Goal: Task Accomplishment & Management: Manage account settings

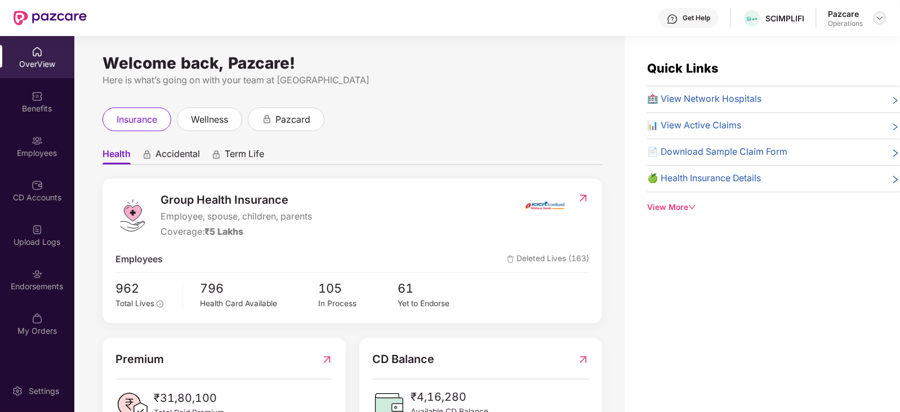
click at [880, 19] on img at bounding box center [879, 18] width 9 height 9
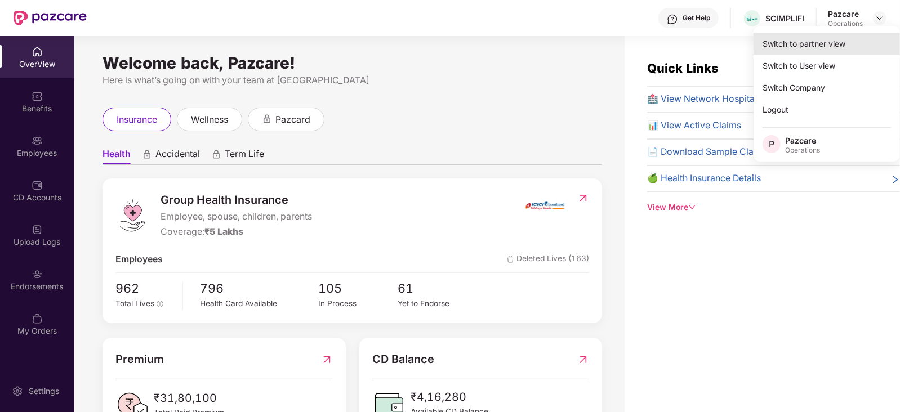
click at [830, 48] on div "Switch to partner view" at bounding box center [826, 44] width 146 height 22
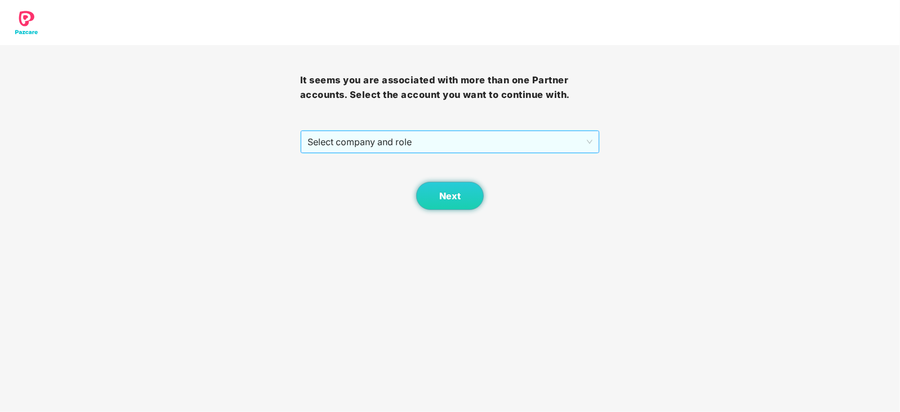
drag, startPoint x: 311, startPoint y: 150, endPoint x: 318, endPoint y: 145, distance: 8.4
click at [313, 150] on span "Select company and role" at bounding box center [450, 141] width 286 height 21
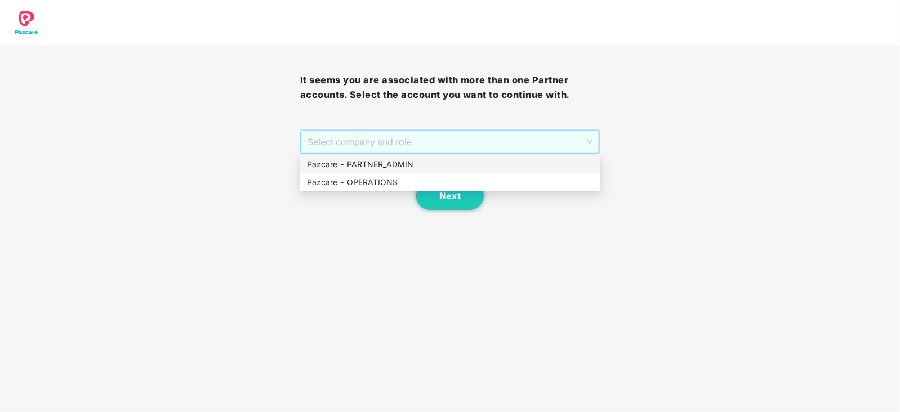
click at [332, 173] on div "Pazcare - PARTNER_ADMIN" at bounding box center [450, 164] width 300 height 18
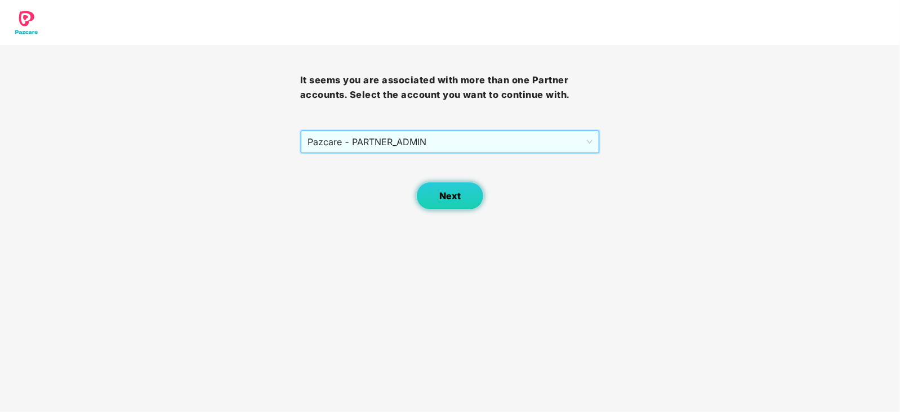
click at [424, 189] on button "Next" at bounding box center [450, 196] width 68 height 28
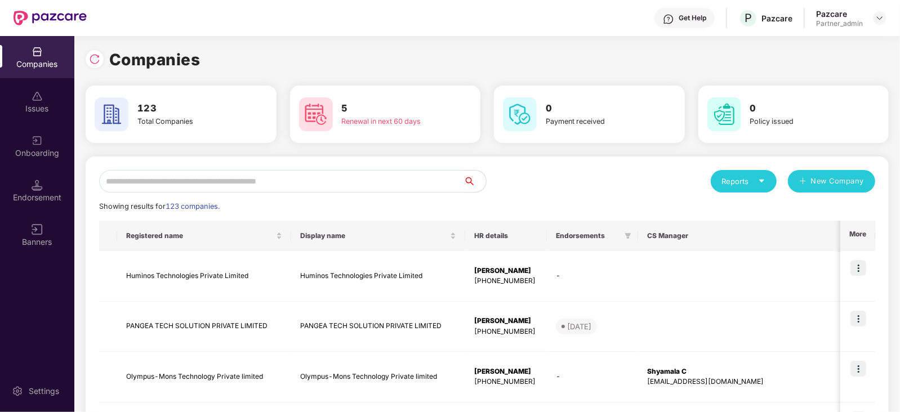
click at [299, 181] on input "text" at bounding box center [281, 181] width 364 height 23
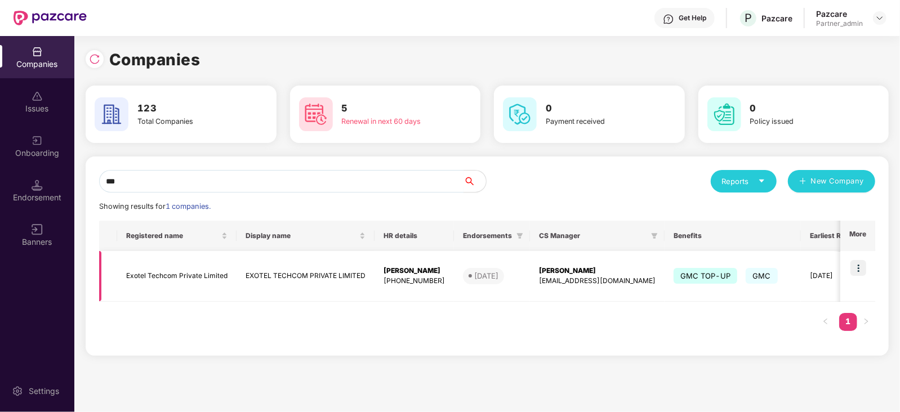
type input "***"
click at [150, 277] on td "Exotel Techcom Private Limited" at bounding box center [176, 276] width 119 height 51
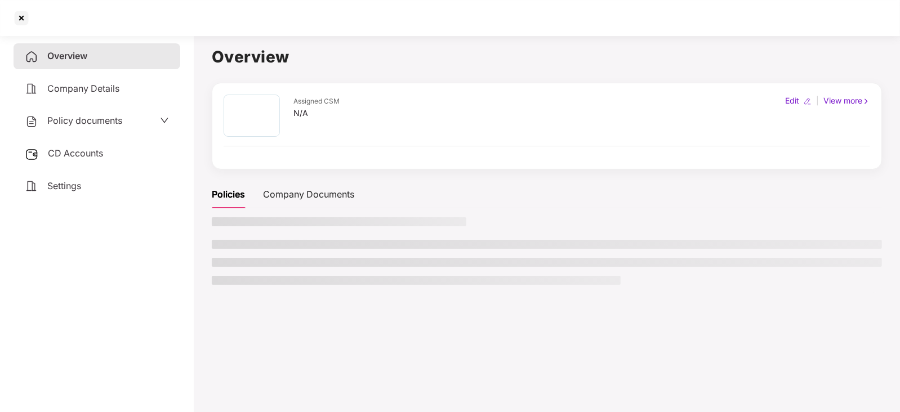
click at [82, 153] on span "CD Accounts" at bounding box center [75, 153] width 55 height 11
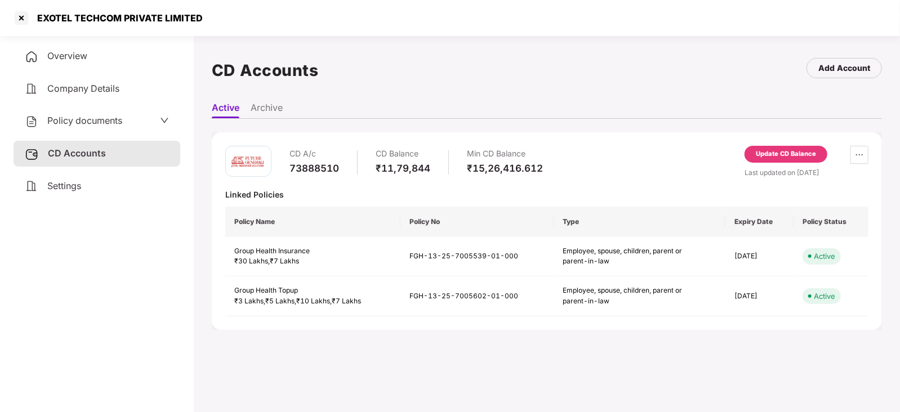
click at [791, 149] on div "Update CD Balance" at bounding box center [786, 154] width 60 height 10
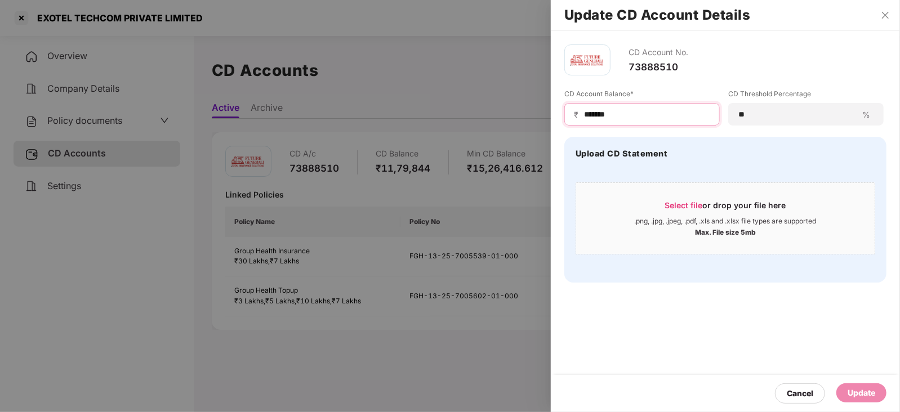
drag, startPoint x: 621, startPoint y: 117, endPoint x: 556, endPoint y: 124, distance: 64.6
click at [556, 124] on div "CD Account No. 73888510 CD Account Balance* ₹ ******* CD Threshold Percentage *…" at bounding box center [725, 163] width 349 height 265
paste input
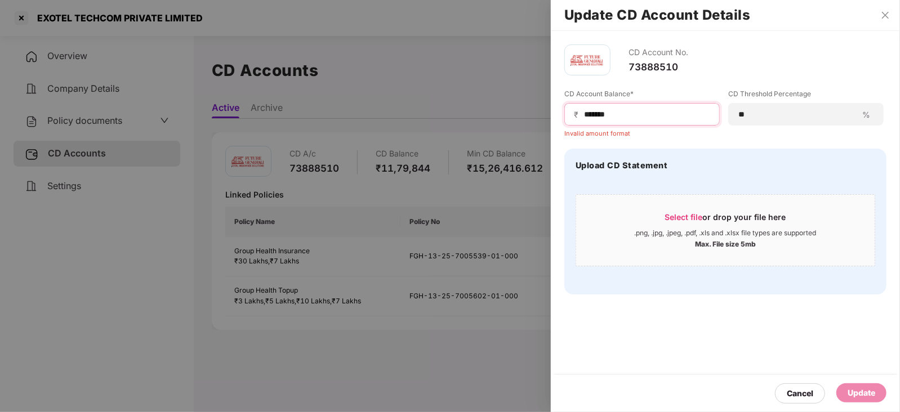
click at [583, 118] on input "******" at bounding box center [646, 115] width 127 height 12
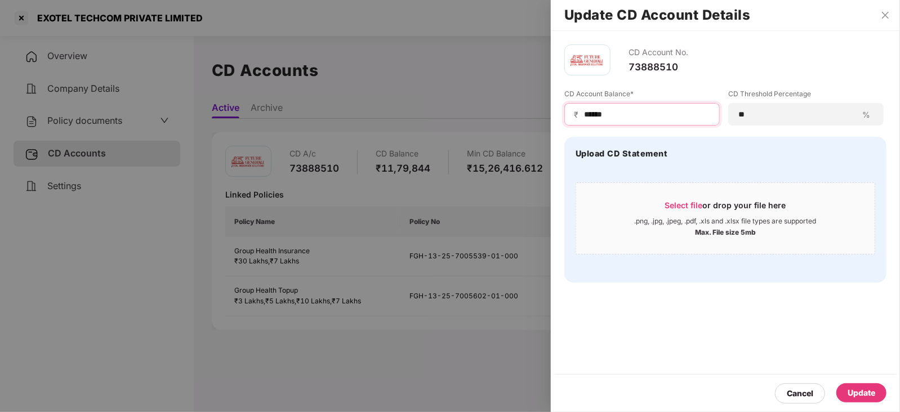
type input "******"
click at [878, 398] on div "Update" at bounding box center [861, 392] width 50 height 19
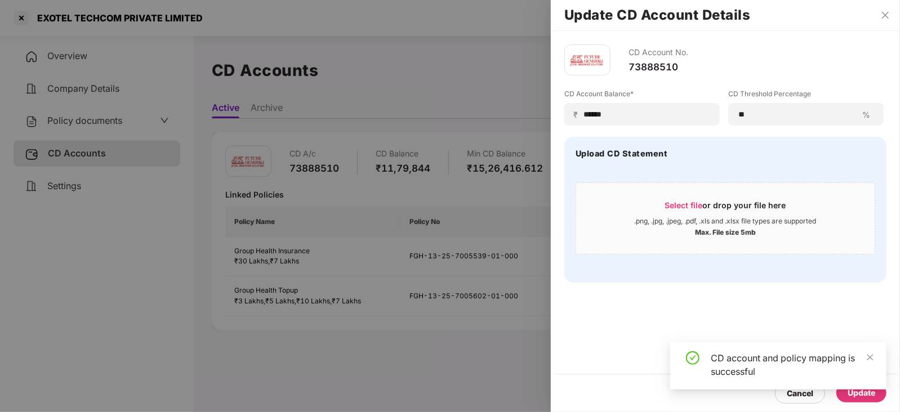
click at [92, 125] on div at bounding box center [450, 206] width 900 height 412
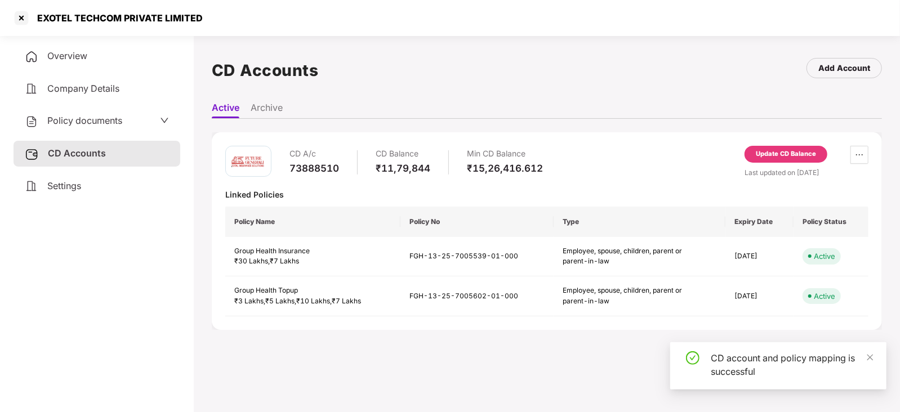
click at [92, 125] on span "Policy documents" at bounding box center [84, 120] width 75 height 11
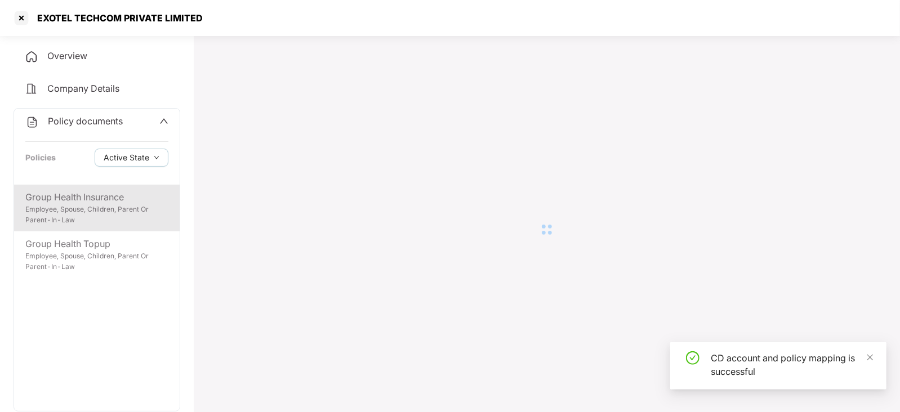
click at [91, 193] on div "Group Health Insurance" at bounding box center [96, 197] width 143 height 14
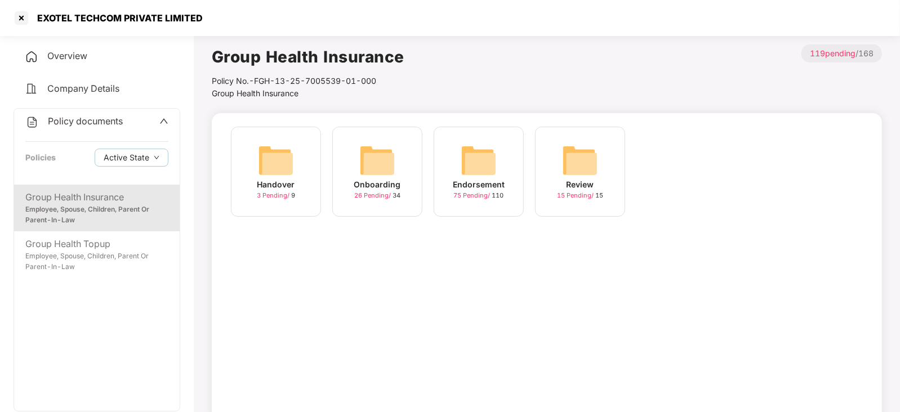
click at [490, 144] on img at bounding box center [479, 160] width 36 height 36
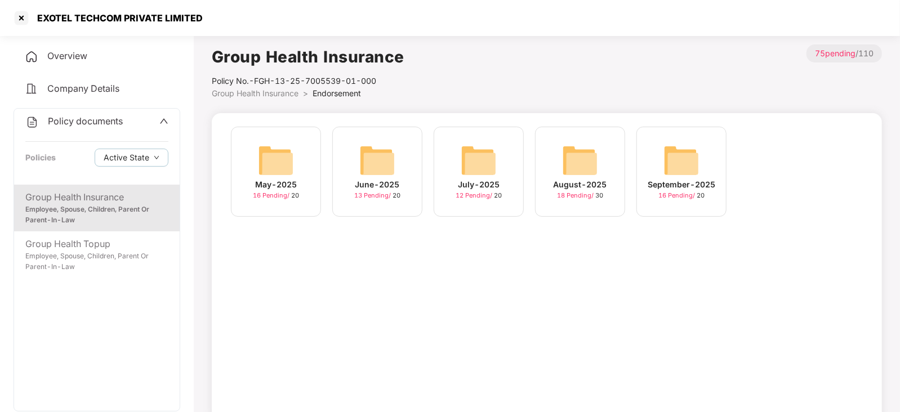
click at [681, 162] on img at bounding box center [681, 160] width 36 height 36
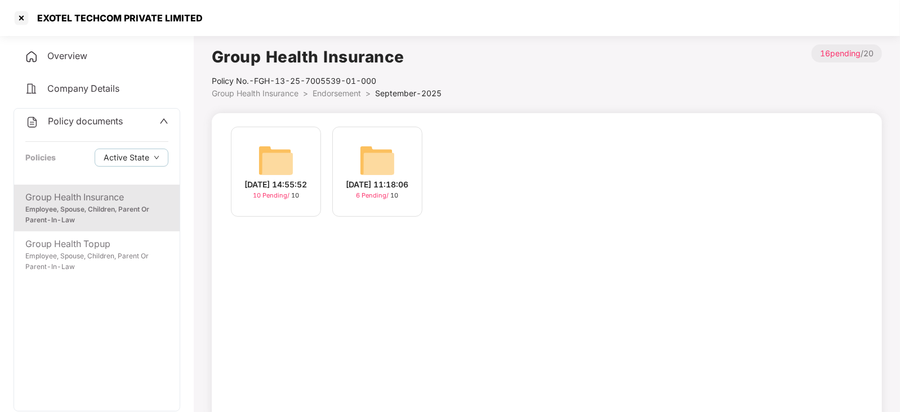
click at [278, 162] on img at bounding box center [276, 160] width 36 height 36
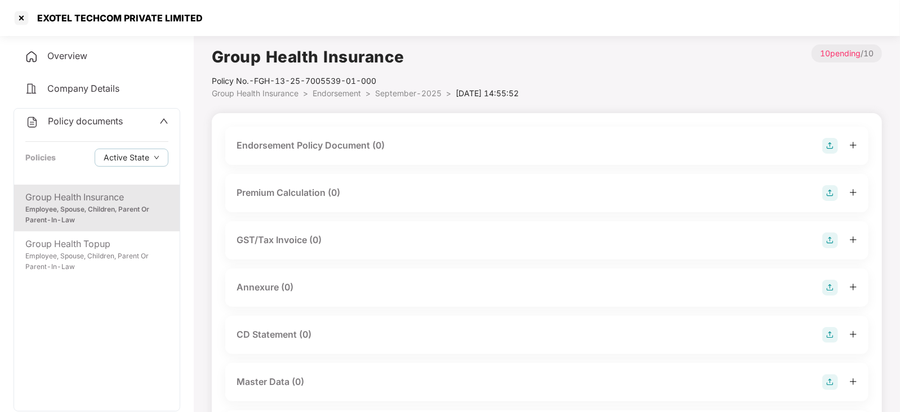
click at [830, 145] on img at bounding box center [830, 146] width 16 height 16
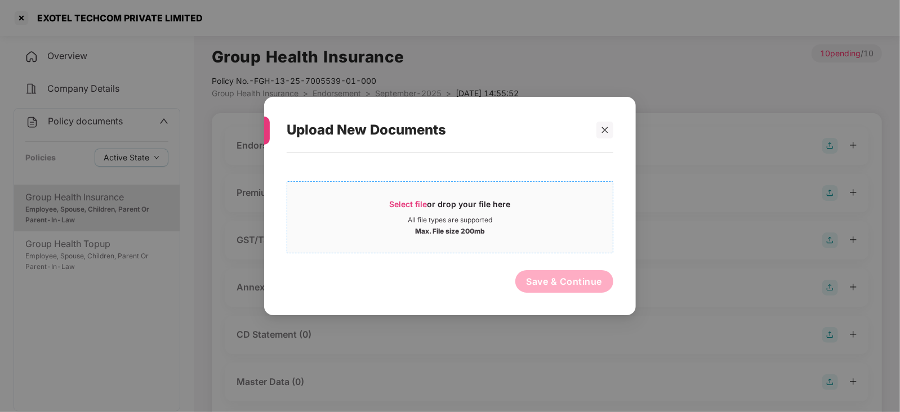
click at [414, 207] on span "Select file" at bounding box center [409, 204] width 38 height 10
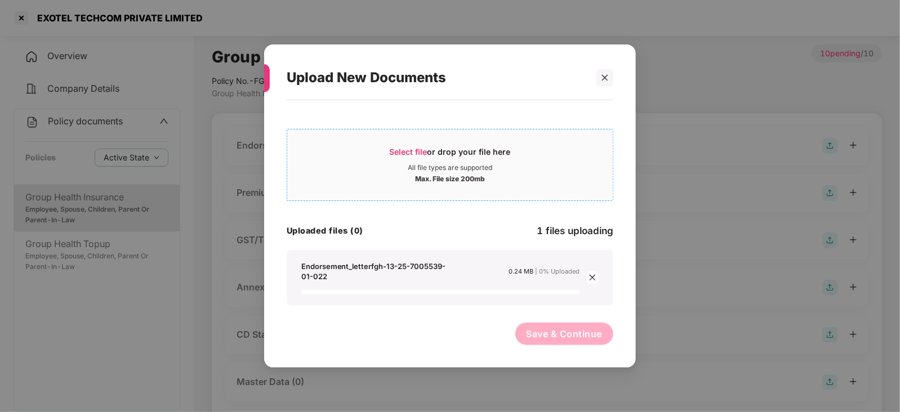
click at [408, 148] on span "Select file" at bounding box center [409, 152] width 38 height 10
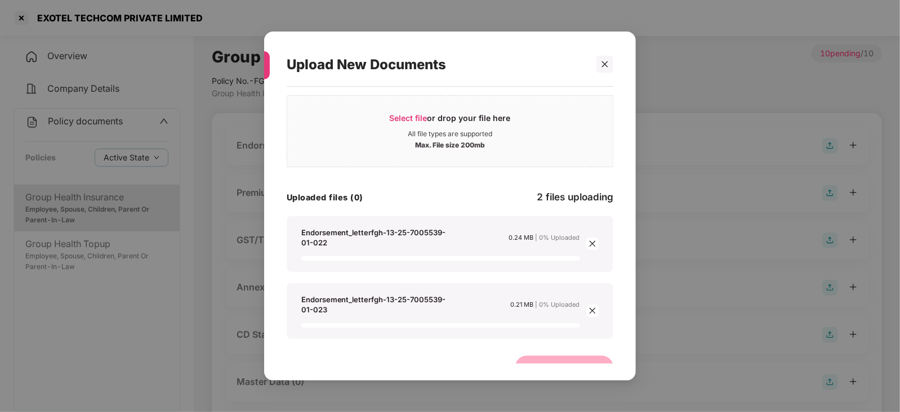
scroll to position [40, 0]
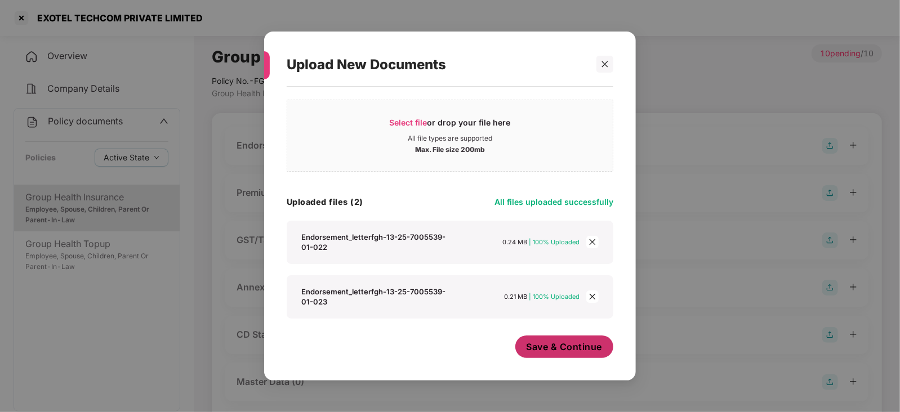
click at [556, 345] on span "Save & Continue" at bounding box center [565, 347] width 76 height 12
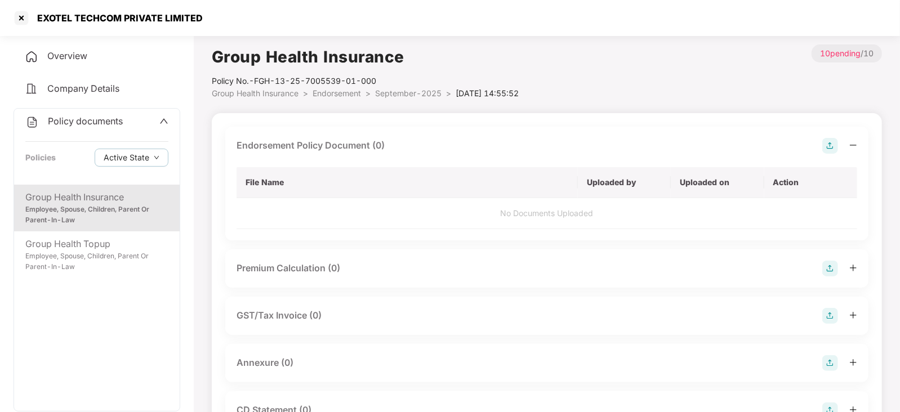
click at [826, 262] on img at bounding box center [830, 269] width 16 height 16
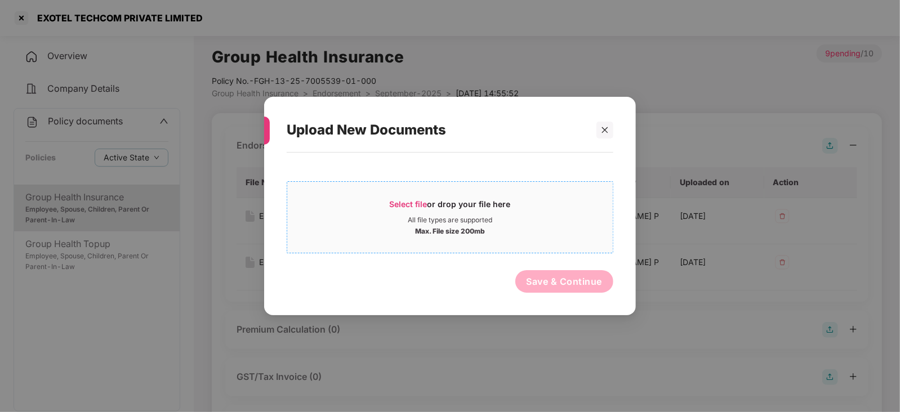
click at [409, 199] on div "Select file or drop your file here" at bounding box center [450, 207] width 121 height 17
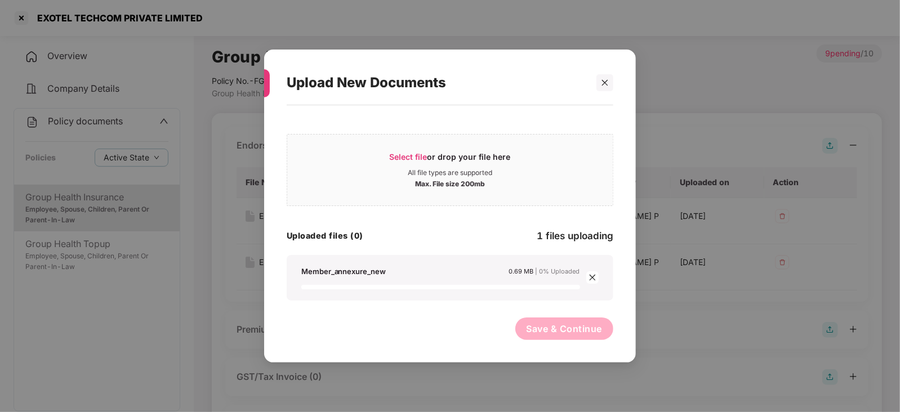
click at [368, 310] on div "Select file or drop your file here All file types are supported Max. File size …" at bounding box center [450, 228] width 327 height 235
click at [496, 324] on div "Save & Continue" at bounding box center [450, 332] width 327 height 28
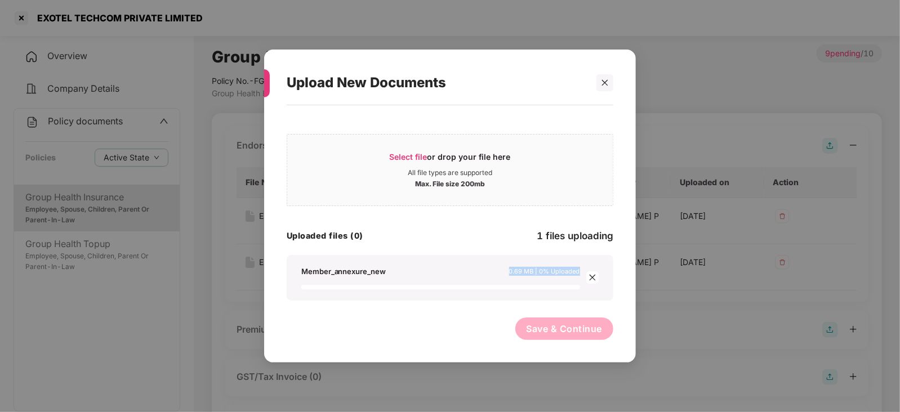
click at [496, 323] on div "Save & Continue" at bounding box center [450, 332] width 327 height 28
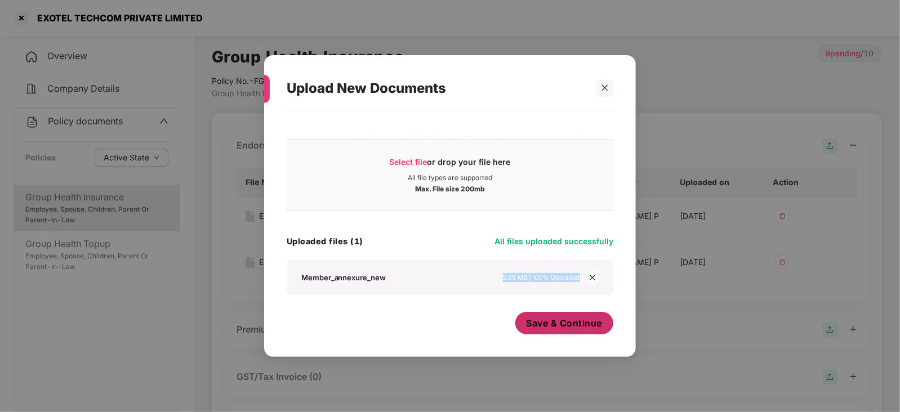
click at [541, 329] on button "Save & Continue" at bounding box center [564, 323] width 99 height 23
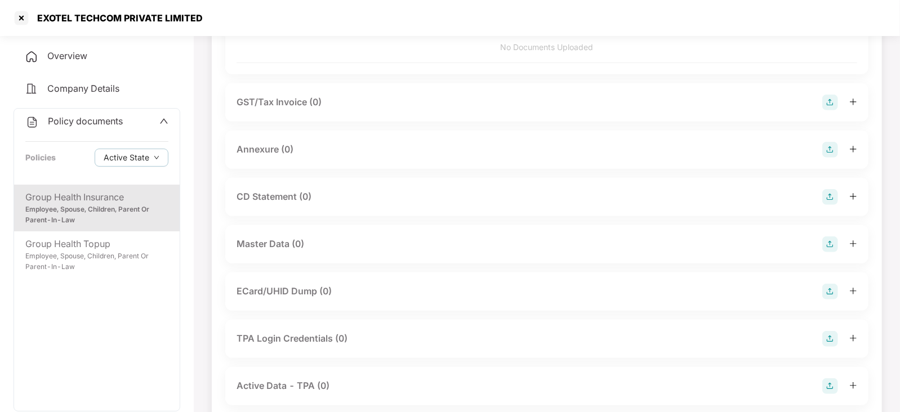
scroll to position [352, 0]
click at [832, 146] on div "Annexure (0)" at bounding box center [546, 148] width 643 height 38
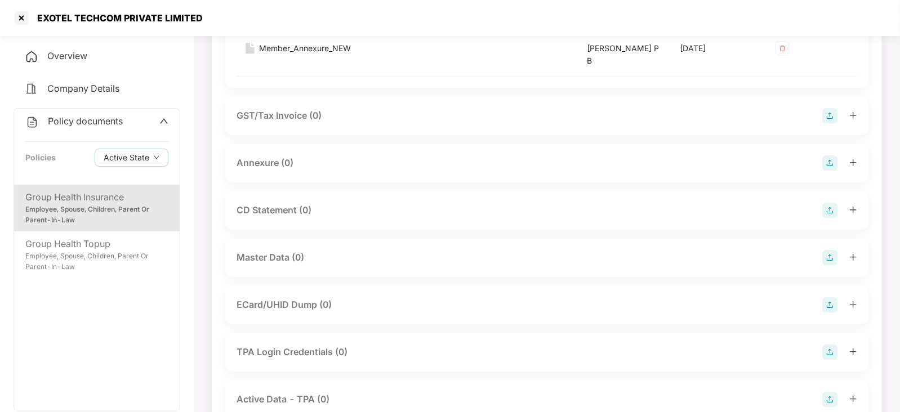
click at [831, 164] on img at bounding box center [830, 163] width 16 height 16
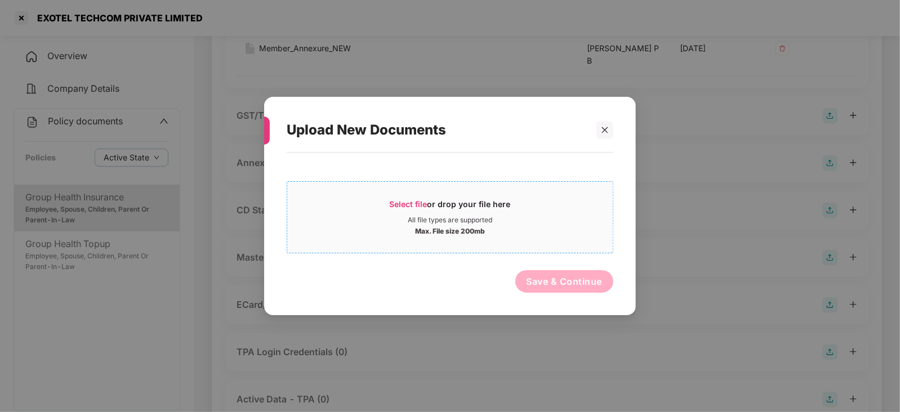
click at [418, 207] on span "Select file" at bounding box center [409, 204] width 38 height 10
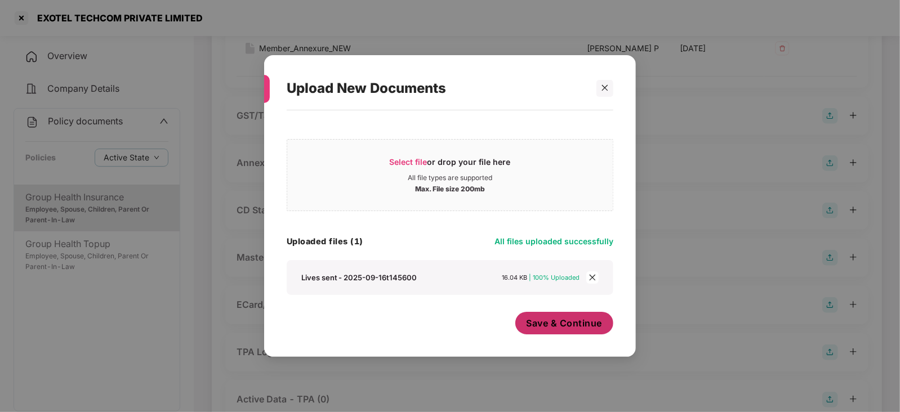
click at [569, 318] on span "Save & Continue" at bounding box center [565, 323] width 76 height 12
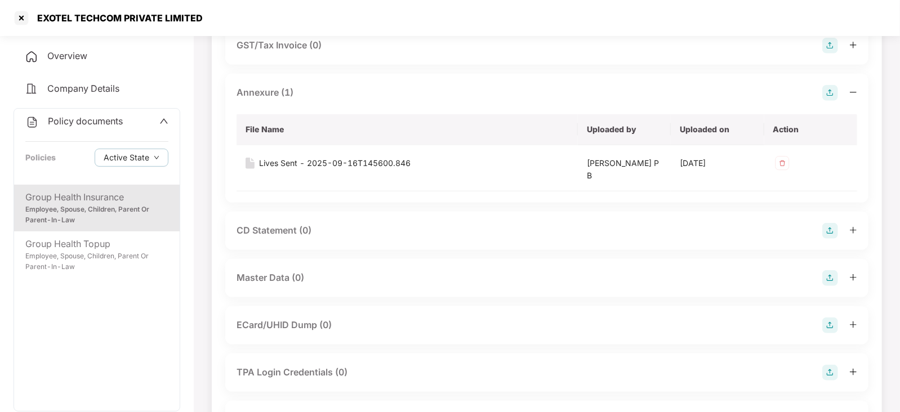
scroll to position [422, 0]
click at [831, 280] on img at bounding box center [830, 278] width 16 height 16
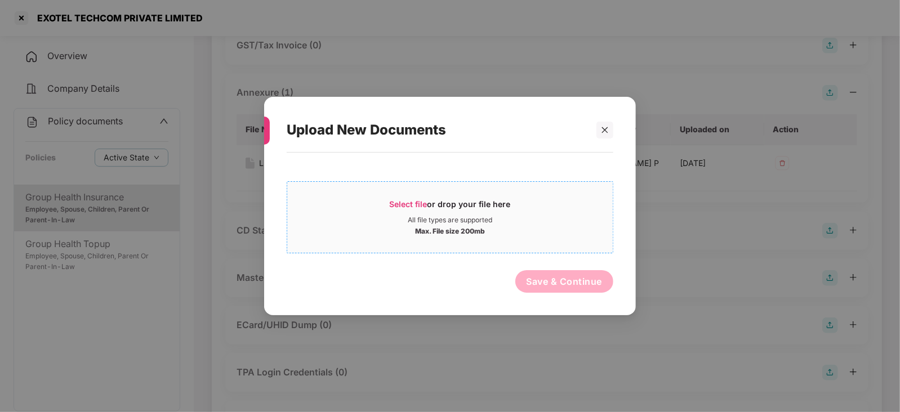
click at [412, 204] on span "Select file" at bounding box center [409, 204] width 38 height 10
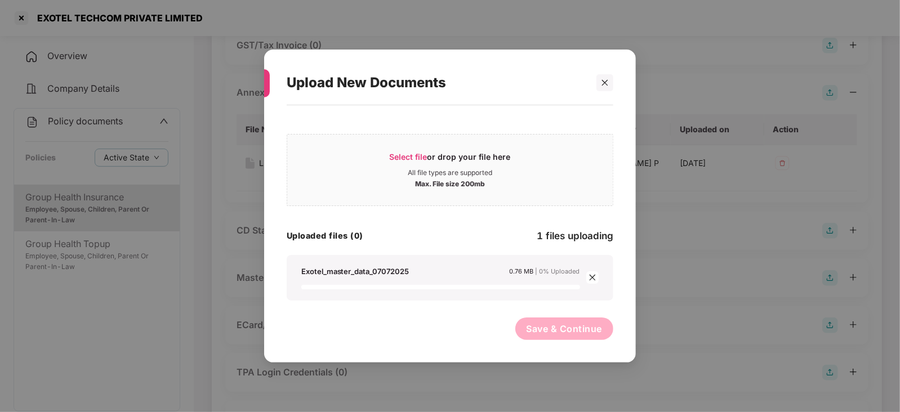
click at [460, 332] on div "Save & Continue" at bounding box center [450, 332] width 327 height 28
click at [453, 209] on div "Select file or drop your file here All file types are supported Max. File size …" at bounding box center [450, 214] width 327 height 173
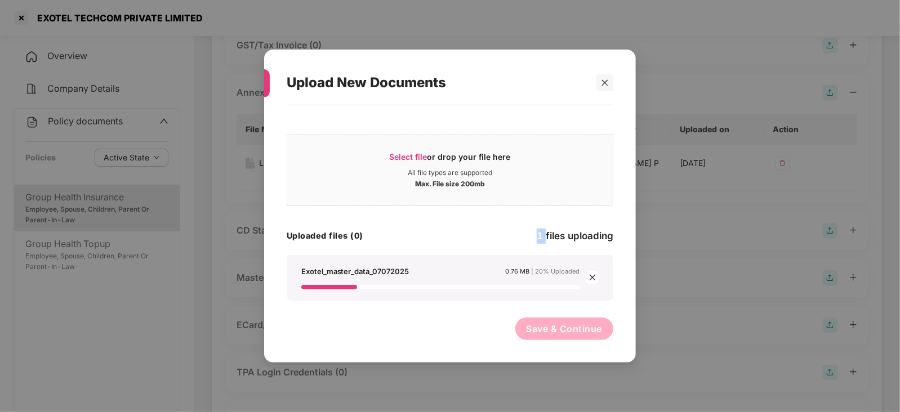
click at [453, 209] on div "Select file or drop your file here All file types are supported Max. File size …" at bounding box center [450, 214] width 327 height 173
click at [490, 257] on div "Exotel_master_data_07072025 0.76 MB | 20% Uploaded" at bounding box center [450, 278] width 327 height 46
click at [431, 229] on div "Uploaded files (0) 1 files uploading" at bounding box center [450, 236] width 327 height 15
click at [434, 229] on div "Uploaded files (0) 1 files uploading" at bounding box center [450, 236] width 327 height 15
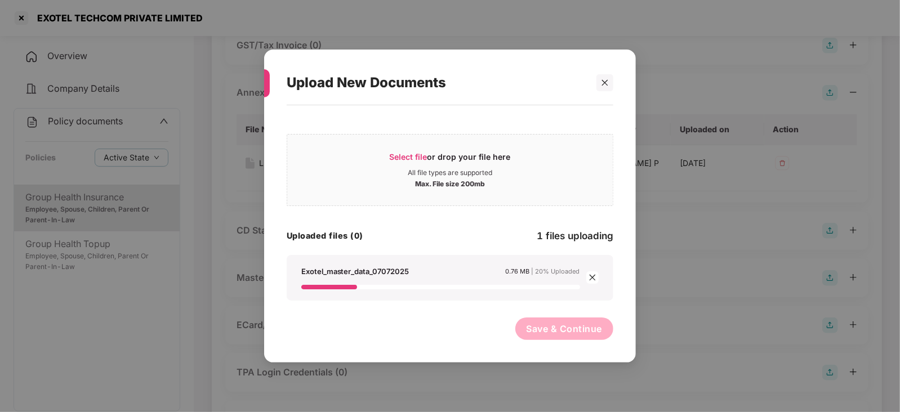
click at [434, 229] on div "Uploaded files (0) 1 files uploading" at bounding box center [450, 236] width 327 height 15
click at [448, 238] on div "Uploaded files (0) 1 files uploading" at bounding box center [450, 236] width 327 height 15
click at [594, 278] on icon "close" at bounding box center [592, 278] width 6 height 6
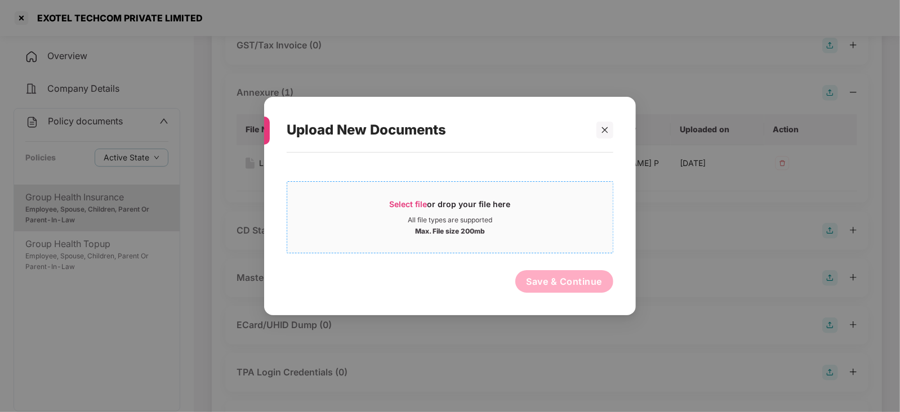
click at [427, 199] on span "Select file" at bounding box center [409, 204] width 38 height 10
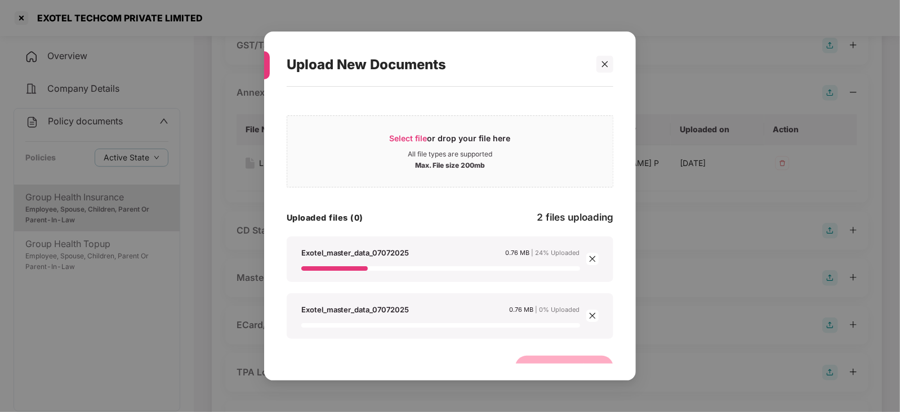
click at [591, 318] on icon "close" at bounding box center [592, 316] width 8 height 8
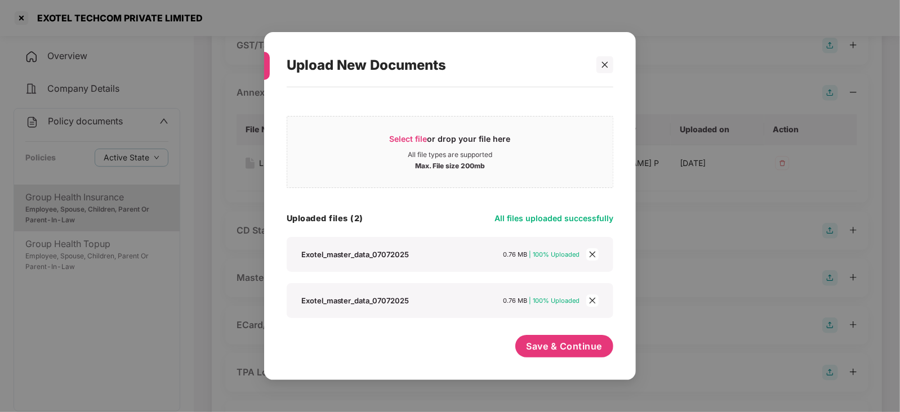
click at [599, 305] on div "Exotel_master_data_07072025 0.76 MB | 100% Uploaded" at bounding box center [450, 301] width 304 height 12
click at [595, 301] on icon "close" at bounding box center [592, 301] width 8 height 8
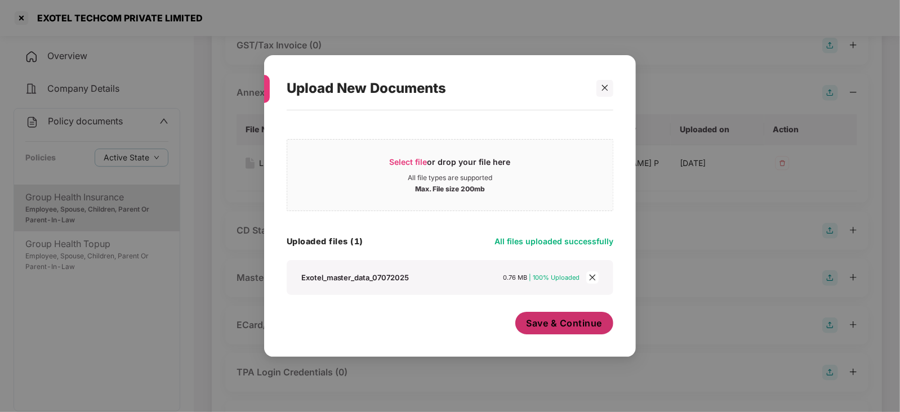
click at [578, 321] on span "Save & Continue" at bounding box center [565, 323] width 76 height 12
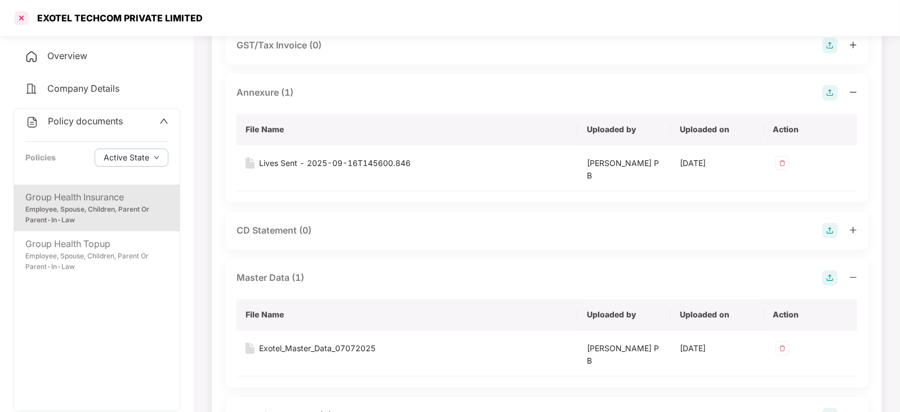
click at [24, 22] on div at bounding box center [21, 18] width 18 height 18
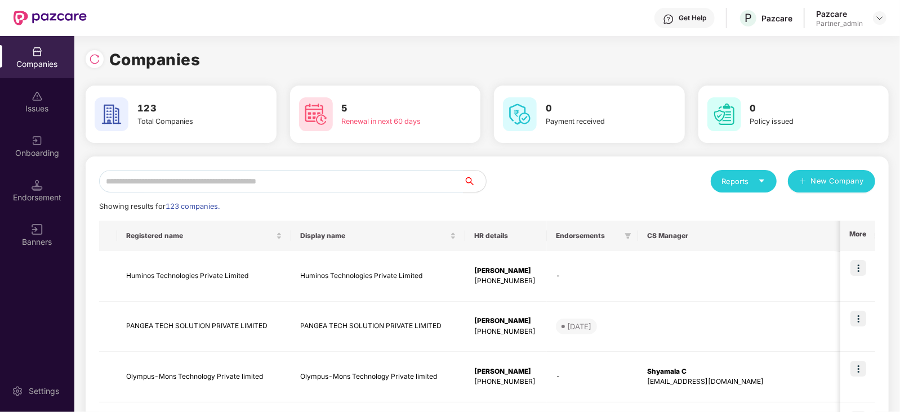
scroll to position [0, 0]
click at [293, 182] on input "text" at bounding box center [281, 181] width 364 height 23
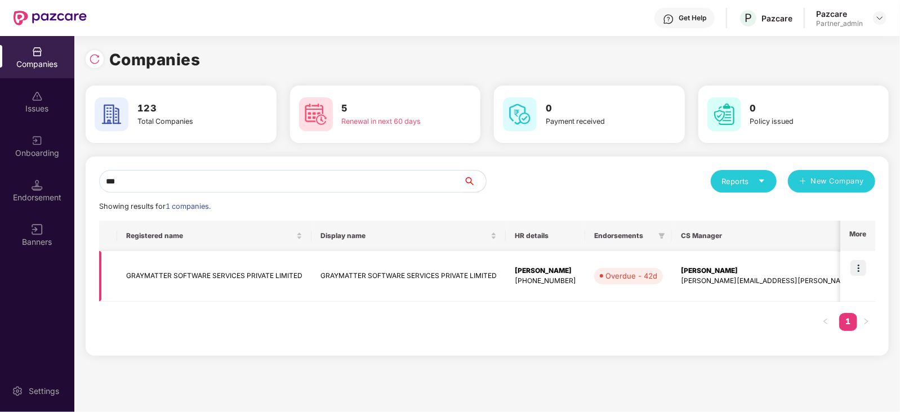
type input "***"
click at [864, 269] on img at bounding box center [858, 268] width 16 height 16
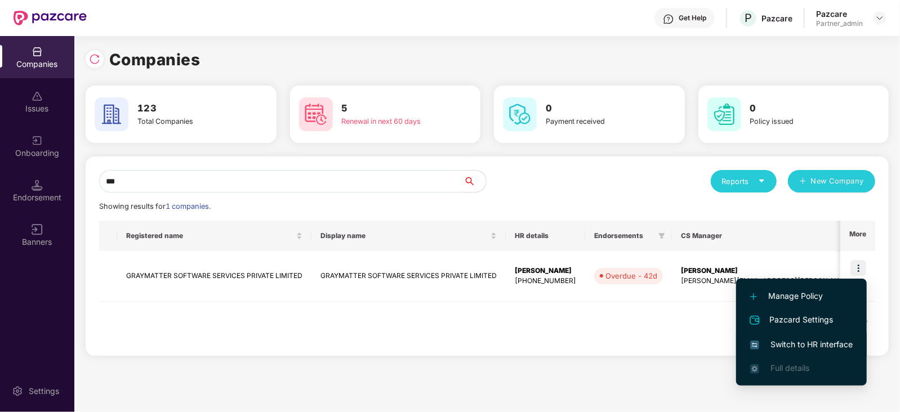
click at [797, 338] on span "Switch to HR interface" at bounding box center [801, 344] width 102 height 12
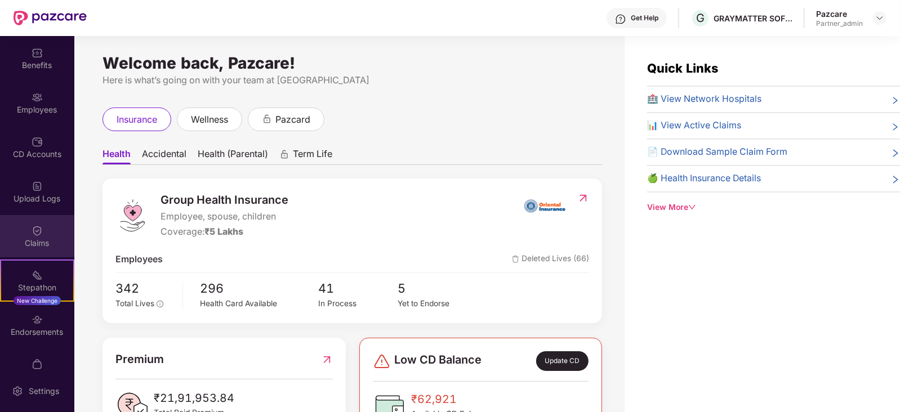
scroll to position [66, 0]
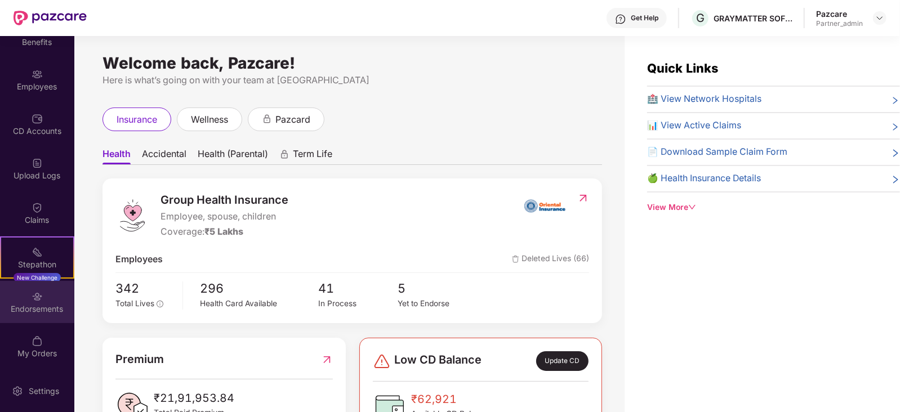
click at [49, 298] on div "Endorsements" at bounding box center [37, 302] width 74 height 42
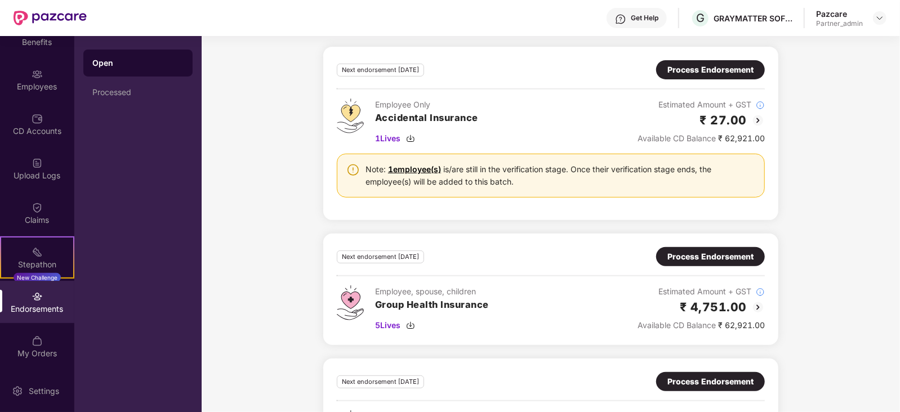
scroll to position [79, 0]
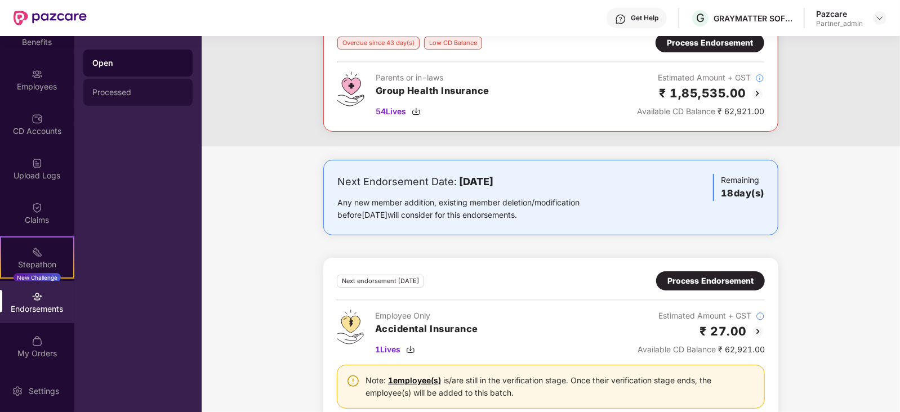
click at [133, 93] on div "Processed" at bounding box center [137, 92] width 91 height 9
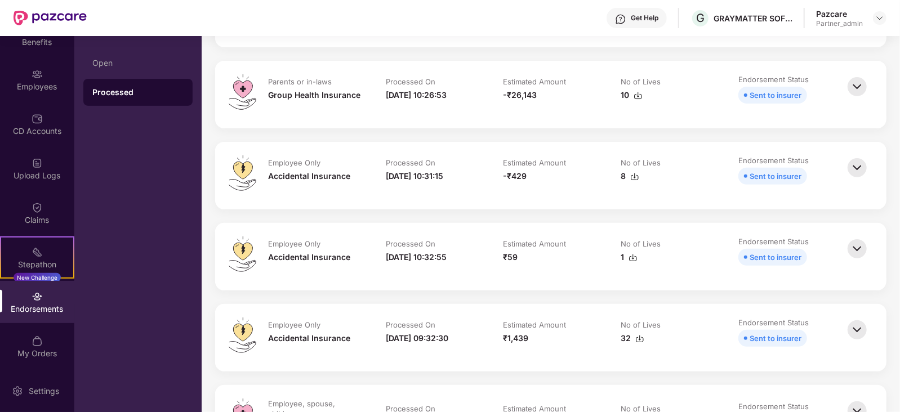
scroll to position [211, 0]
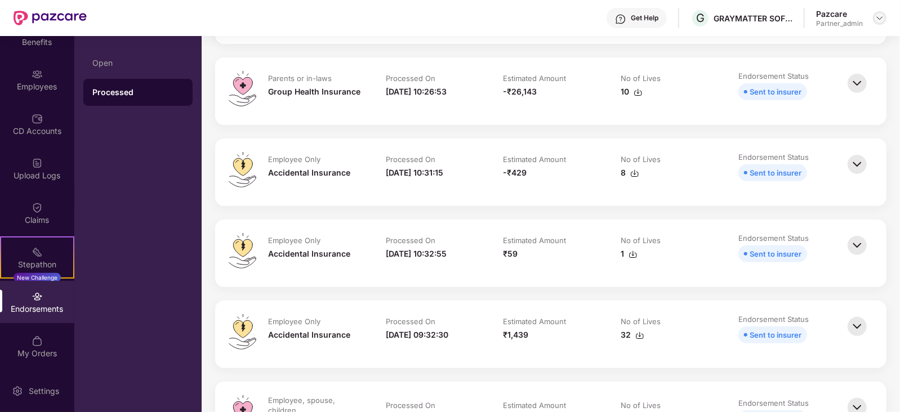
click at [877, 21] on img at bounding box center [879, 18] width 9 height 9
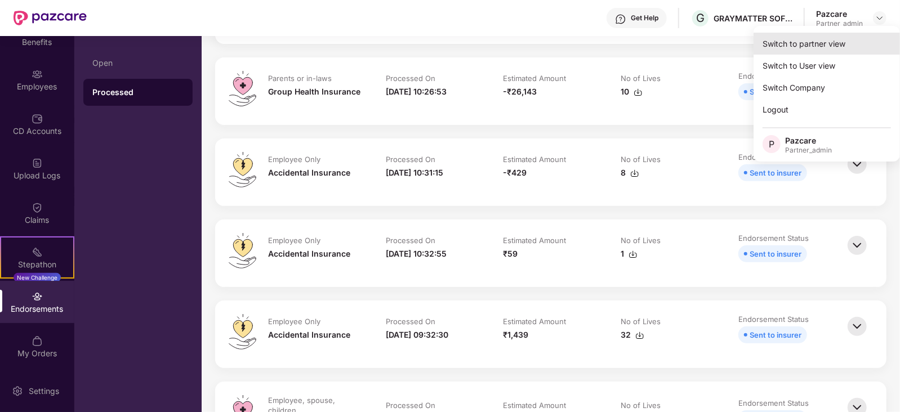
click at [845, 41] on div "Switch to partner view" at bounding box center [826, 44] width 146 height 22
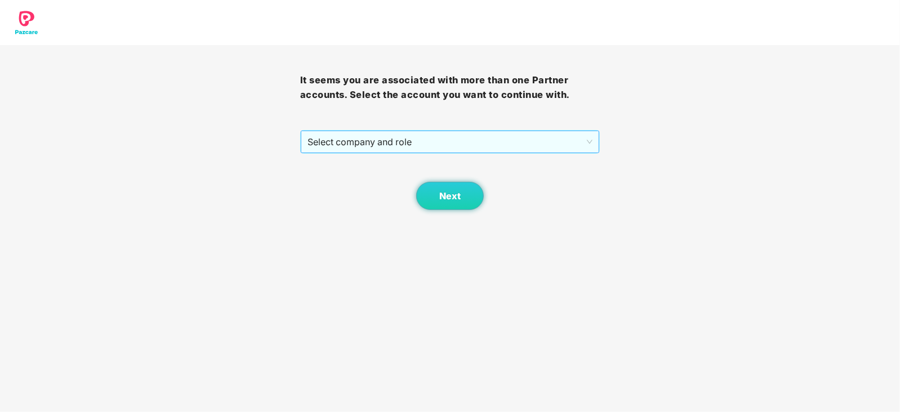
click at [326, 148] on span "Select company and role" at bounding box center [450, 141] width 286 height 21
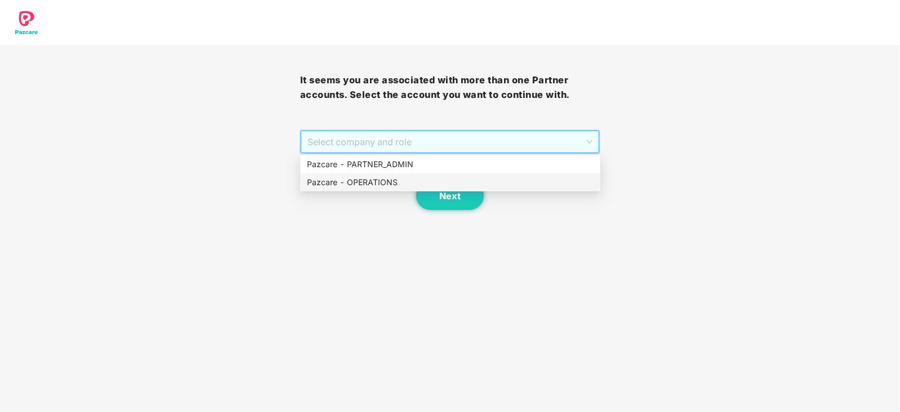
click at [335, 185] on div "Pazcare - OPERATIONS" at bounding box center [450, 182] width 287 height 12
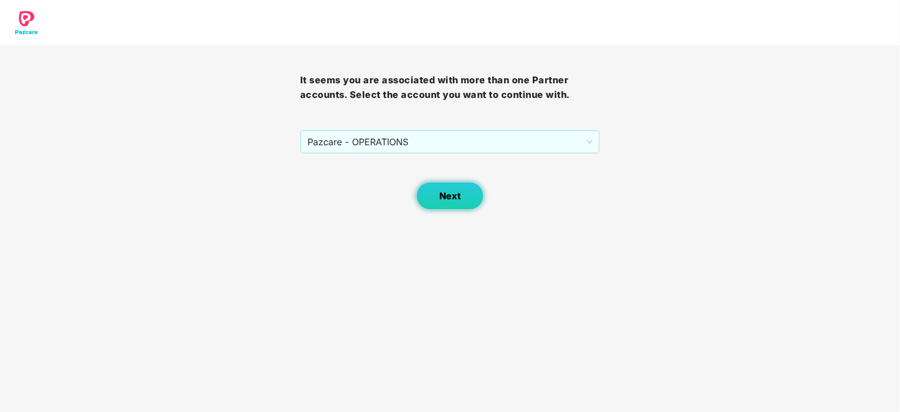
click at [429, 197] on button "Next" at bounding box center [450, 196] width 68 height 28
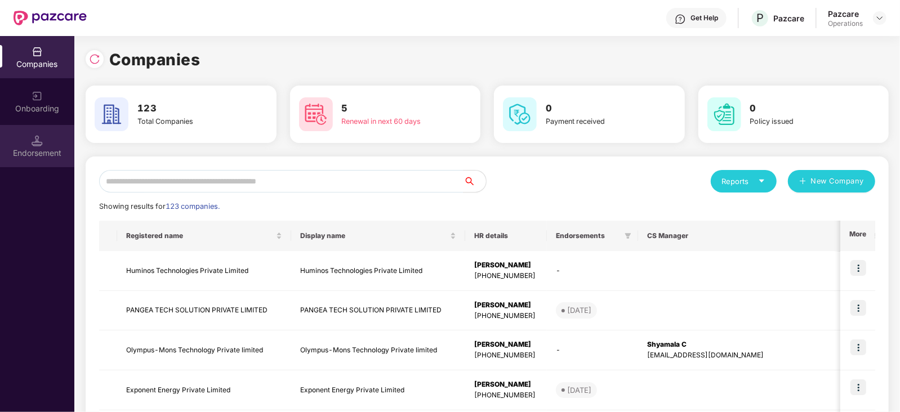
click at [52, 142] on div "Endorsement" at bounding box center [37, 146] width 74 height 42
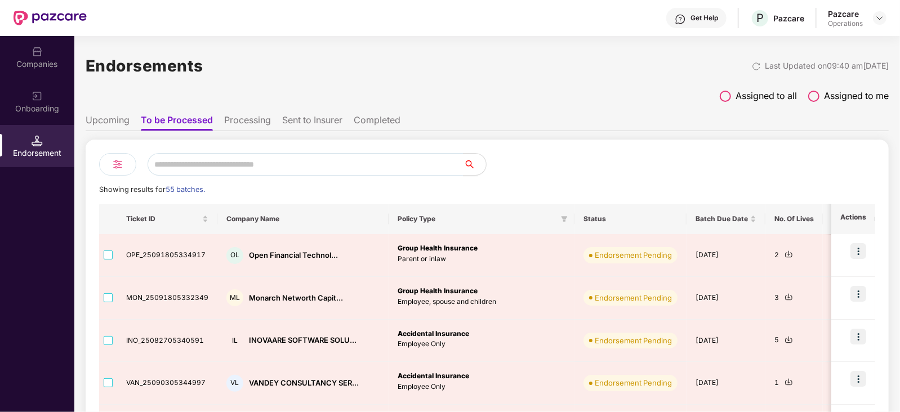
scroll to position [0, 0]
click at [113, 115] on li "Upcoming" at bounding box center [108, 122] width 44 height 16
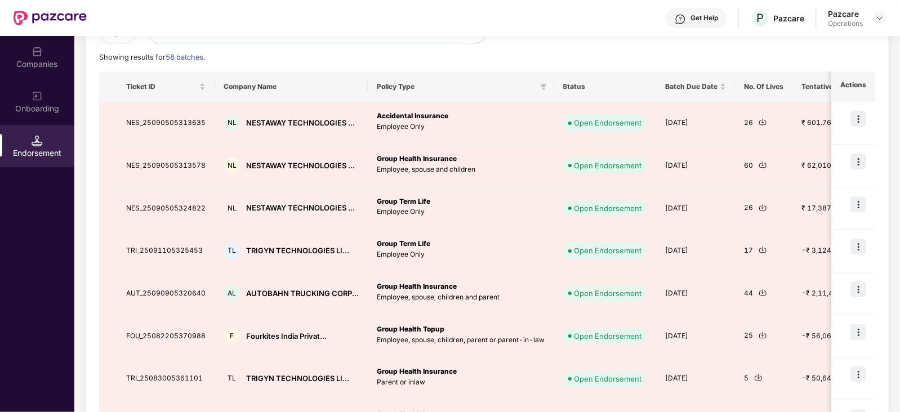
scroll to position [140, 0]
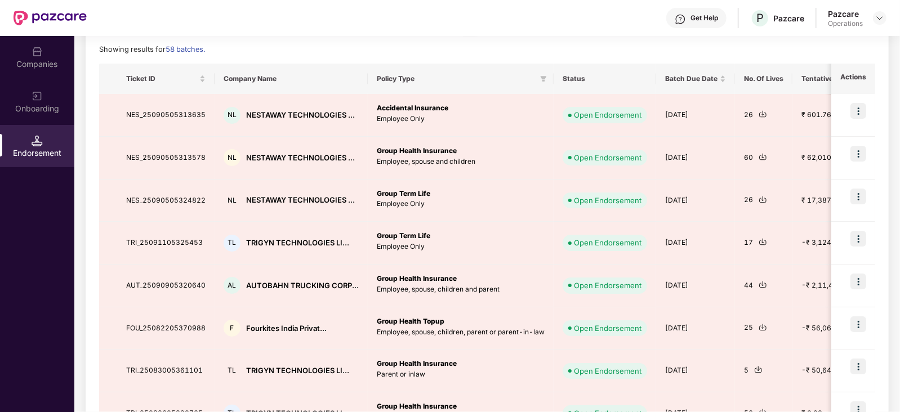
click at [20, 72] on div "Companies" at bounding box center [37, 57] width 74 height 42
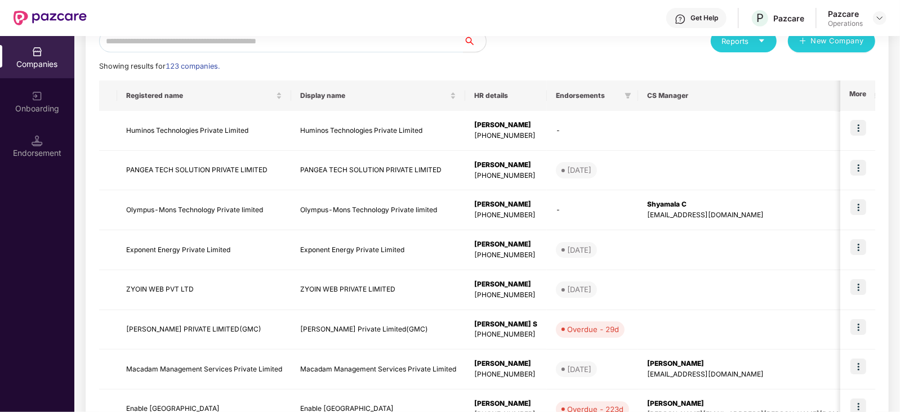
scroll to position [0, 0]
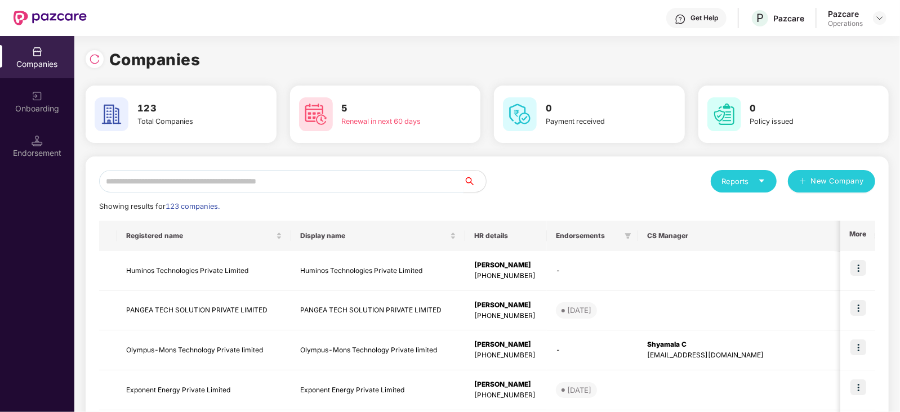
click at [217, 172] on input "text" at bounding box center [281, 181] width 364 height 23
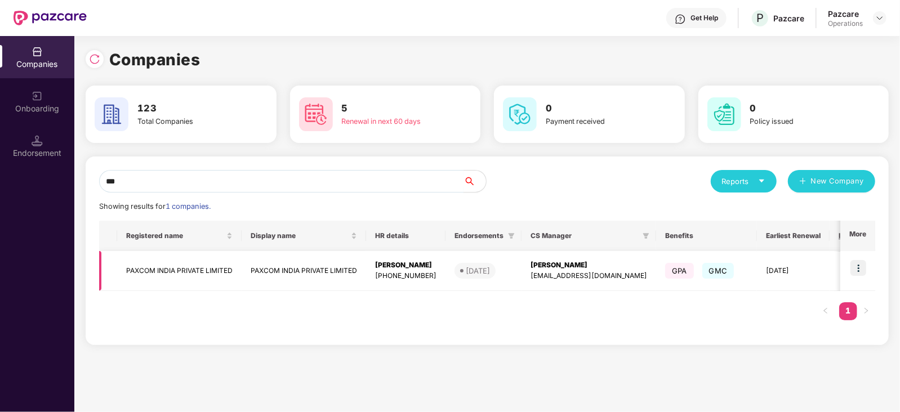
type input "***"
click at [211, 269] on td "PAXCOM INDIA PRIVATE LIMITED" at bounding box center [179, 271] width 124 height 40
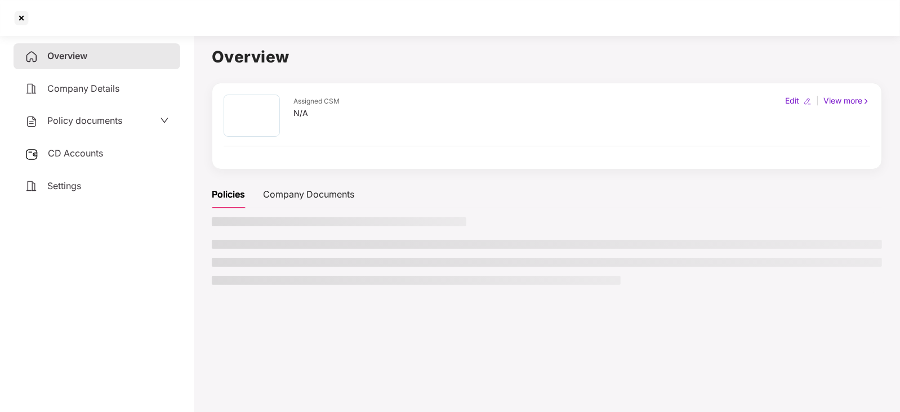
click at [84, 160] on div "CD Accounts" at bounding box center [97, 154] width 167 height 26
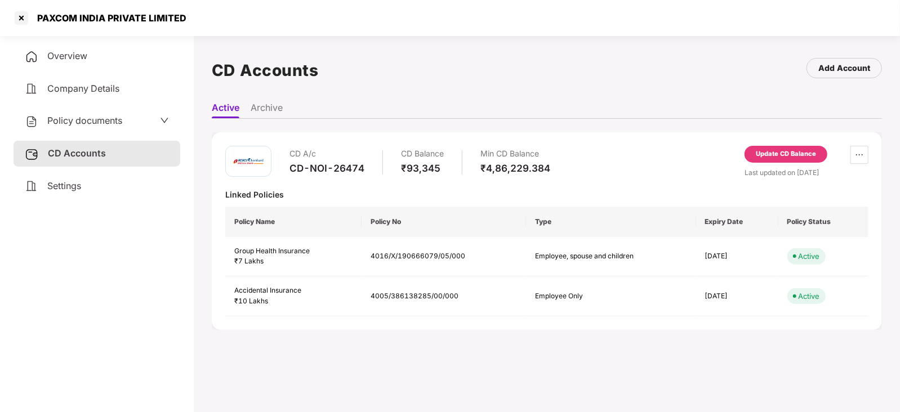
click at [780, 153] on div "Update CD Balance" at bounding box center [786, 154] width 60 height 10
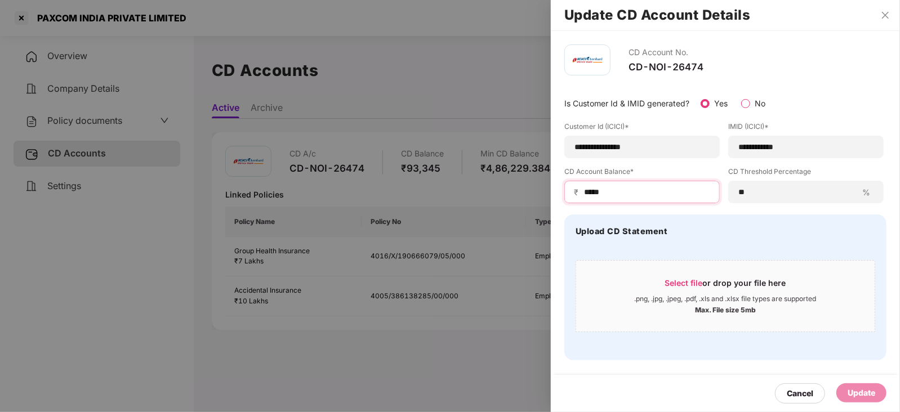
drag, startPoint x: 614, startPoint y: 193, endPoint x: 579, endPoint y: 190, distance: 34.4
click at [579, 190] on div "₹ *****" at bounding box center [641, 192] width 155 height 23
paste input
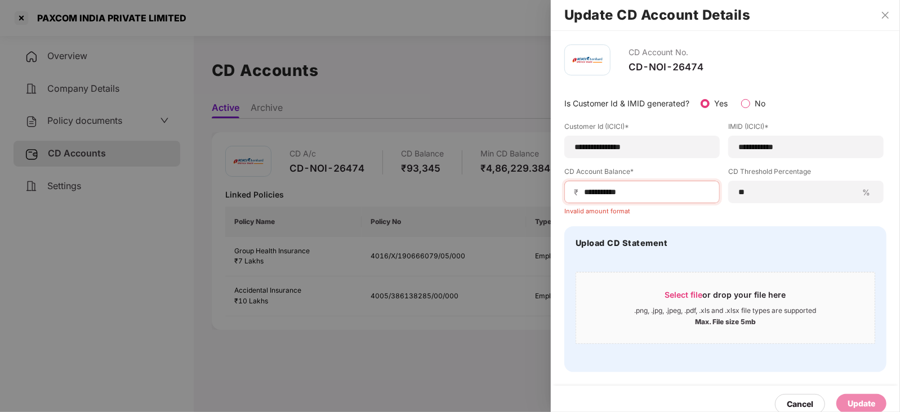
click at [675, 232] on div "Upload CD Statement Select file or drop your file here .png, .jpg, .jpeg, .pdf,…" at bounding box center [725, 299] width 322 height 146
drag, startPoint x: 641, startPoint y: 193, endPoint x: 560, endPoint y: 187, distance: 80.7
click at [560, 187] on div "**********" at bounding box center [725, 208] width 349 height 355
paste input
drag, startPoint x: 581, startPoint y: 194, endPoint x: 597, endPoint y: 209, distance: 22.3
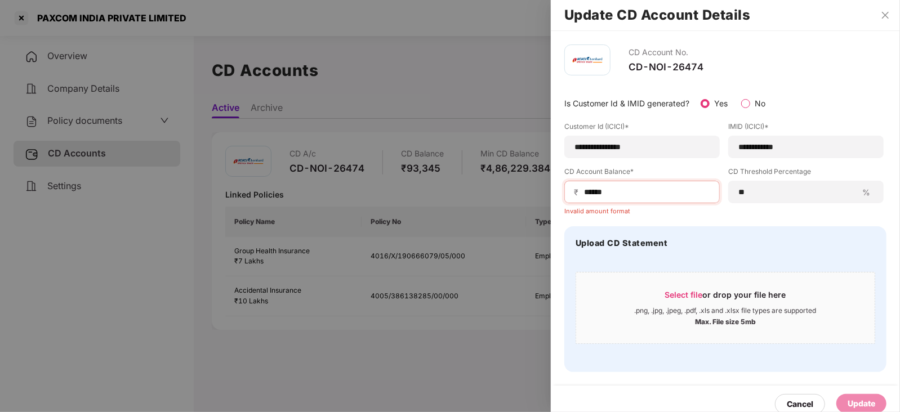
click at [582, 195] on div "₹ *****" at bounding box center [641, 192] width 155 height 23
click at [587, 197] on input "*****" at bounding box center [646, 192] width 127 height 12
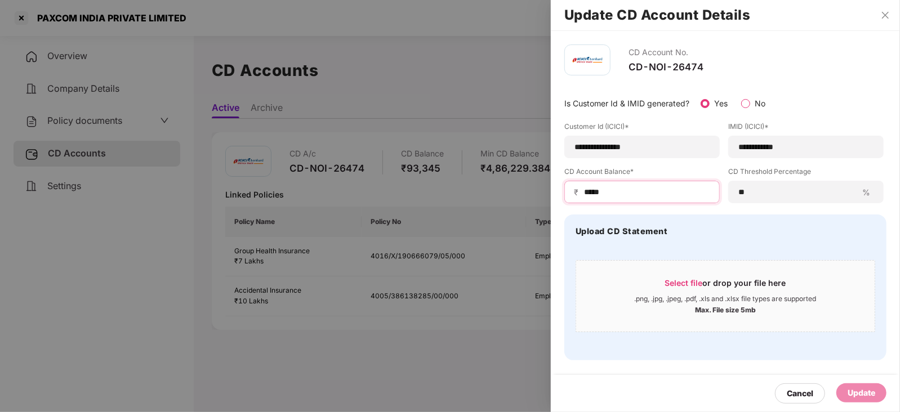
type input "*****"
click at [870, 387] on div "Update" at bounding box center [862, 393] width 28 height 12
click at [864, 390] on div "Update" at bounding box center [862, 393] width 28 height 12
click at [863, 391] on div "Update" at bounding box center [862, 393] width 28 height 12
click at [823, 391] on div "Cancel" at bounding box center [800, 393] width 50 height 20
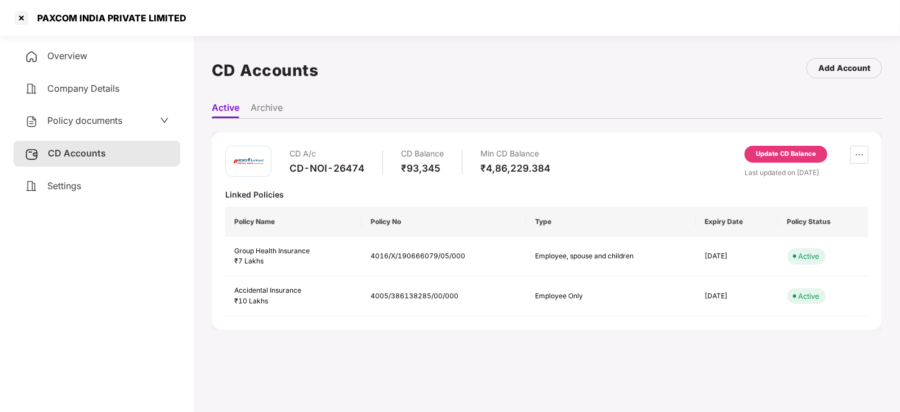
click at [100, 117] on span "Policy documents" at bounding box center [84, 120] width 75 height 11
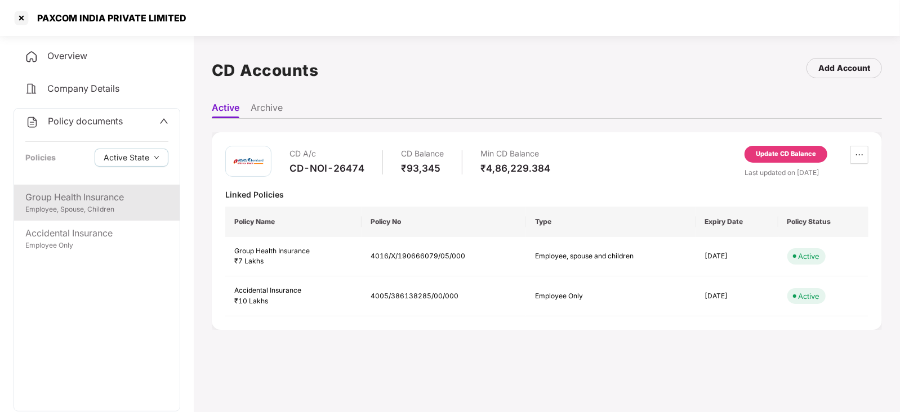
click at [98, 210] on div "Employee, Spouse, Children" at bounding box center [96, 209] width 143 height 11
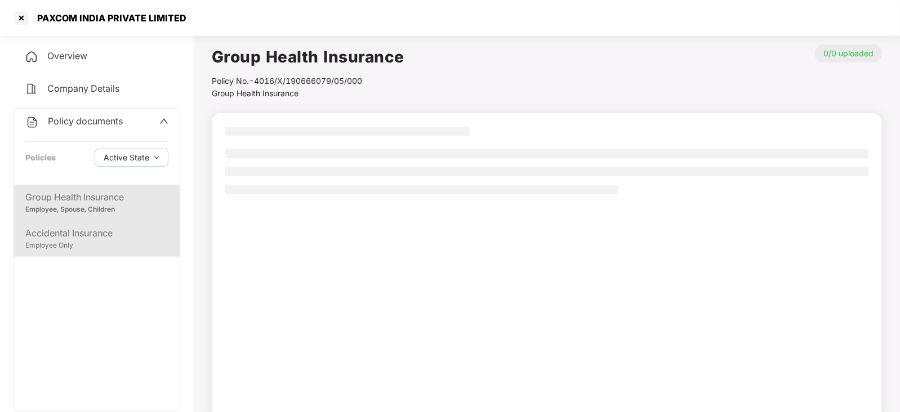
click at [92, 232] on div "Accidental Insurance" at bounding box center [96, 233] width 143 height 14
click at [95, 209] on div "Employee, Spouse, Children" at bounding box center [96, 209] width 143 height 11
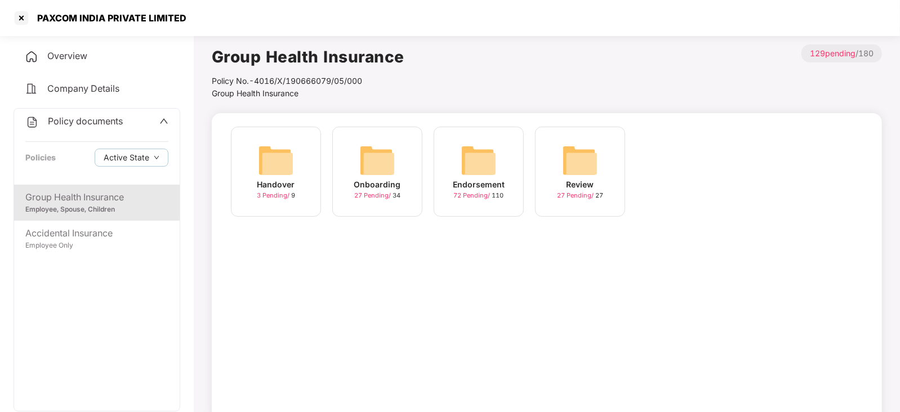
click at [479, 168] on img at bounding box center [479, 160] width 36 height 36
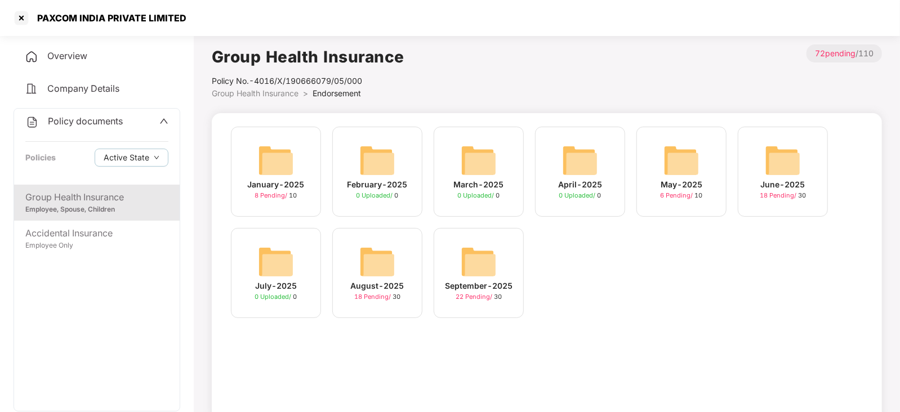
click at [475, 269] on img at bounding box center [479, 262] width 36 height 36
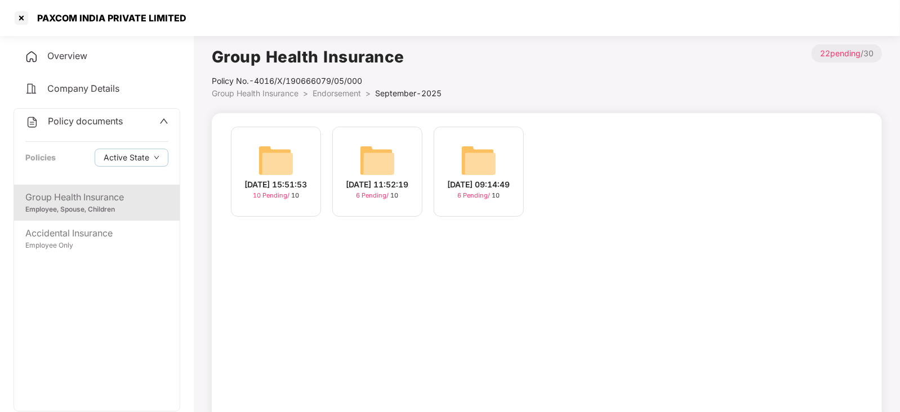
click at [275, 161] on img at bounding box center [276, 160] width 36 height 36
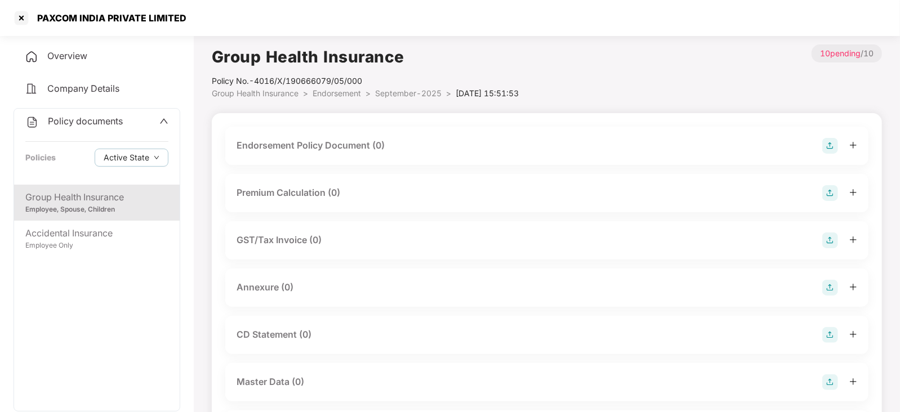
click at [833, 144] on img at bounding box center [830, 146] width 16 height 16
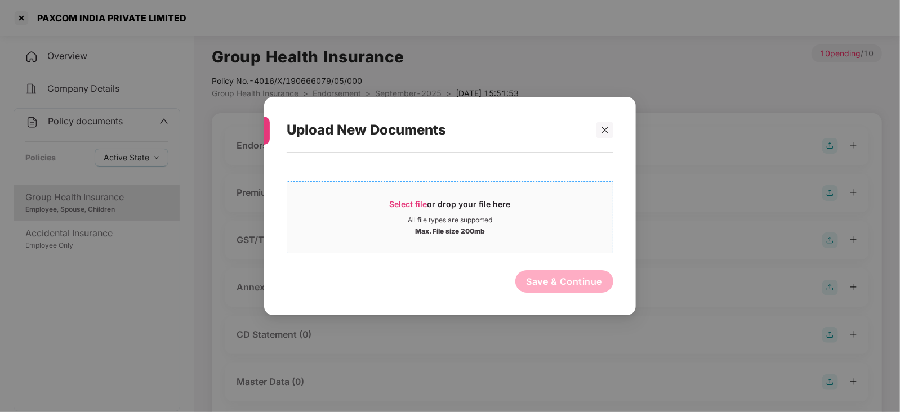
click at [405, 202] on span "Select file" at bounding box center [409, 204] width 38 height 10
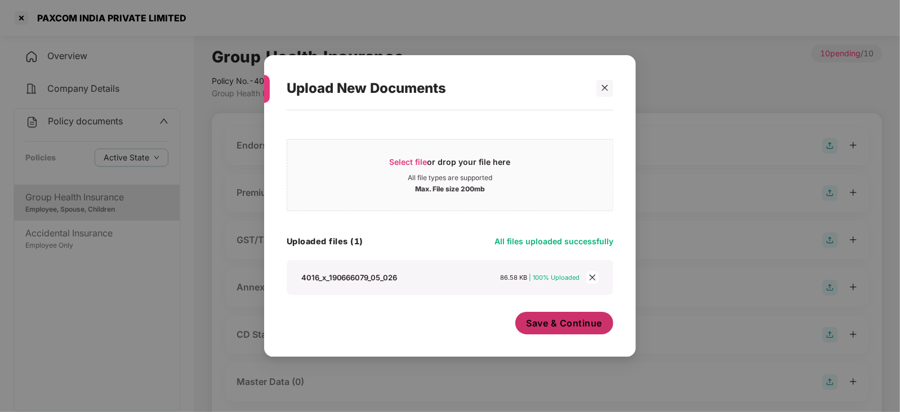
click at [551, 329] on button "Save & Continue" at bounding box center [564, 323] width 99 height 23
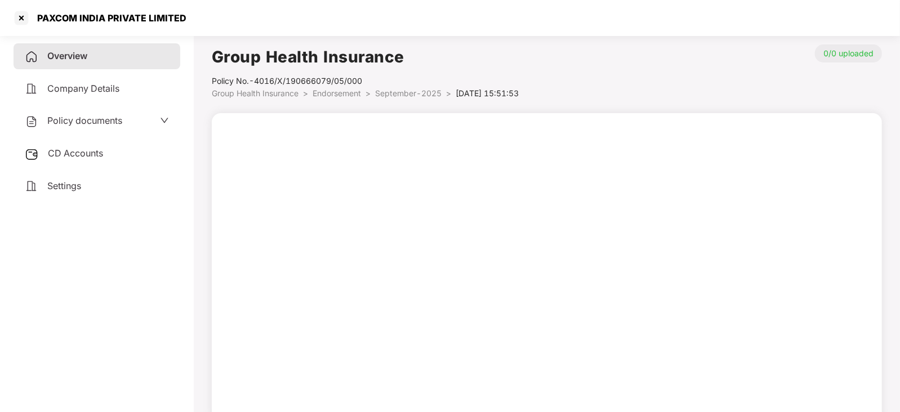
click at [76, 131] on div "Policy documents" at bounding box center [97, 121] width 167 height 26
click at [76, 123] on span "Policy documents" at bounding box center [84, 120] width 75 height 11
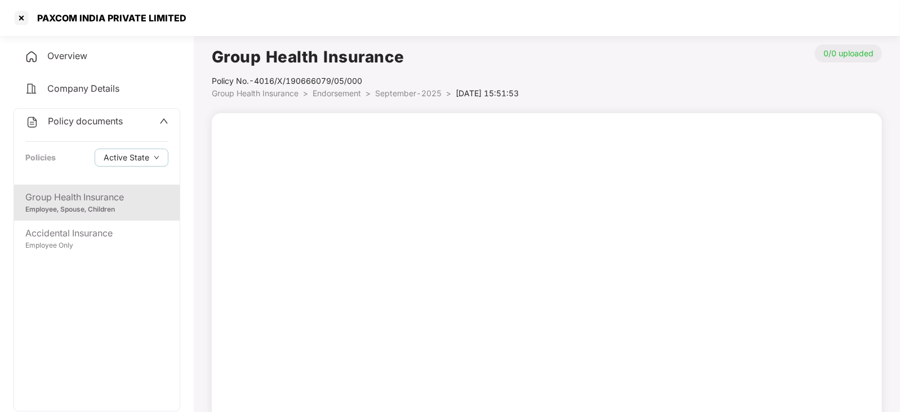
click at [93, 200] on div "Group Health Insurance" at bounding box center [96, 197] width 143 height 14
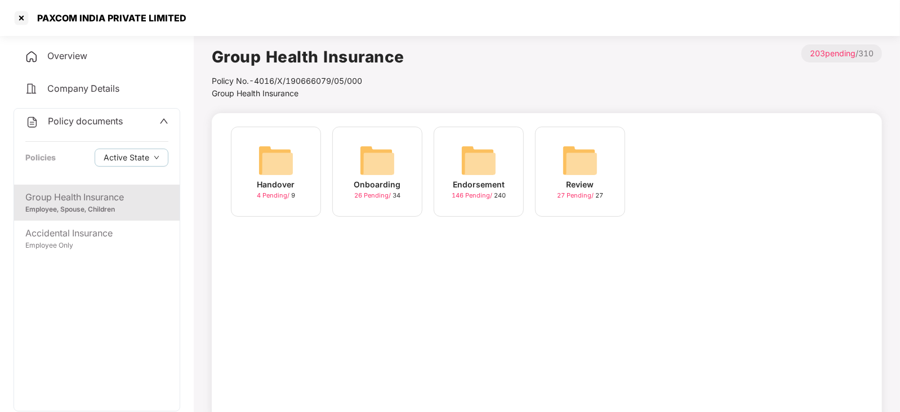
click at [486, 159] on img at bounding box center [479, 160] width 36 height 36
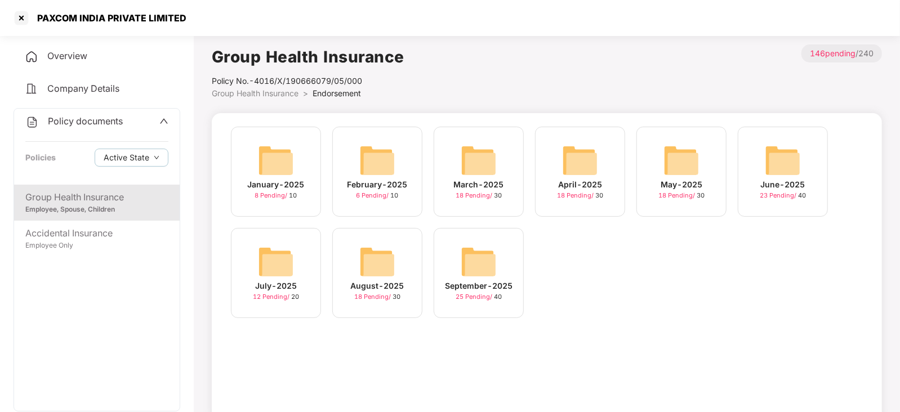
click at [474, 262] on img at bounding box center [479, 262] width 36 height 36
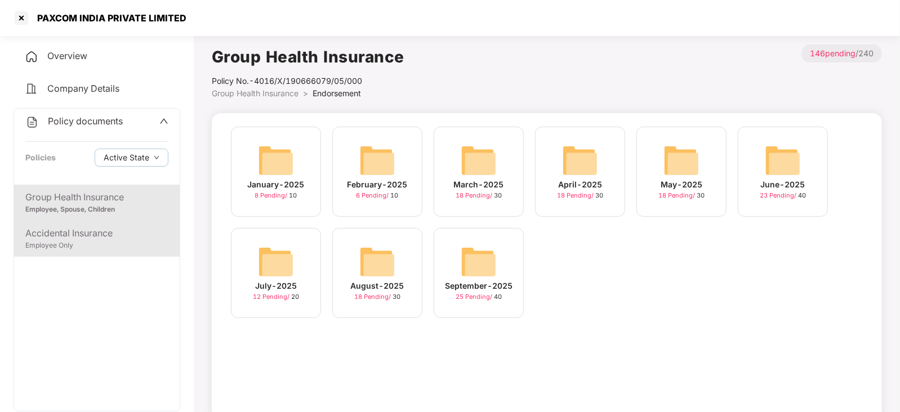
click at [120, 233] on div "Accidental Insurance" at bounding box center [96, 233] width 143 height 14
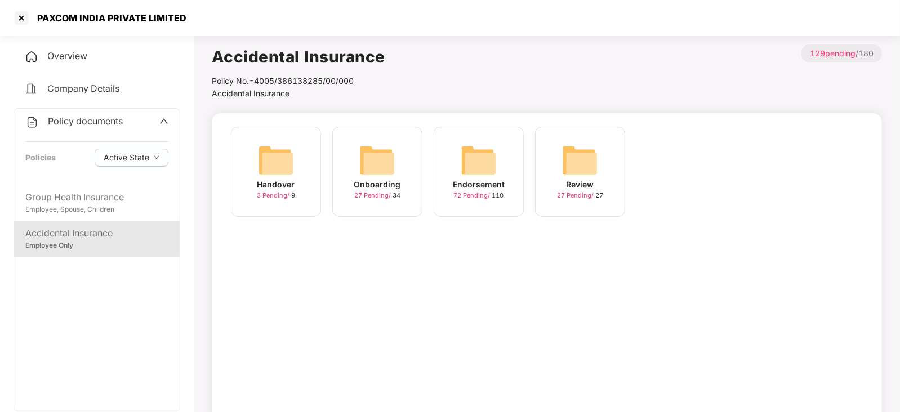
click at [471, 164] on img at bounding box center [479, 160] width 36 height 36
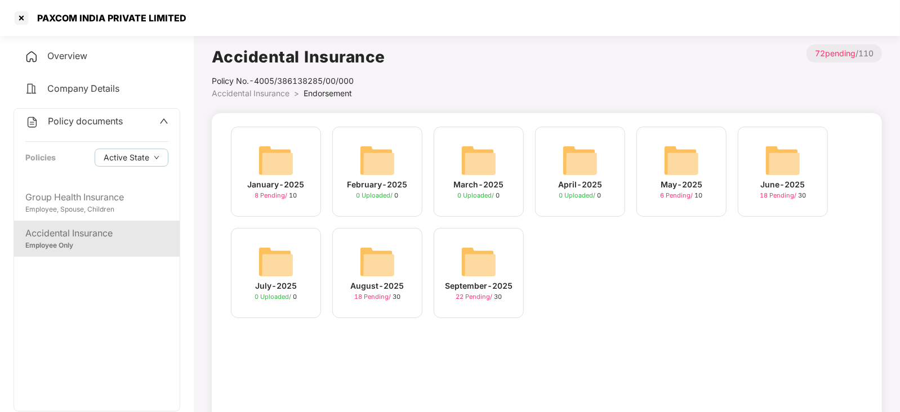
click at [481, 270] on img at bounding box center [479, 262] width 36 height 36
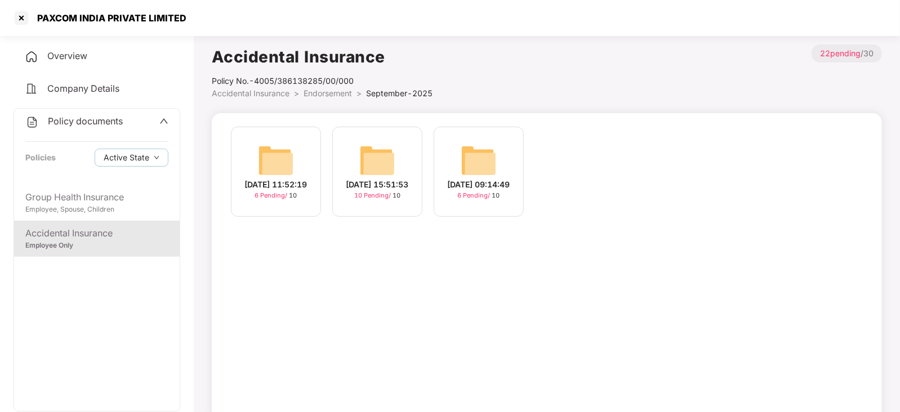
click at [397, 160] on div "16-Sep-2025 15:51:53 10 Pending / 10" at bounding box center [377, 172] width 90 height 90
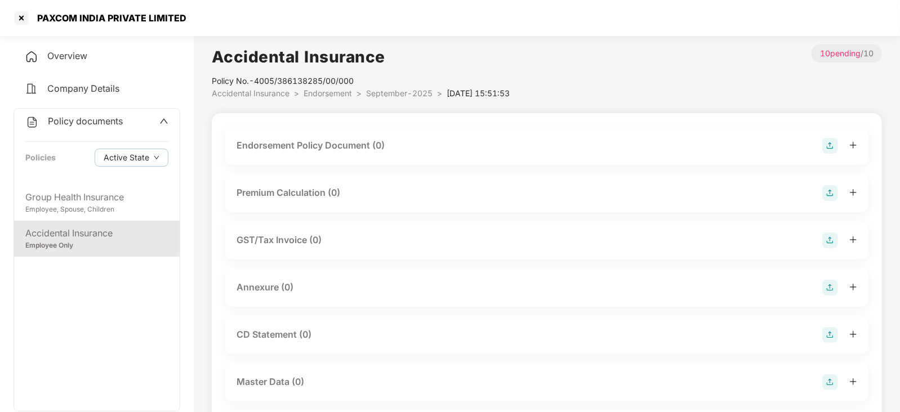
click at [839, 144] on div at bounding box center [839, 146] width 35 height 16
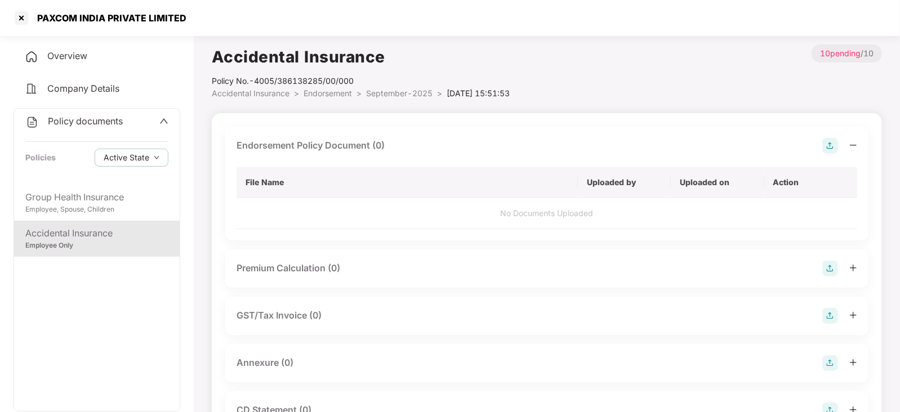
click at [833, 148] on img at bounding box center [830, 146] width 16 height 16
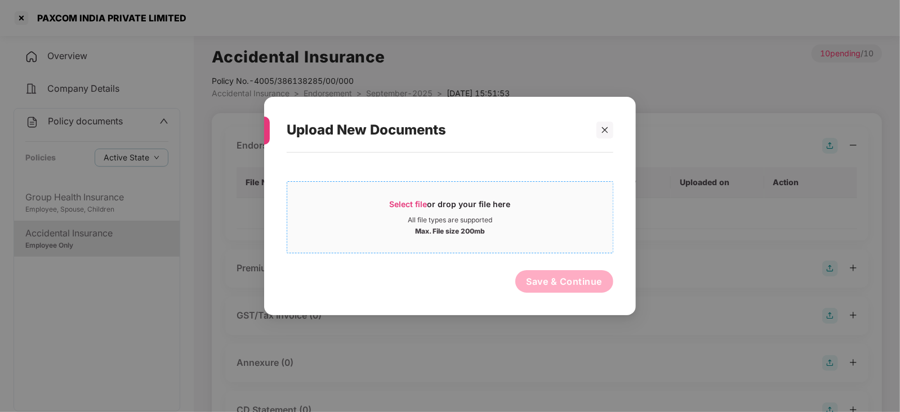
click at [417, 201] on span "Select file" at bounding box center [409, 204] width 38 height 10
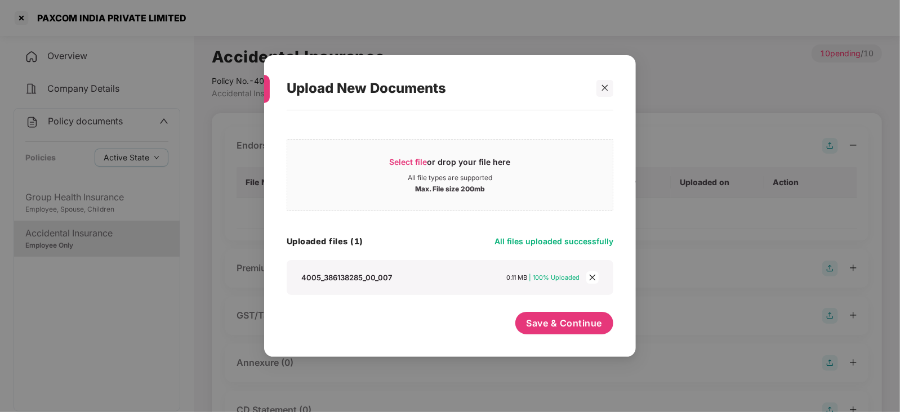
click at [561, 336] on div "Save & Continue" at bounding box center [564, 326] width 99 height 28
click at [560, 334] on button "Save & Continue" at bounding box center [564, 323] width 99 height 23
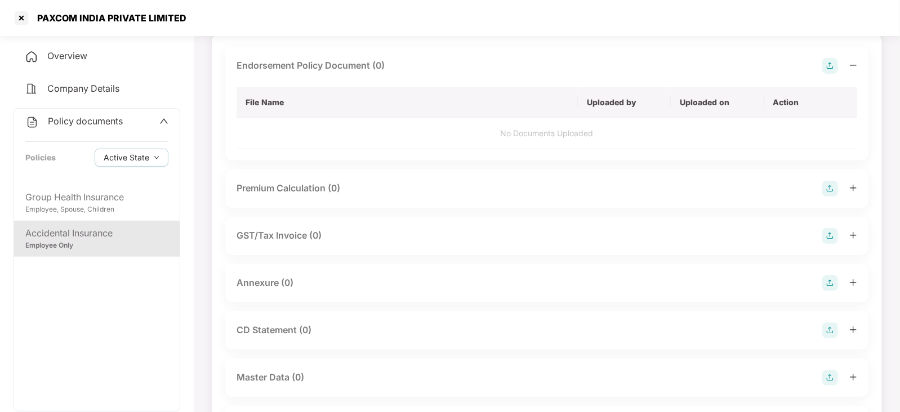
scroll to position [140, 0]
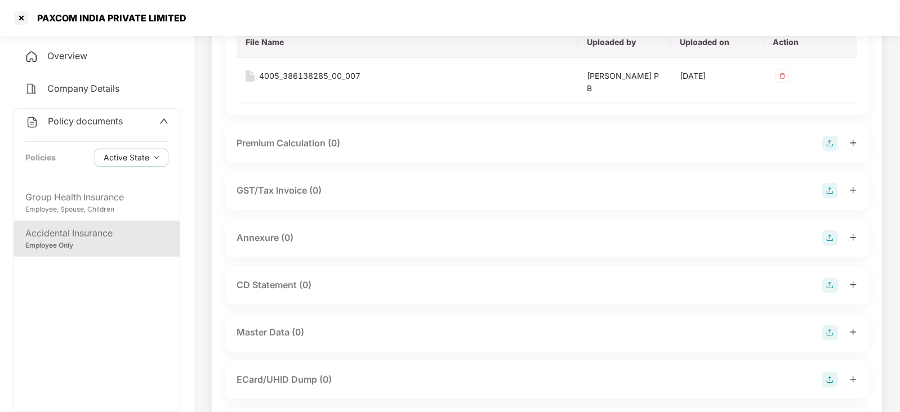
click at [829, 136] on img at bounding box center [830, 144] width 16 height 16
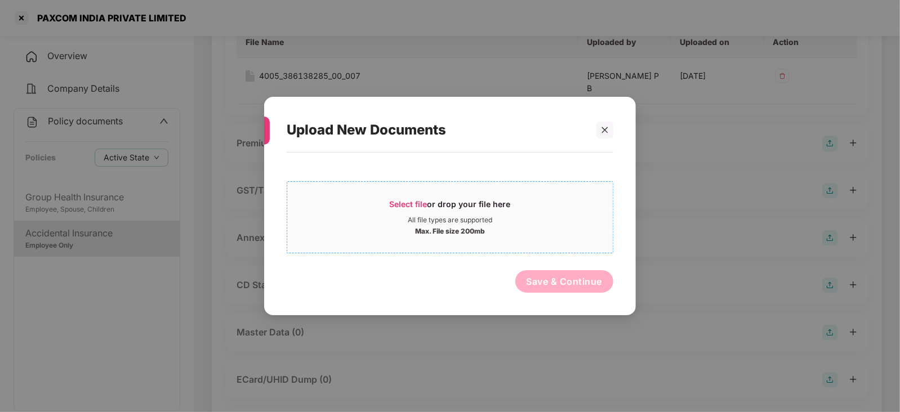
click at [415, 201] on span "Select file" at bounding box center [409, 204] width 38 height 10
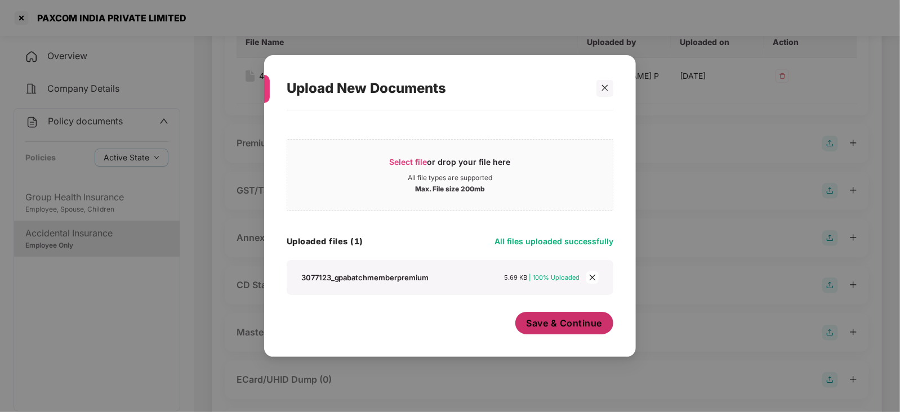
click at [556, 325] on span "Save & Continue" at bounding box center [565, 323] width 76 height 12
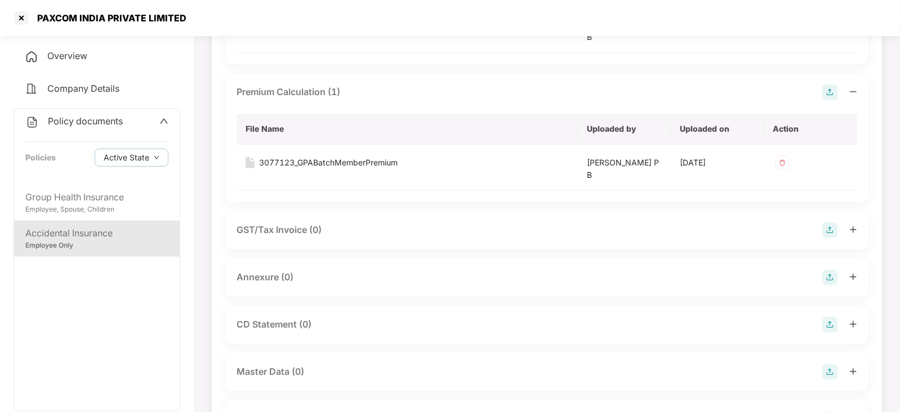
scroll to position [211, 0]
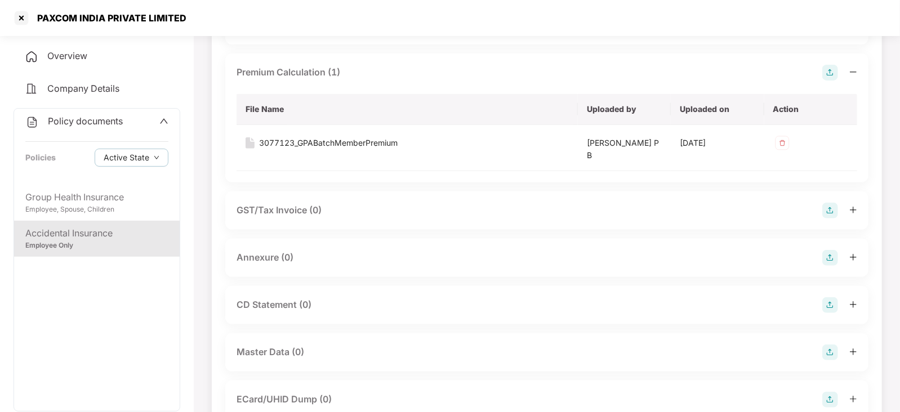
click at [824, 260] on img at bounding box center [830, 258] width 16 height 16
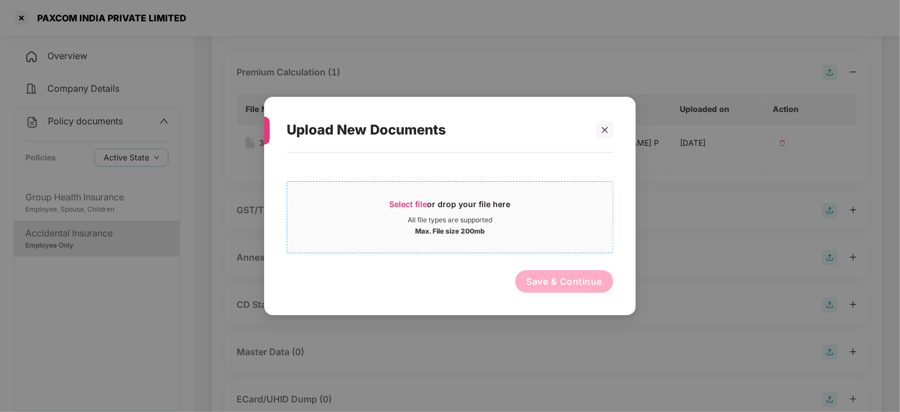
click at [404, 202] on span "Select file" at bounding box center [409, 204] width 38 height 10
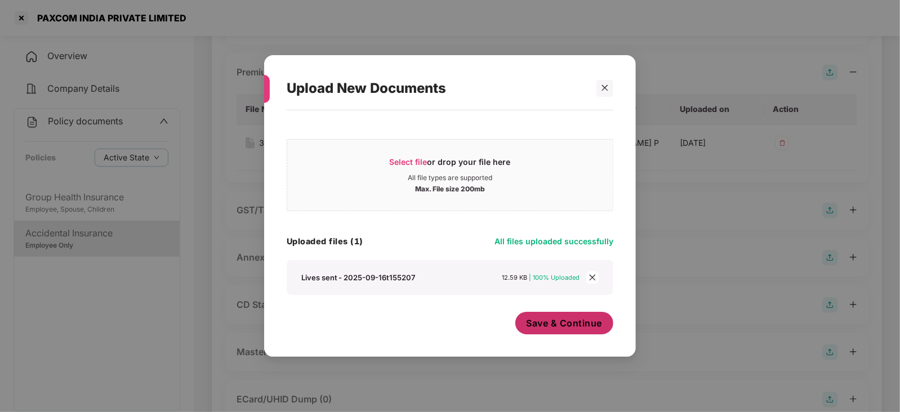
click at [551, 328] on span "Save & Continue" at bounding box center [565, 323] width 76 height 12
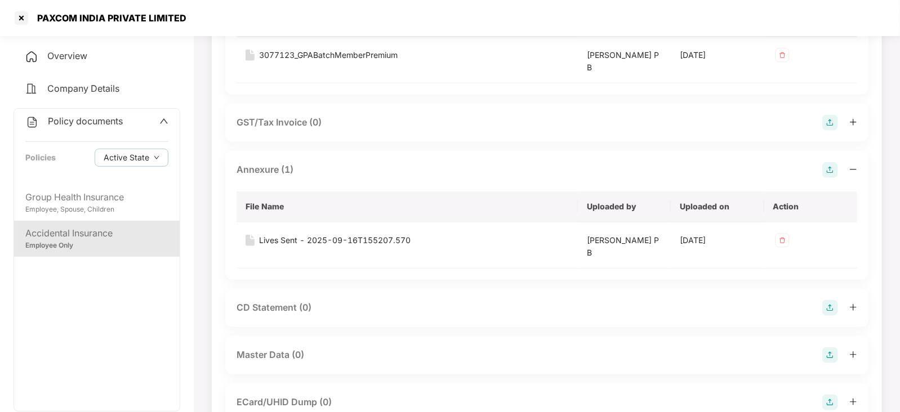
scroll to position [352, 0]
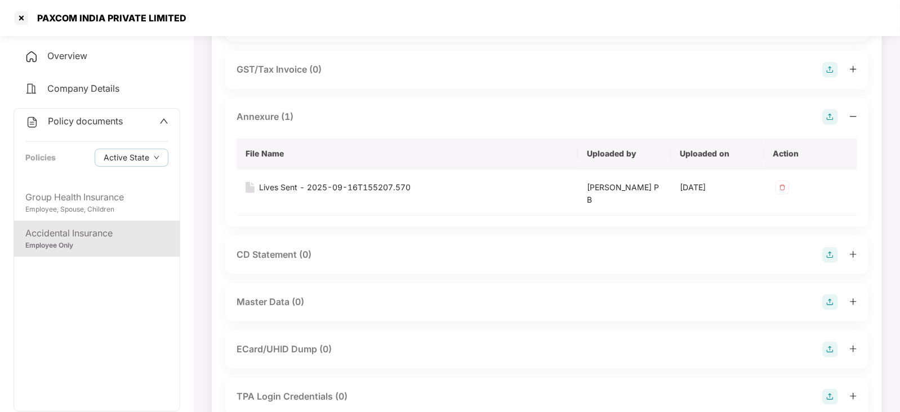
click at [837, 297] on img at bounding box center [830, 303] width 16 height 16
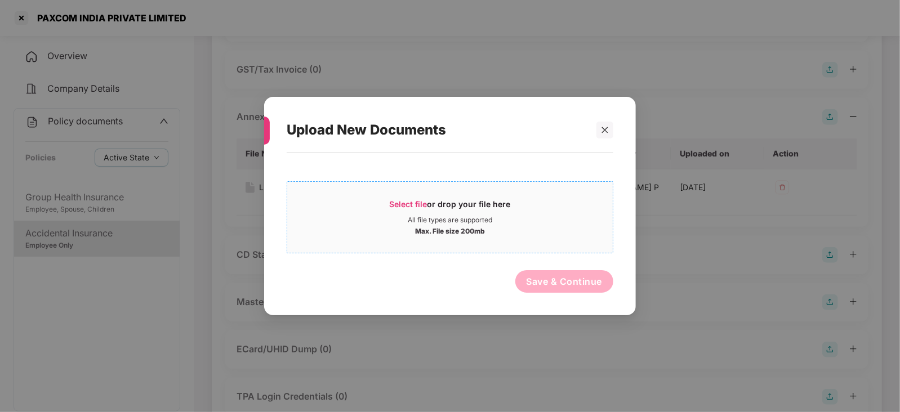
click at [407, 199] on div "Select file or drop your file here" at bounding box center [450, 207] width 121 height 17
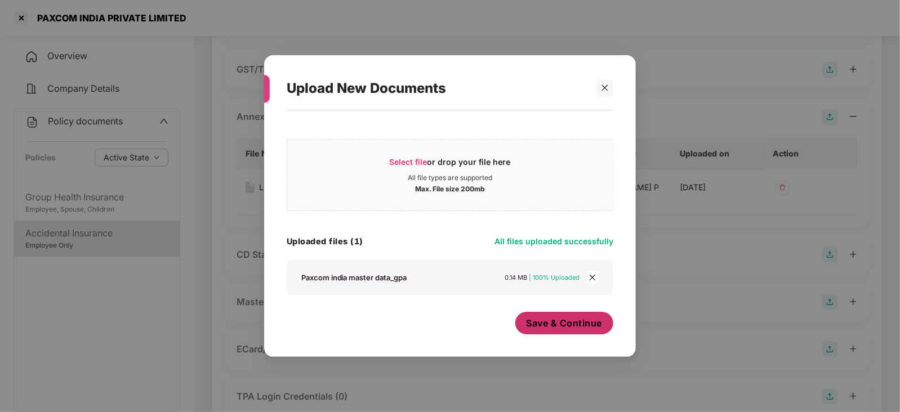
click at [555, 325] on span "Save & Continue" at bounding box center [565, 323] width 76 height 12
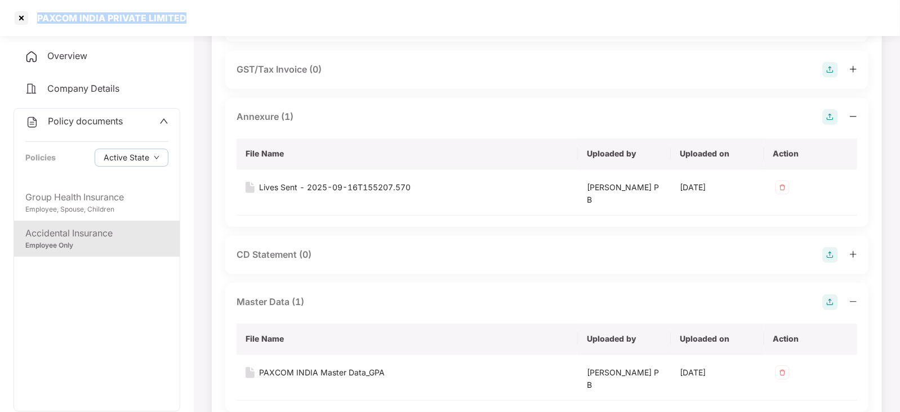
drag, startPoint x: 31, startPoint y: 19, endPoint x: 197, endPoint y: 20, distance: 166.1
click at [197, 20] on div "PAXCOM INDIA PRIVATE LIMITED" at bounding box center [450, 18] width 900 height 36
copy div "PAXCOM INDIA PRIVATE LIMITED"
click at [23, 15] on div at bounding box center [21, 18] width 18 height 18
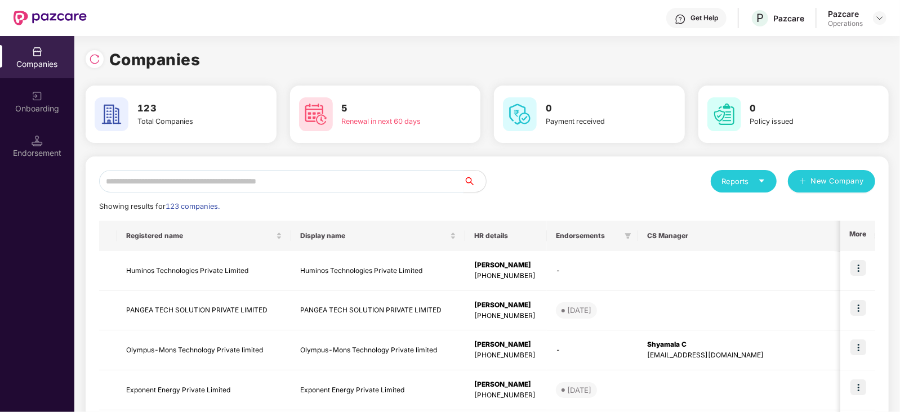
click at [135, 179] on input "text" at bounding box center [281, 181] width 364 height 23
paste input "**********"
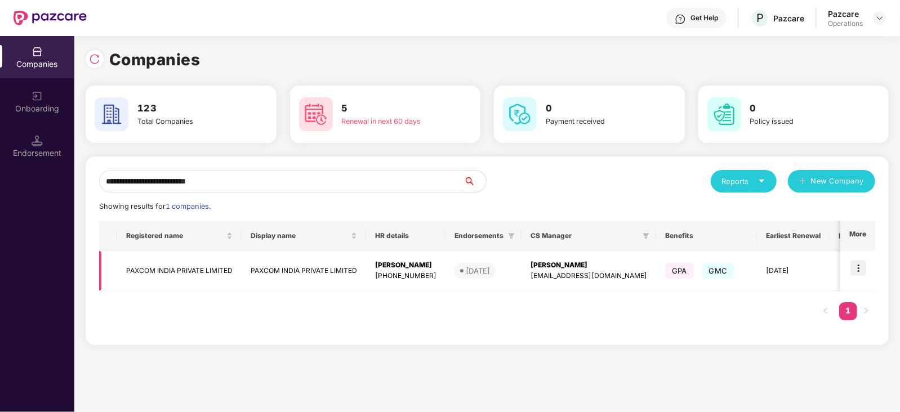
type input "**********"
click at [855, 271] on img at bounding box center [858, 268] width 16 height 16
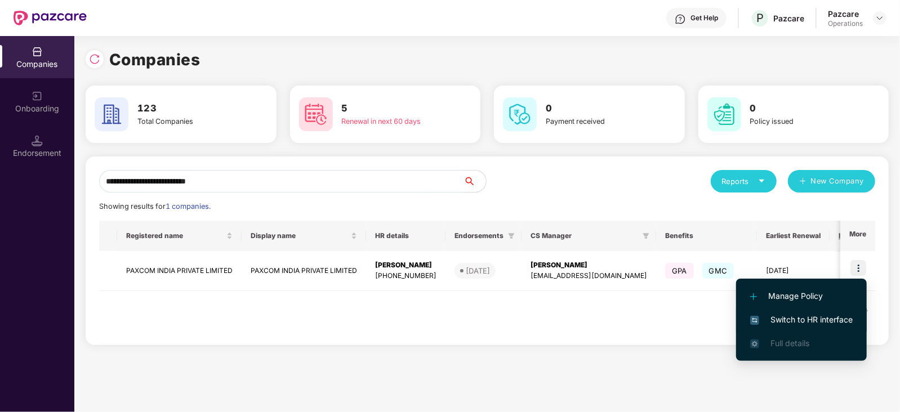
click at [824, 322] on span "Switch to HR interface" at bounding box center [801, 320] width 102 height 12
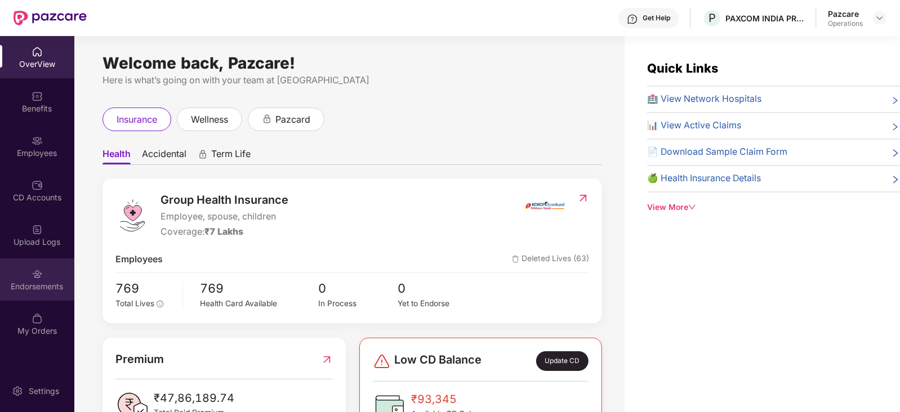
click at [38, 283] on div "Endorsements" at bounding box center [37, 286] width 74 height 11
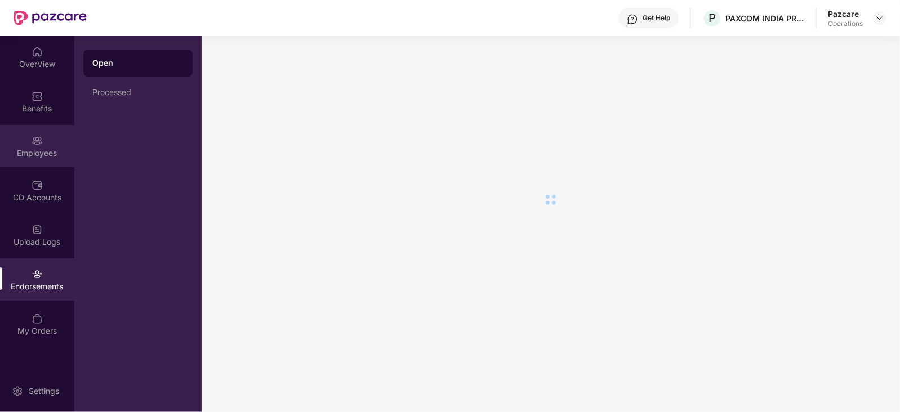
click at [43, 162] on div "Employees" at bounding box center [37, 146] width 74 height 42
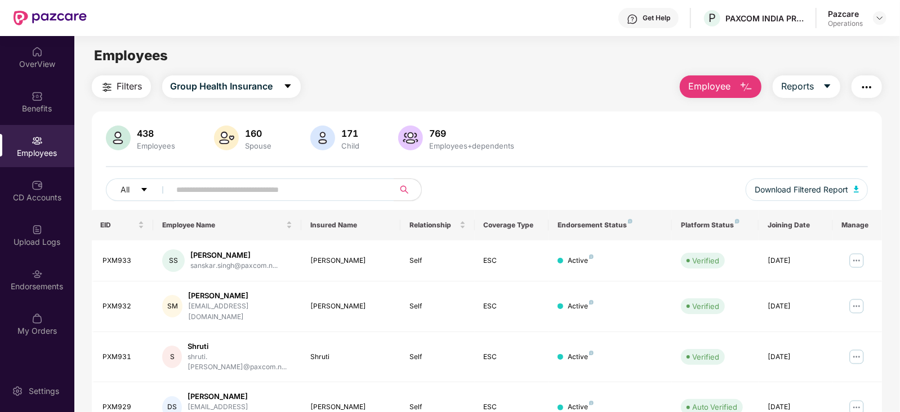
click at [101, 86] on img "button" at bounding box center [107, 88] width 14 height 14
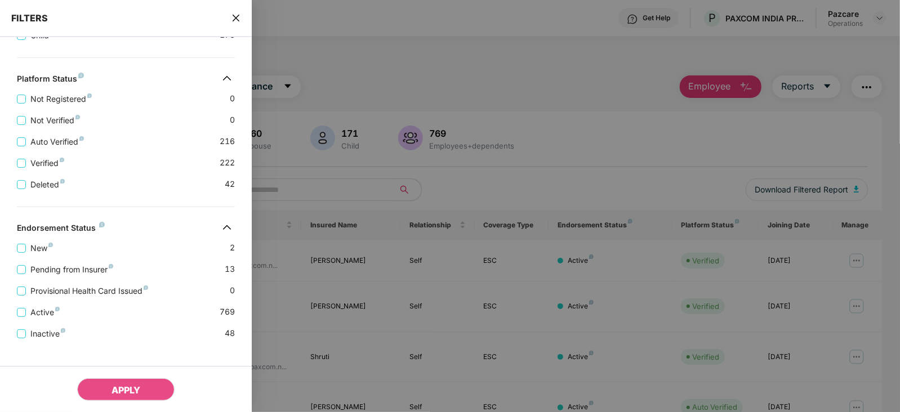
scroll to position [318, 0]
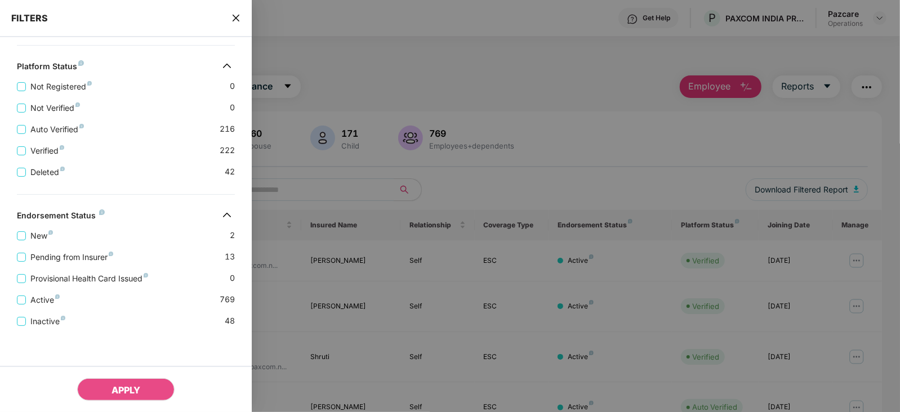
click at [69, 264] on div "Provisional Health Card Issued 0" at bounding box center [126, 274] width 218 height 21
click at [70, 260] on span "Pending from Insurer" at bounding box center [72, 257] width 92 height 12
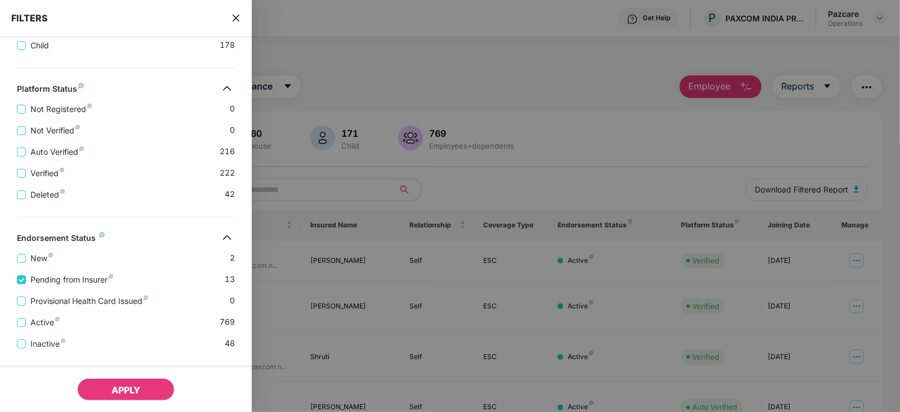
click at [141, 394] on button "APPLY" at bounding box center [125, 389] width 97 height 23
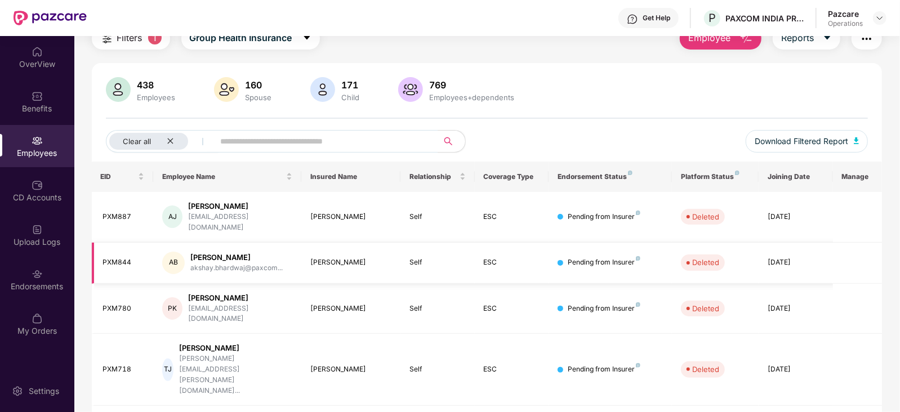
scroll to position [70, 0]
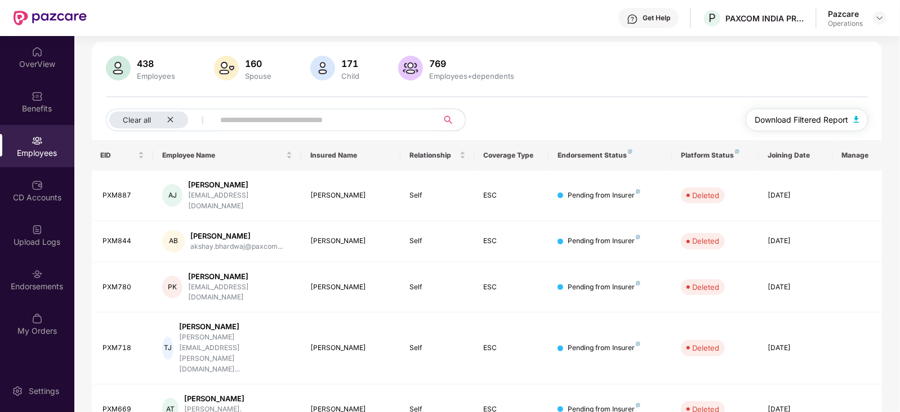
click at [855, 120] on img "button" at bounding box center [857, 119] width 6 height 7
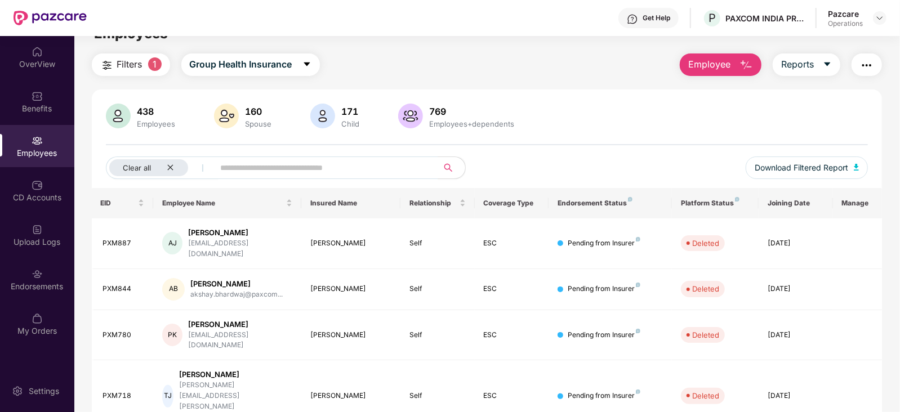
scroll to position [0, 0]
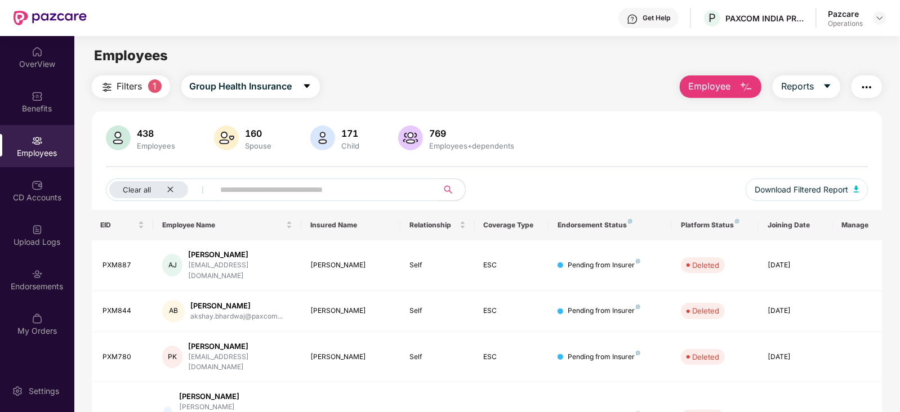
click at [870, 90] on img "button" at bounding box center [867, 88] width 14 height 14
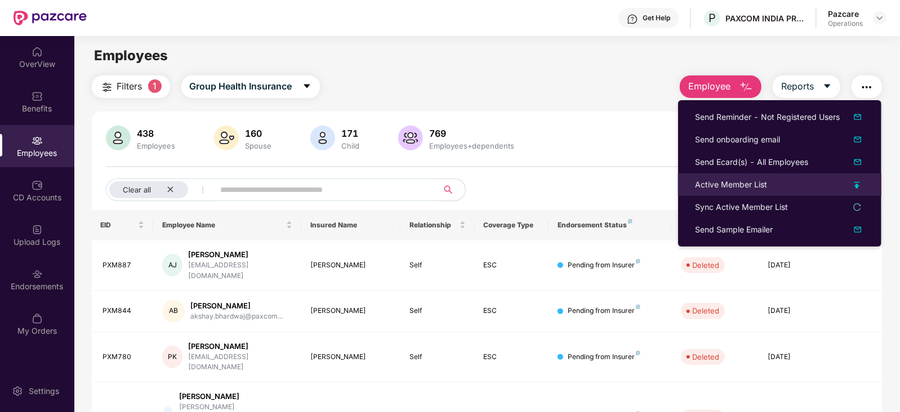
click at [718, 179] on div "Active Member List" at bounding box center [731, 185] width 72 height 12
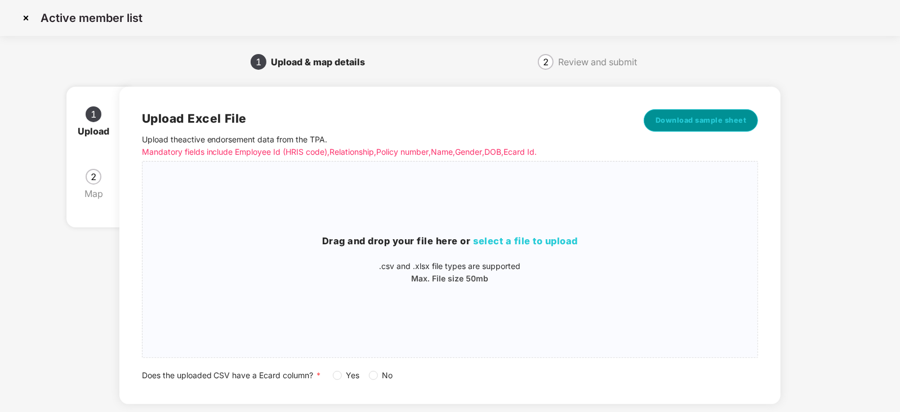
click at [670, 119] on span "Download sample sheet" at bounding box center [700, 120] width 91 height 11
click at [342, 381] on span "Yes" at bounding box center [353, 375] width 23 height 12
click at [526, 239] on span "select a file to upload" at bounding box center [526, 240] width 105 height 11
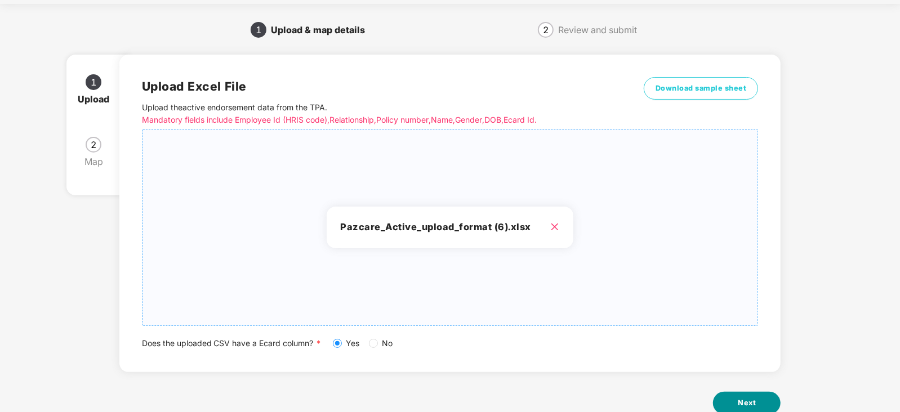
scroll to position [63, 0]
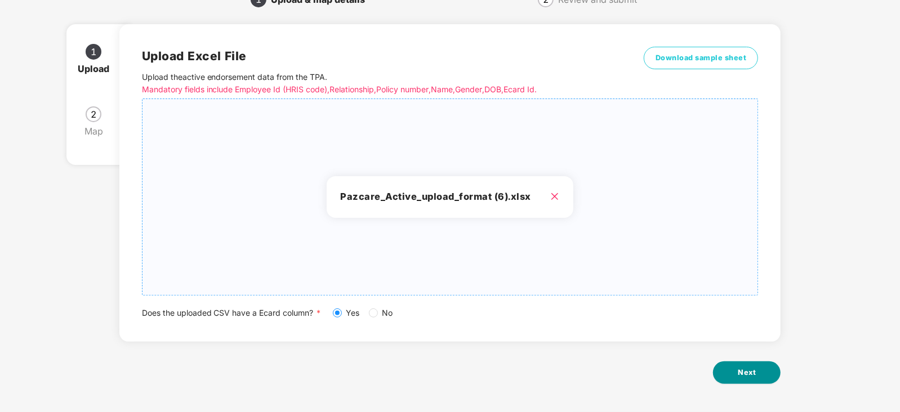
click at [753, 370] on span "Next" at bounding box center [747, 372] width 18 height 11
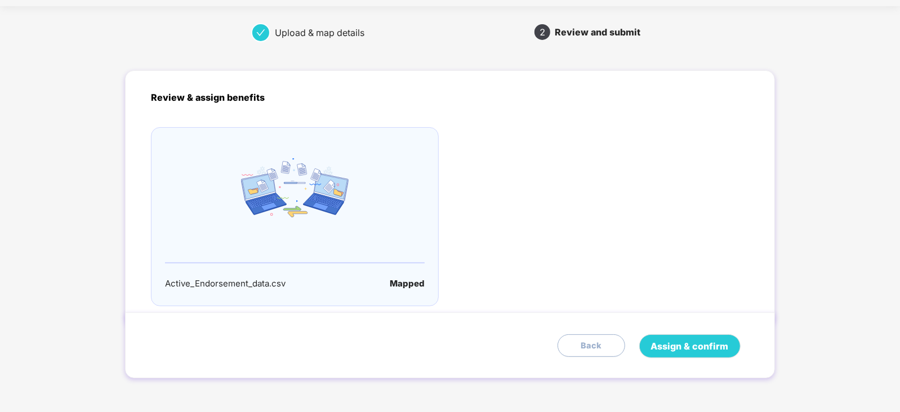
scroll to position [0, 0]
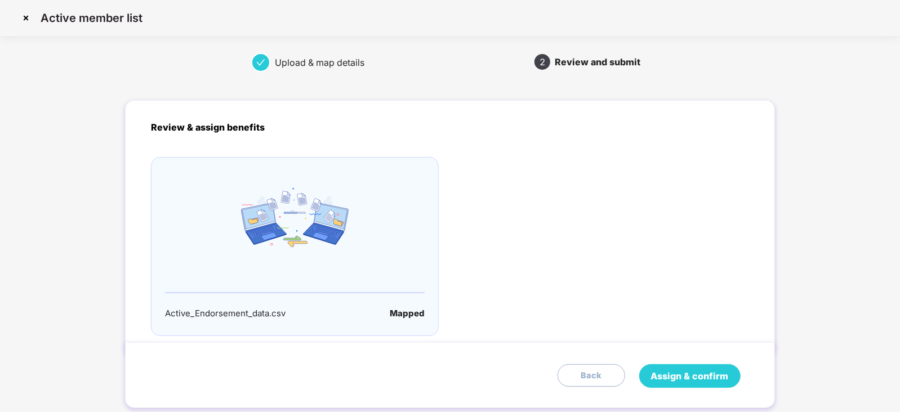
click at [715, 369] on span "Assign & confirm" at bounding box center [690, 376] width 78 height 14
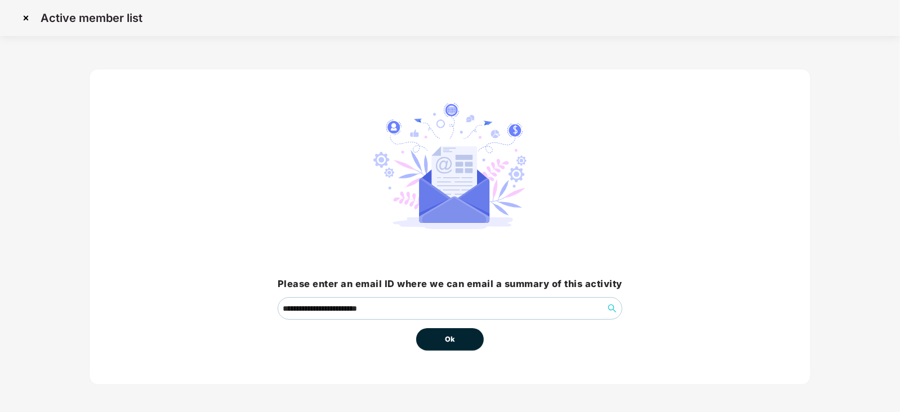
click at [449, 342] on span "Ok" at bounding box center [450, 339] width 10 height 11
click at [449, 341] on span "Ok" at bounding box center [450, 339] width 10 height 11
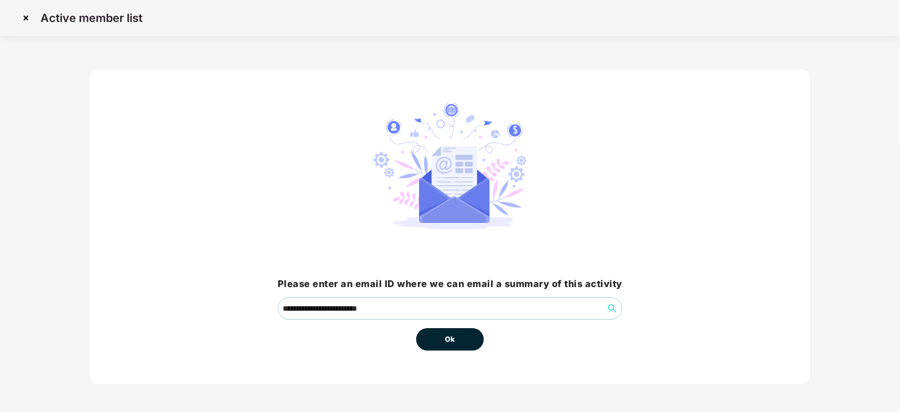
click at [449, 339] on span "Ok" at bounding box center [450, 339] width 10 height 11
click at [449, 338] on span "Ok" at bounding box center [450, 339] width 10 height 11
click at [461, 337] on button "Ok" at bounding box center [450, 339] width 68 height 23
click at [456, 338] on button "Ok" at bounding box center [450, 339] width 68 height 23
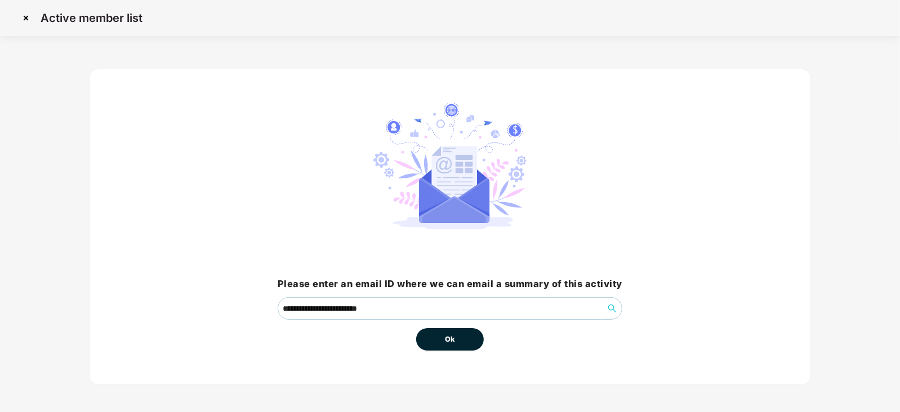
click at [456, 338] on button "Ok" at bounding box center [450, 339] width 68 height 23
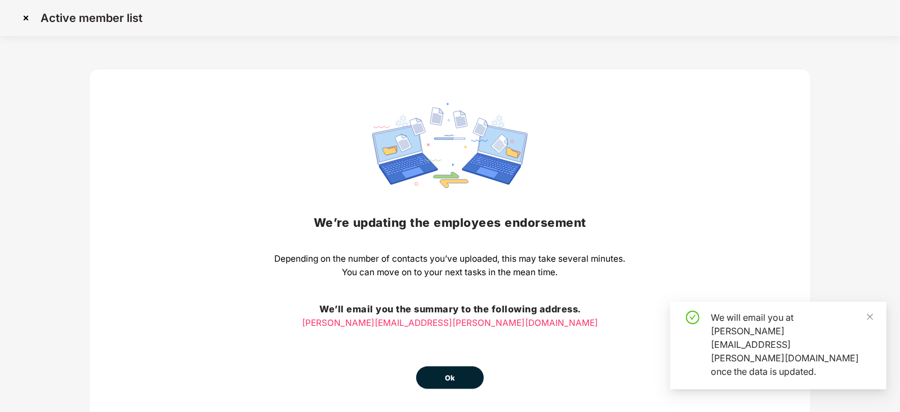
click at [512, 329] on div "We’re updating the employees endorsement Depending on the number of contacts yo…" at bounding box center [450, 246] width 351 height 286
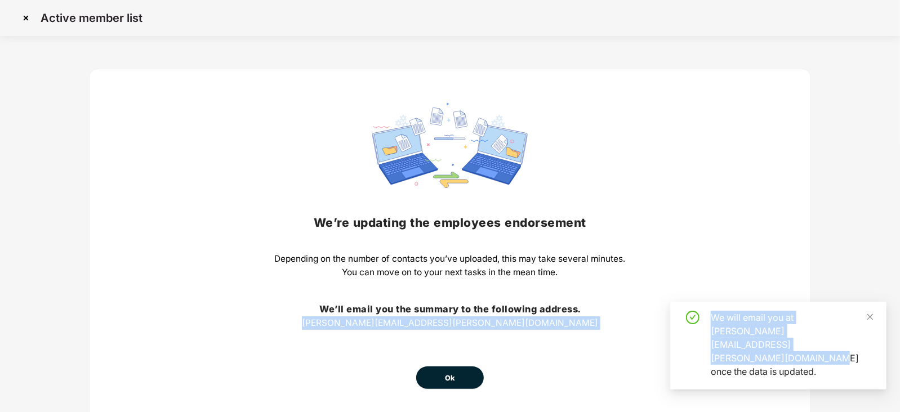
click at [462, 379] on button "Ok" at bounding box center [450, 378] width 68 height 23
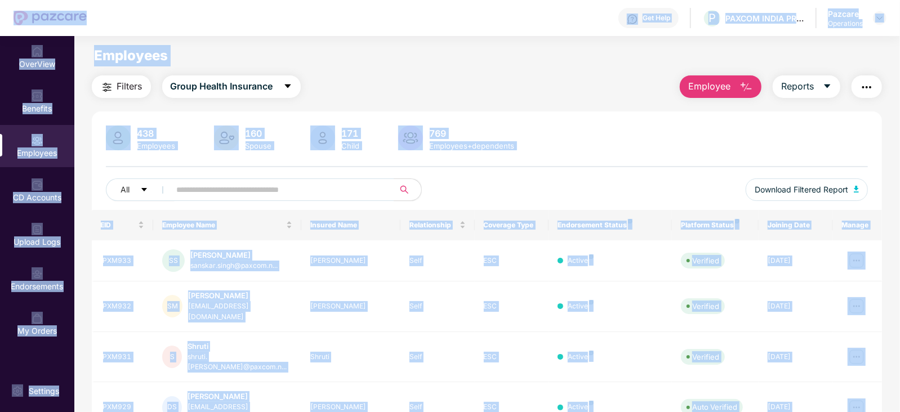
click at [483, 166] on div at bounding box center [487, 166] width 762 height 1
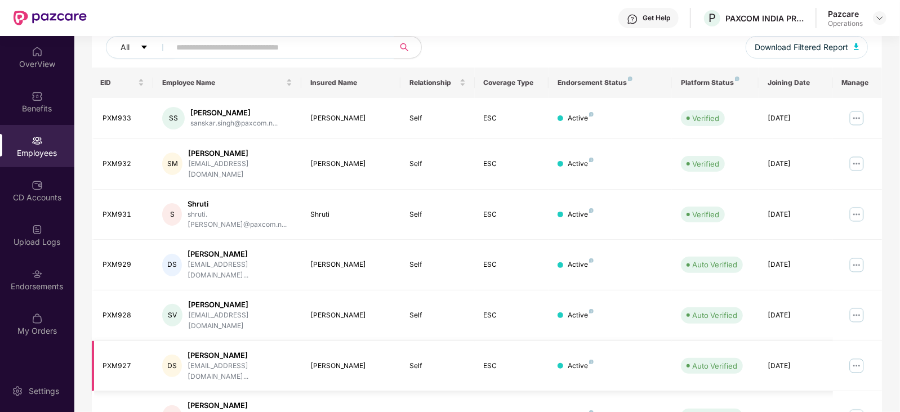
scroll to position [278, 0]
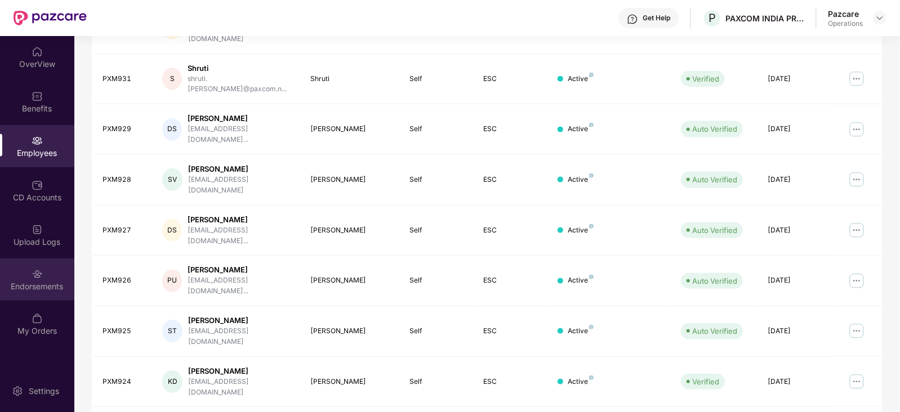
click at [53, 292] on div "Endorsements" at bounding box center [37, 279] width 74 height 42
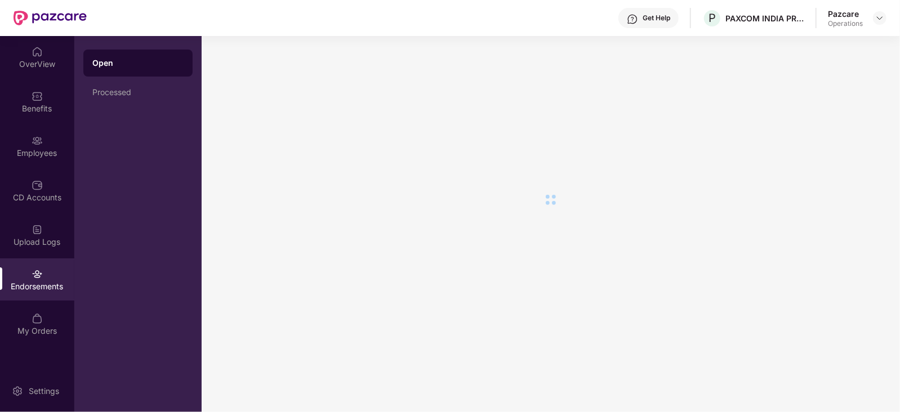
scroll to position [0, 0]
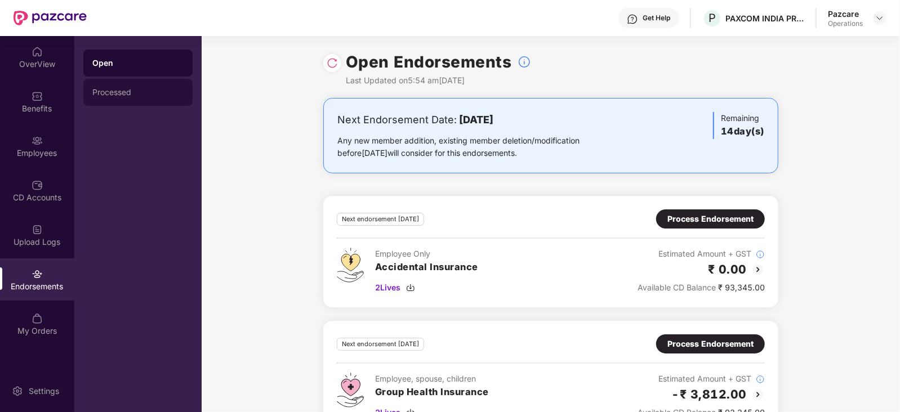
click at [119, 85] on div "Processed" at bounding box center [137, 92] width 109 height 27
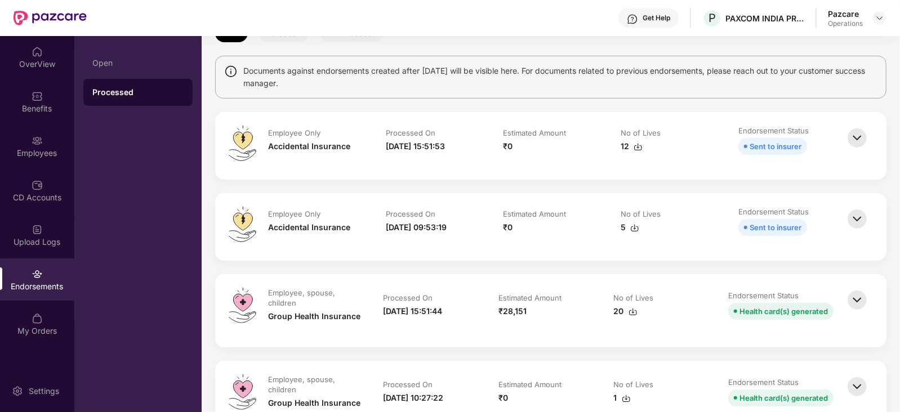
scroll to position [70, 0]
click at [860, 293] on img at bounding box center [857, 300] width 25 height 25
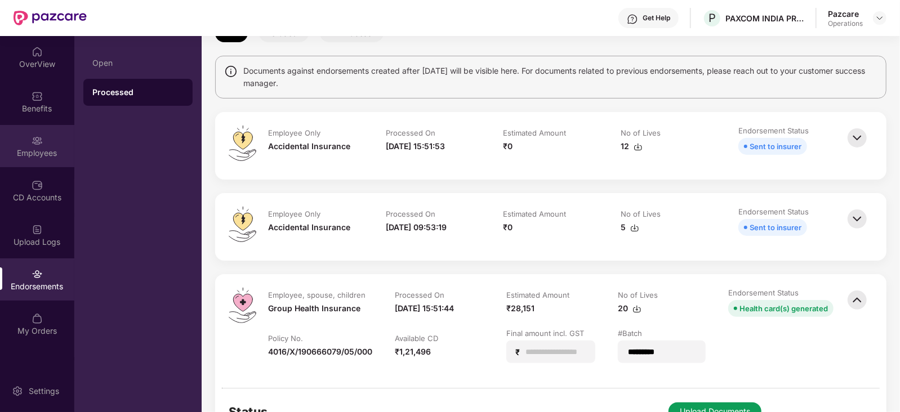
click at [61, 155] on div "Employees" at bounding box center [37, 153] width 74 height 11
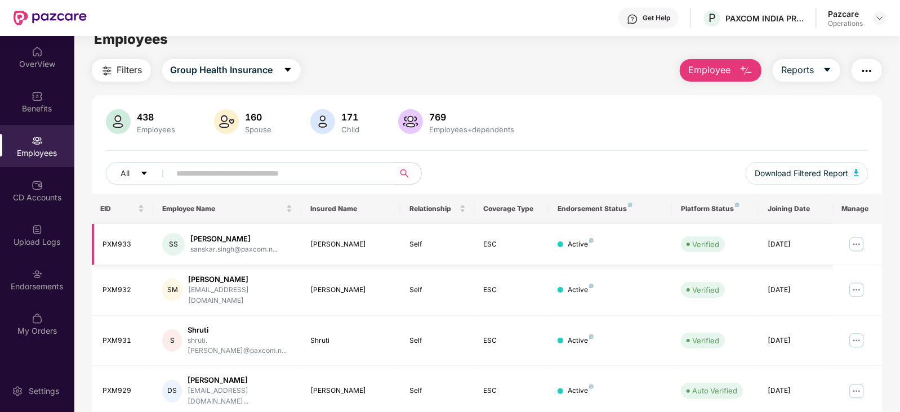
scroll to position [0, 0]
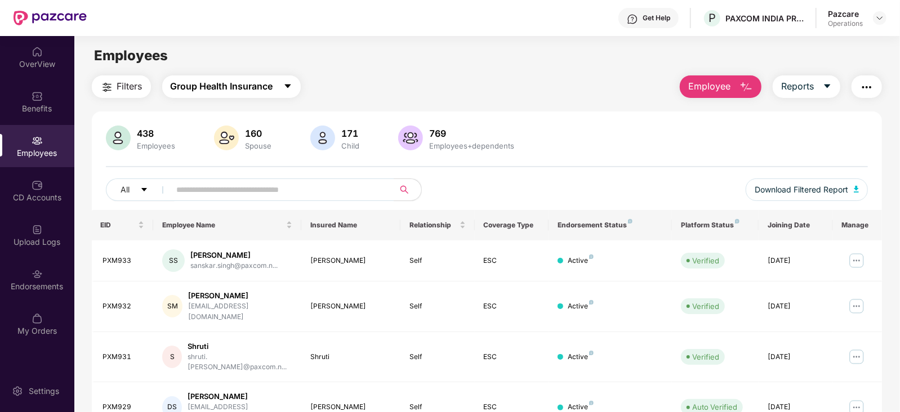
click at [234, 90] on span "Group Health Insurance" at bounding box center [222, 86] width 102 height 14
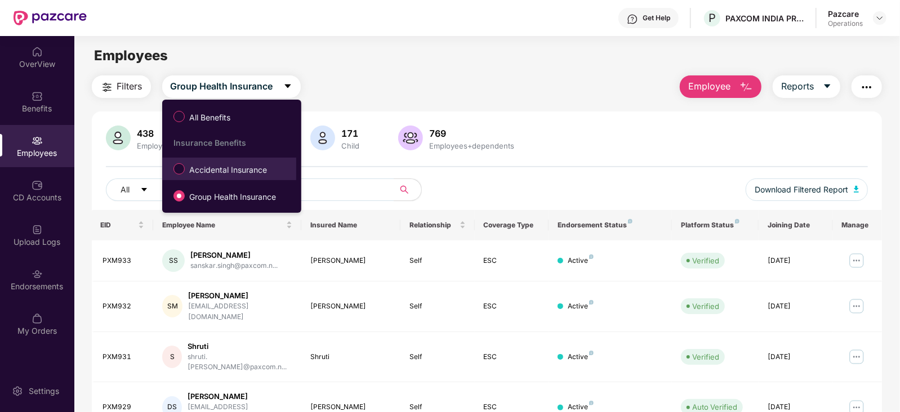
click at [220, 170] on span "Accidental Insurance" at bounding box center [228, 170] width 87 height 12
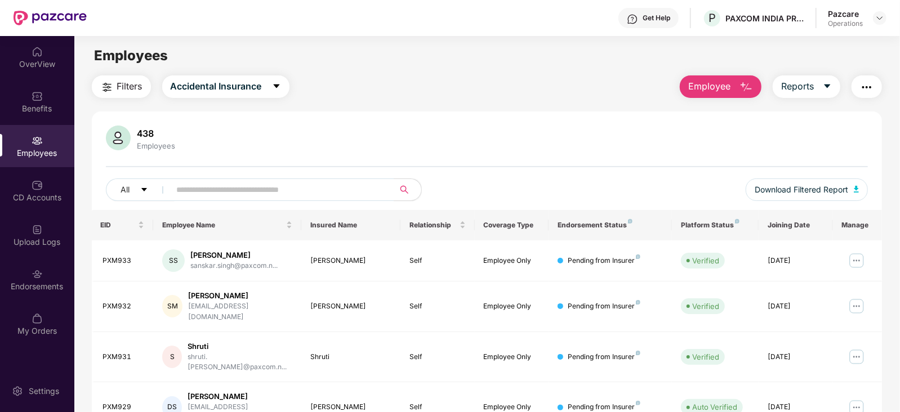
click at [119, 88] on span "Filters" at bounding box center [129, 86] width 25 height 14
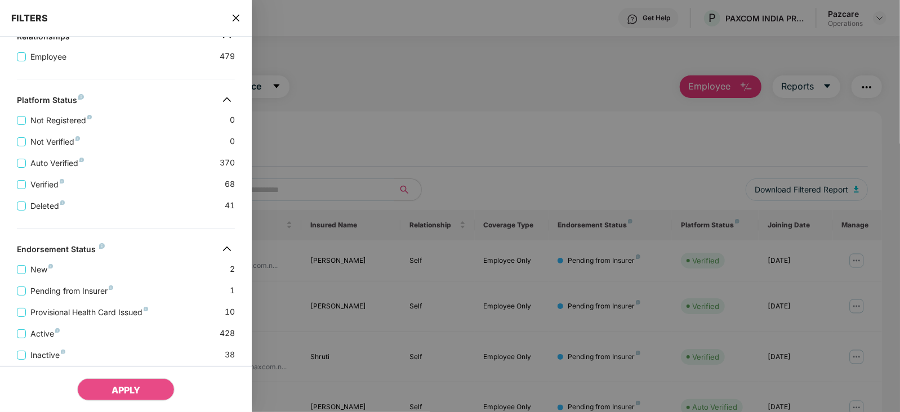
scroll to position [275, 0]
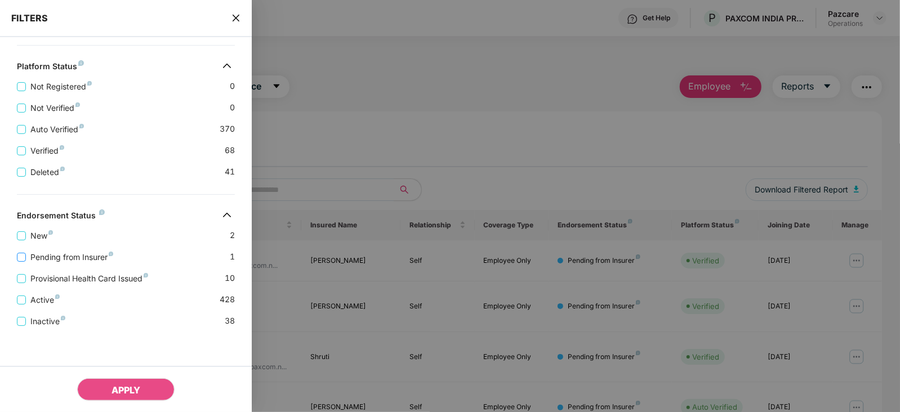
click at [93, 258] on span "Pending from Insurer" at bounding box center [72, 257] width 92 height 12
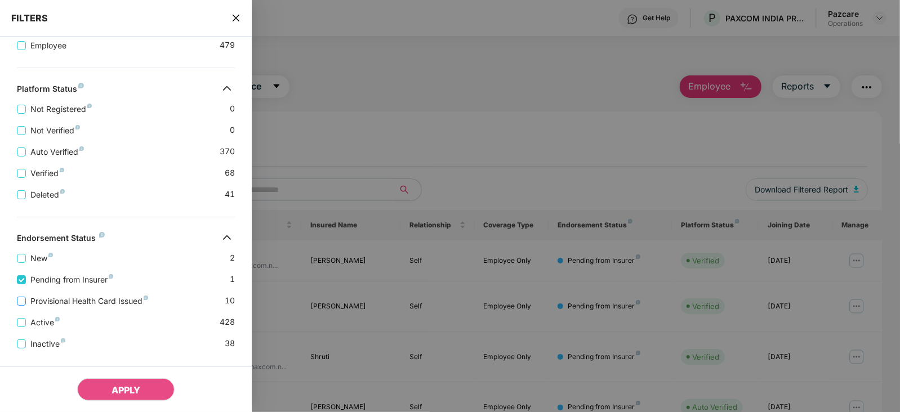
click at [99, 304] on span "Provisional Health Card Issued" at bounding box center [89, 301] width 127 height 12
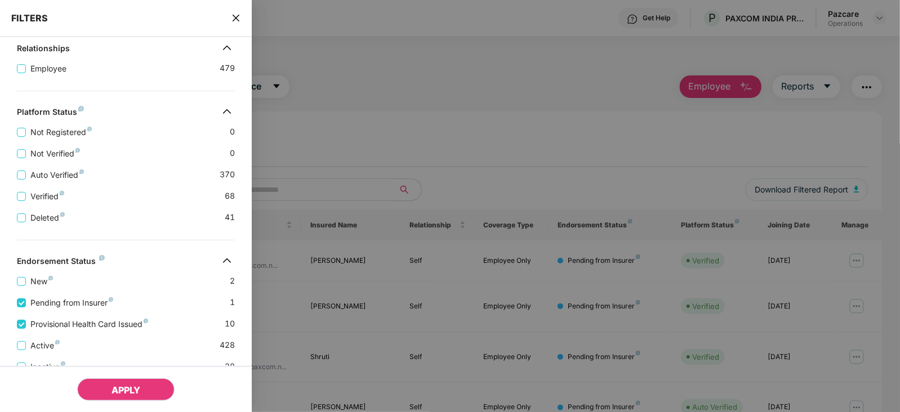
click at [135, 386] on span "APPLY" at bounding box center [126, 390] width 29 height 11
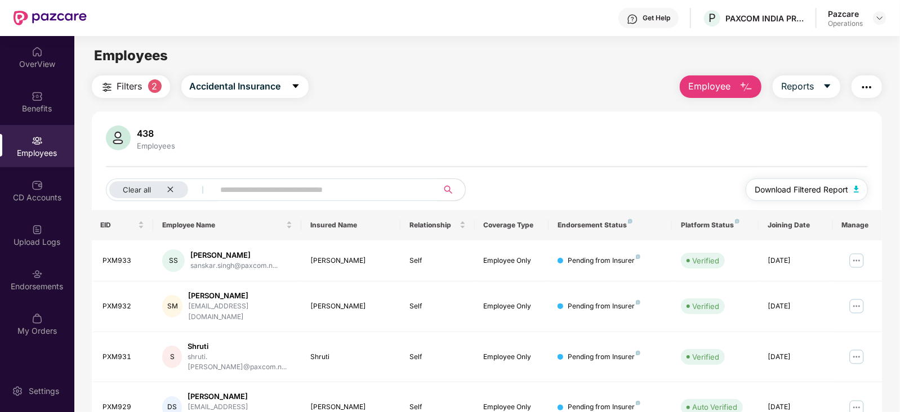
click at [858, 188] on img "button" at bounding box center [857, 189] width 6 height 7
click at [871, 84] on img "button" at bounding box center [867, 88] width 14 height 14
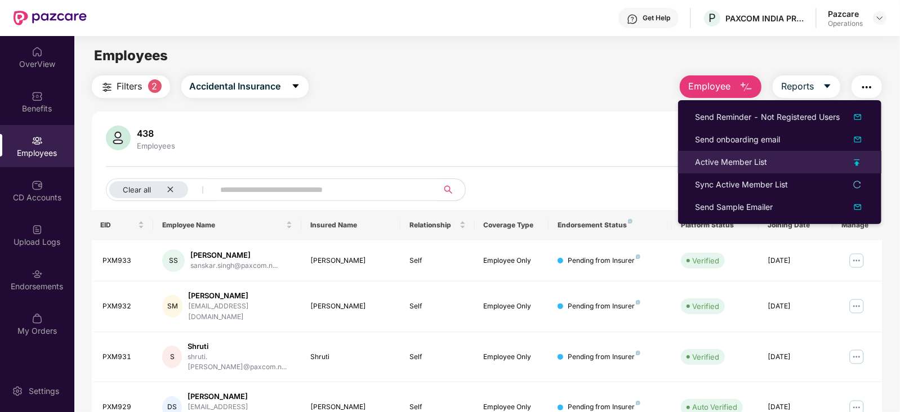
click at [725, 162] on div "Active Member List" at bounding box center [731, 162] width 72 height 12
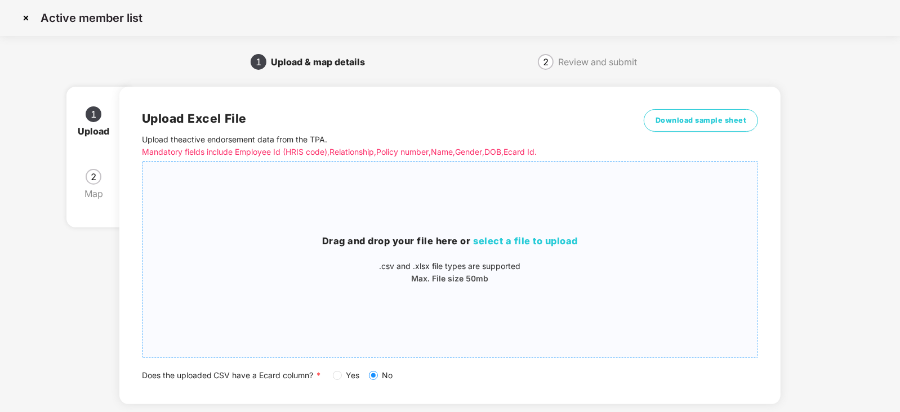
click at [476, 243] on span "select a file to upload" at bounding box center [526, 240] width 105 height 11
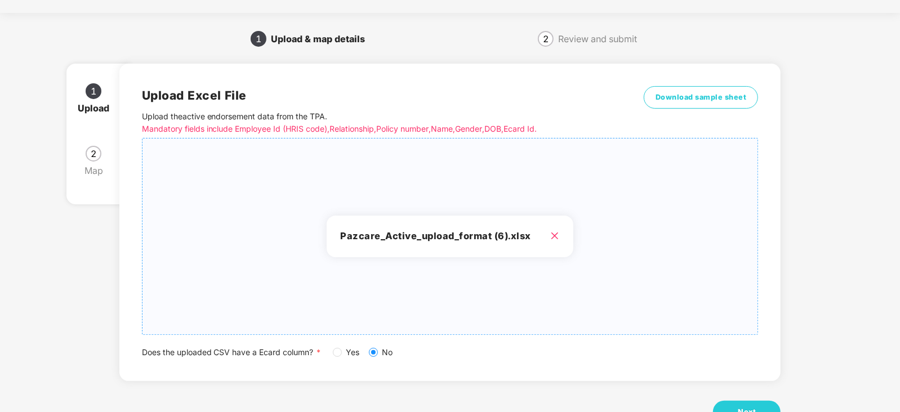
scroll to position [63, 0]
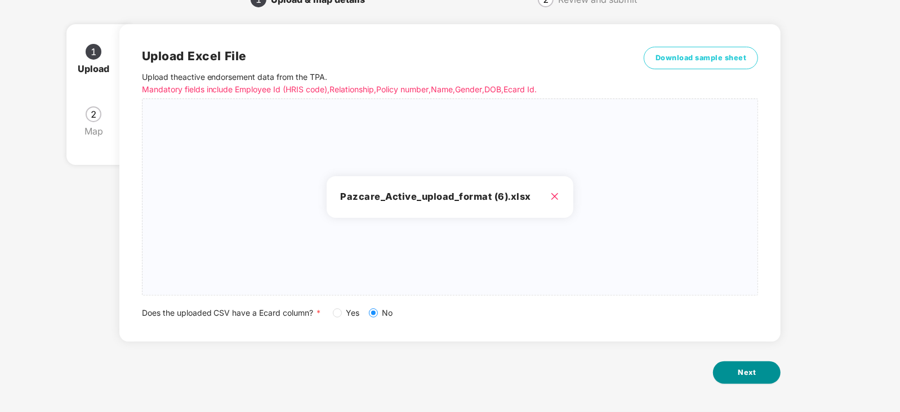
click at [749, 377] on span "Next" at bounding box center [747, 372] width 18 height 11
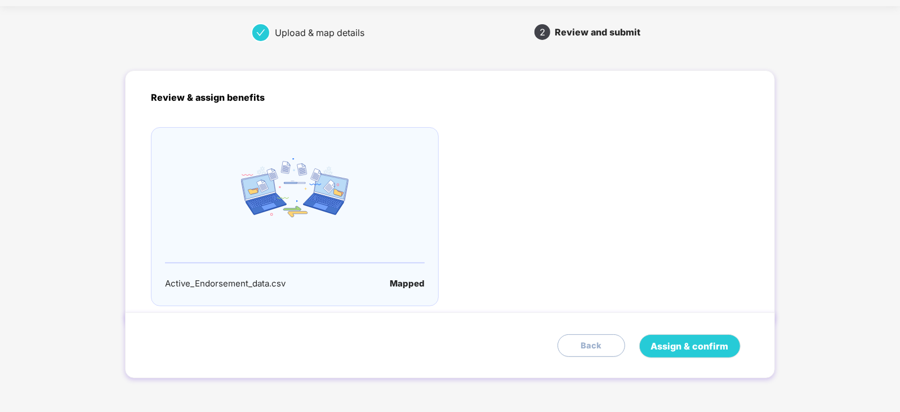
scroll to position [0, 0]
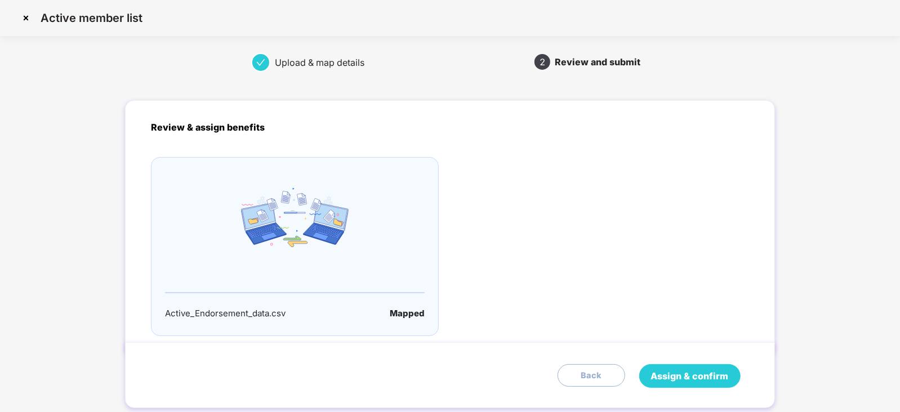
click at [706, 377] on span "Assign & confirm" at bounding box center [690, 376] width 78 height 14
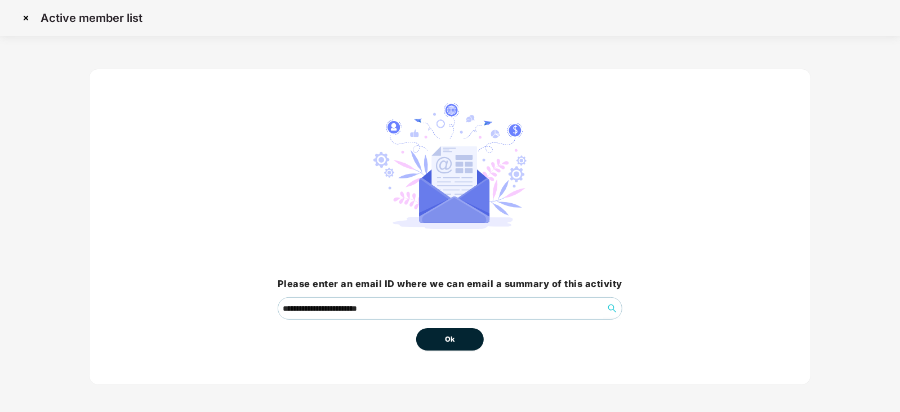
click at [449, 339] on span "Ok" at bounding box center [450, 339] width 10 height 11
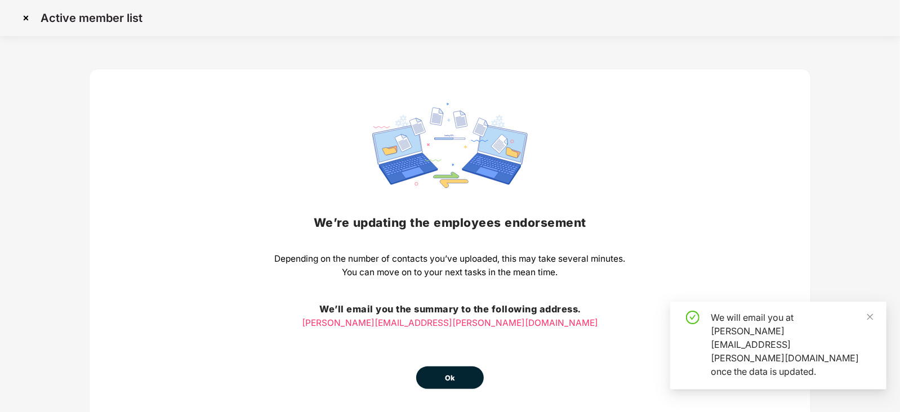
click at [445, 366] on div "We’re updating the employees endorsement Depending on the number of contacts yo…" at bounding box center [450, 246] width 351 height 286
click at [448, 373] on span "Ok" at bounding box center [450, 378] width 10 height 11
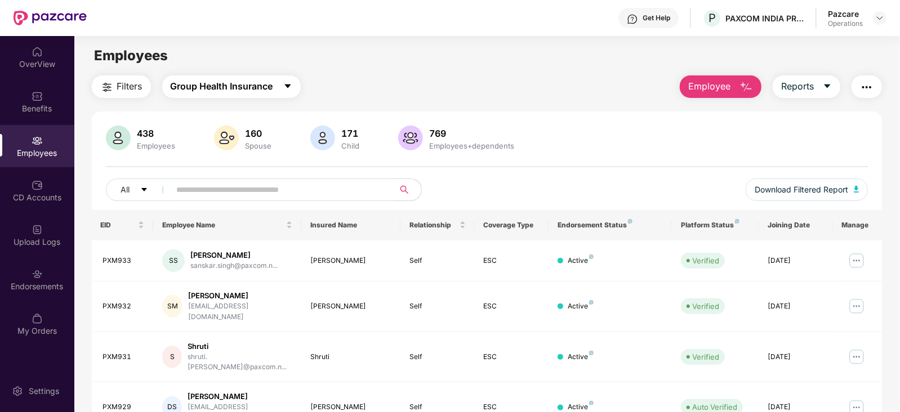
click at [244, 94] on button "Group Health Insurance" at bounding box center [231, 86] width 139 height 23
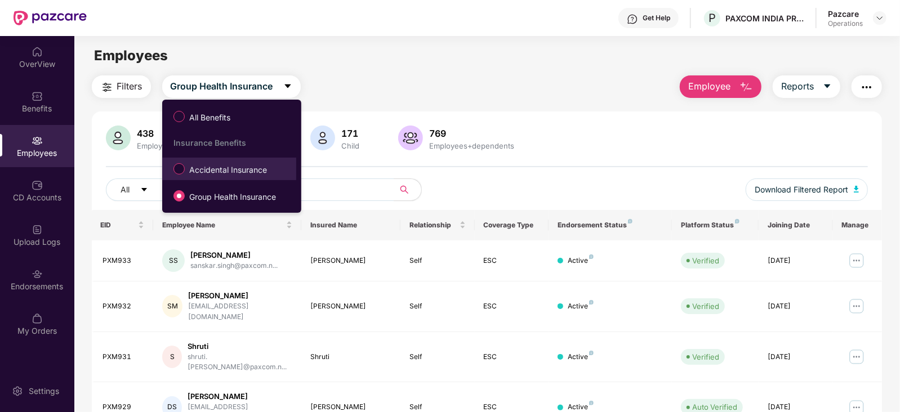
click at [233, 166] on span "Accidental Insurance" at bounding box center [228, 170] width 87 height 12
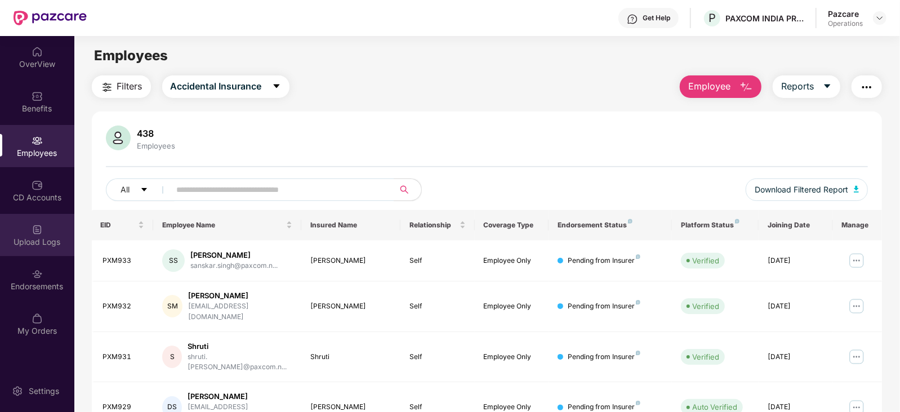
click at [35, 243] on div "Upload Logs" at bounding box center [37, 242] width 74 height 11
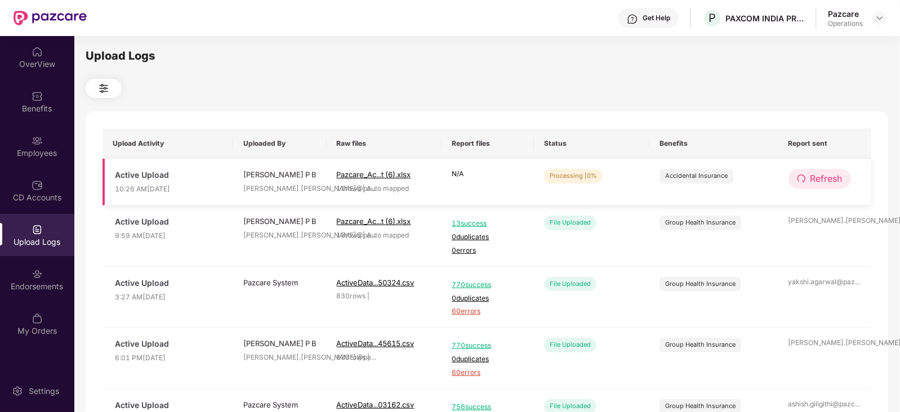
click at [825, 180] on span "Refresh" at bounding box center [826, 179] width 32 height 14
click at [825, 180] on span "Refresh" at bounding box center [827, 179] width 32 height 14
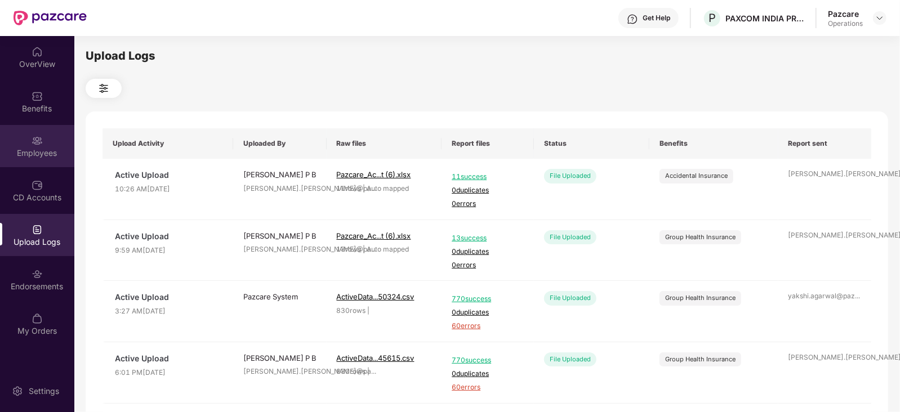
click at [33, 164] on div "Employees" at bounding box center [37, 146] width 74 height 42
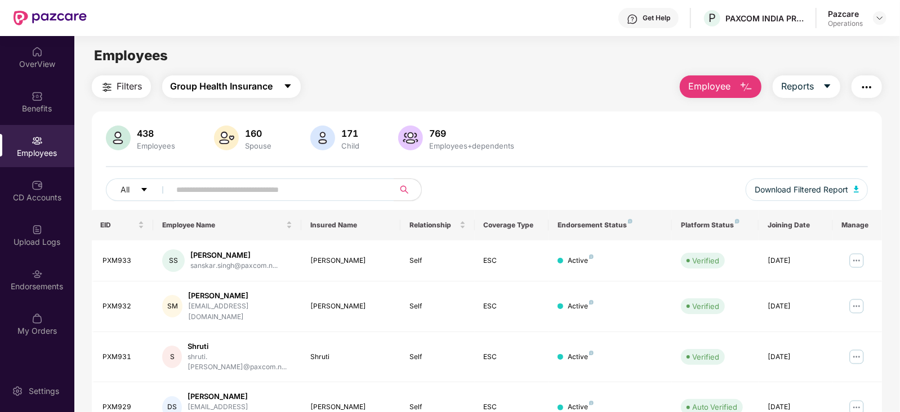
click at [237, 83] on span "Group Health Insurance" at bounding box center [222, 86] width 102 height 14
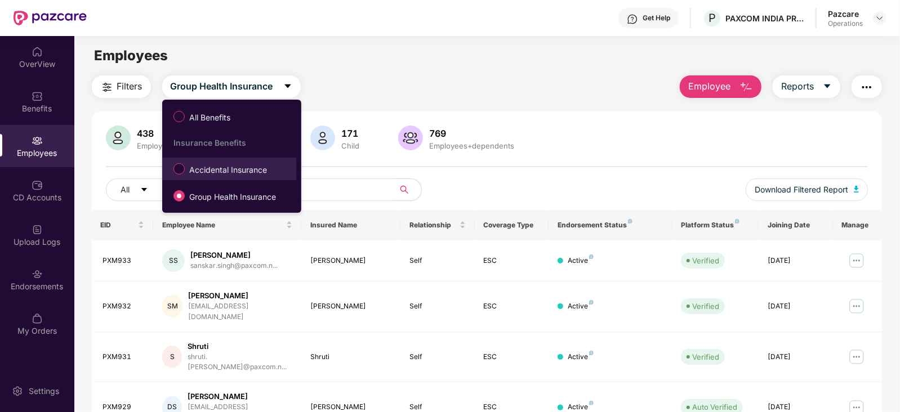
click at [220, 168] on span "Accidental Insurance" at bounding box center [228, 170] width 87 height 12
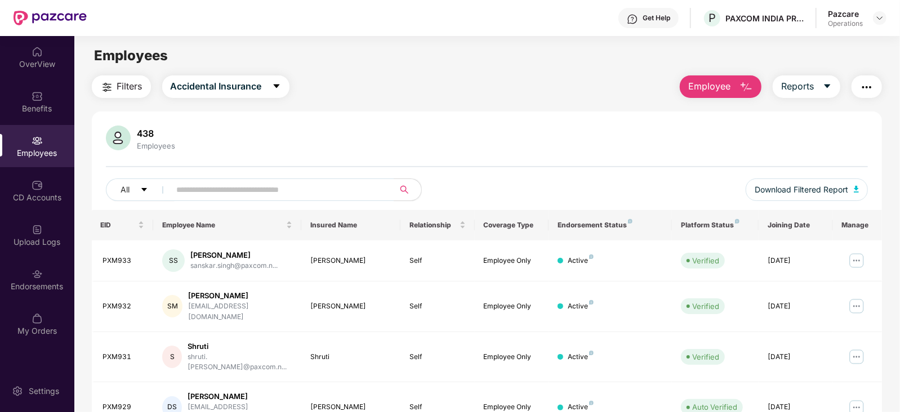
click at [881, 25] on div "Pazcare Operations" at bounding box center [857, 18] width 59 height 20
click at [878, 24] on div at bounding box center [880, 18] width 14 height 14
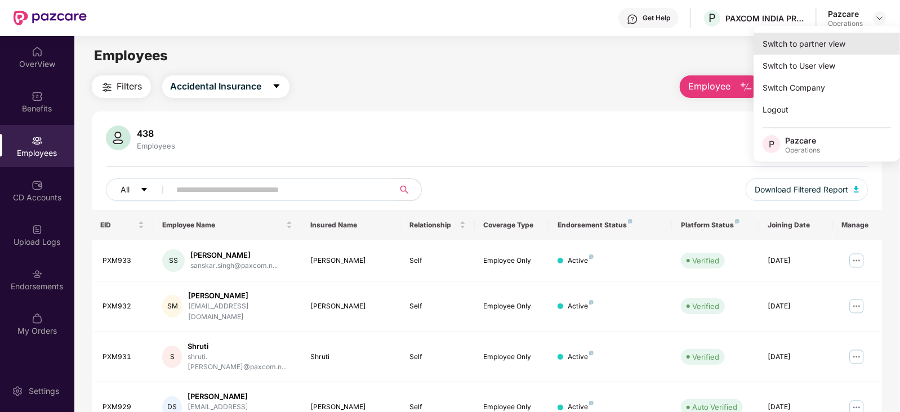
click at [842, 33] on div "Switch to partner view" at bounding box center [826, 44] width 146 height 22
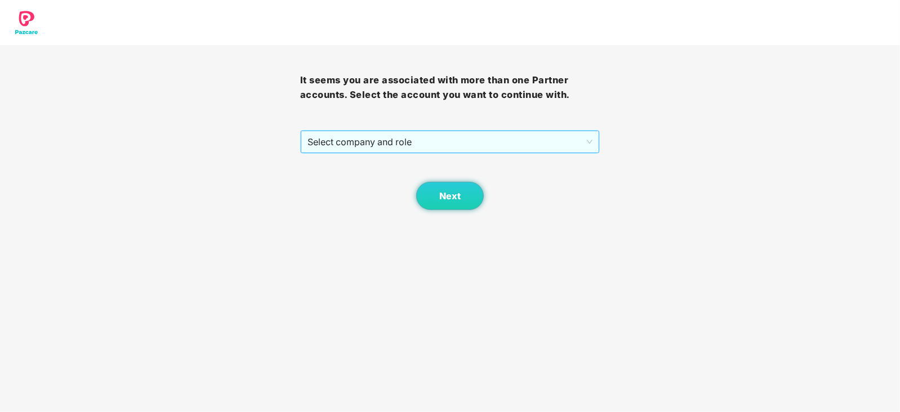
click at [346, 140] on span "Select company and role" at bounding box center [450, 141] width 286 height 21
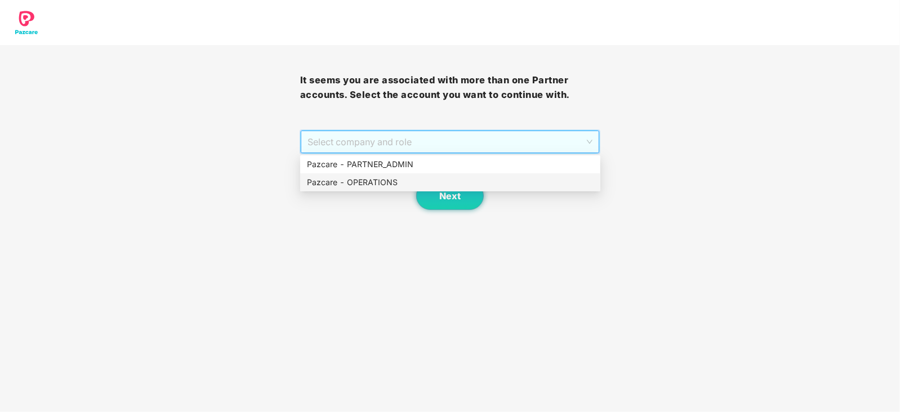
click at [344, 184] on div "Pazcare - OPERATIONS" at bounding box center [450, 182] width 287 height 12
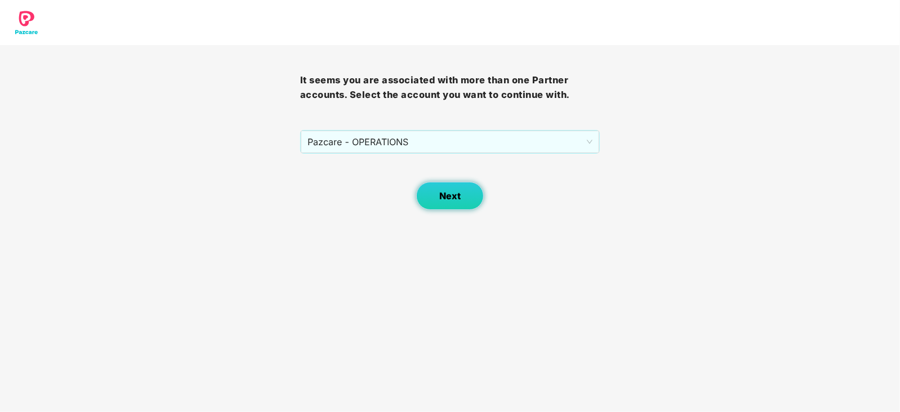
click at [446, 207] on button "Next" at bounding box center [450, 196] width 68 height 28
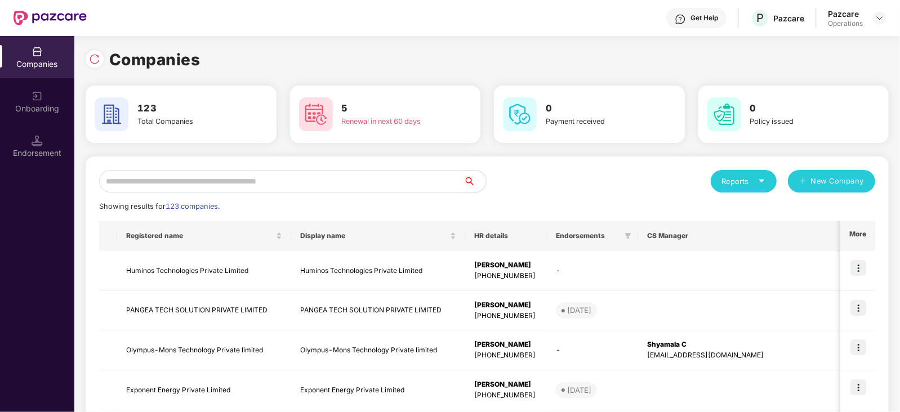
click at [268, 179] on input "text" at bounding box center [281, 181] width 364 height 23
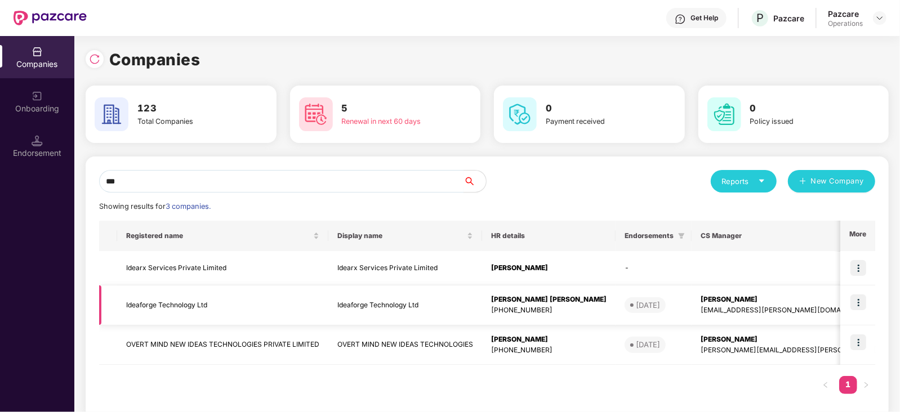
type input "***"
click at [862, 308] on img at bounding box center [858, 303] width 16 height 16
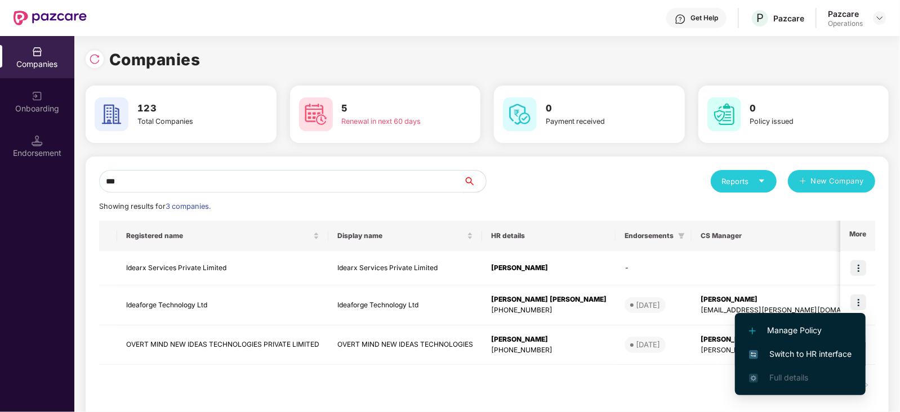
click at [823, 359] on span "Switch to HR interface" at bounding box center [800, 354] width 102 height 12
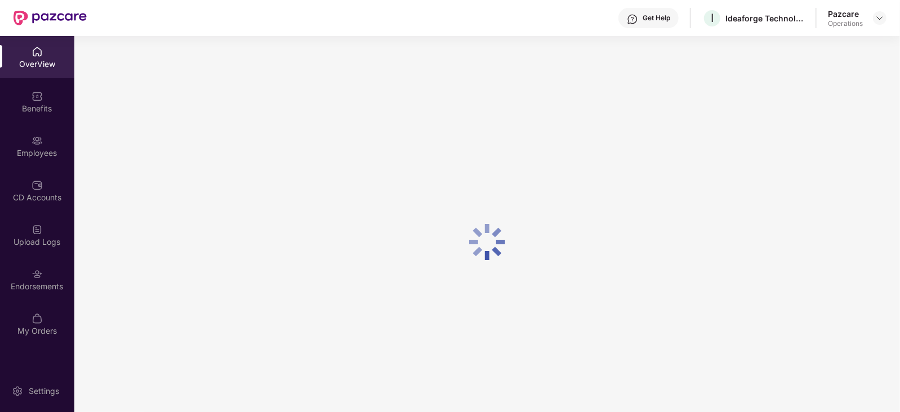
click at [12, 282] on div "Endorsements" at bounding box center [37, 286] width 74 height 11
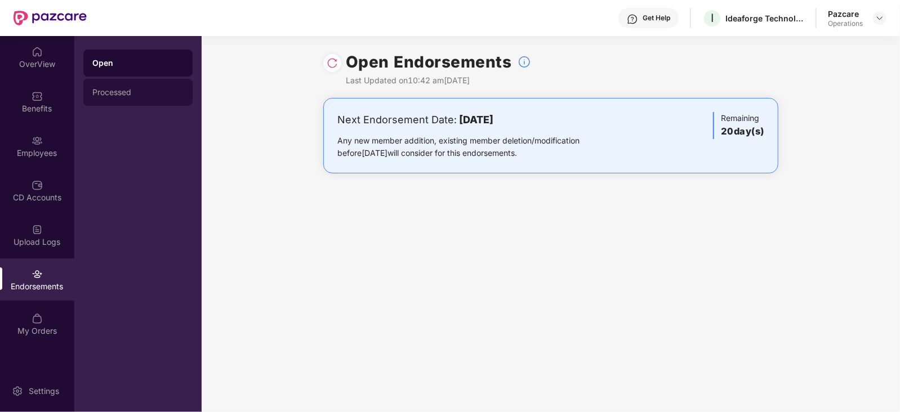
click at [115, 86] on div "Processed" at bounding box center [137, 92] width 109 height 27
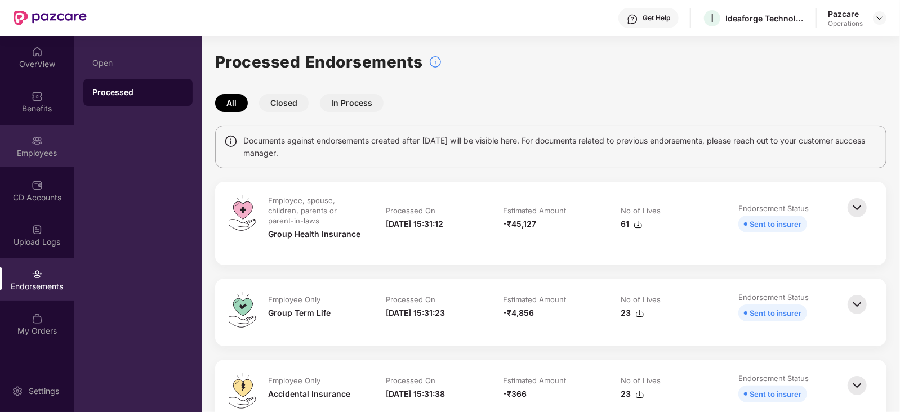
click at [42, 149] on div "Employees" at bounding box center [37, 153] width 74 height 11
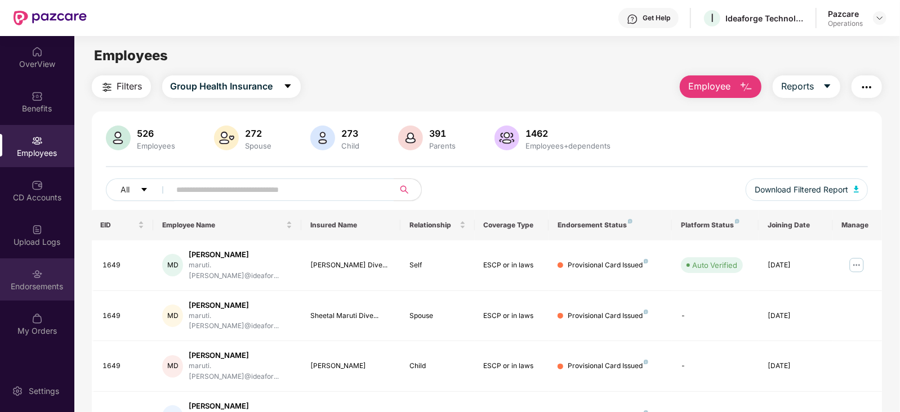
click at [41, 274] on img at bounding box center [37, 274] width 11 height 11
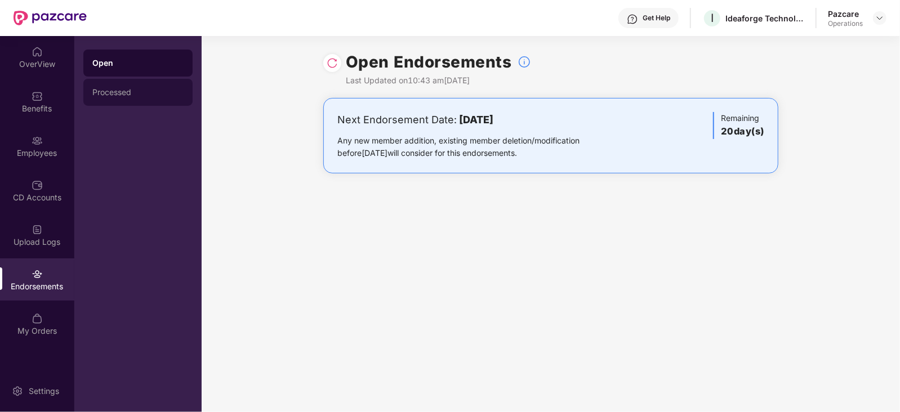
click at [119, 88] on div "Processed" at bounding box center [137, 92] width 91 height 9
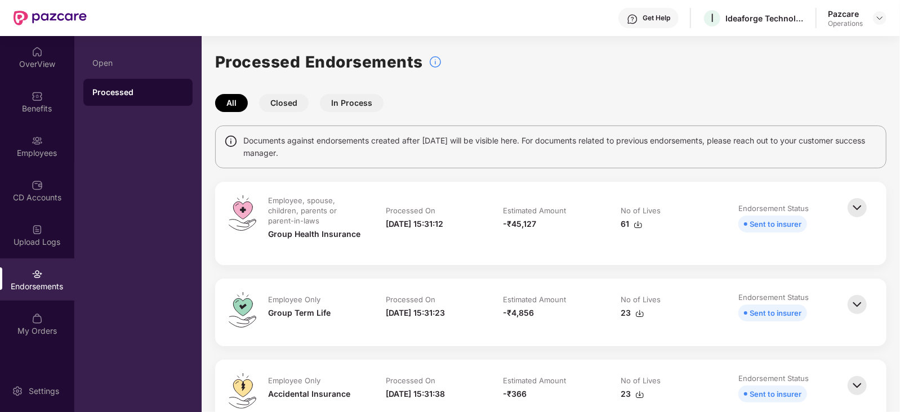
click at [873, 21] on div at bounding box center [880, 18] width 14 height 14
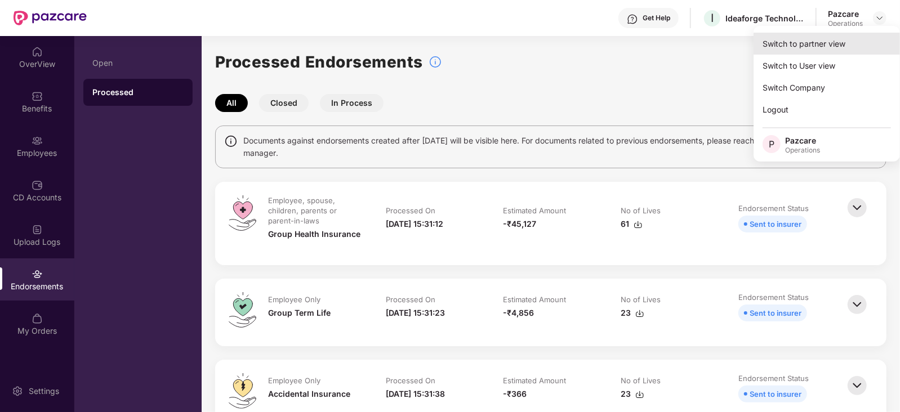
click at [819, 43] on div "Switch to partner view" at bounding box center [826, 44] width 146 height 22
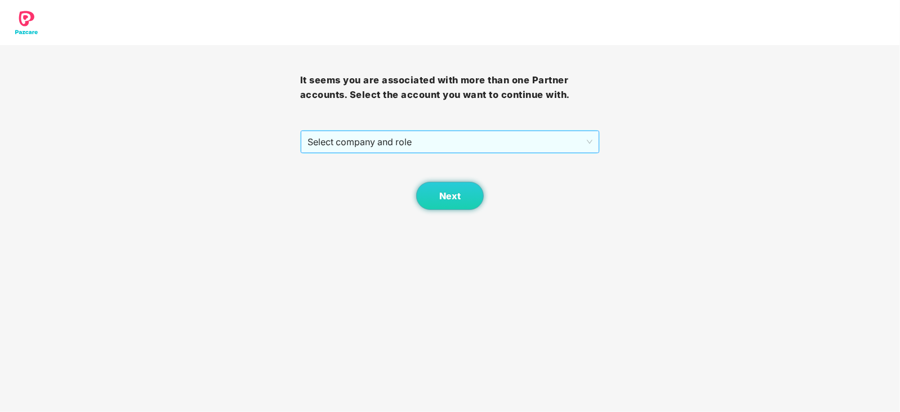
click at [412, 145] on span "Select company and role" at bounding box center [450, 141] width 286 height 21
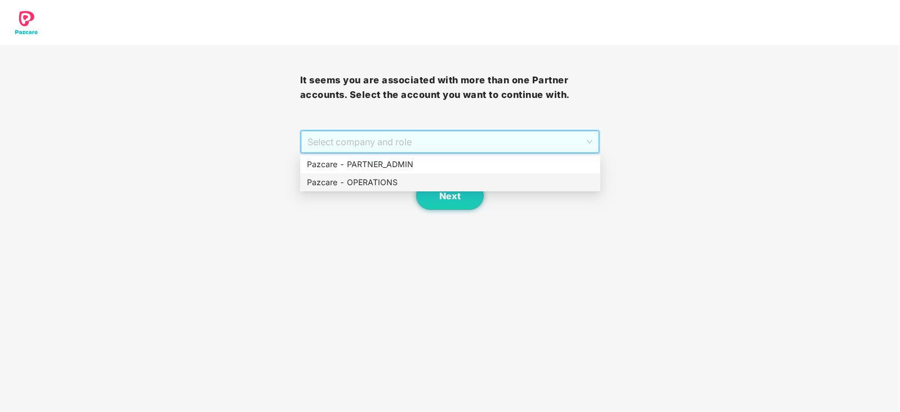
click at [366, 191] on div "Pazcare - OPERATIONS" at bounding box center [450, 182] width 300 height 18
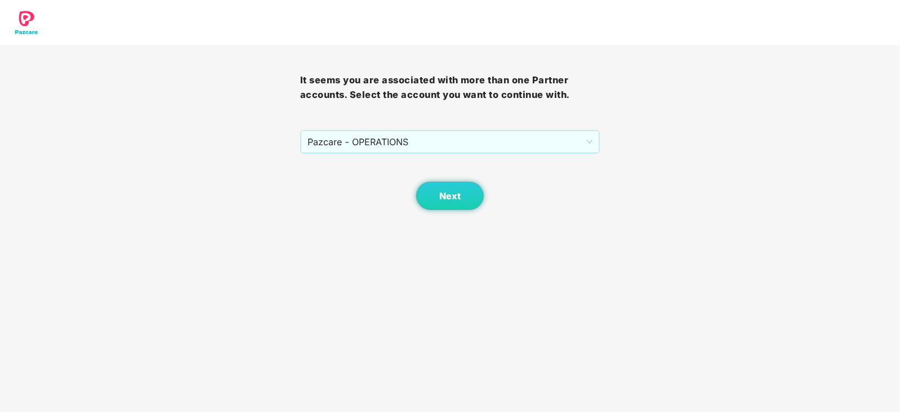
click at [414, 194] on div "Next" at bounding box center [450, 182] width 300 height 56
click at [437, 198] on button "Next" at bounding box center [450, 196] width 68 height 28
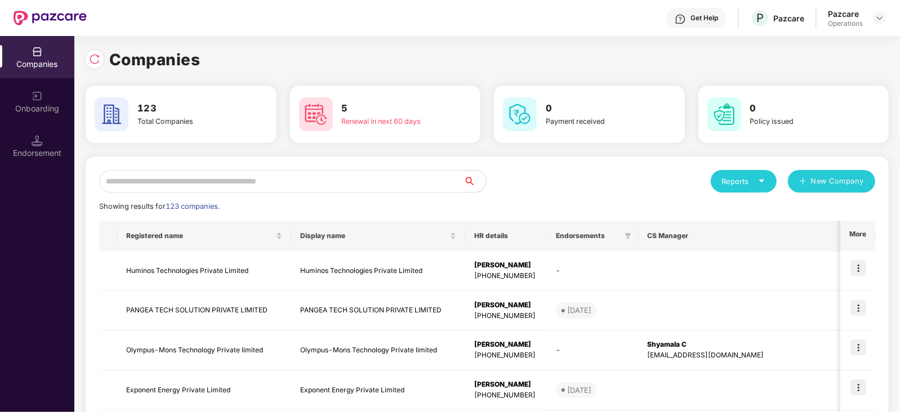
click at [39, 158] on div "Endorsement" at bounding box center [37, 153] width 74 height 11
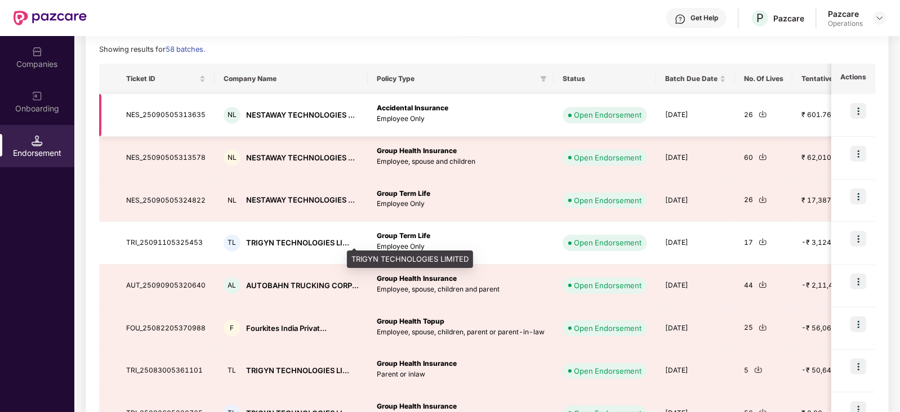
scroll to position [70, 0]
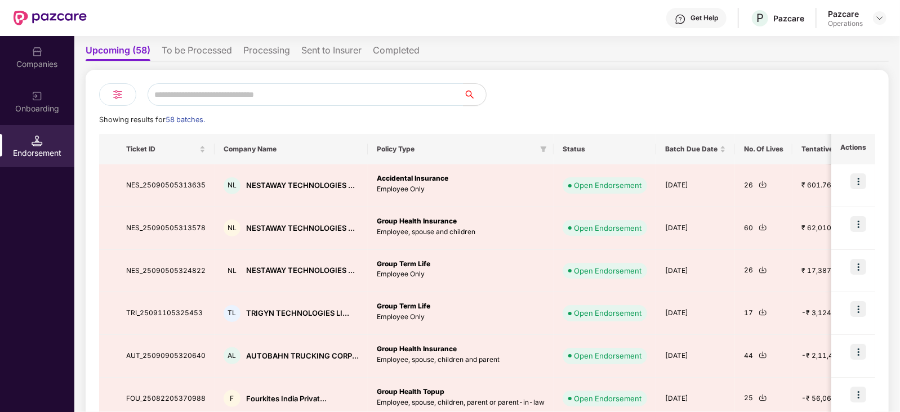
click at [200, 54] on li "To be Processed" at bounding box center [197, 52] width 70 height 16
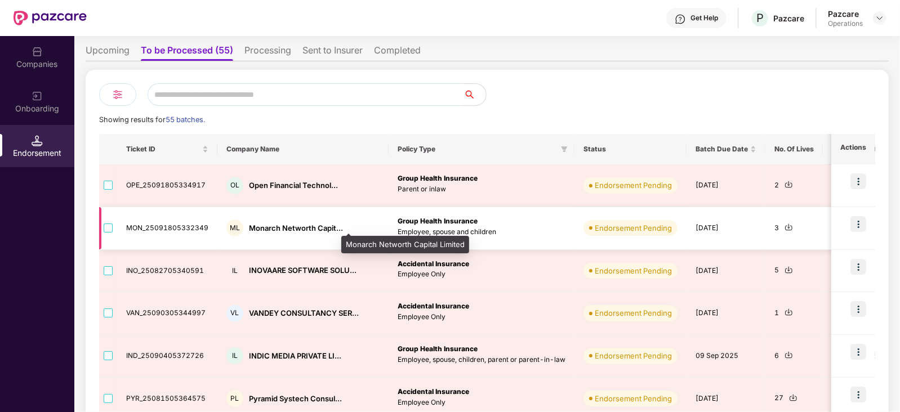
click at [273, 225] on div "Monarch Networth Capit..." at bounding box center [296, 228] width 94 height 11
copy div "Monarch"
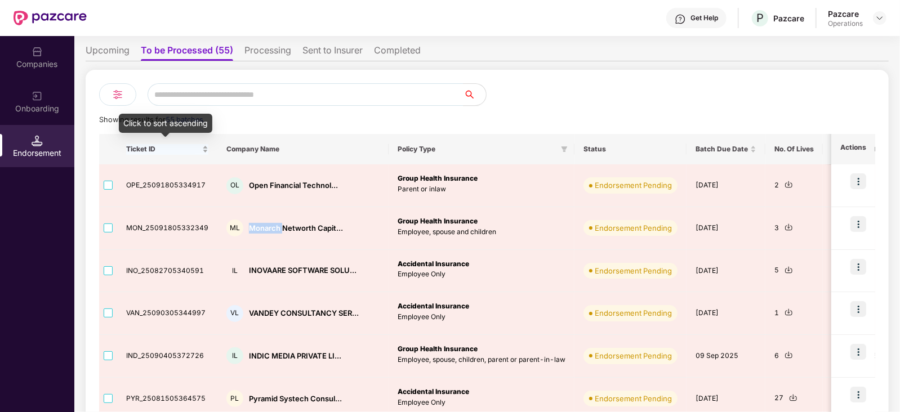
scroll to position [0, 0]
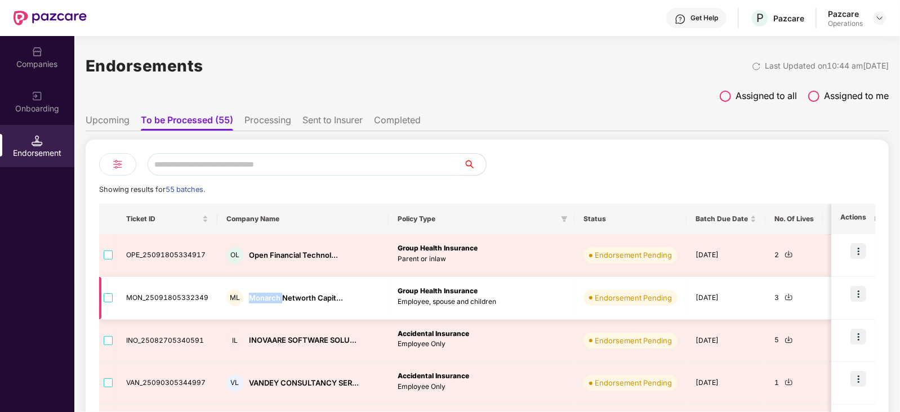
click at [784, 300] on img at bounding box center [788, 297] width 8 height 8
click at [859, 295] on img at bounding box center [858, 294] width 16 height 16
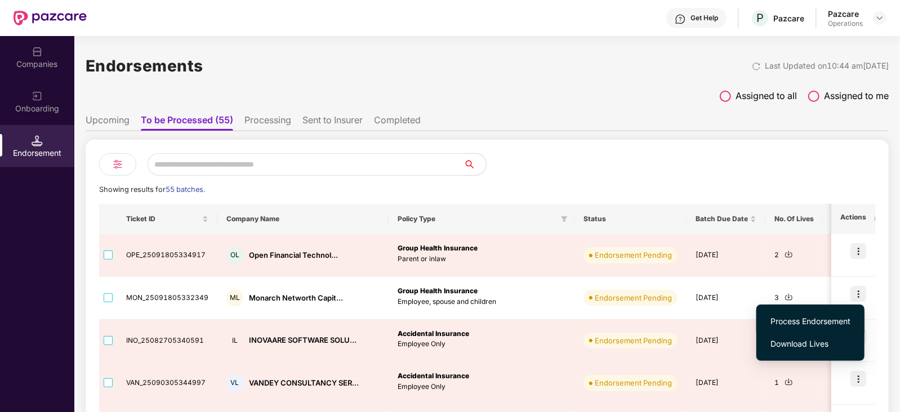
click at [822, 324] on span "Process Endorsement" at bounding box center [810, 321] width 80 height 12
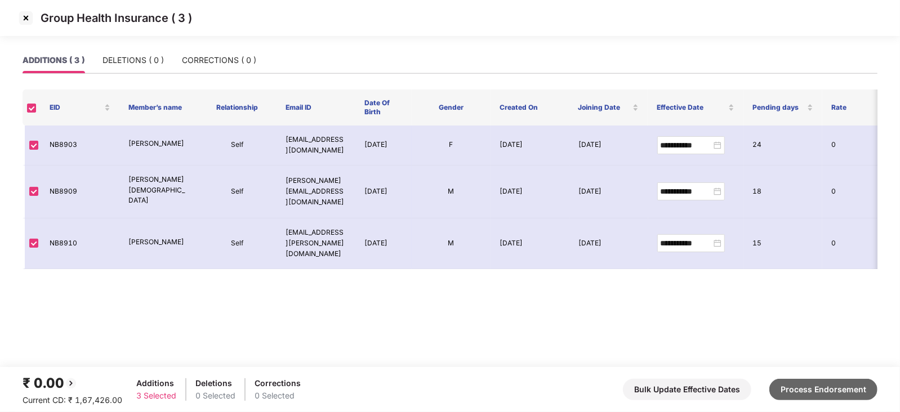
click at [811, 381] on button "Process Endorsement" at bounding box center [823, 389] width 108 height 21
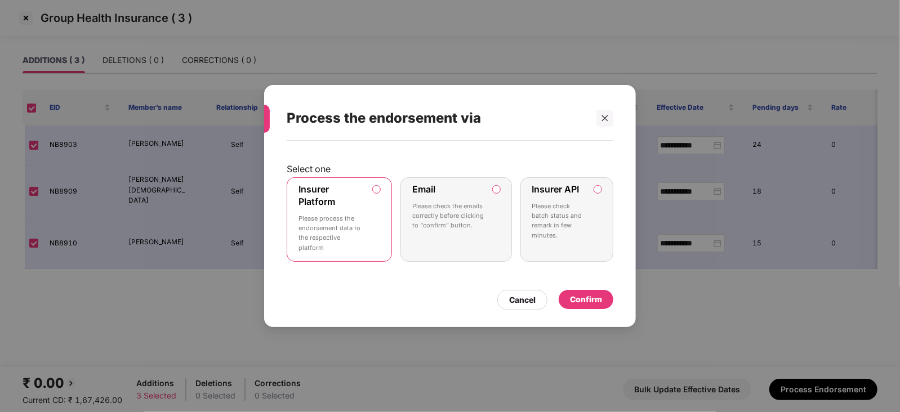
click at [579, 296] on div "Confirm" at bounding box center [586, 299] width 32 height 12
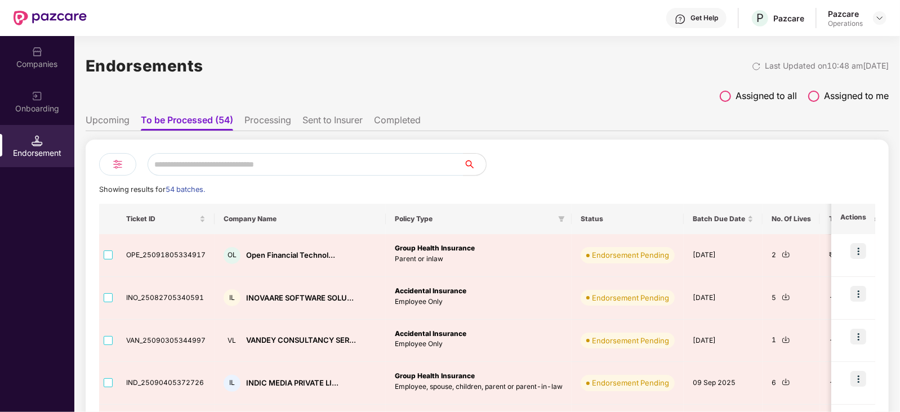
click at [276, 114] on li "Processing" at bounding box center [267, 122] width 47 height 16
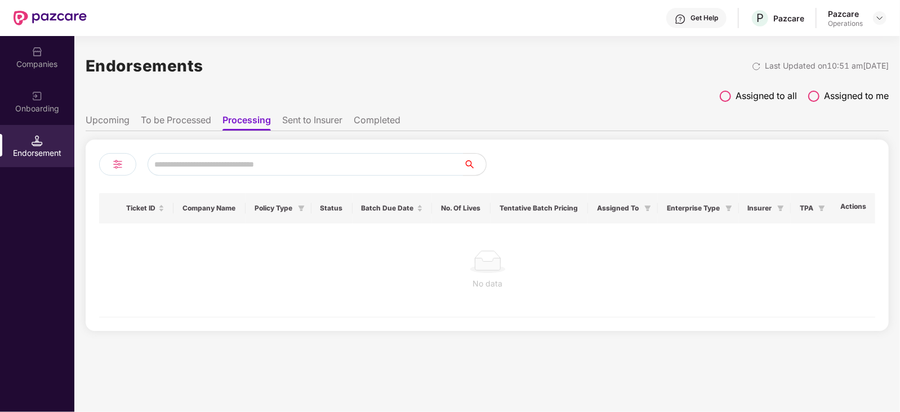
click at [331, 123] on li "Sent to Insurer" at bounding box center [312, 122] width 60 height 16
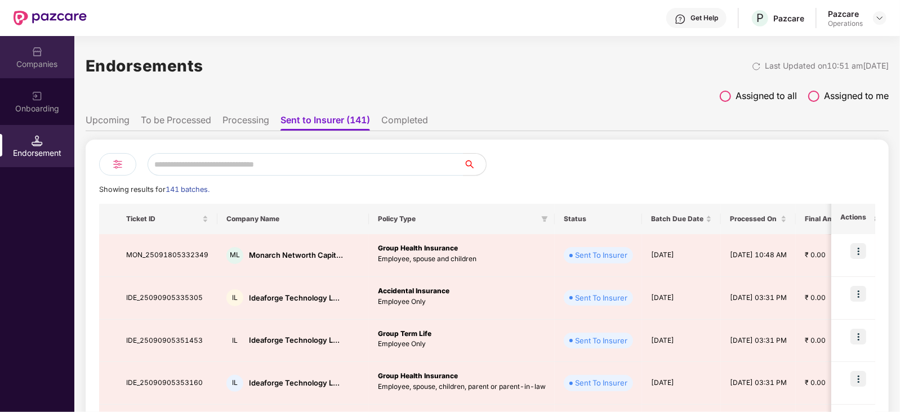
click at [37, 64] on div "Companies" at bounding box center [37, 64] width 74 height 11
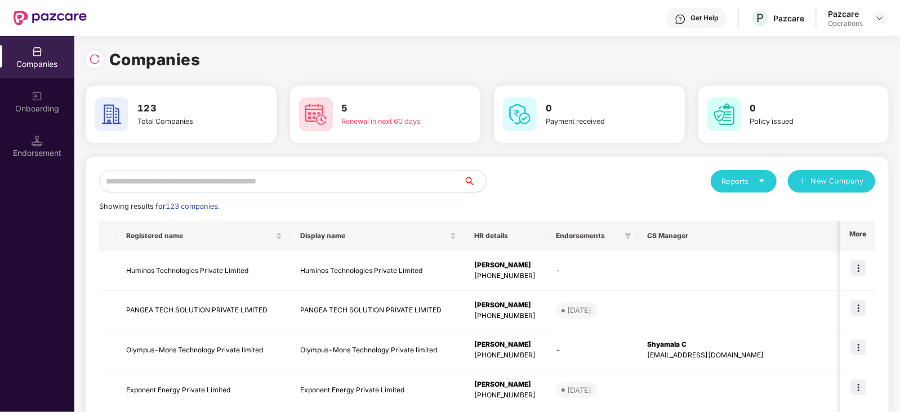
click at [258, 182] on input "text" at bounding box center [281, 181] width 364 height 23
paste input "**********"
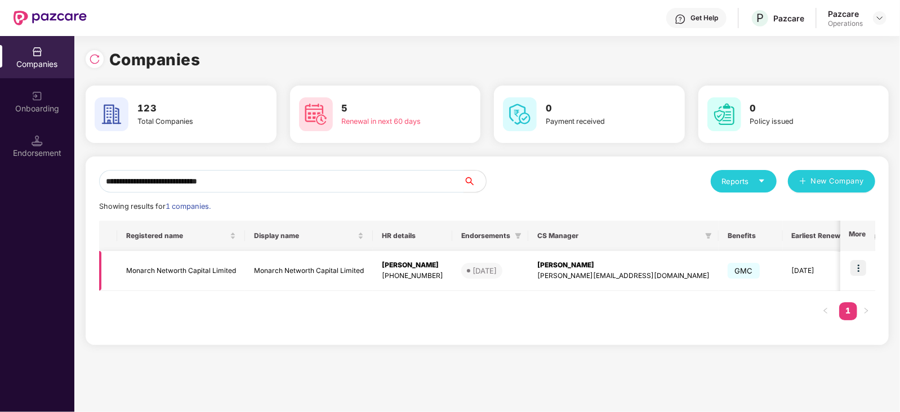
type input "**********"
click at [207, 267] on td "Monarch Networth Capital Limited" at bounding box center [181, 271] width 128 height 40
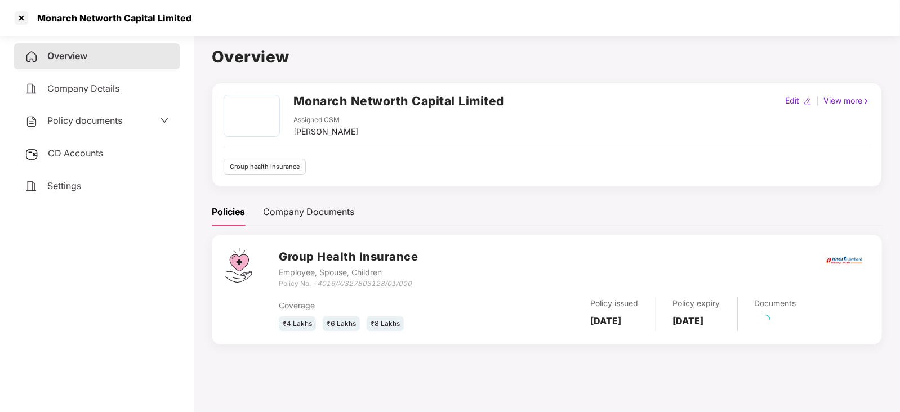
click at [95, 150] on span "CD Accounts" at bounding box center [75, 153] width 55 height 11
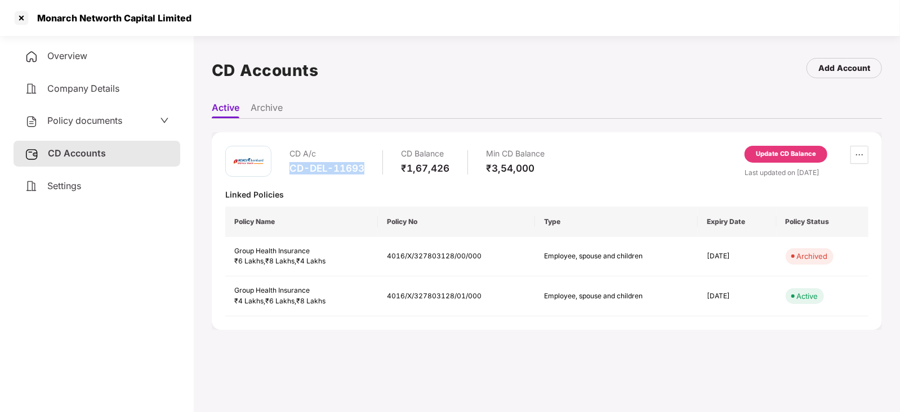
drag, startPoint x: 288, startPoint y: 170, endPoint x: 366, endPoint y: 168, distance: 77.7
click at [366, 168] on div "CD A/c CD-DEL-11693 CD Balance ₹1,67,426 Min CD Balance ₹3,54,000" at bounding box center [416, 162] width 255 height 32
copy div "CD-DEL-11693"
click at [780, 153] on div "Update CD Balance" at bounding box center [786, 154] width 60 height 10
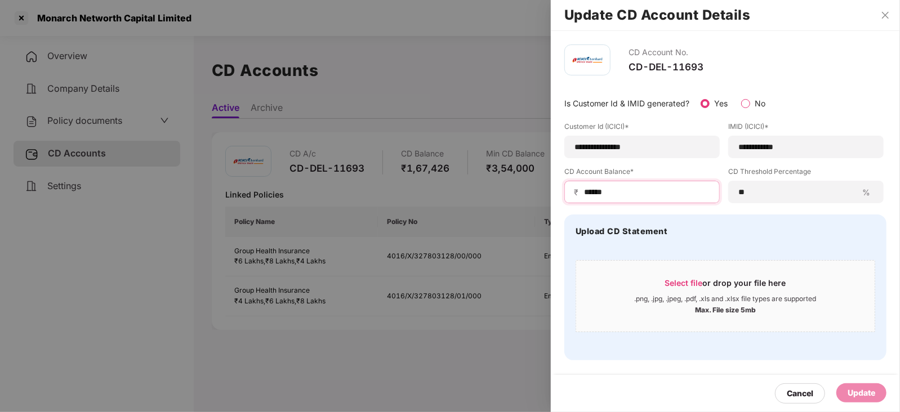
drag, startPoint x: 617, startPoint y: 193, endPoint x: 569, endPoint y: 190, distance: 47.9
click at [569, 190] on div "₹ ******" at bounding box center [641, 192] width 155 height 23
paste input
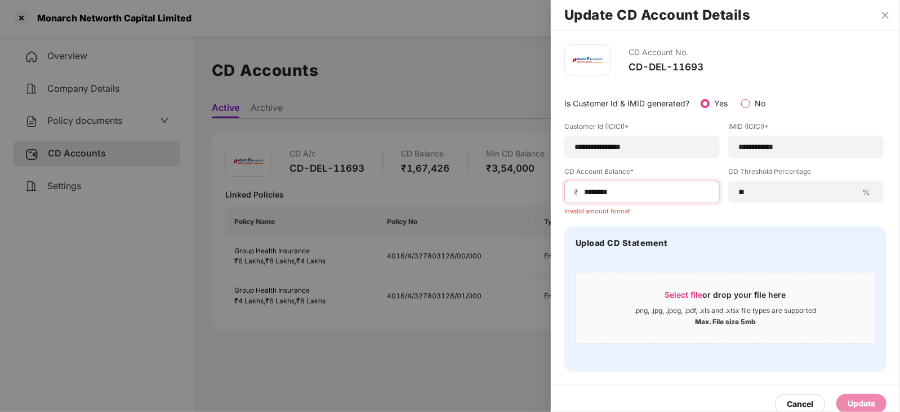
click at [585, 194] on input "******" at bounding box center [646, 192] width 127 height 12
click at [631, 195] on input "******" at bounding box center [646, 192] width 127 height 12
click at [585, 191] on input "******" at bounding box center [646, 192] width 127 height 12
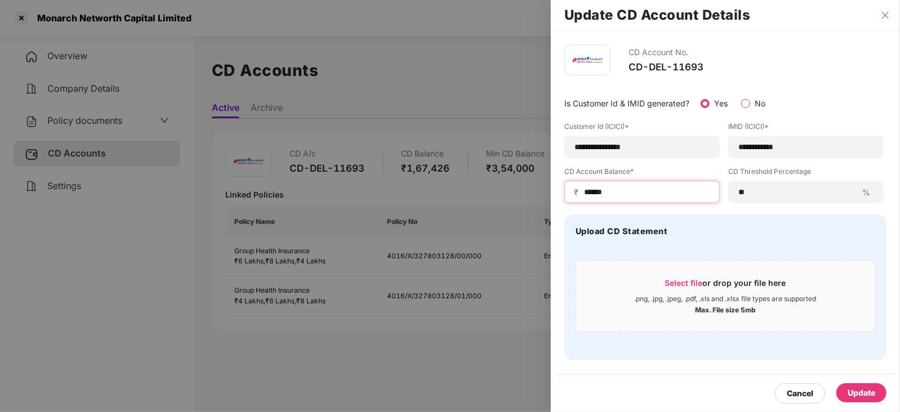
type input "******"
click at [870, 394] on div "Update" at bounding box center [862, 393] width 28 height 12
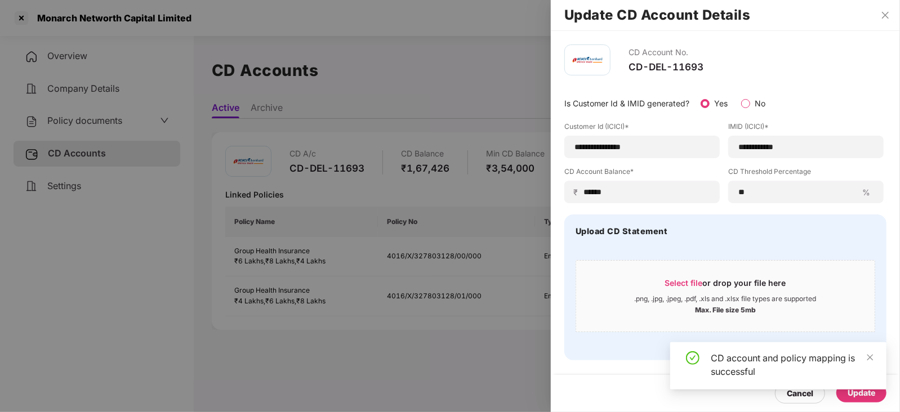
click at [101, 123] on div at bounding box center [450, 206] width 900 height 412
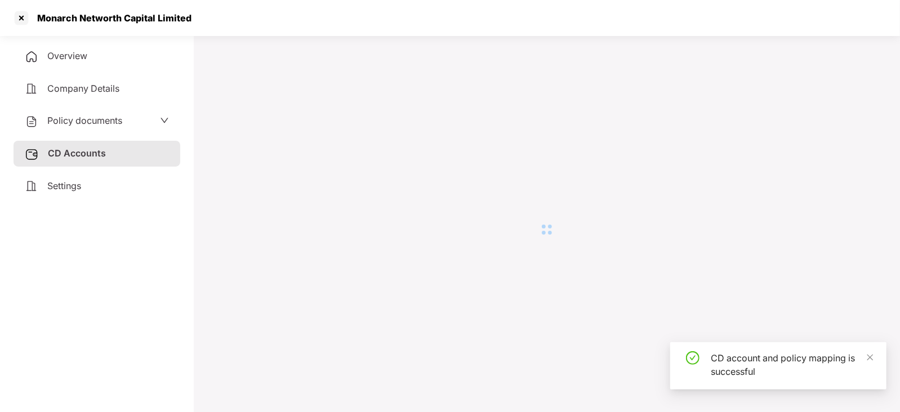
click at [101, 123] on span "Policy documents" at bounding box center [84, 120] width 75 height 11
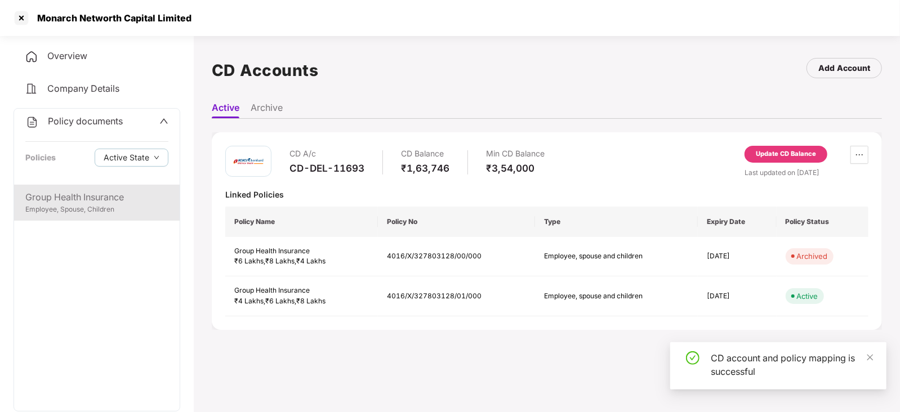
click at [96, 198] on div "Group Health Insurance" at bounding box center [96, 197] width 143 height 14
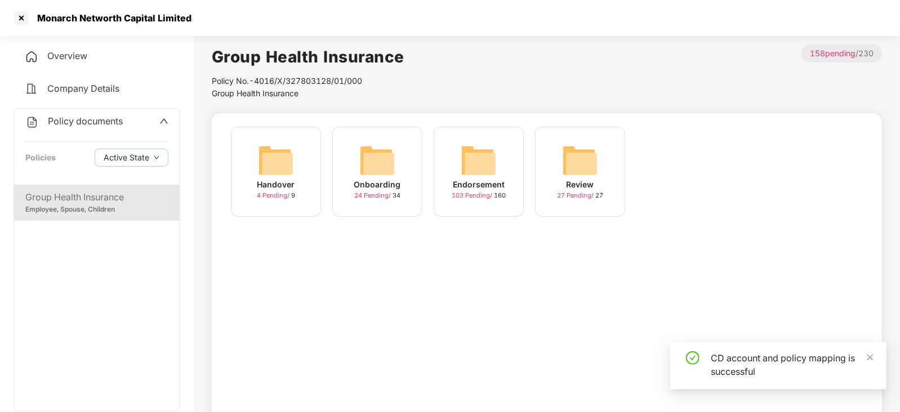
click at [476, 162] on img at bounding box center [479, 160] width 36 height 36
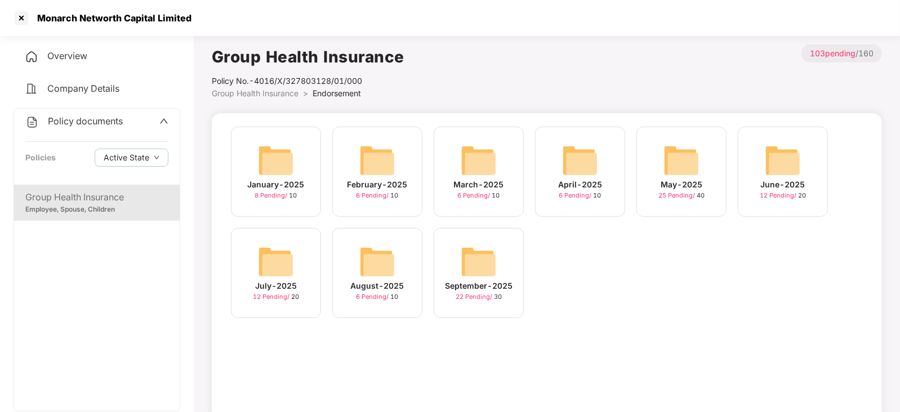
click at [476, 262] on img at bounding box center [479, 262] width 36 height 36
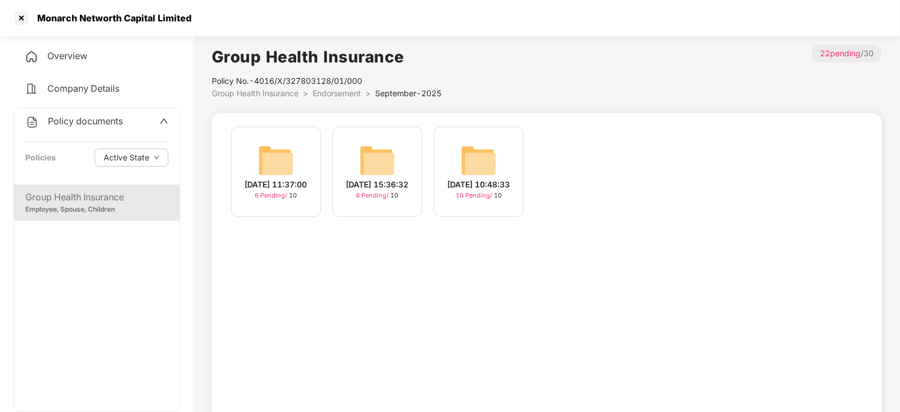
click at [472, 158] on img at bounding box center [479, 160] width 36 height 36
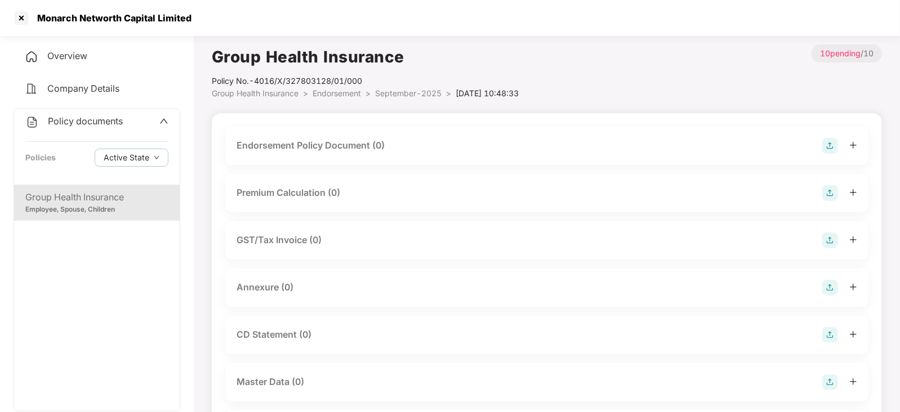
click at [834, 141] on img at bounding box center [830, 146] width 16 height 16
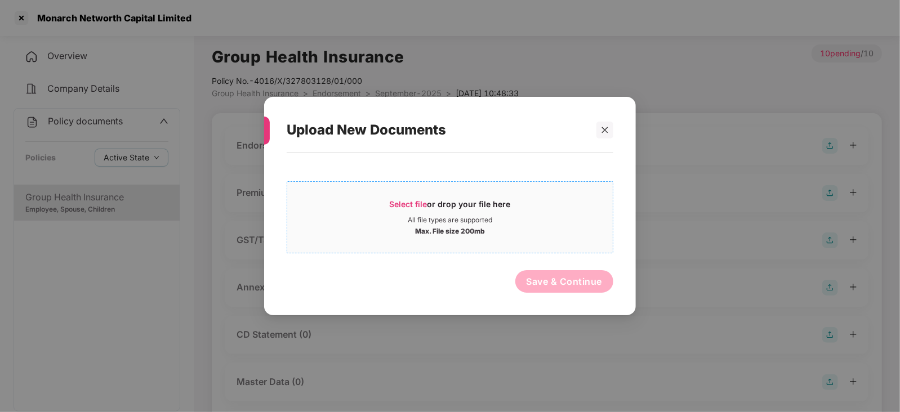
click at [416, 206] on span "Select file" at bounding box center [409, 204] width 38 height 10
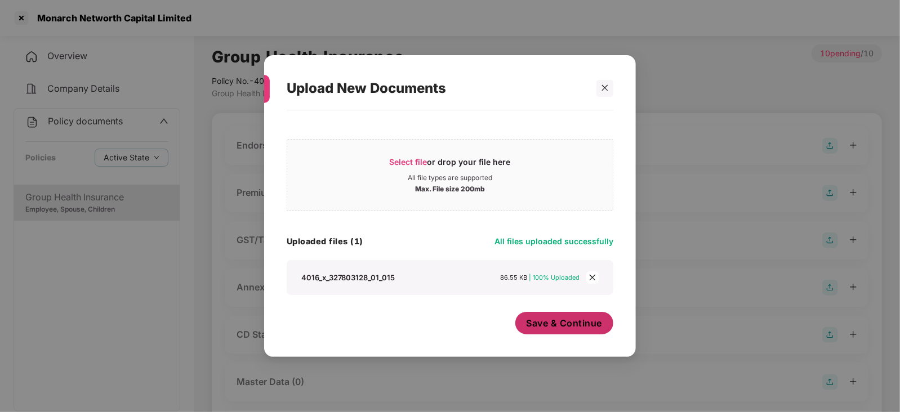
click at [543, 328] on span "Save & Continue" at bounding box center [565, 323] width 76 height 12
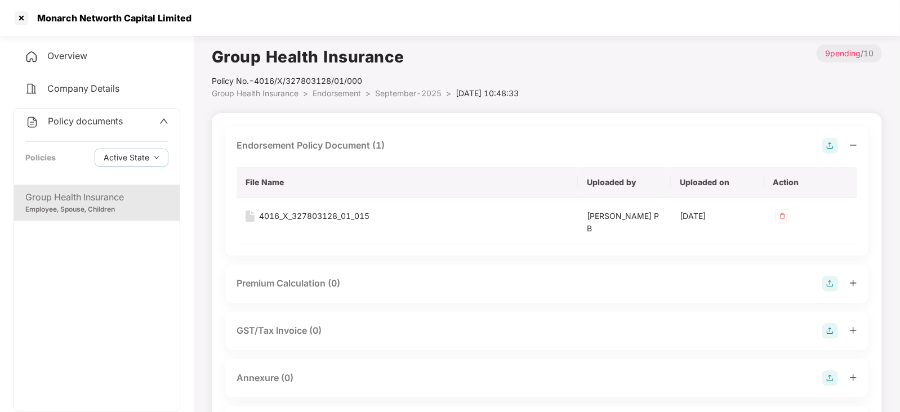
click at [837, 287] on img at bounding box center [830, 284] width 16 height 16
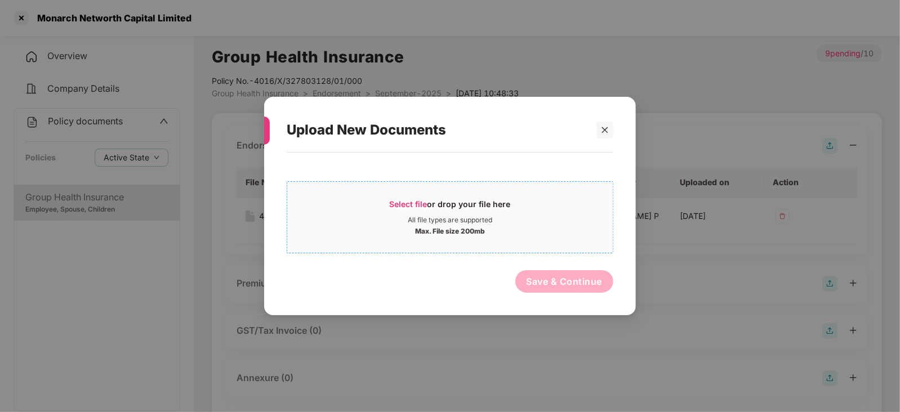
click at [403, 205] on span "Select file" at bounding box center [409, 204] width 38 height 10
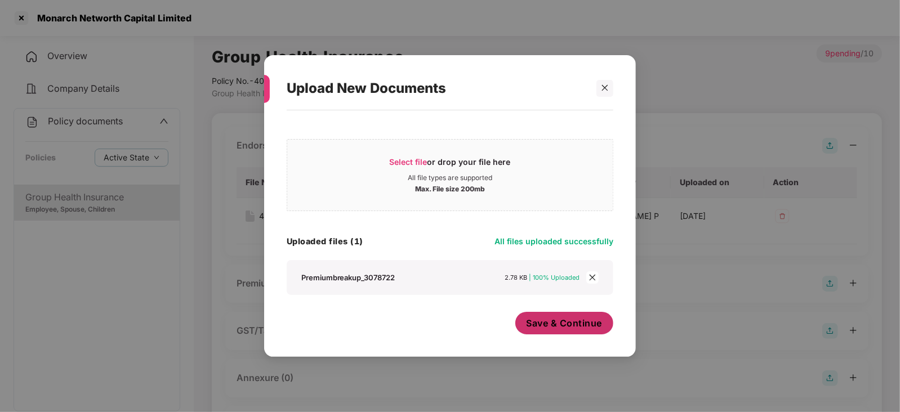
click at [559, 333] on button "Save & Continue" at bounding box center [564, 323] width 99 height 23
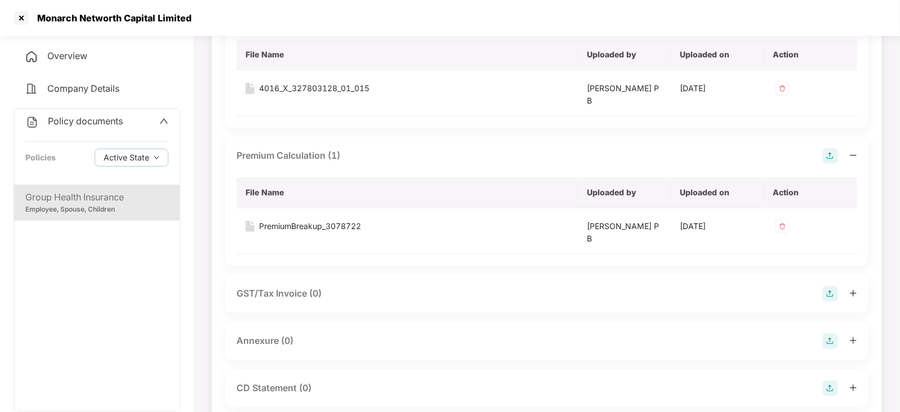
scroll to position [140, 0]
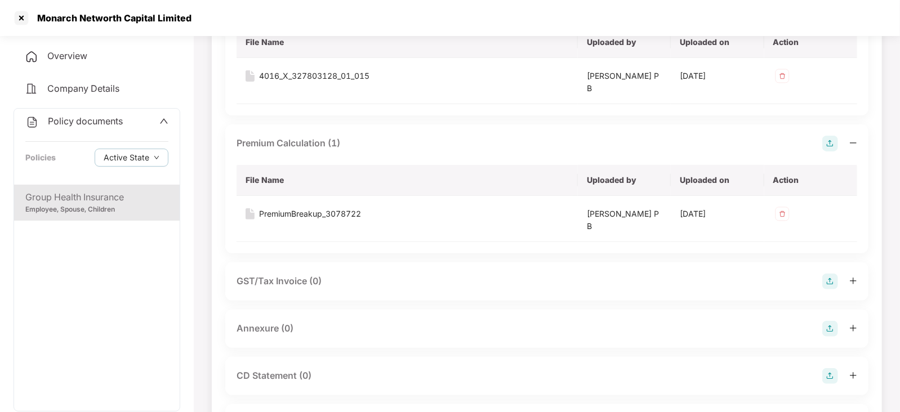
click at [833, 328] on img at bounding box center [830, 329] width 16 height 16
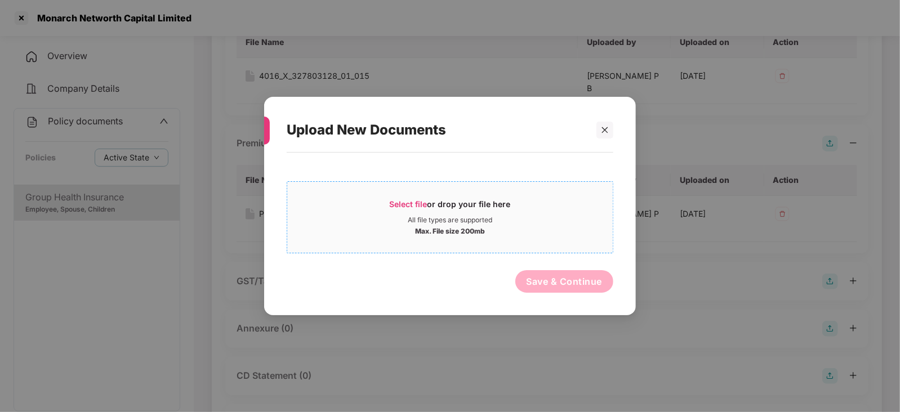
click at [396, 209] on div "Select file or drop your file here" at bounding box center [450, 207] width 121 height 17
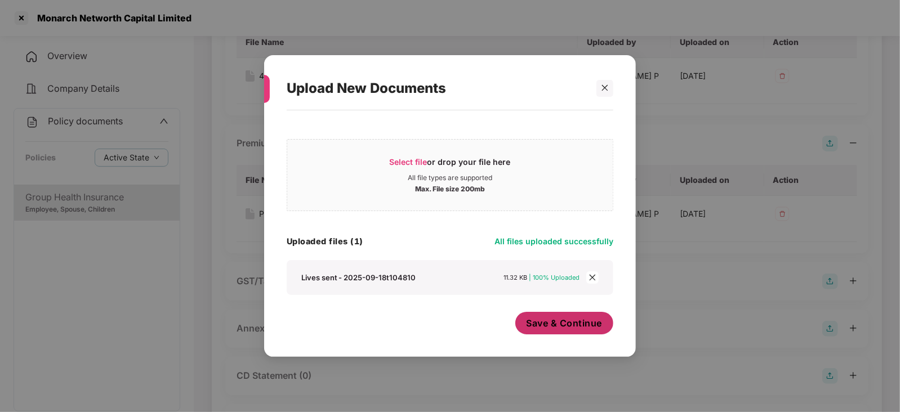
click at [551, 331] on button "Save & Continue" at bounding box center [564, 323] width 99 height 23
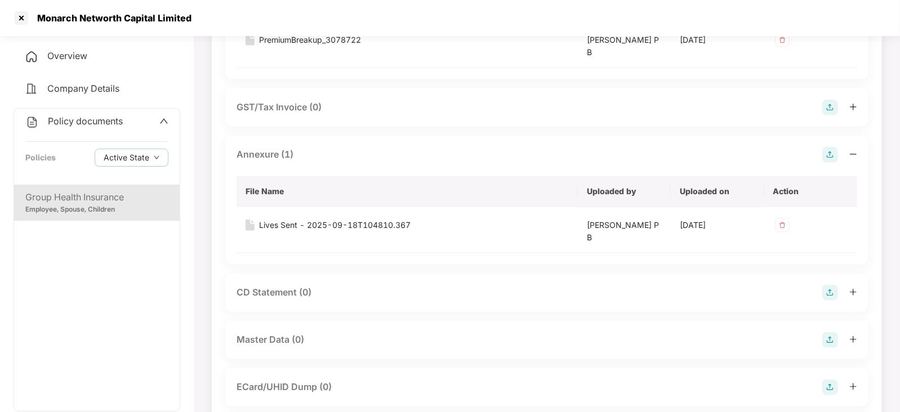
scroll to position [352, 0]
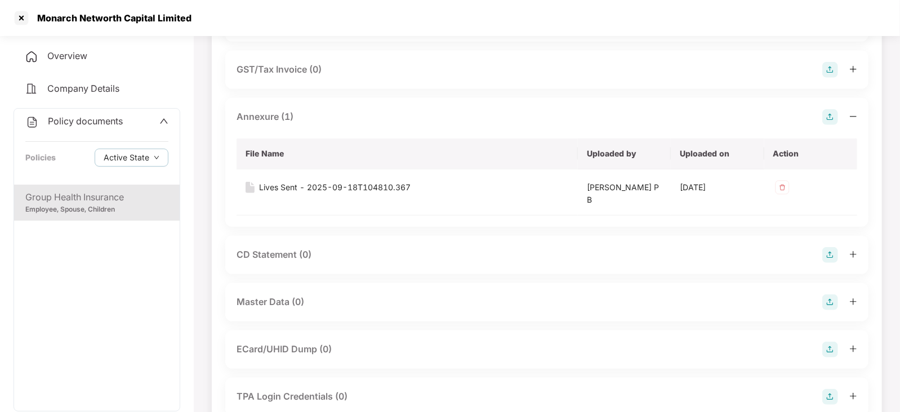
click at [828, 307] on img at bounding box center [830, 303] width 16 height 16
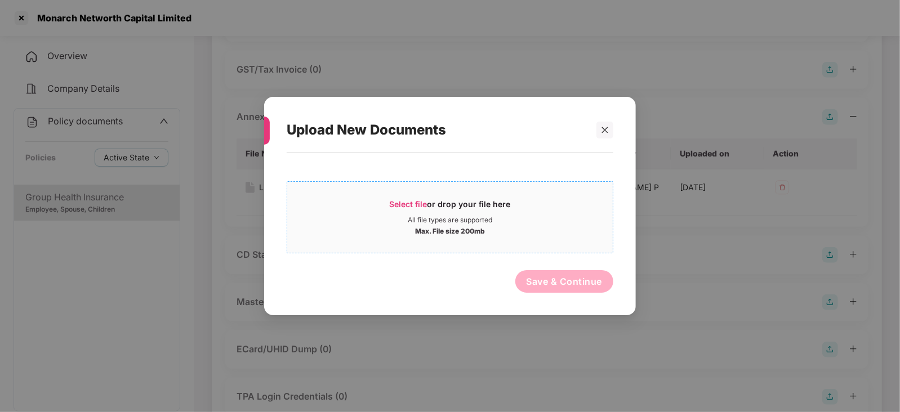
click at [415, 207] on span "Select file" at bounding box center [409, 204] width 38 height 10
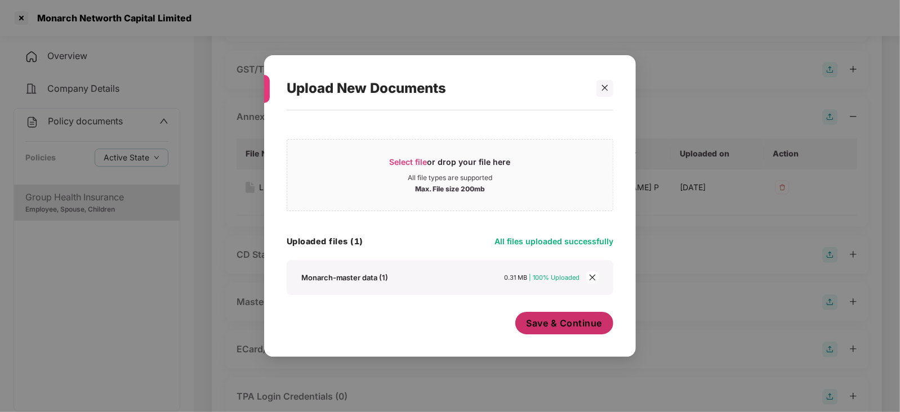
click at [565, 331] on button "Save & Continue" at bounding box center [564, 323] width 99 height 23
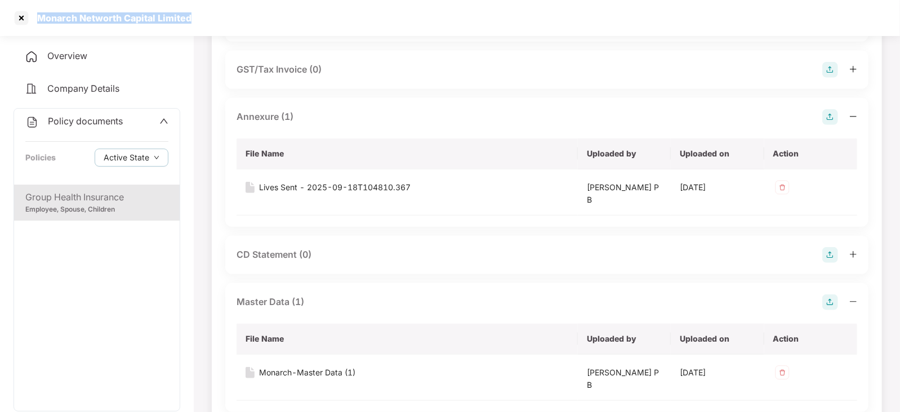
drag, startPoint x: 35, startPoint y: 19, endPoint x: 208, endPoint y: 21, distance: 172.9
click at [208, 21] on div "Monarch Networth Capital Limited" at bounding box center [450, 18] width 900 height 36
copy div "Monarch Networth Capital Limited"
click at [17, 17] on div at bounding box center [21, 18] width 18 height 18
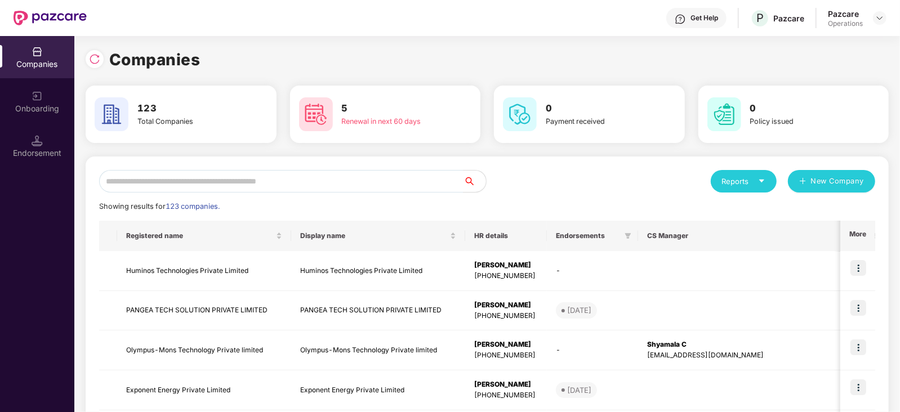
scroll to position [0, 0]
click at [308, 182] on input "text" at bounding box center [281, 181] width 364 height 23
paste input "**********"
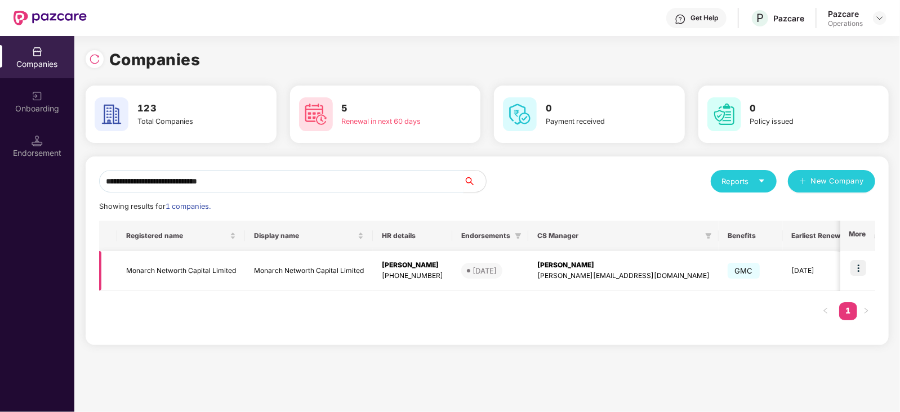
type input "**********"
click at [860, 269] on img at bounding box center [858, 268] width 16 height 16
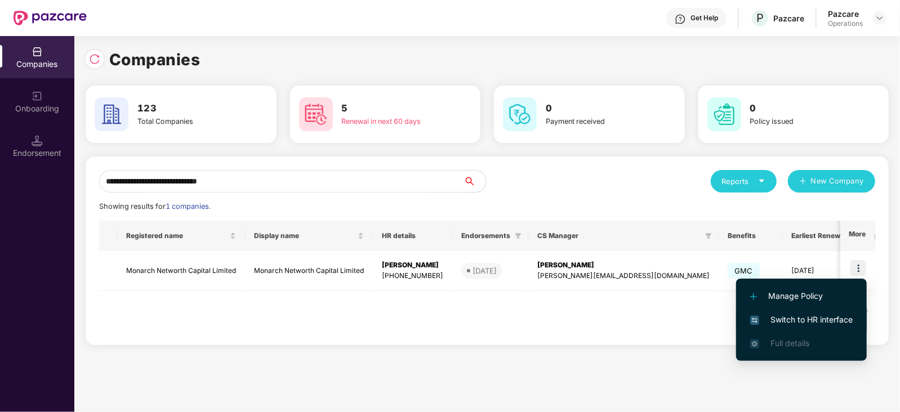
click at [833, 318] on span "Switch to HR interface" at bounding box center [801, 320] width 102 height 12
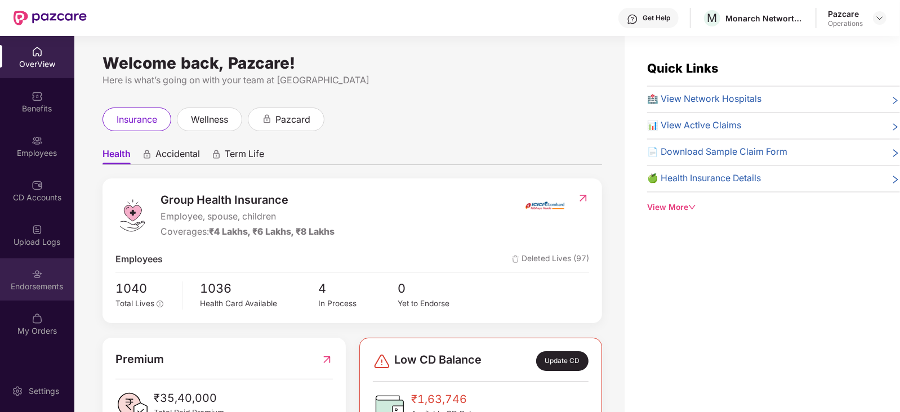
click at [47, 275] on div "Endorsements" at bounding box center [37, 279] width 74 height 42
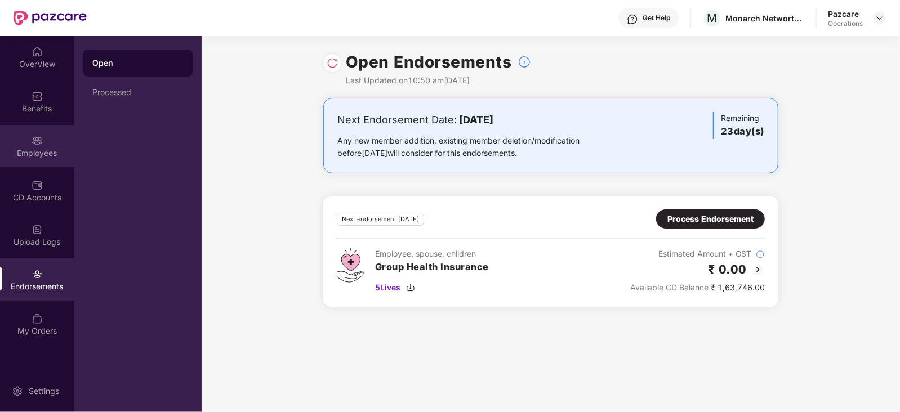
click at [38, 141] on img at bounding box center [37, 140] width 11 height 11
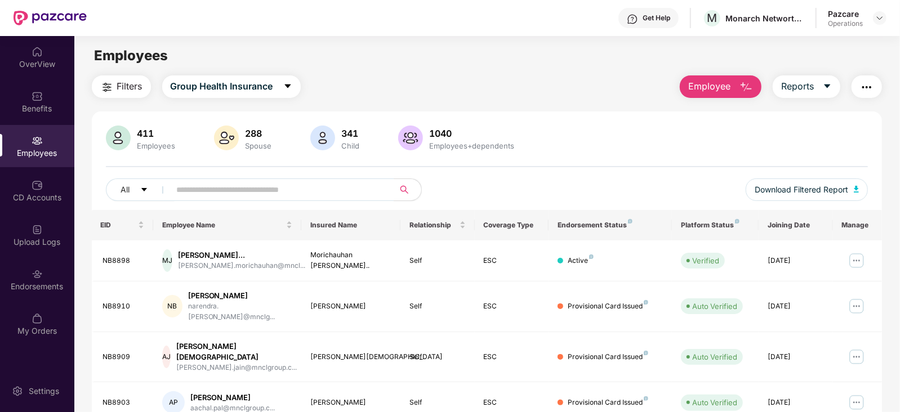
click at [867, 89] on img "button" at bounding box center [867, 88] width 14 height 14
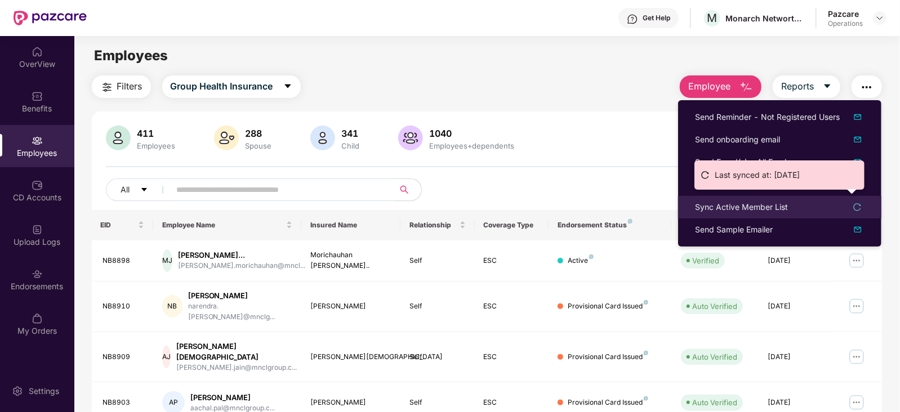
click at [727, 208] on div "Sync Active Member List" at bounding box center [741, 207] width 93 height 12
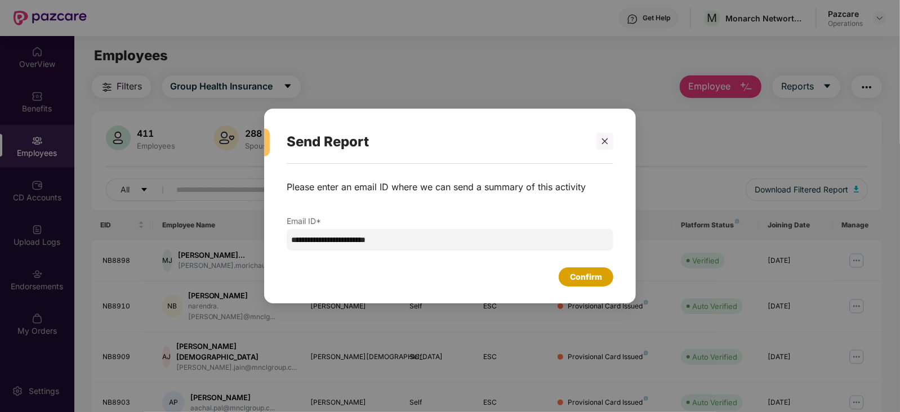
click at [564, 277] on div "Confirm" at bounding box center [586, 276] width 55 height 19
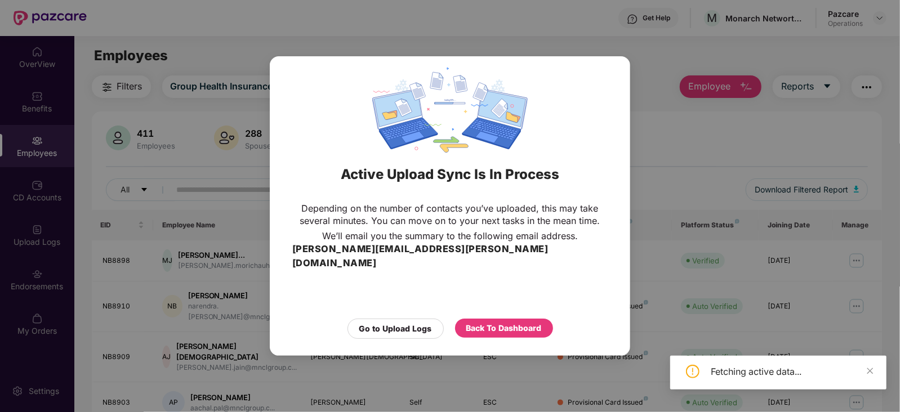
click at [510, 313] on div "Go to Upload Logs Back To Dashboard" at bounding box center [449, 326] width 315 height 26
click at [510, 323] on div "Back To Dashboard" at bounding box center [503, 328] width 75 height 12
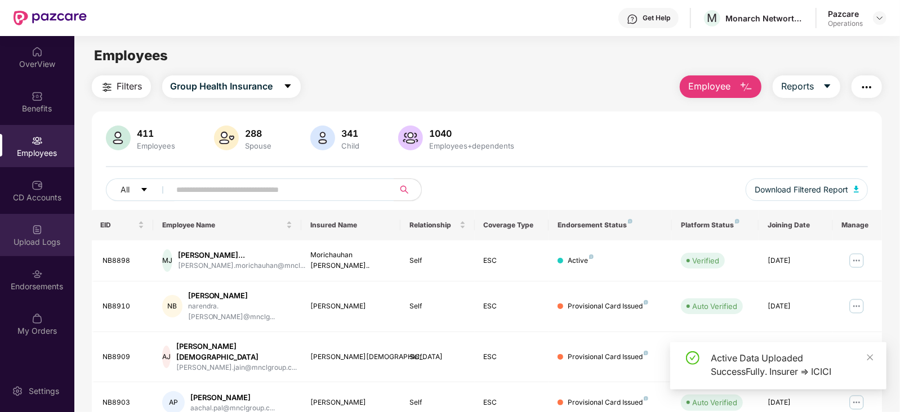
click at [59, 235] on div "Upload Logs" at bounding box center [37, 235] width 74 height 42
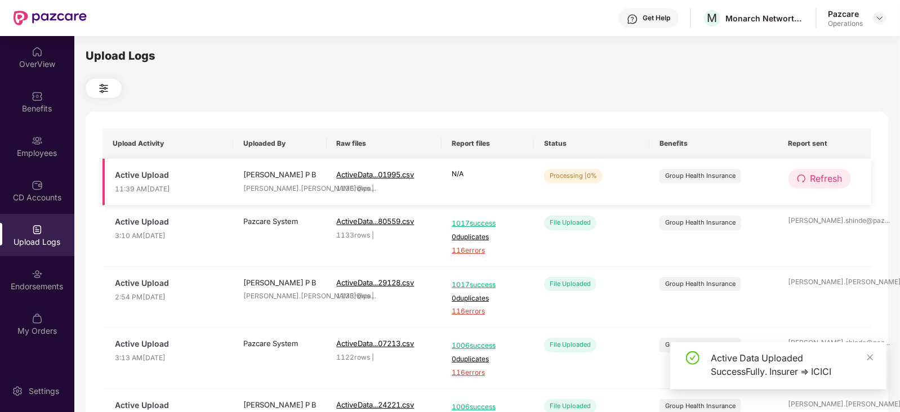
click at [800, 181] on icon "redo" at bounding box center [801, 178] width 9 height 9
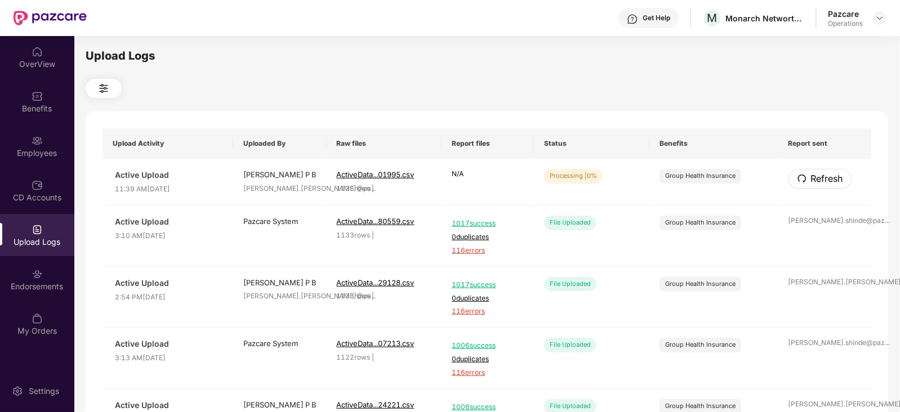
click at [800, 181] on icon "redo" at bounding box center [801, 178] width 9 height 9
click at [833, 171] on button "Refresh" at bounding box center [819, 179] width 63 height 20
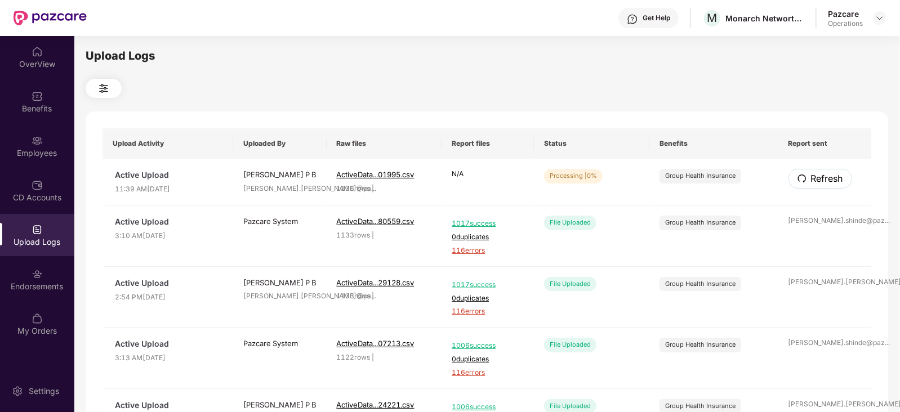
click at [831, 172] on span "Refresh" at bounding box center [827, 179] width 32 height 14
click at [801, 175] on icon "redo" at bounding box center [801, 178] width 9 height 9
click at [806, 185] on button "Refresh" at bounding box center [820, 179] width 64 height 20
click at [819, 193] on td "Refresh" at bounding box center [824, 182] width 93 height 47
click at [817, 182] on span "Refresh" at bounding box center [826, 179] width 32 height 14
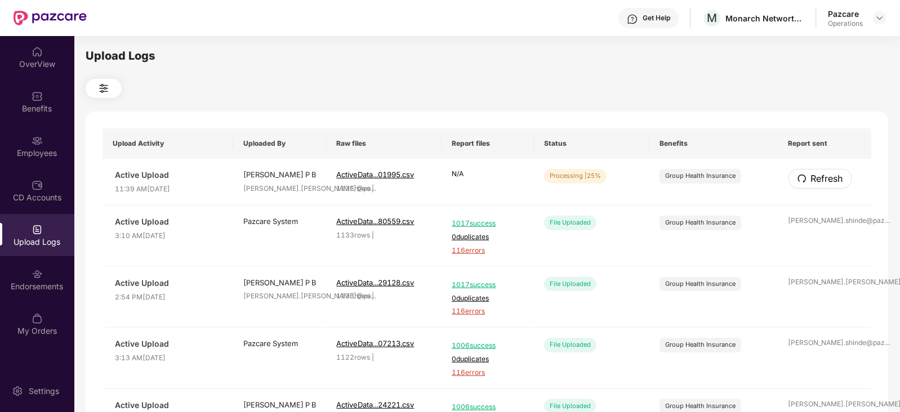
click at [818, 176] on span "Refresh" at bounding box center [827, 179] width 32 height 14
click at [833, 177] on span "Refresh" at bounding box center [826, 179] width 32 height 14
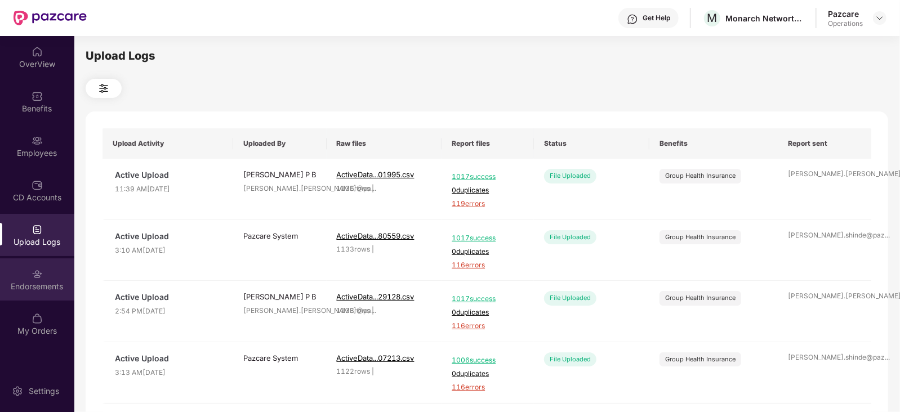
click at [48, 278] on div "Endorsements" at bounding box center [37, 279] width 74 height 42
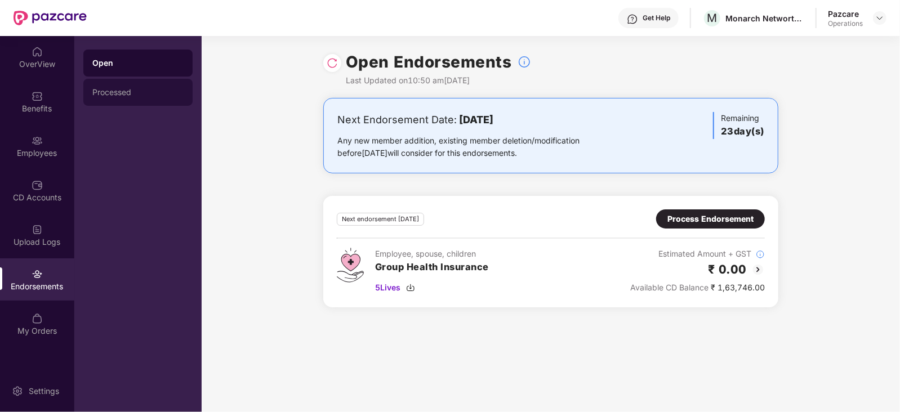
click at [133, 95] on div "Processed" at bounding box center [137, 92] width 91 height 9
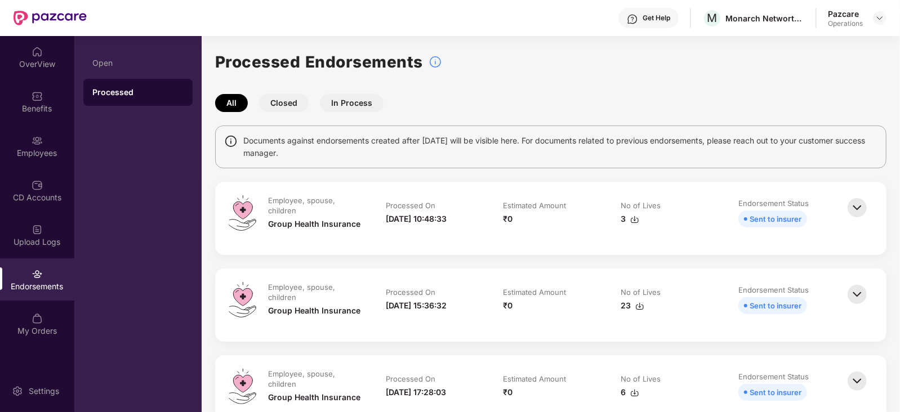
click at [862, 209] on img at bounding box center [857, 207] width 25 height 25
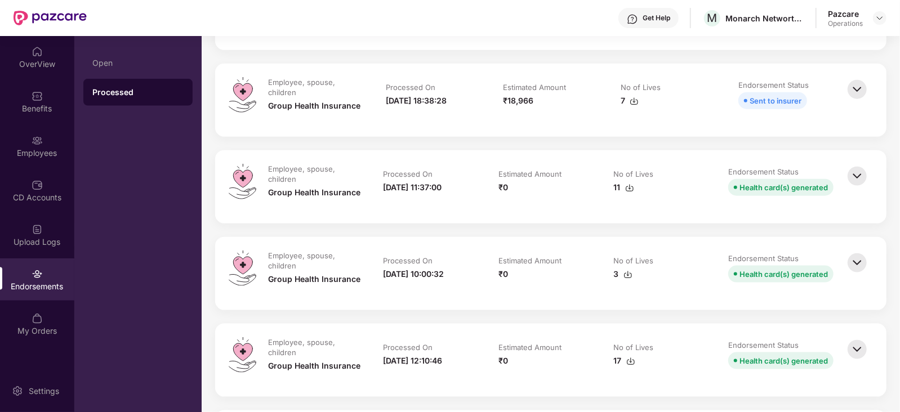
scroll to position [774, 0]
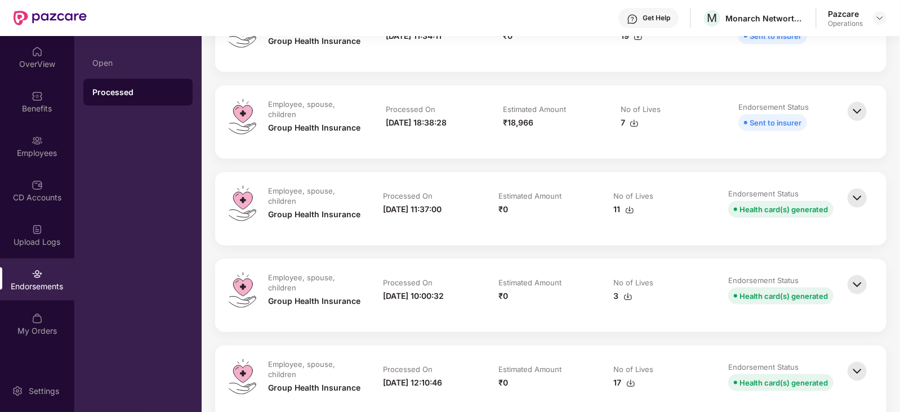
click at [862, 197] on img at bounding box center [857, 198] width 25 height 25
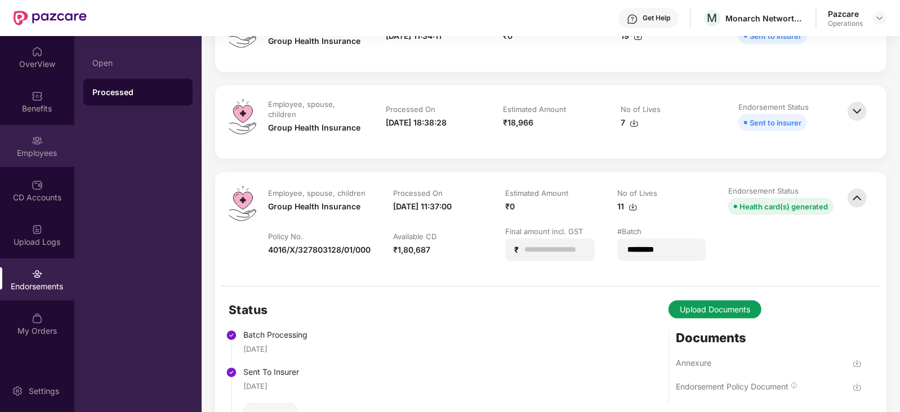
click at [51, 146] on div "Employees" at bounding box center [37, 146] width 74 height 42
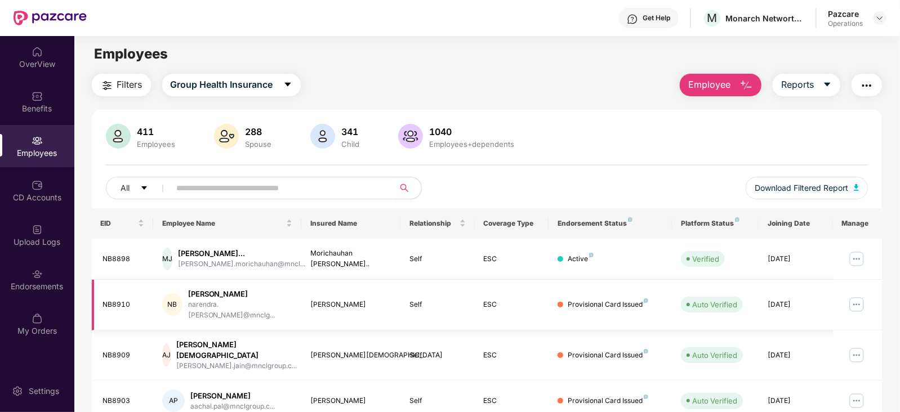
scroll to position [0, 0]
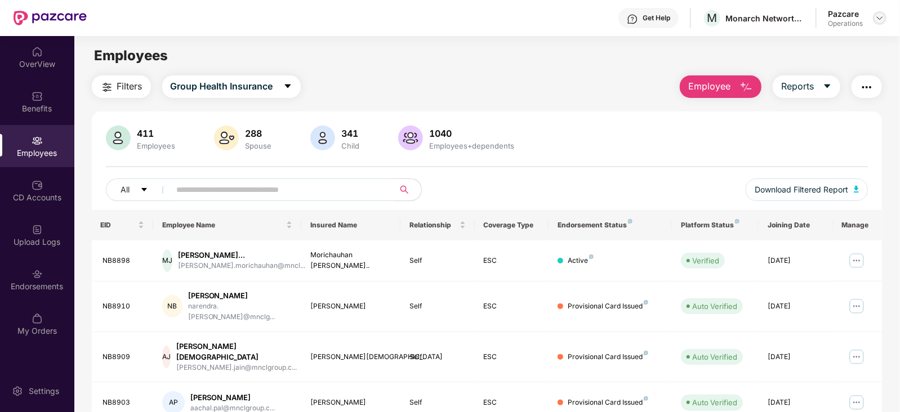
click at [875, 15] on div at bounding box center [880, 18] width 14 height 14
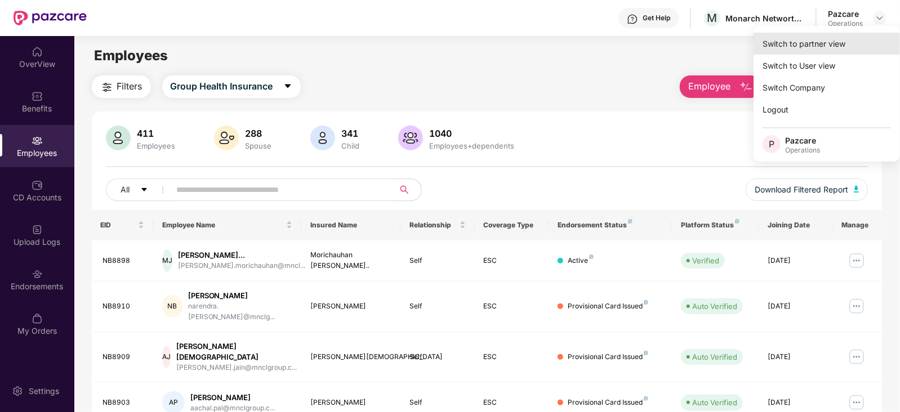
click at [805, 38] on div "Switch to partner view" at bounding box center [826, 44] width 146 height 22
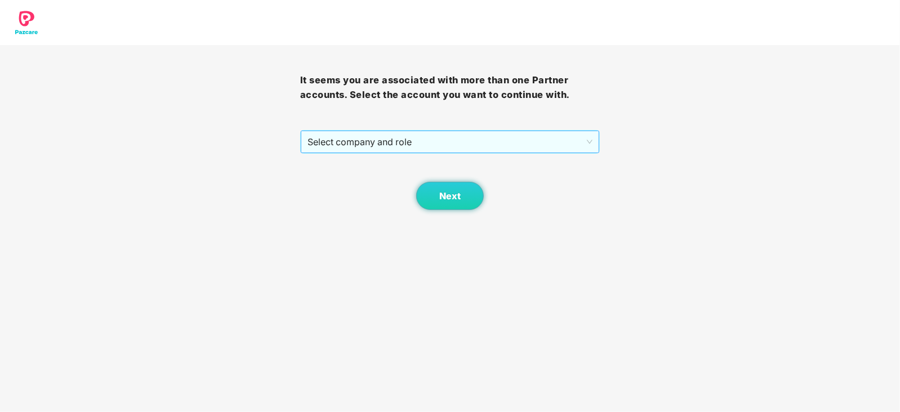
click at [375, 148] on span "Select company and role" at bounding box center [450, 141] width 286 height 21
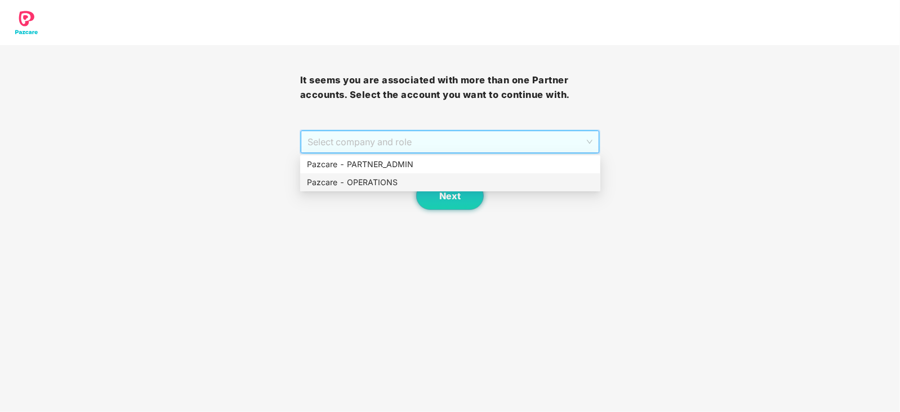
click at [369, 182] on div "Pazcare - OPERATIONS" at bounding box center [450, 182] width 287 height 12
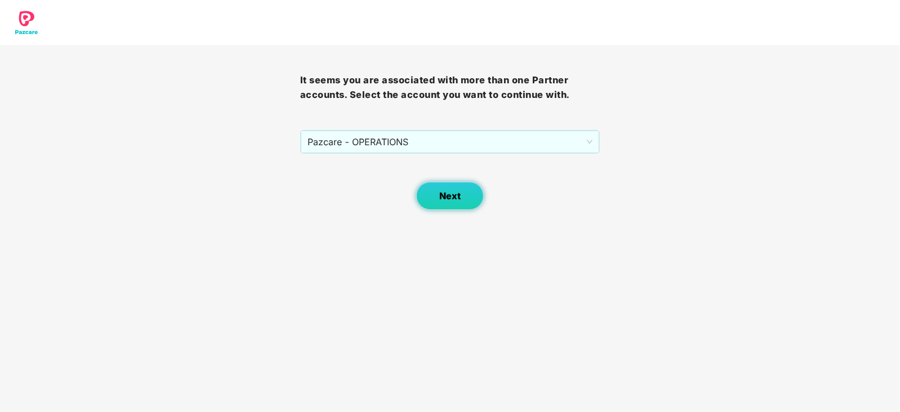
click at [427, 190] on button "Next" at bounding box center [450, 196] width 68 height 28
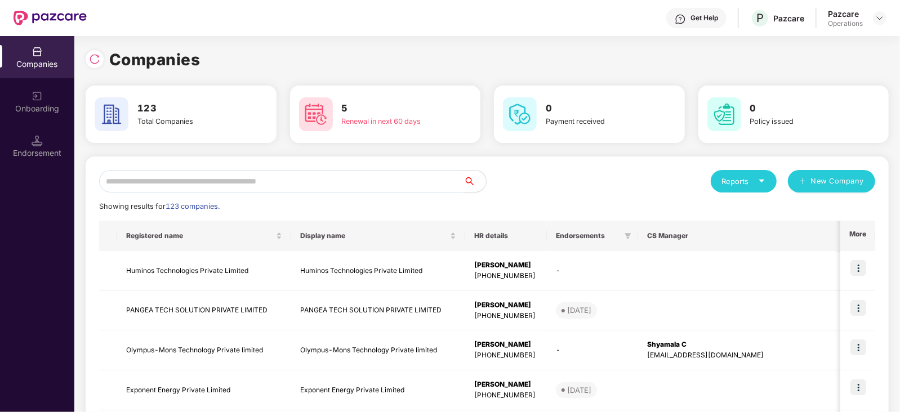
click at [323, 186] on input "text" at bounding box center [281, 181] width 364 height 23
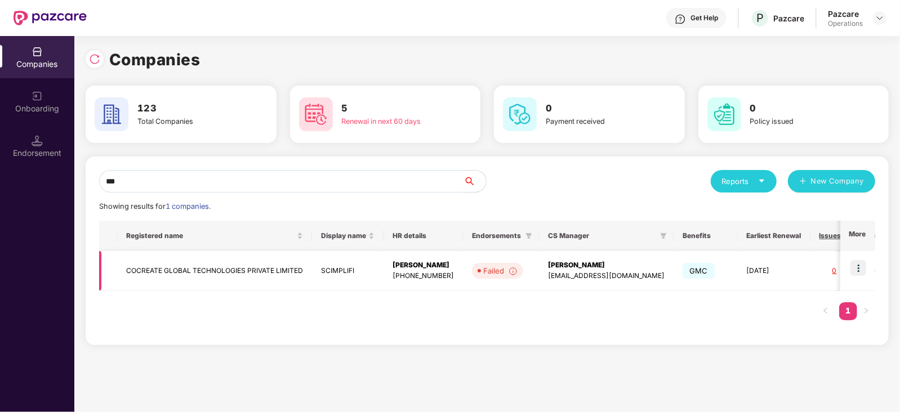
type input "***"
click at [268, 270] on td "COCREATE GLOBAL TECHNOLOGIES PRIVATE LIMITED" at bounding box center [214, 271] width 195 height 40
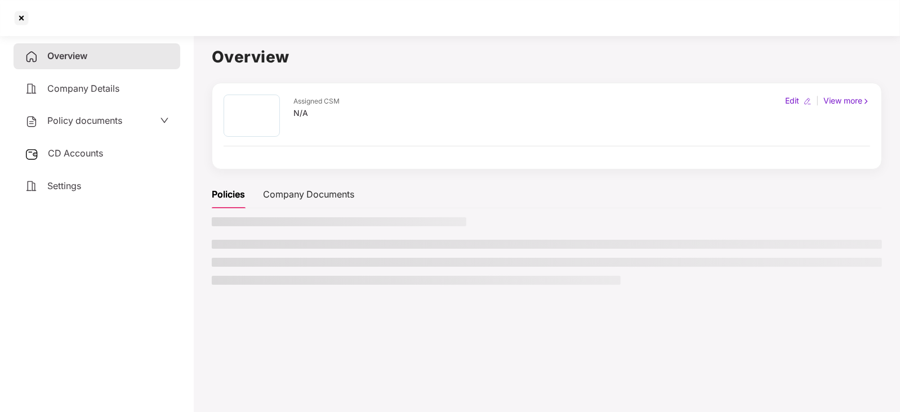
click at [90, 150] on span "CD Accounts" at bounding box center [75, 153] width 55 height 11
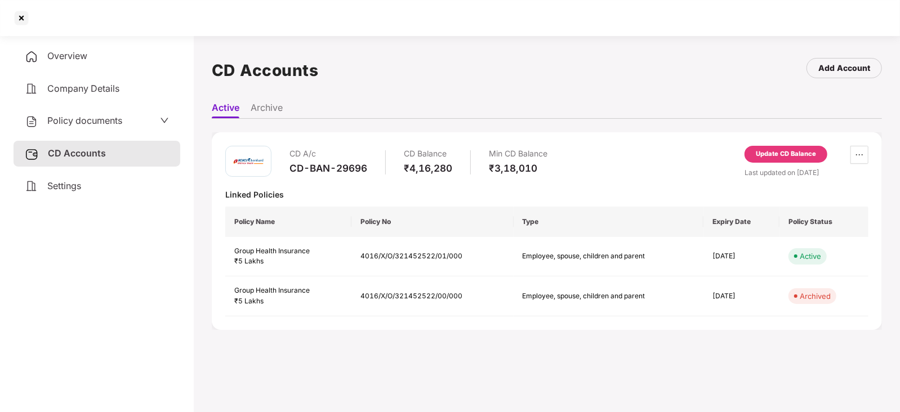
click at [748, 153] on div "Update CD Balance" at bounding box center [785, 154] width 83 height 17
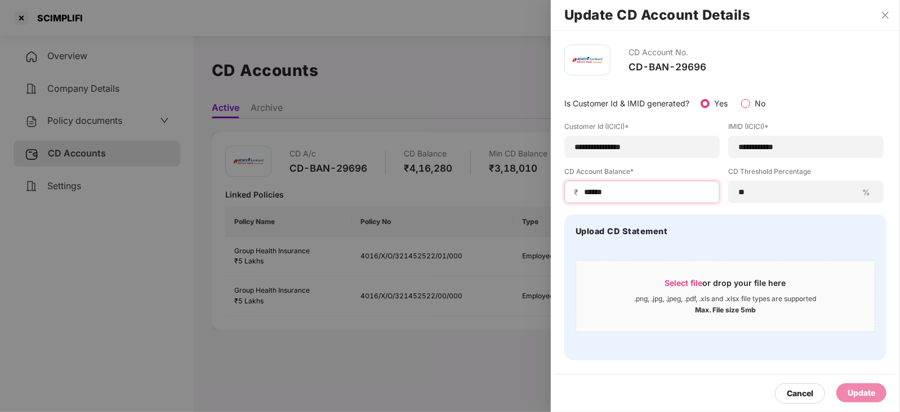
drag, startPoint x: 621, startPoint y: 193, endPoint x: 560, endPoint y: 193, distance: 61.4
click at [560, 193] on div "**********" at bounding box center [725, 202] width 349 height 343
paste input
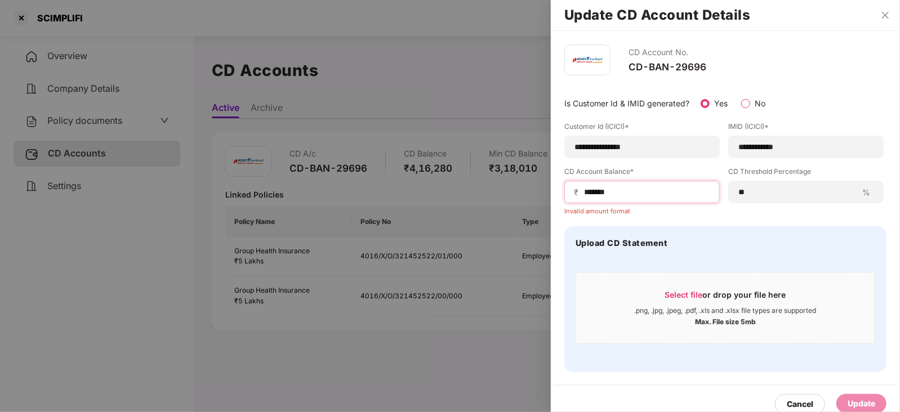
click at [583, 195] on input "******" at bounding box center [646, 192] width 127 height 12
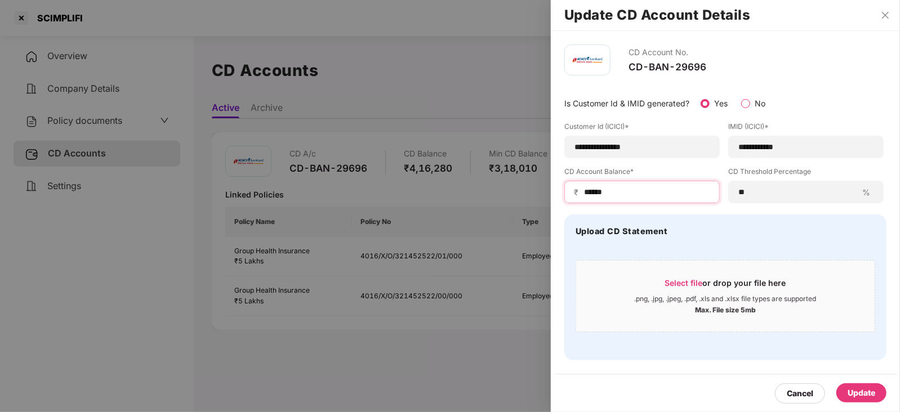
type input "******"
click at [852, 388] on div "Update" at bounding box center [862, 393] width 28 height 12
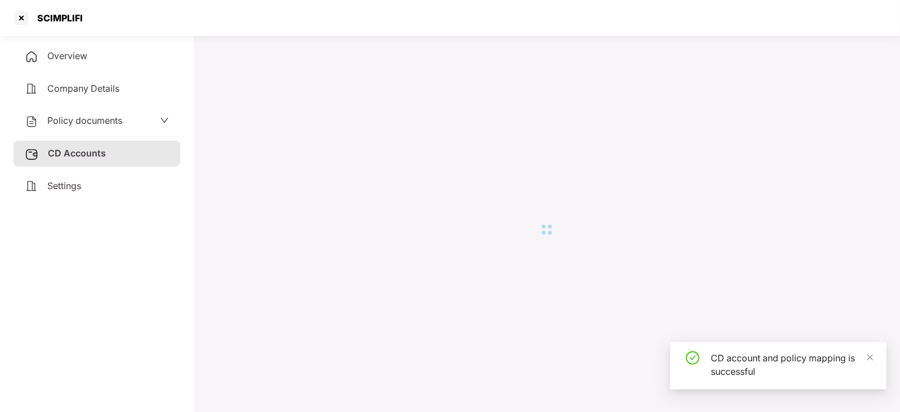
click at [97, 115] on span "Policy documents" at bounding box center [84, 120] width 75 height 11
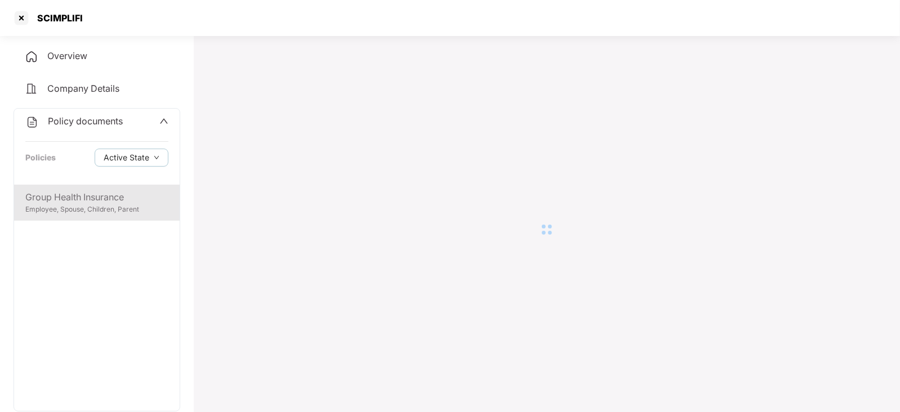
click at [97, 203] on div "Group Health Insurance" at bounding box center [96, 197] width 143 height 14
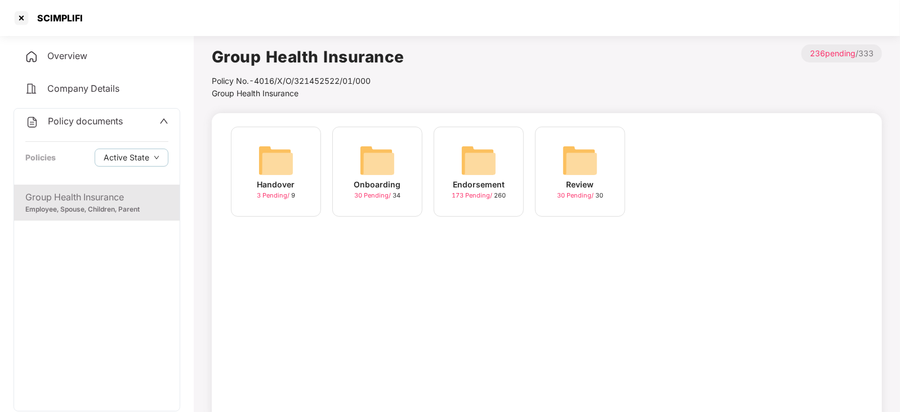
click at [471, 168] on img at bounding box center [479, 160] width 36 height 36
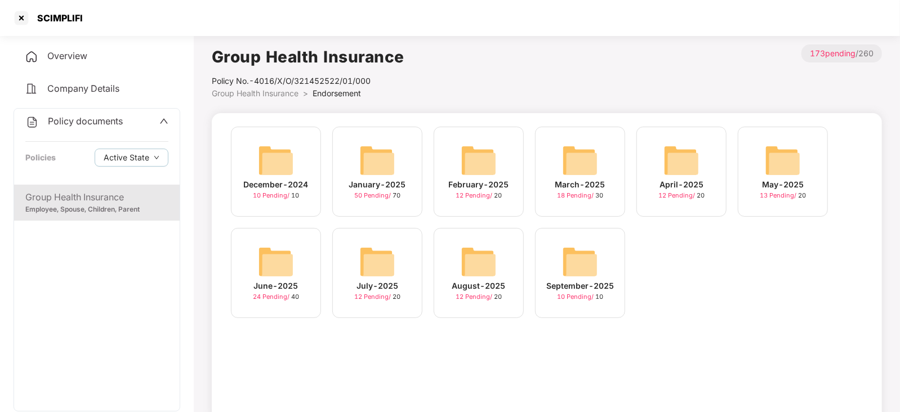
click at [576, 268] on img at bounding box center [580, 262] width 36 height 36
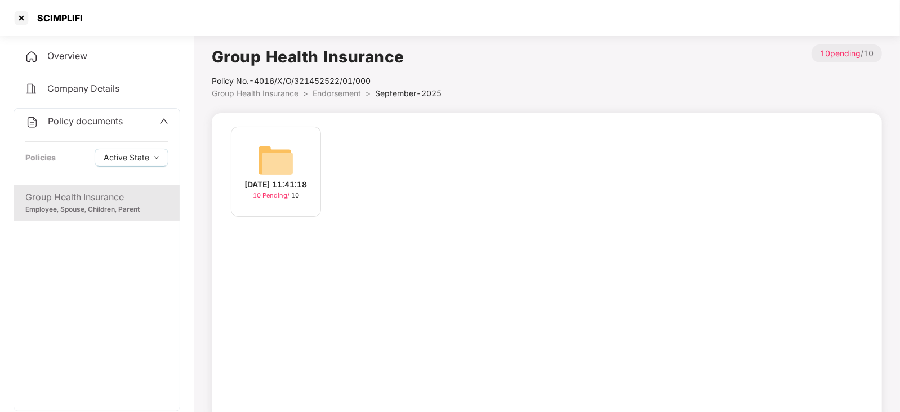
click at [282, 162] on img at bounding box center [276, 160] width 36 height 36
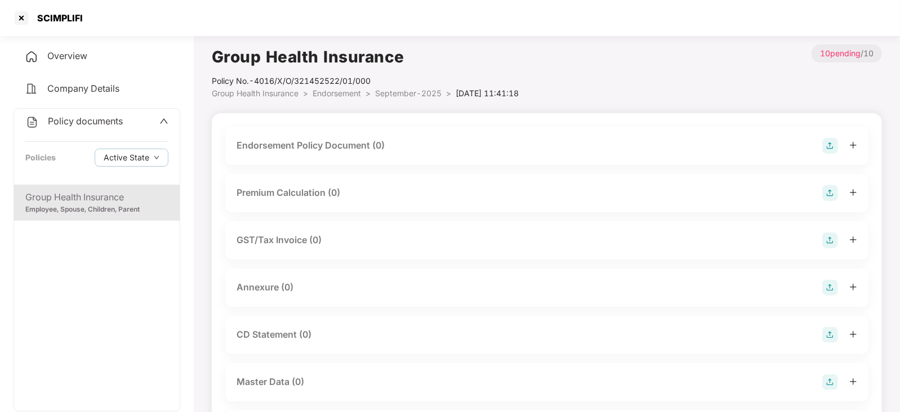
click at [833, 142] on img at bounding box center [830, 146] width 16 height 16
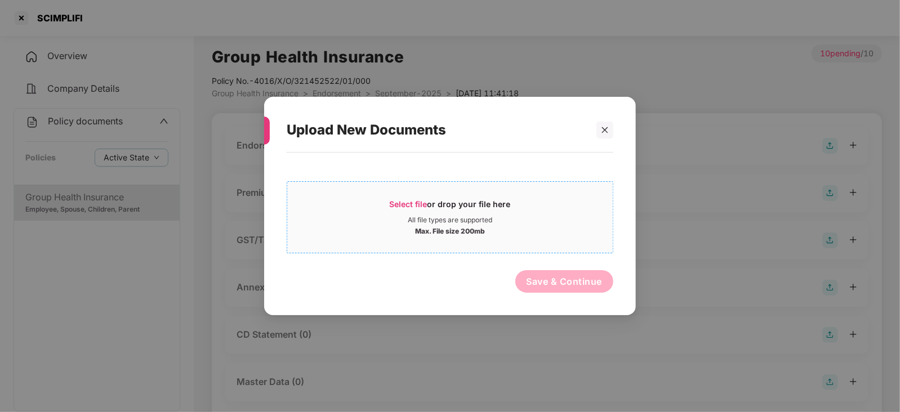
click at [415, 200] on span "Select file" at bounding box center [409, 204] width 38 height 10
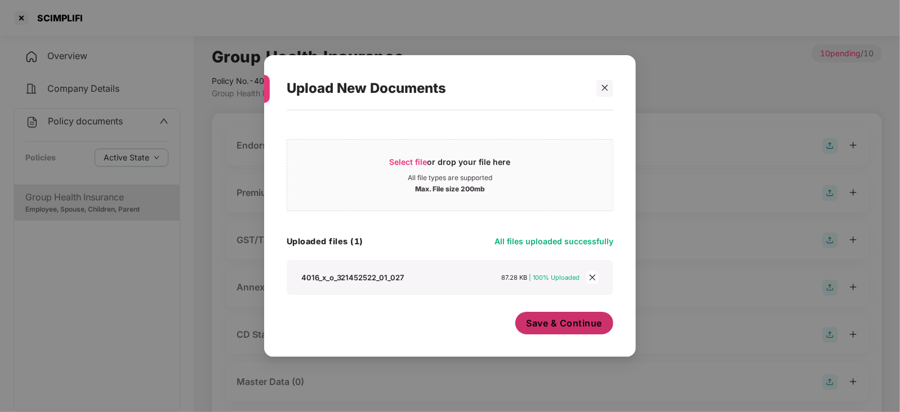
click at [535, 325] on span "Save & Continue" at bounding box center [565, 323] width 76 height 12
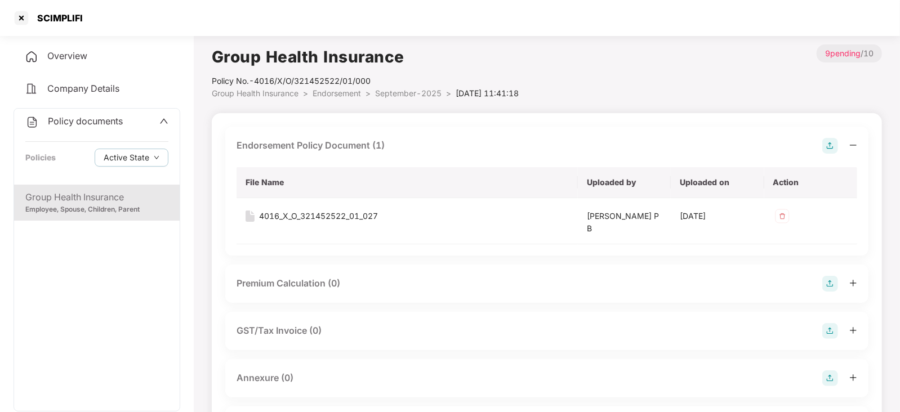
click at [828, 287] on img at bounding box center [830, 284] width 16 height 16
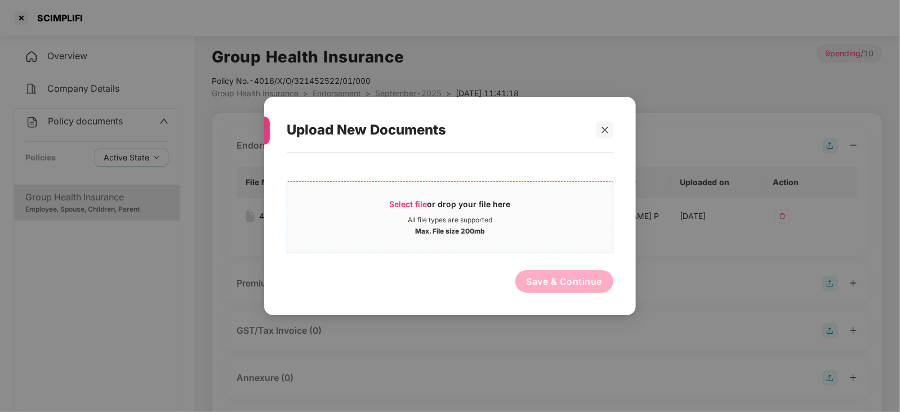
click at [402, 200] on span "Select file" at bounding box center [409, 204] width 38 height 10
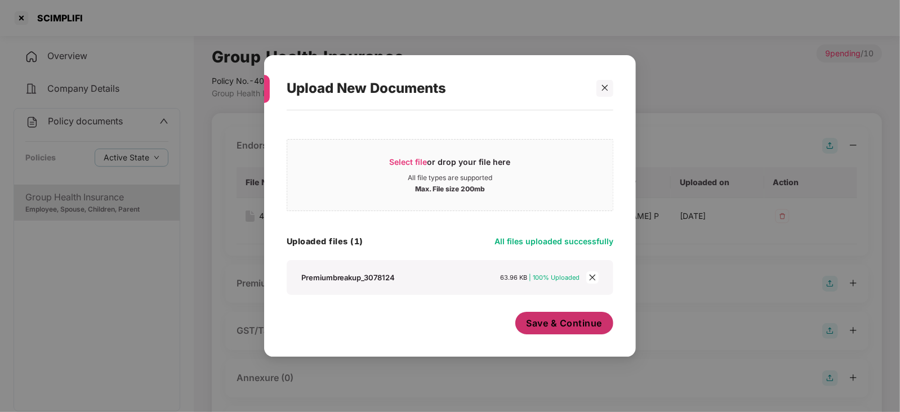
click at [550, 333] on button "Save & Continue" at bounding box center [564, 323] width 99 height 23
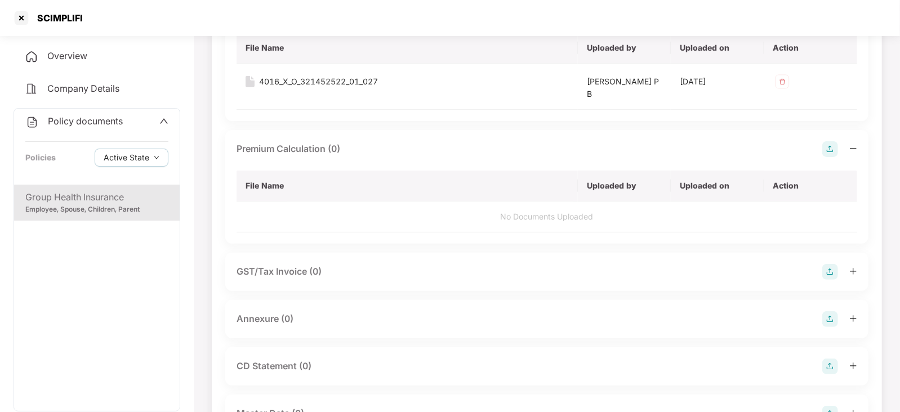
scroll to position [211, 0]
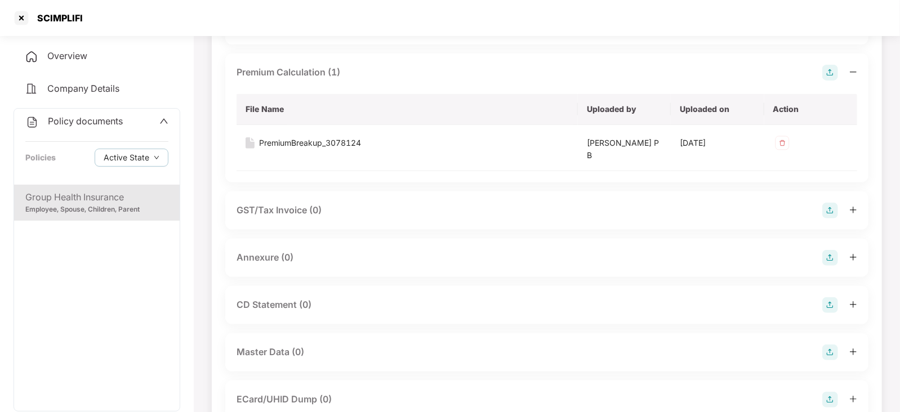
click at [836, 255] on img at bounding box center [830, 258] width 16 height 16
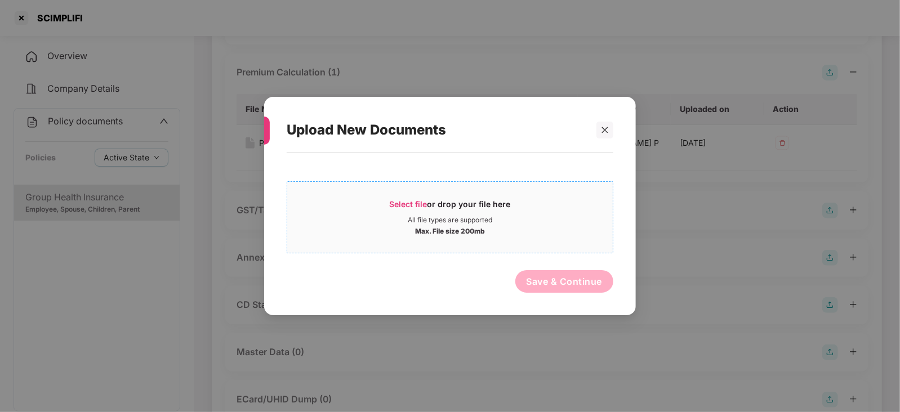
click at [403, 199] on span "Select file" at bounding box center [409, 204] width 38 height 10
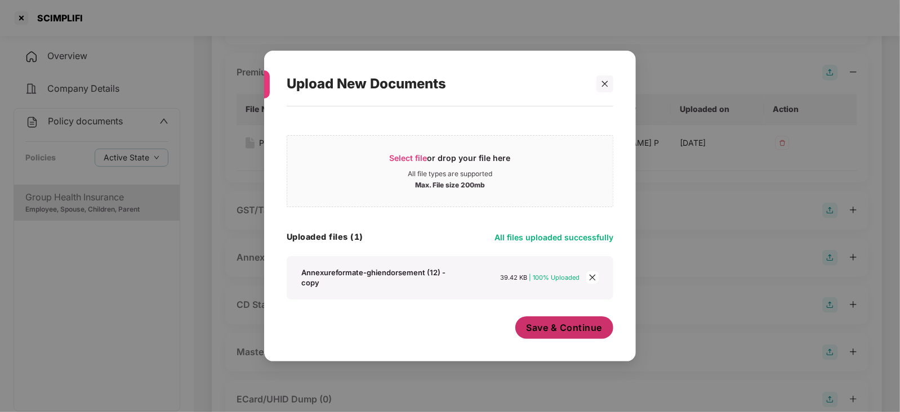
click at [547, 332] on span "Save & Continue" at bounding box center [565, 328] width 76 height 12
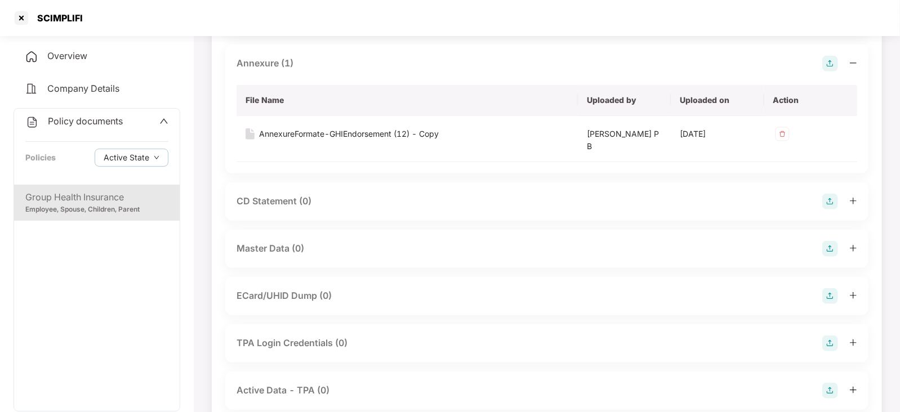
scroll to position [470, 0]
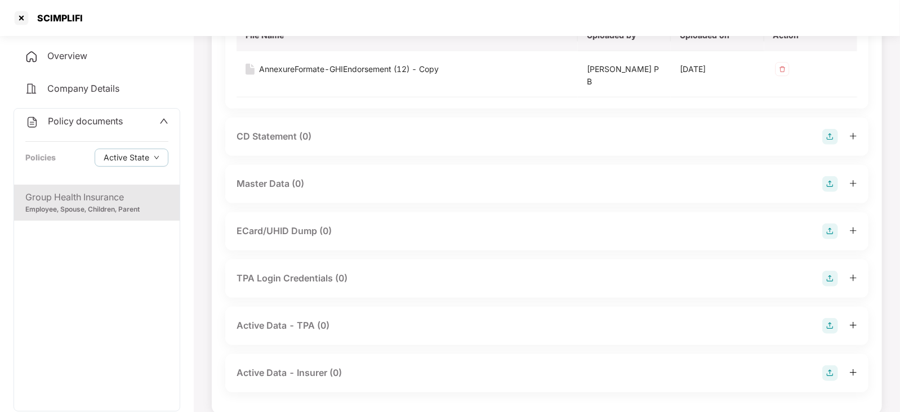
click at [831, 184] on img at bounding box center [830, 184] width 16 height 16
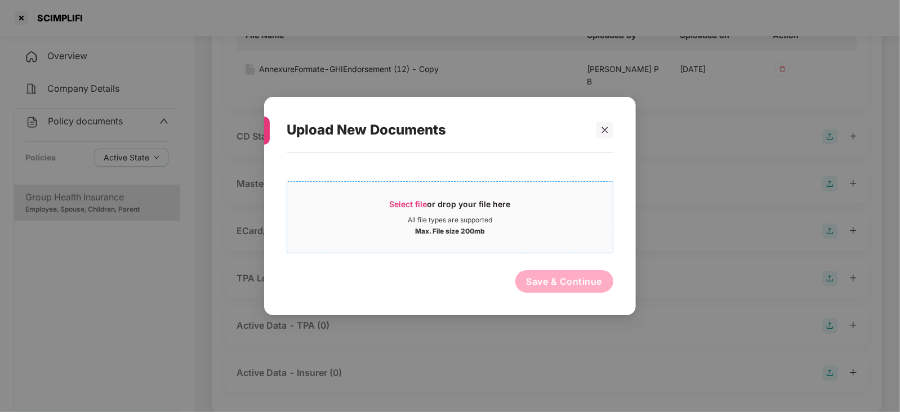
click at [388, 200] on div "Select file or drop your file here" at bounding box center [449, 207] width 325 height 17
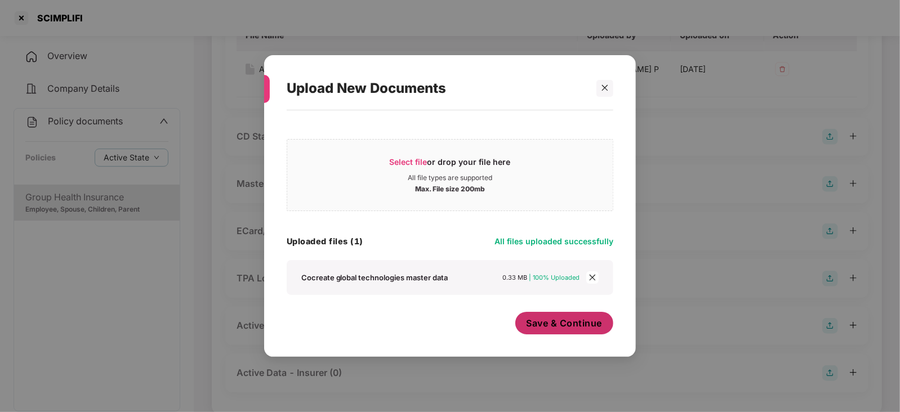
click at [576, 324] on span "Save & Continue" at bounding box center [565, 323] width 76 height 12
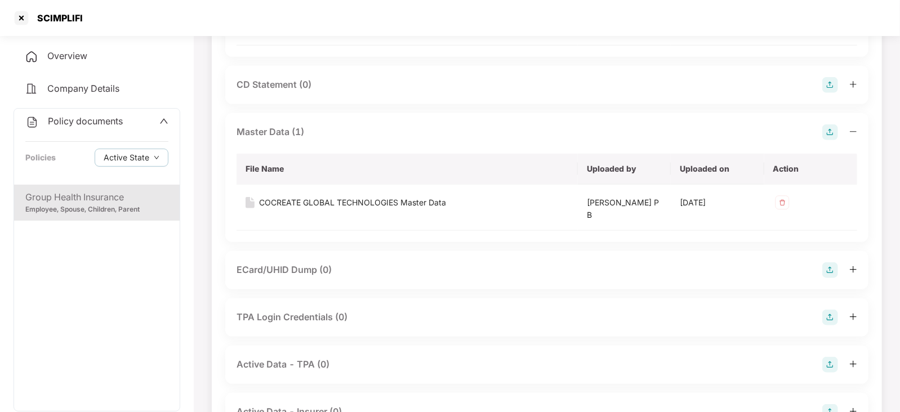
scroll to position [506, 0]
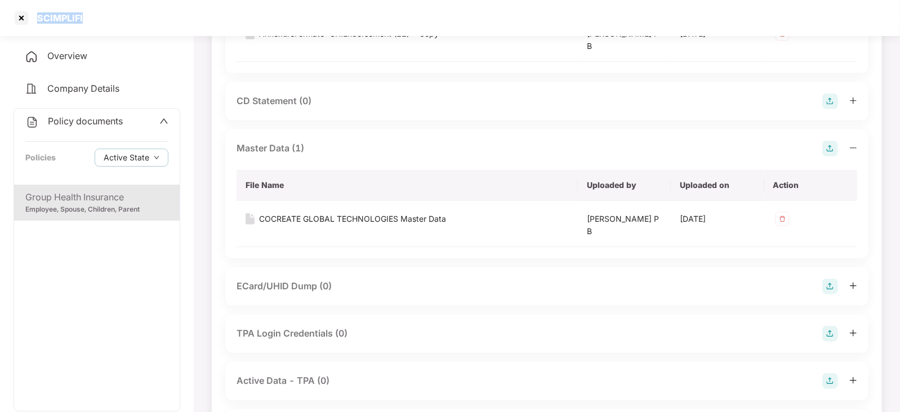
drag, startPoint x: 29, startPoint y: 22, endPoint x: 86, endPoint y: 24, distance: 56.9
click at [86, 24] on div "SCIMPLIFI" at bounding box center [450, 18] width 900 height 36
copy div "SCIMPLIFI"
click at [21, 20] on div at bounding box center [21, 18] width 18 height 18
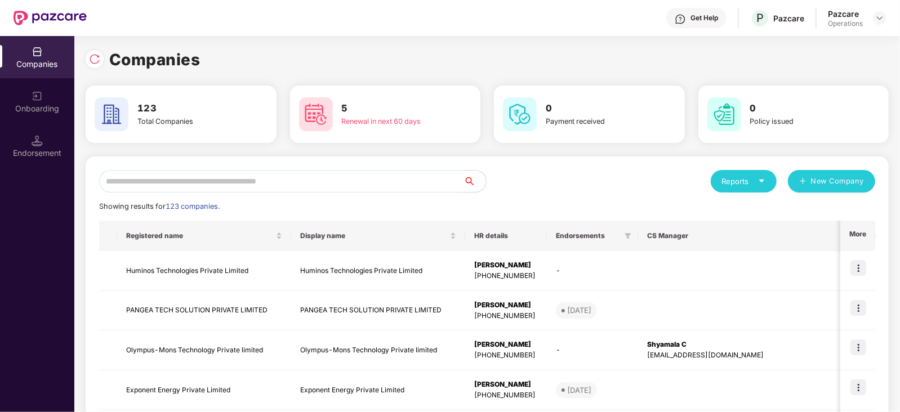
scroll to position [0, 0]
click at [286, 179] on input "text" at bounding box center [281, 181] width 364 height 23
paste input "*********"
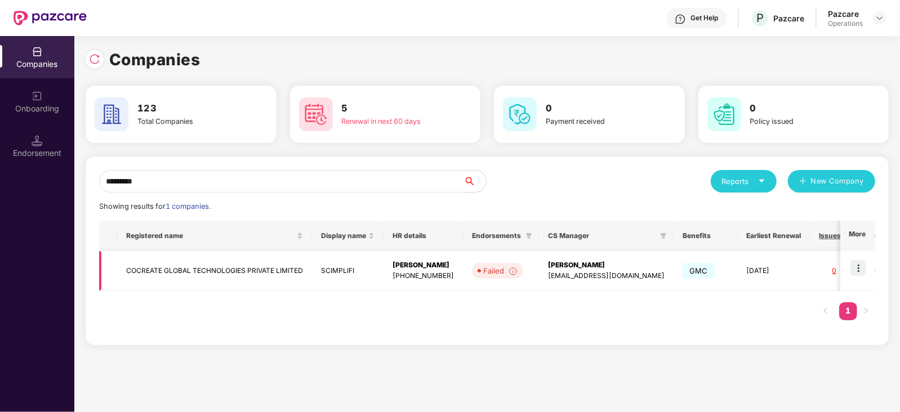
type input "*********"
click at [863, 267] on img at bounding box center [858, 268] width 16 height 16
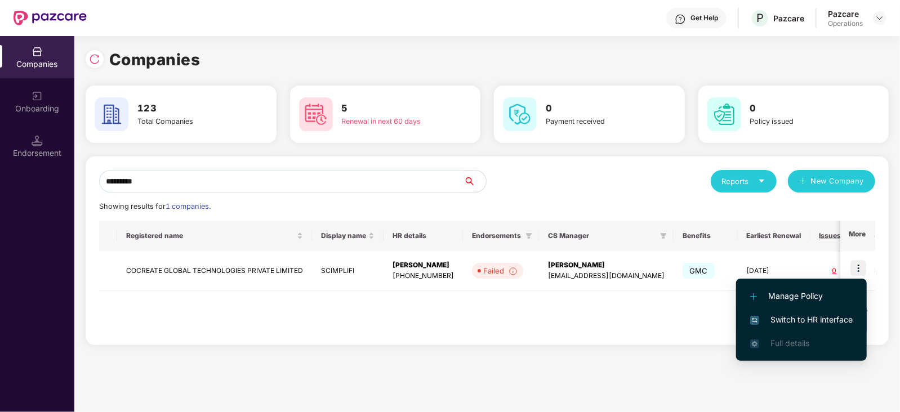
click at [850, 311] on li "Switch to HR interface" at bounding box center [801, 320] width 131 height 24
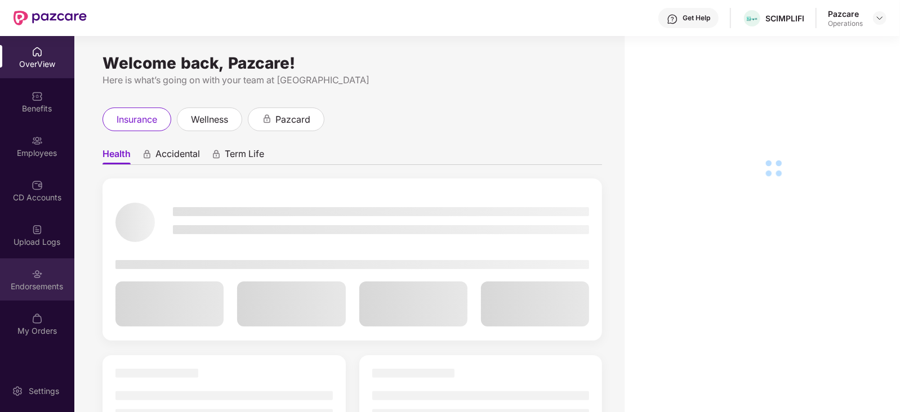
click at [50, 291] on div "Endorsements" at bounding box center [37, 286] width 74 height 11
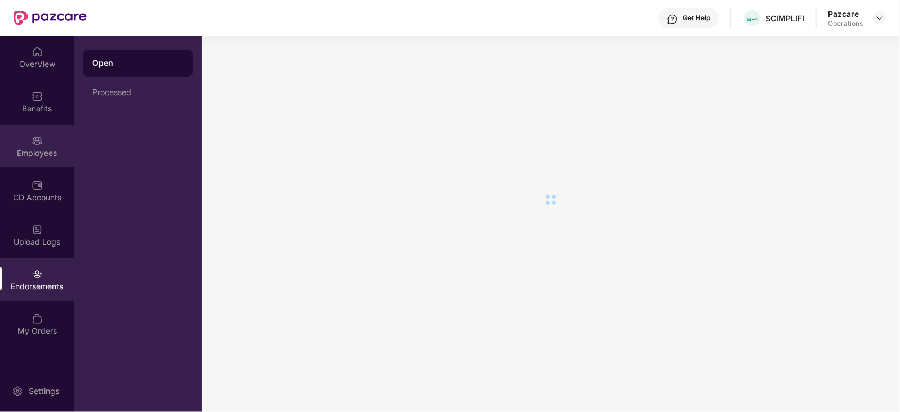
click at [34, 144] on img at bounding box center [37, 140] width 11 height 11
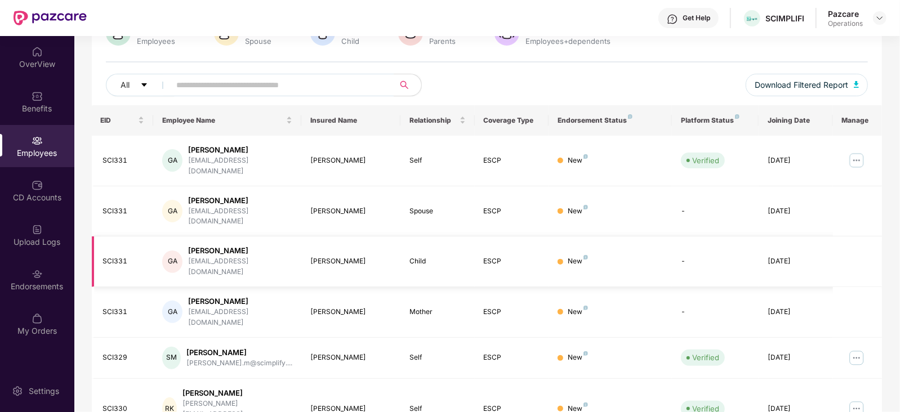
scroll to position [278, 0]
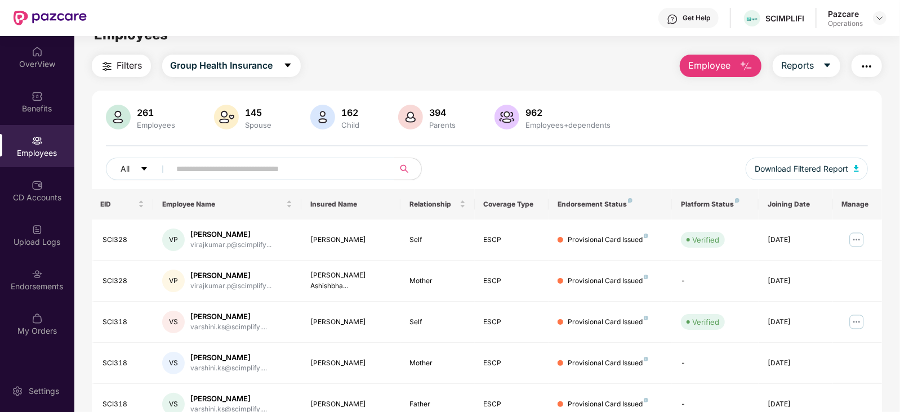
scroll to position [0, 0]
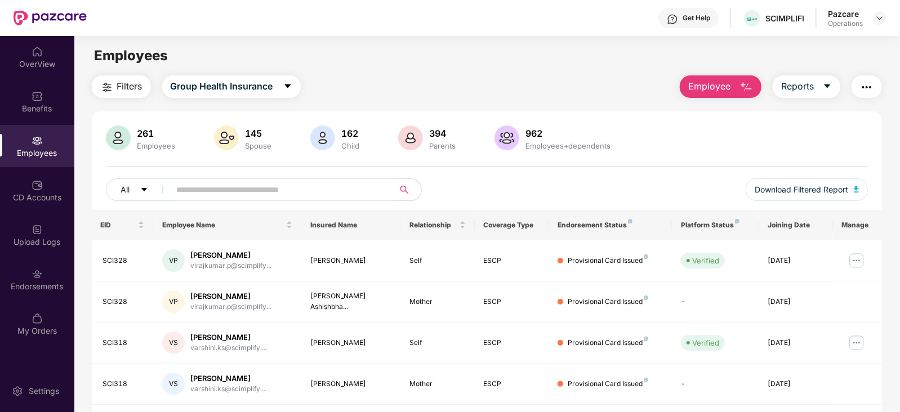
click at [867, 83] on img "button" at bounding box center [867, 88] width 14 height 14
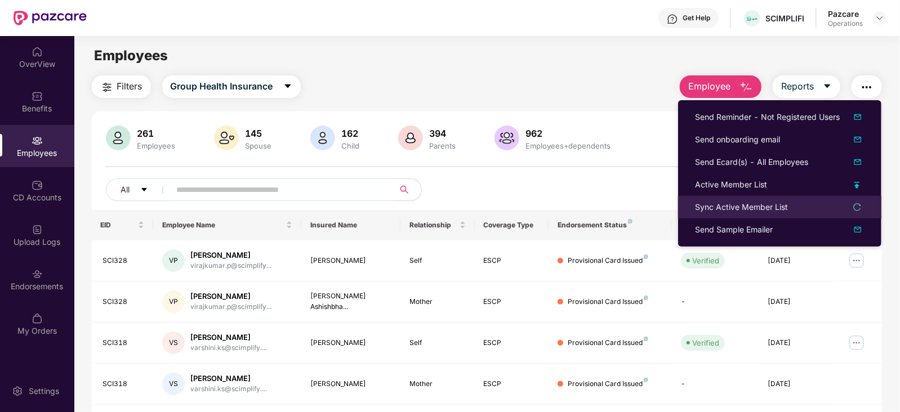
click at [756, 201] on div "Sync Active Member List" at bounding box center [741, 207] width 93 height 12
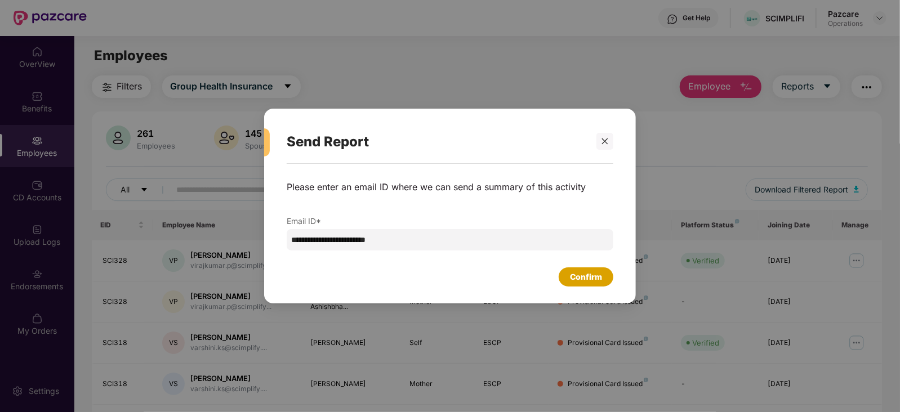
click at [594, 273] on div "Confirm" at bounding box center [586, 277] width 32 height 12
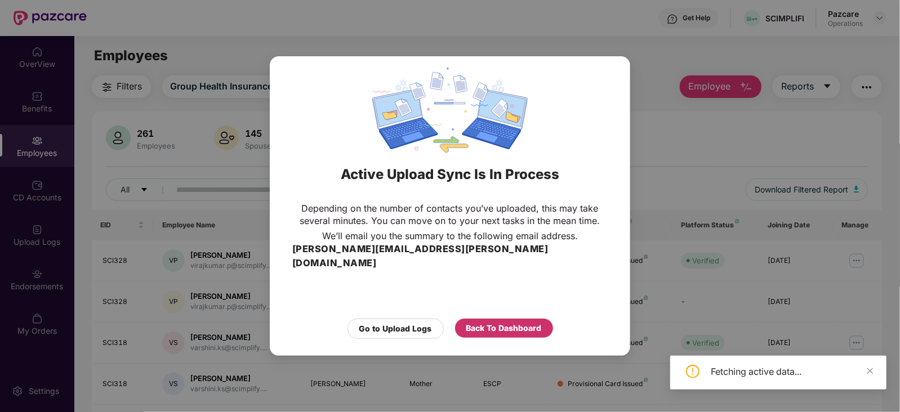
click at [521, 322] on div "Back To Dashboard" at bounding box center [503, 328] width 75 height 12
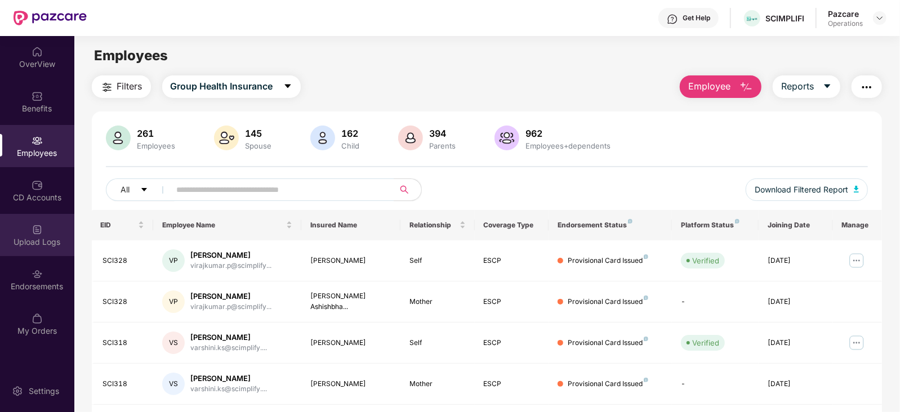
click at [53, 229] on div "Upload Logs" at bounding box center [37, 235] width 74 height 42
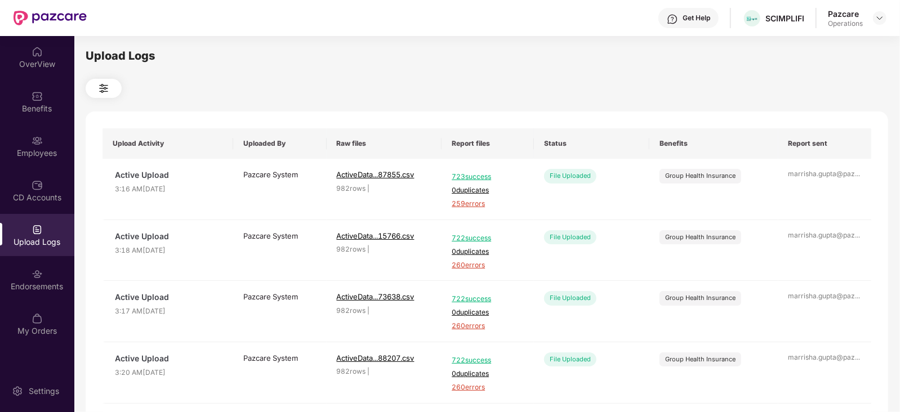
click at [40, 220] on div "Upload Logs" at bounding box center [37, 235] width 74 height 42
click at [51, 136] on div "Employees" at bounding box center [37, 146] width 74 height 42
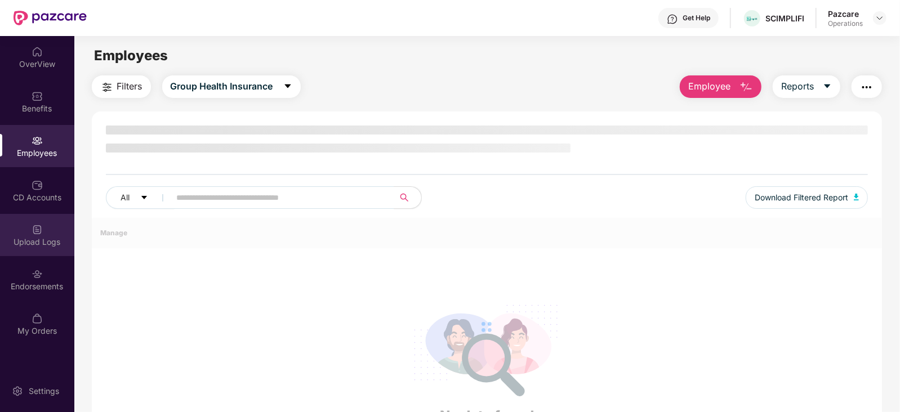
click at [46, 251] on div "Upload Logs" at bounding box center [37, 235] width 74 height 42
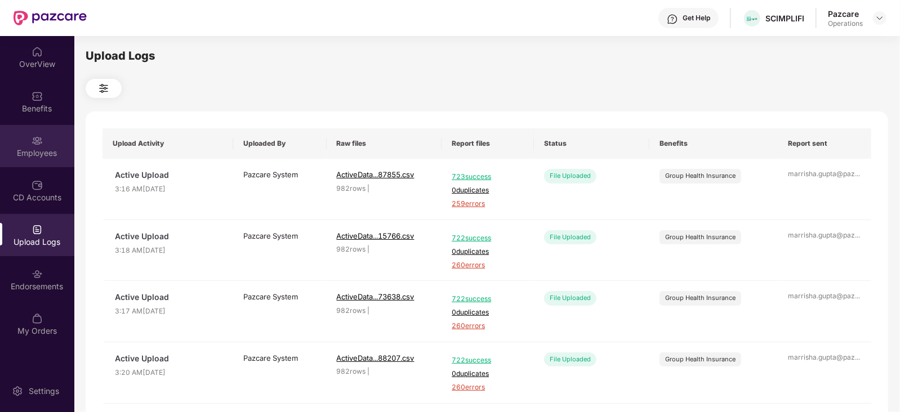
click at [20, 151] on div "Employees" at bounding box center [37, 153] width 74 height 11
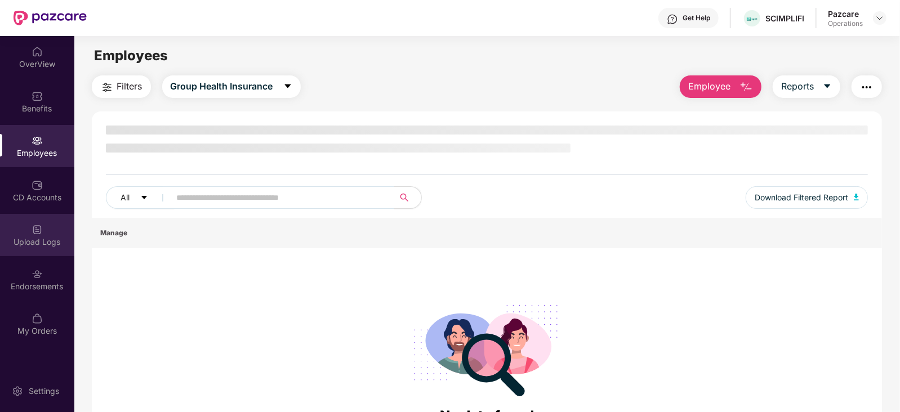
click at [38, 233] on img at bounding box center [37, 229] width 11 height 11
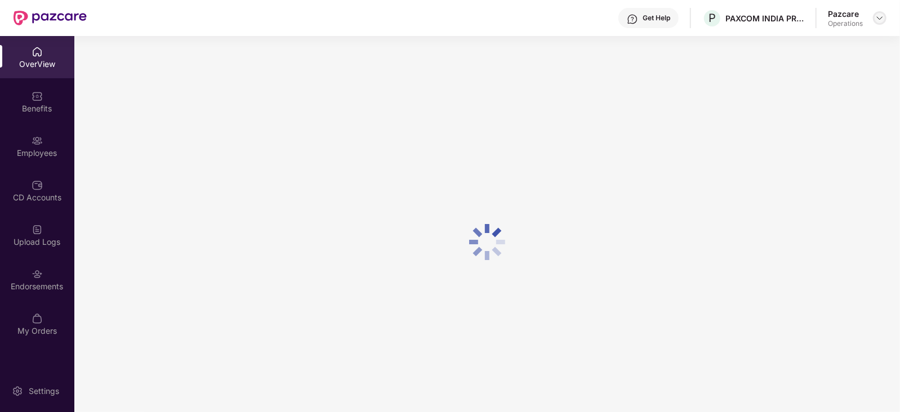
click at [875, 21] on img at bounding box center [879, 18] width 9 height 9
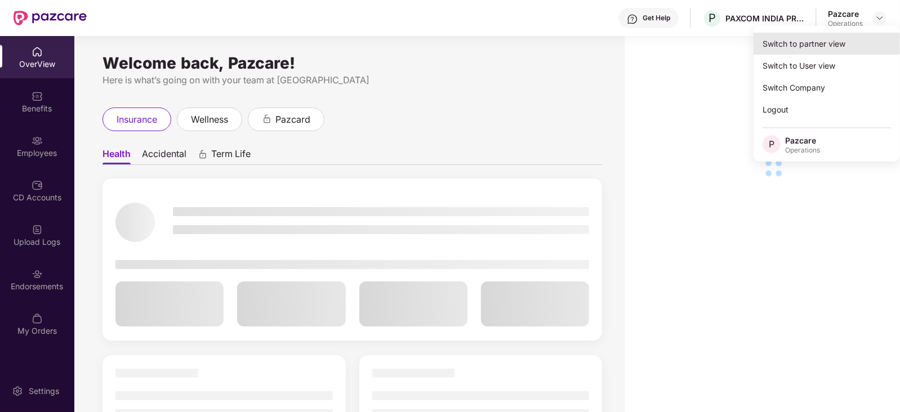
click at [825, 48] on div "Switch to partner view" at bounding box center [826, 44] width 146 height 22
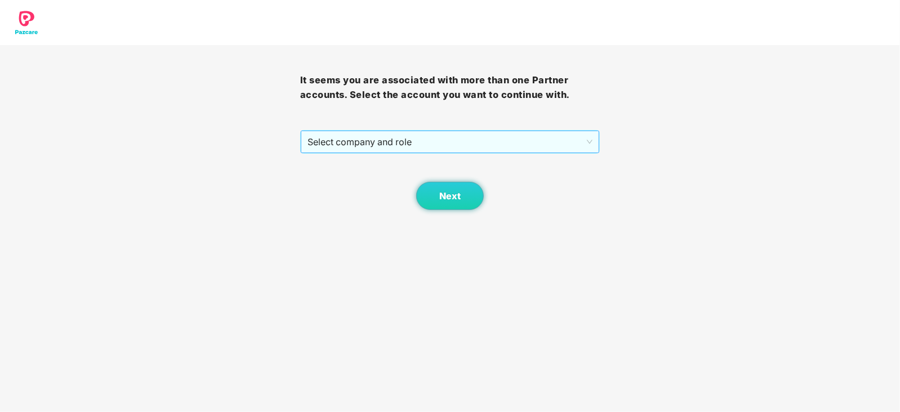
click at [471, 146] on span "Select company and role" at bounding box center [450, 141] width 286 height 21
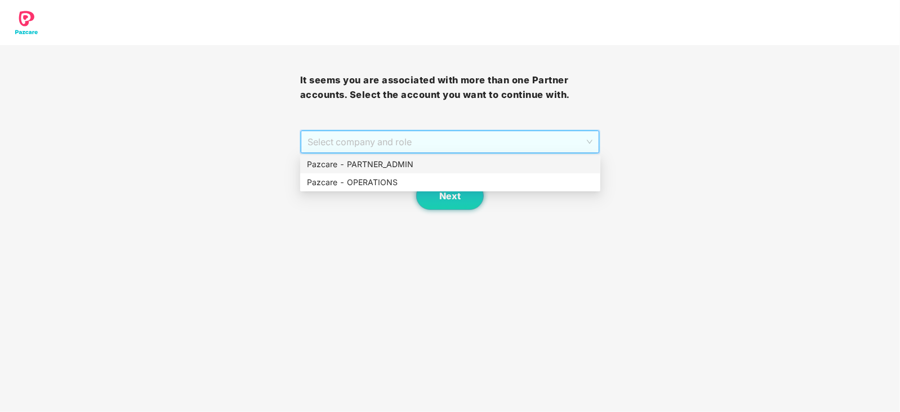
click at [383, 169] on div "Pazcare - PARTNER_ADMIN" at bounding box center [450, 164] width 287 height 12
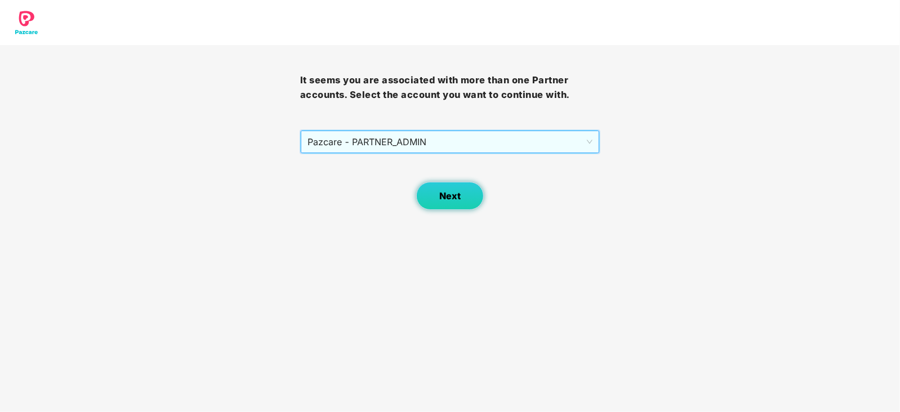
click at [431, 194] on button "Next" at bounding box center [450, 196] width 68 height 28
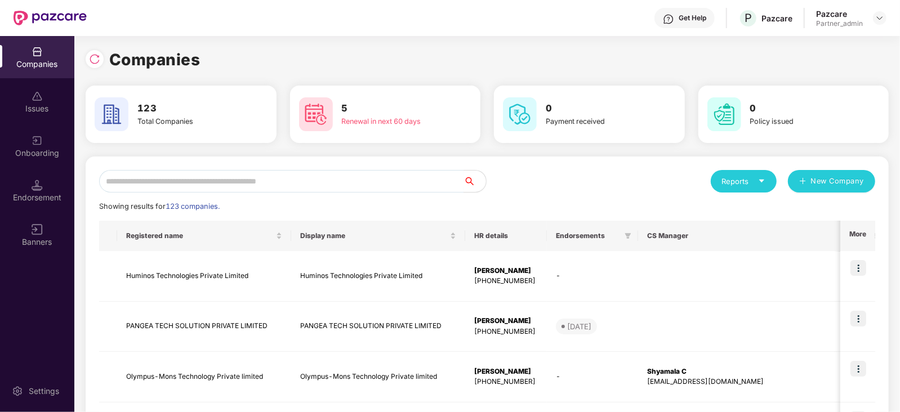
click at [304, 181] on input "text" at bounding box center [281, 181] width 364 height 23
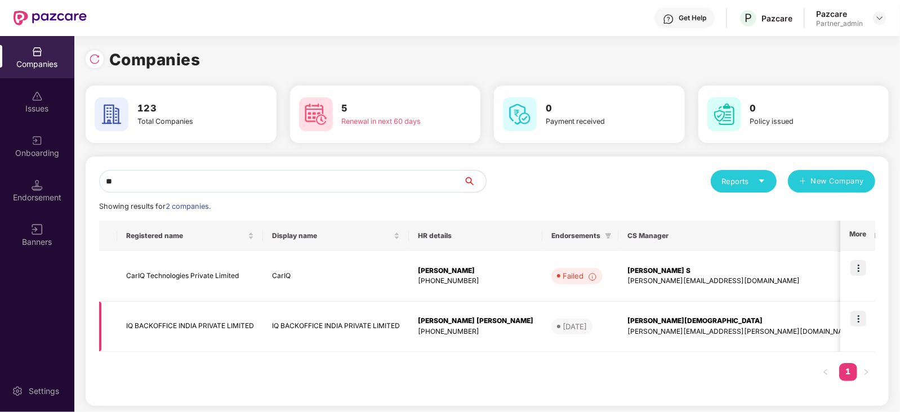
type input "**"
click at [855, 318] on img at bounding box center [858, 319] width 16 height 16
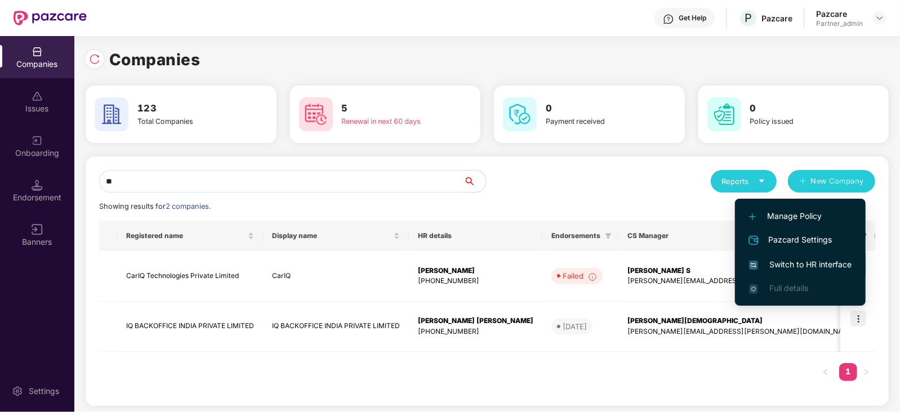
click at [801, 265] on span "Switch to HR interface" at bounding box center [800, 264] width 102 height 12
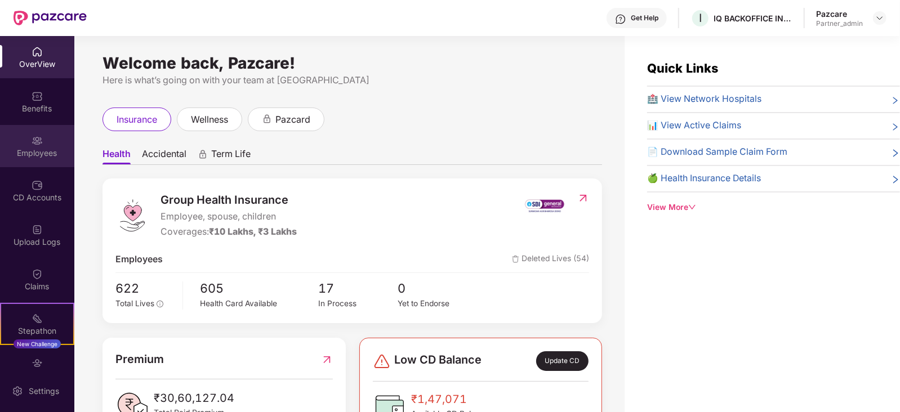
click at [25, 158] on div "Employees" at bounding box center [37, 153] width 74 height 11
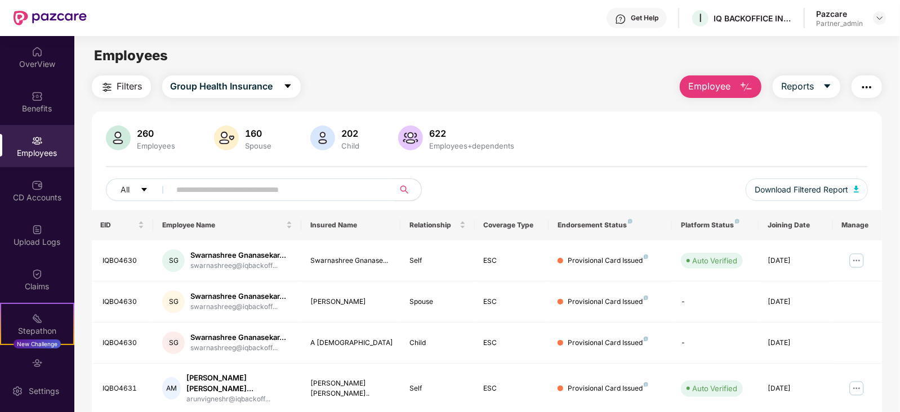
click at [872, 86] on img "button" at bounding box center [867, 88] width 14 height 14
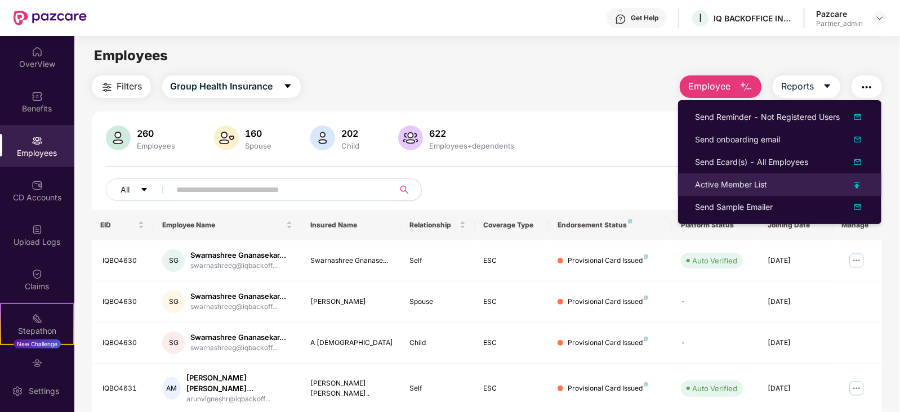
click at [740, 189] on div "Active Member List" at bounding box center [731, 185] width 72 height 12
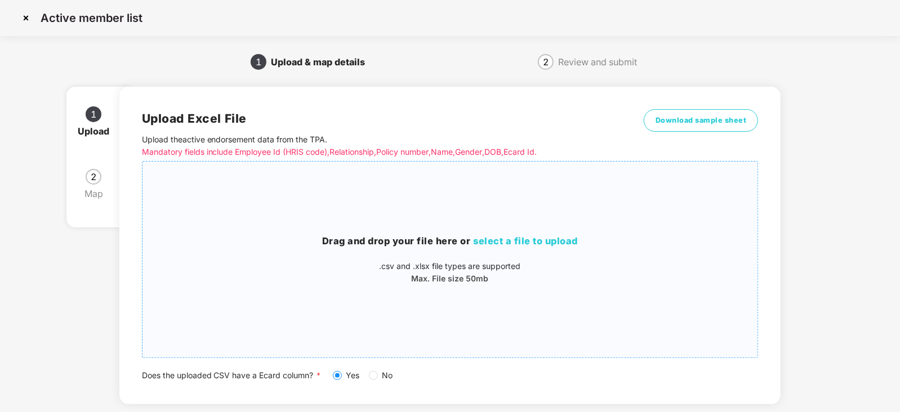
click at [499, 239] on span "select a file to upload" at bounding box center [526, 240] width 105 height 11
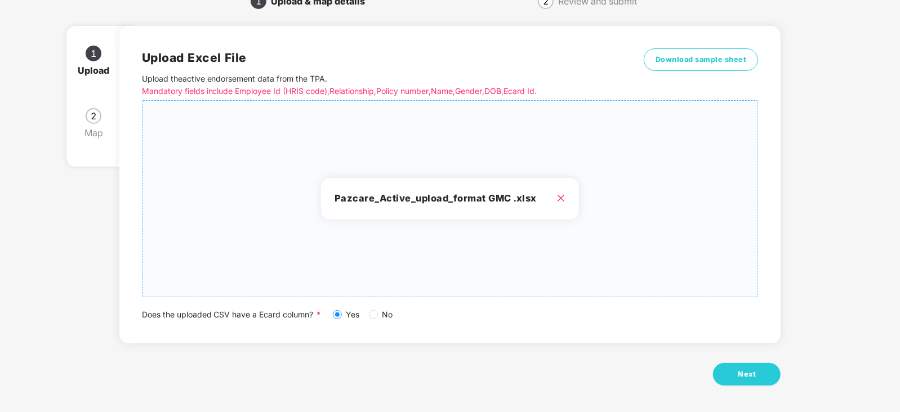
scroll to position [63, 0]
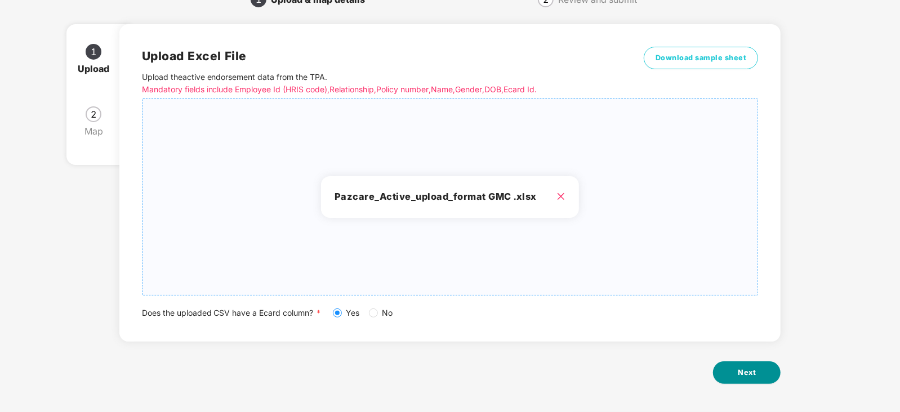
click at [730, 378] on button "Next" at bounding box center [747, 373] width 68 height 23
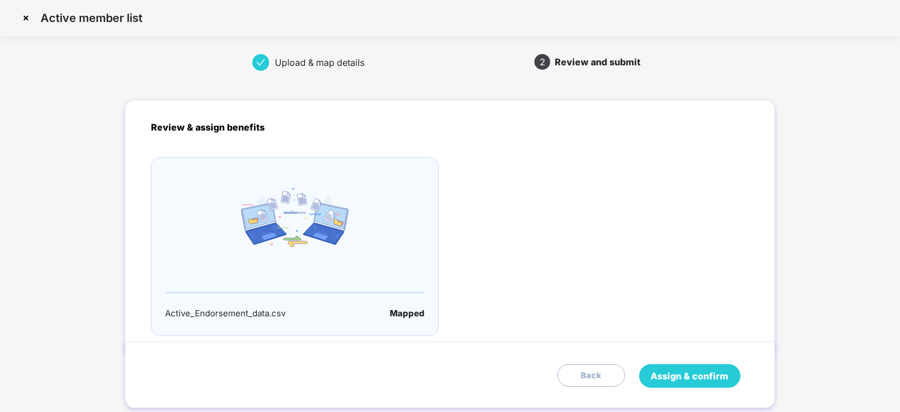
click at [710, 369] on span "Assign & confirm" at bounding box center [690, 376] width 78 height 14
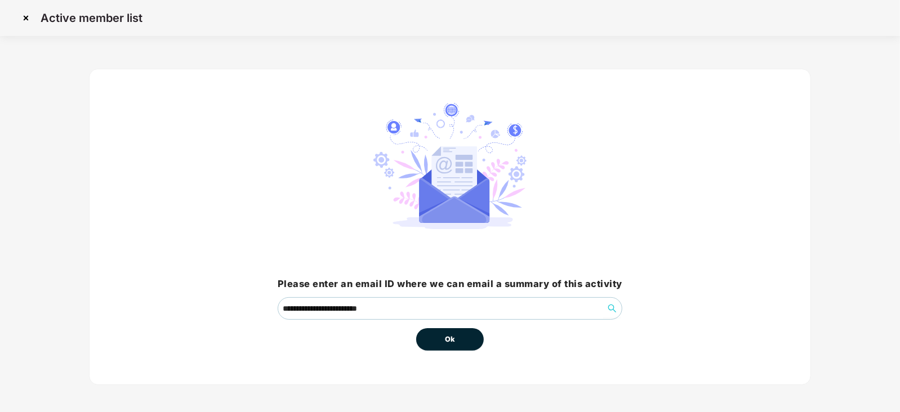
click at [445, 346] on button "Ok" at bounding box center [450, 339] width 68 height 23
click at [445, 345] on button "Ok" at bounding box center [450, 339] width 68 height 23
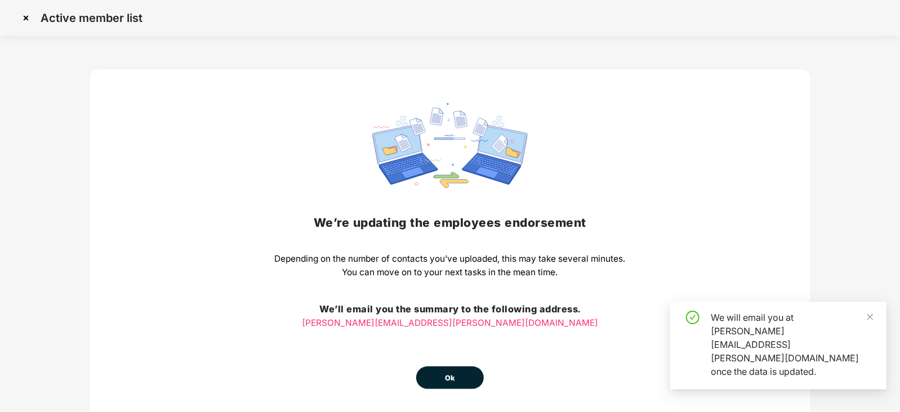
click at [445, 342] on div "We’re updating the employees endorsement Depending on the number of contacts yo…" at bounding box center [450, 246] width 351 height 286
click at [449, 376] on span "Ok" at bounding box center [450, 378] width 10 height 11
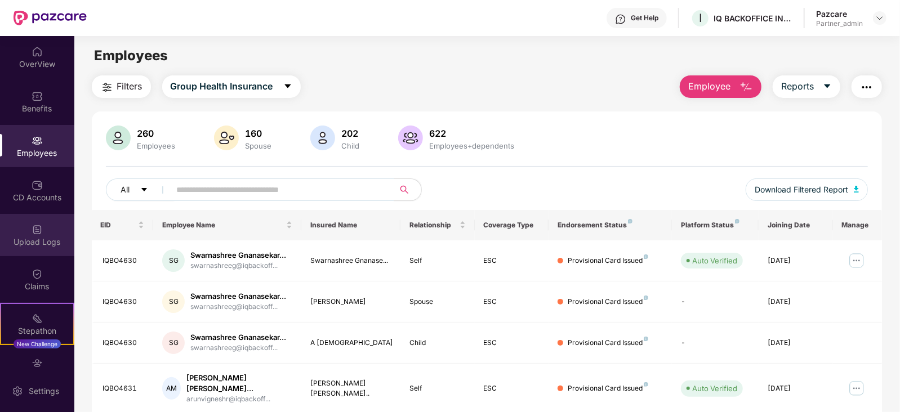
click at [44, 242] on div "Upload Logs" at bounding box center [37, 242] width 74 height 11
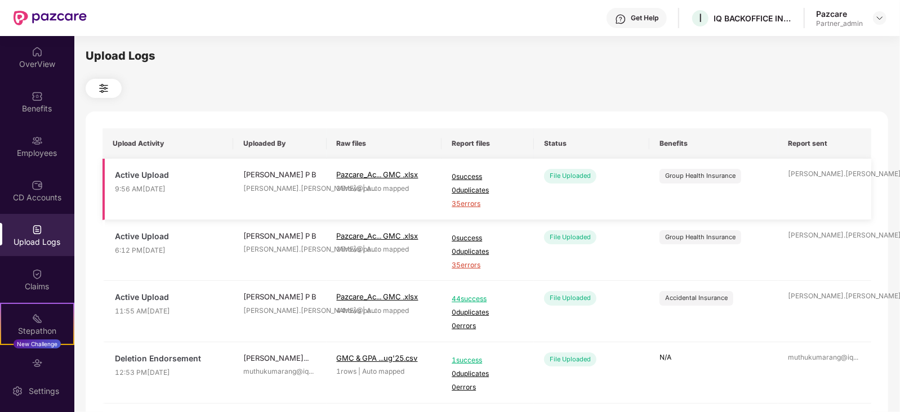
click at [461, 204] on span "35 errors" at bounding box center [488, 204] width 72 height 11
click at [885, 16] on div at bounding box center [880, 18] width 14 height 14
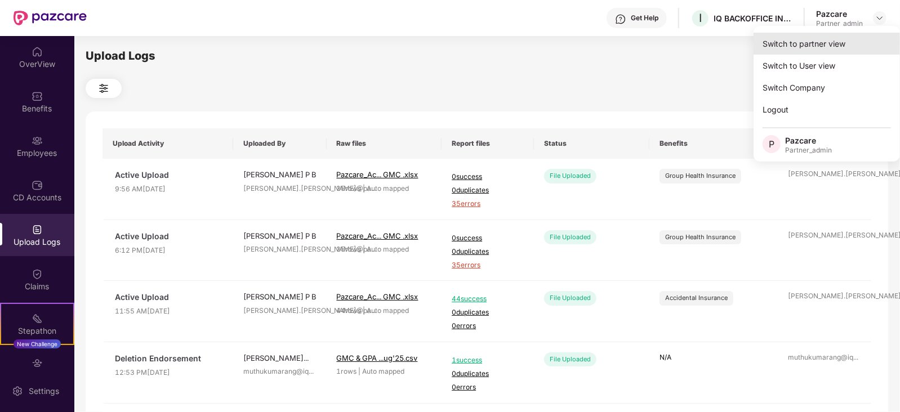
click at [842, 37] on div "Switch to partner view" at bounding box center [826, 44] width 146 height 22
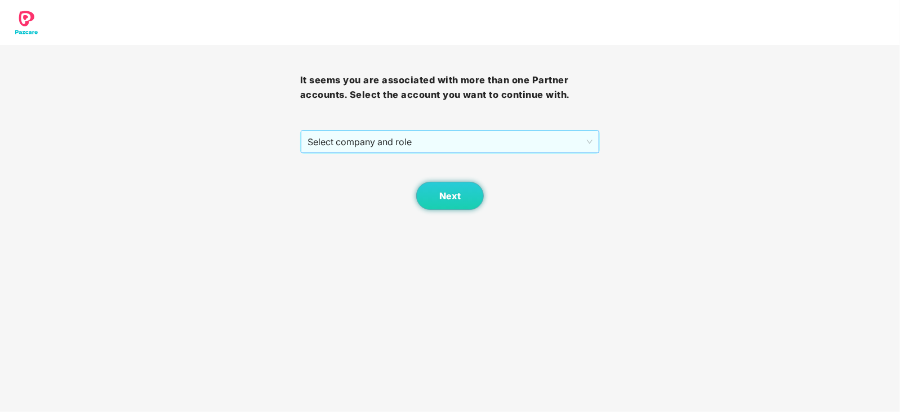
click at [407, 148] on span "Select company and role" at bounding box center [450, 141] width 286 height 21
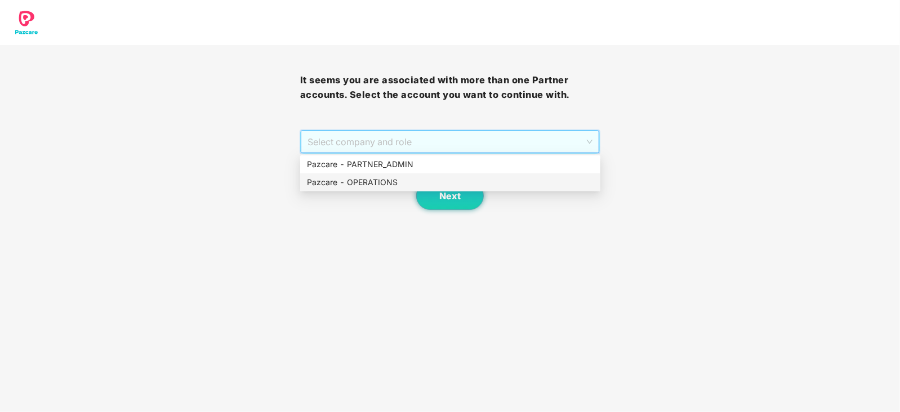
click at [397, 175] on div "Pazcare - OPERATIONS" at bounding box center [450, 182] width 300 height 18
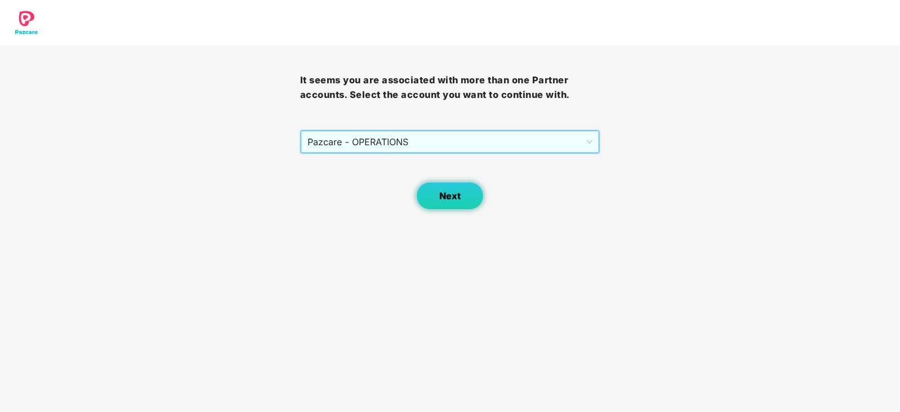
click at [432, 198] on button "Next" at bounding box center [450, 196] width 68 height 28
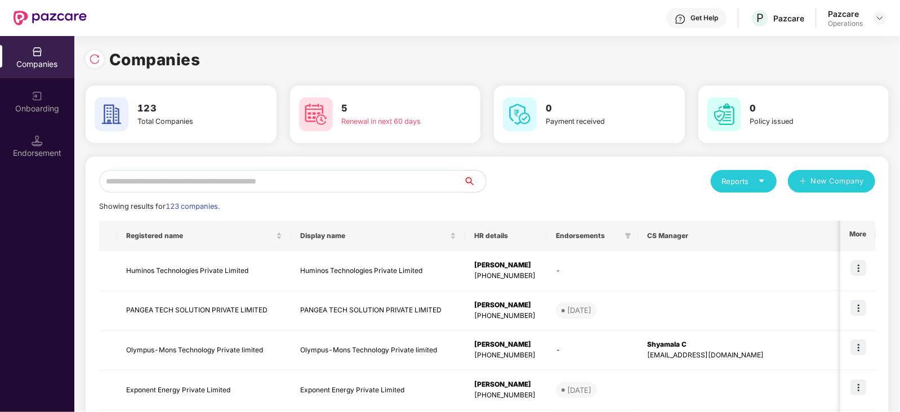
click at [267, 179] on input "text" at bounding box center [281, 181] width 364 height 23
paste input "*******"
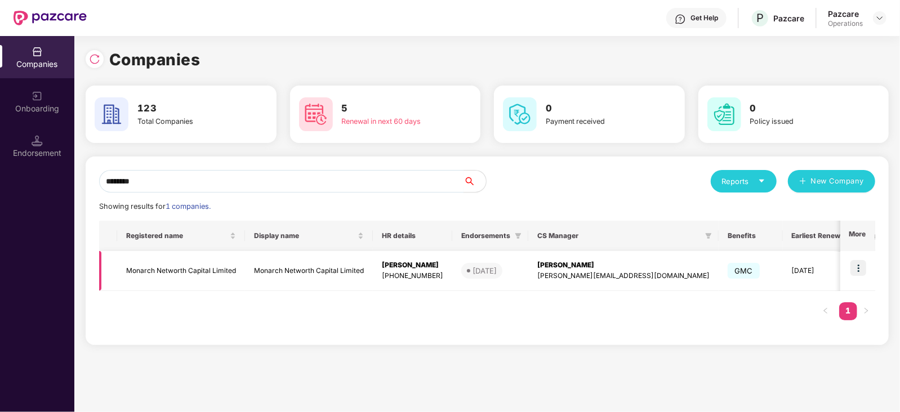
type input "*******"
click at [857, 264] on img at bounding box center [858, 268] width 16 height 16
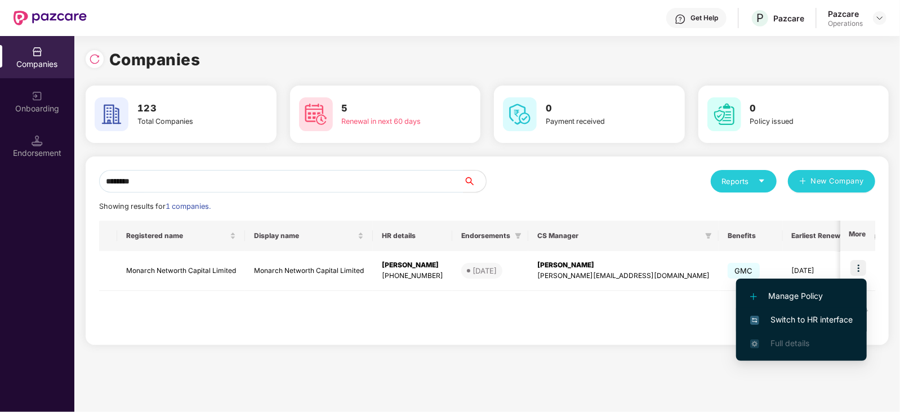
click at [827, 322] on span "Switch to HR interface" at bounding box center [801, 320] width 102 height 12
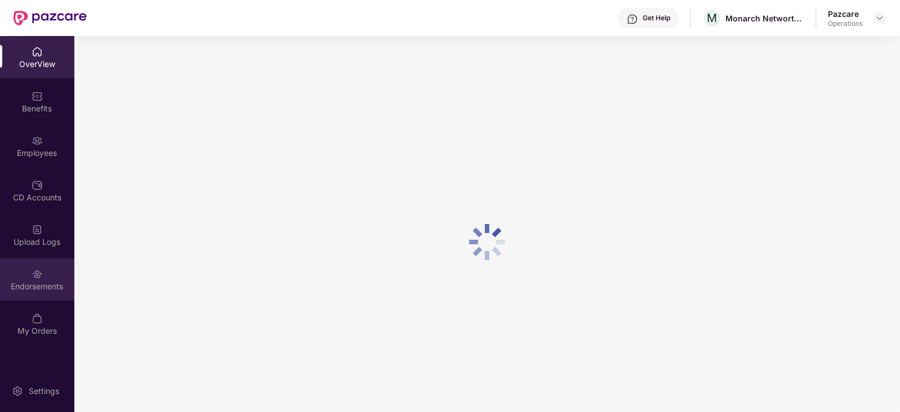
click at [28, 281] on div "Endorsements" at bounding box center [37, 286] width 74 height 11
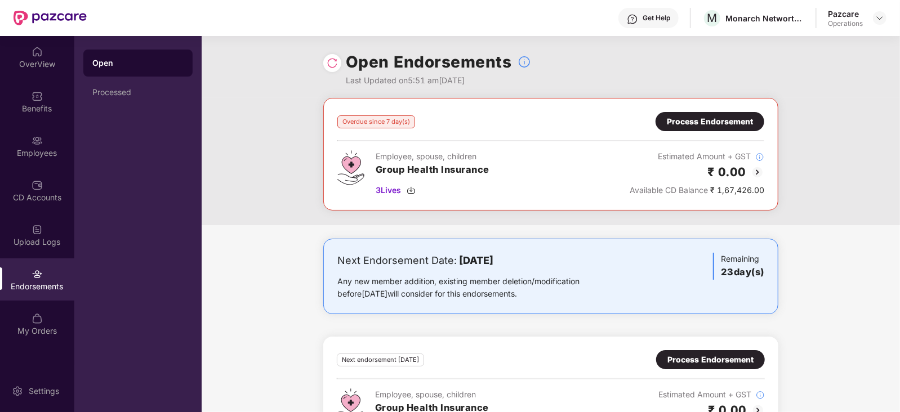
click at [330, 63] on img at bounding box center [332, 62] width 11 height 11
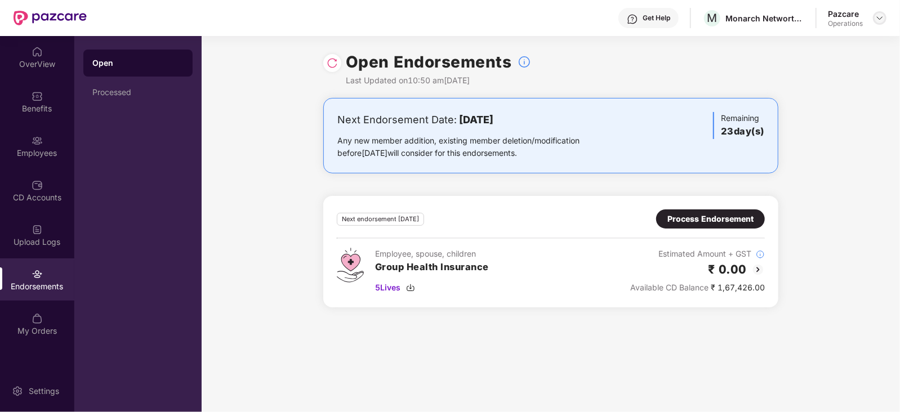
click at [875, 19] on div at bounding box center [880, 18] width 14 height 14
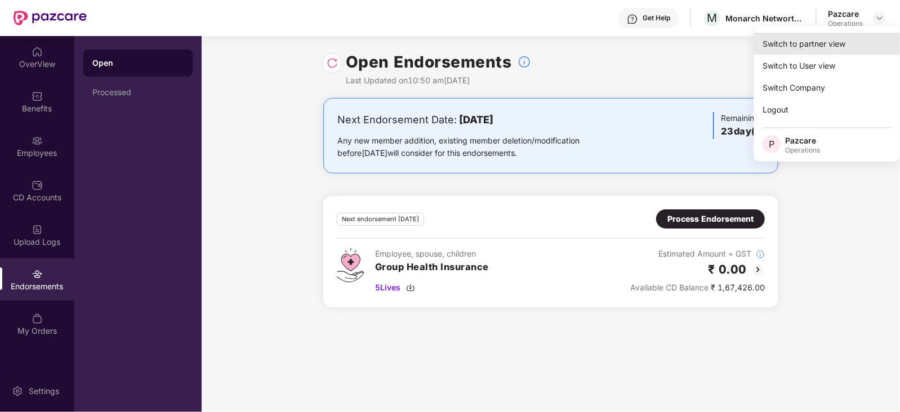
click at [816, 45] on div "Switch to partner view" at bounding box center [826, 44] width 146 height 22
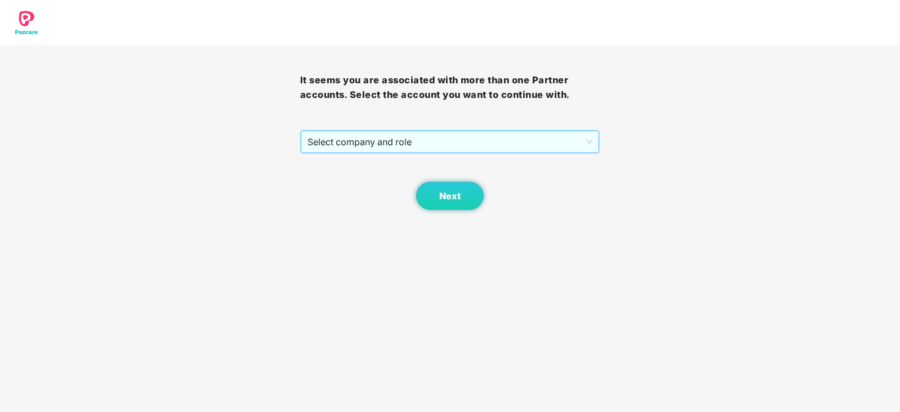
click at [392, 136] on span "Select company and role" at bounding box center [450, 141] width 286 height 21
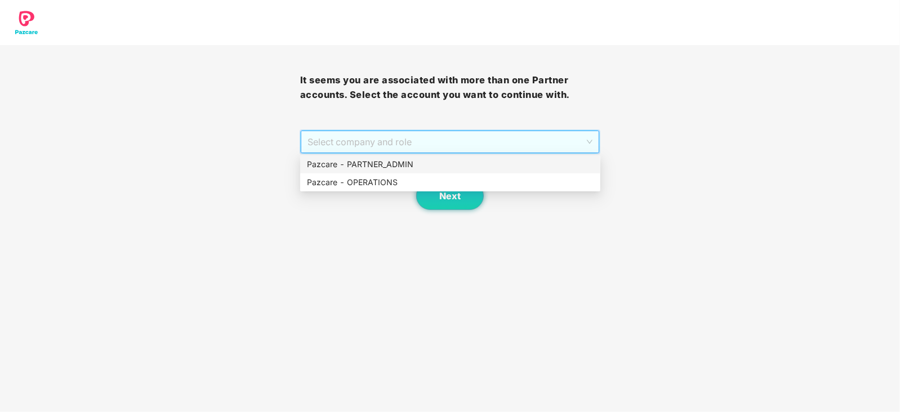
click at [373, 170] on div "Pazcare - PARTNER_ADMIN" at bounding box center [450, 164] width 287 height 12
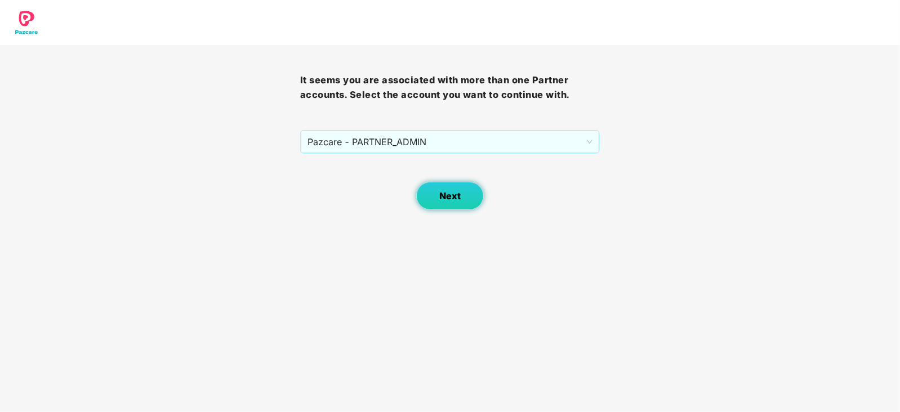
click at [420, 201] on button "Next" at bounding box center [450, 196] width 68 height 28
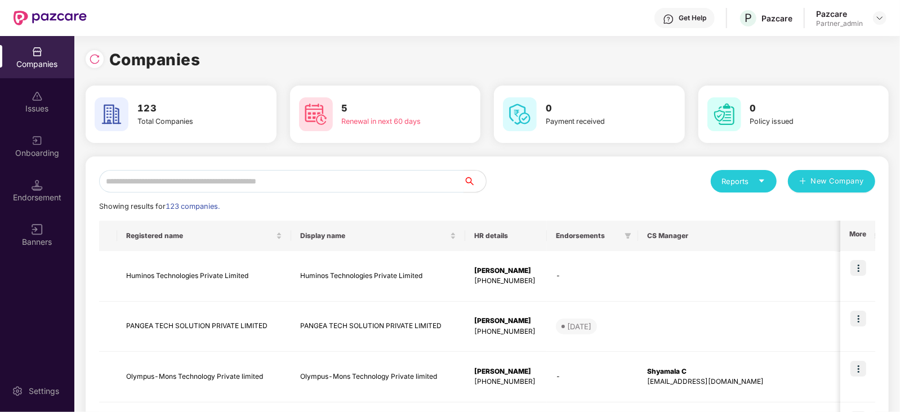
click at [196, 190] on input "text" at bounding box center [281, 181] width 364 height 23
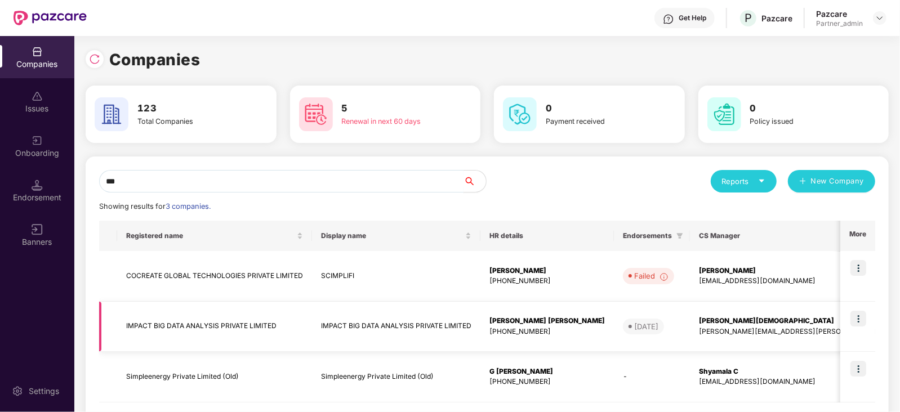
type input "***"
click at [206, 332] on td "IMPACT BIG DATA ANALYSIS PRIVATE LIMITED" at bounding box center [214, 327] width 195 height 51
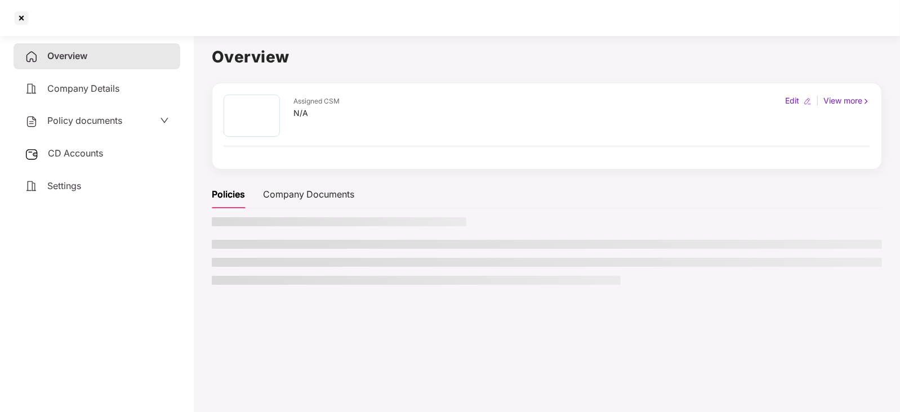
click at [68, 155] on span "CD Accounts" at bounding box center [75, 153] width 55 height 11
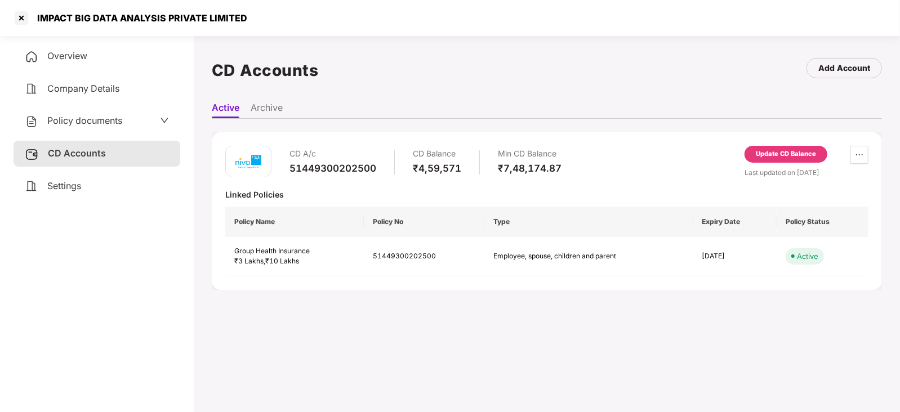
click at [779, 159] on div "Update CD Balance" at bounding box center [785, 154] width 83 height 17
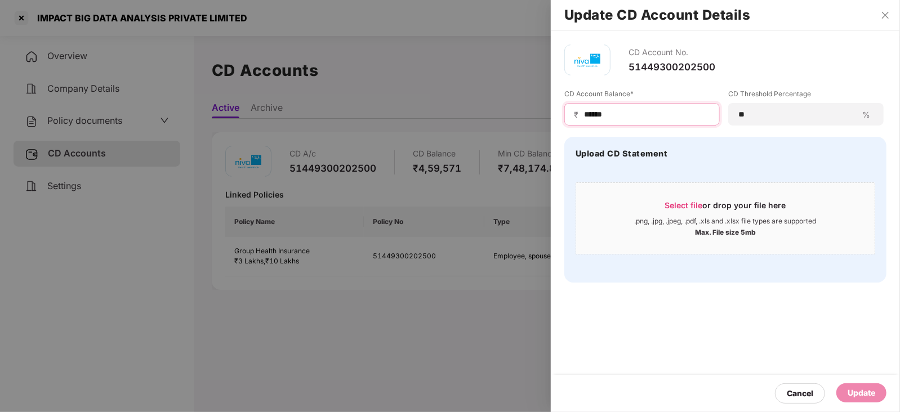
drag, startPoint x: 616, startPoint y: 112, endPoint x: 569, endPoint y: 112, distance: 46.2
click at [570, 111] on div "₹ ******" at bounding box center [641, 114] width 155 height 23
paste input
type input "******"
click at [581, 113] on span "₹" at bounding box center [578, 114] width 9 height 11
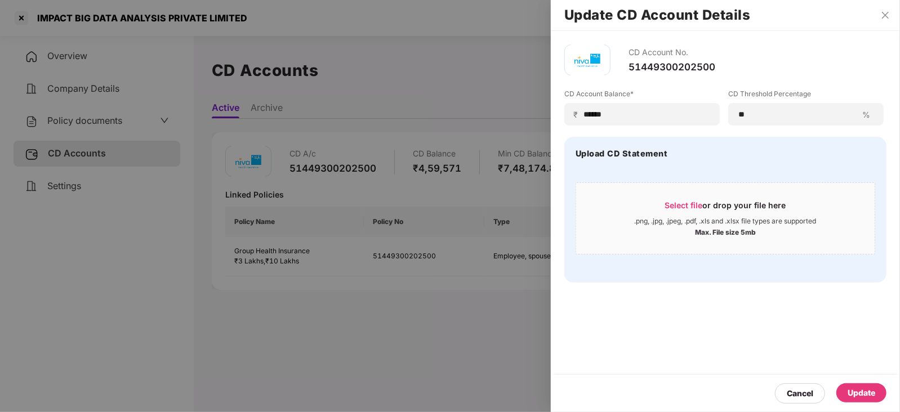
click at [850, 387] on div "Update" at bounding box center [862, 393] width 28 height 12
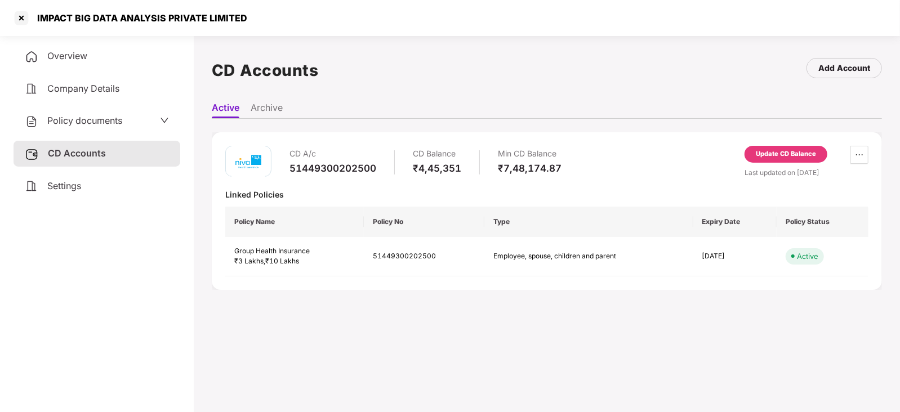
click at [69, 121] on span "Policy documents" at bounding box center [84, 120] width 75 height 11
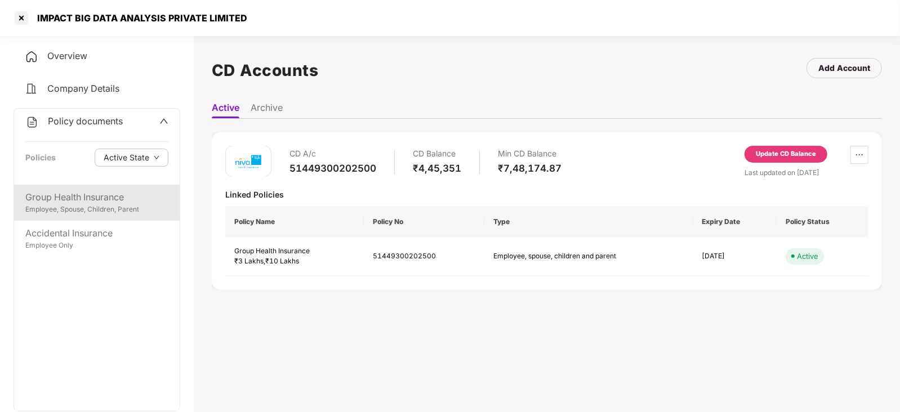
click at [102, 209] on div "Employee, Spouse, Children, Parent" at bounding box center [96, 209] width 143 height 11
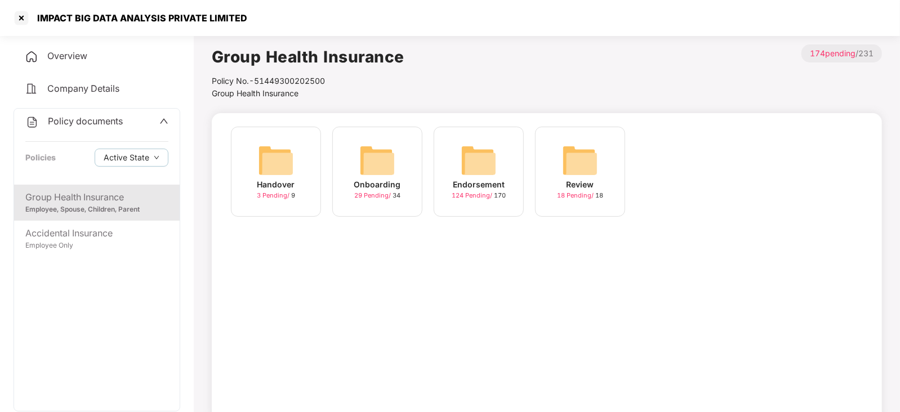
click at [469, 168] on img at bounding box center [479, 160] width 36 height 36
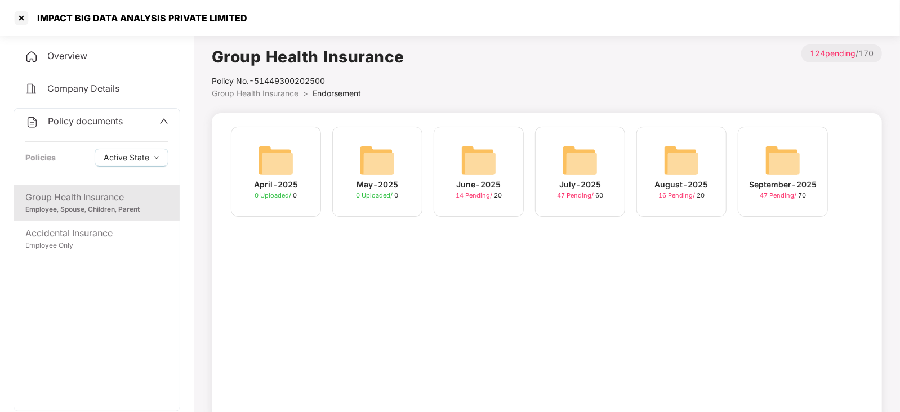
click at [786, 164] on img at bounding box center [783, 160] width 36 height 36
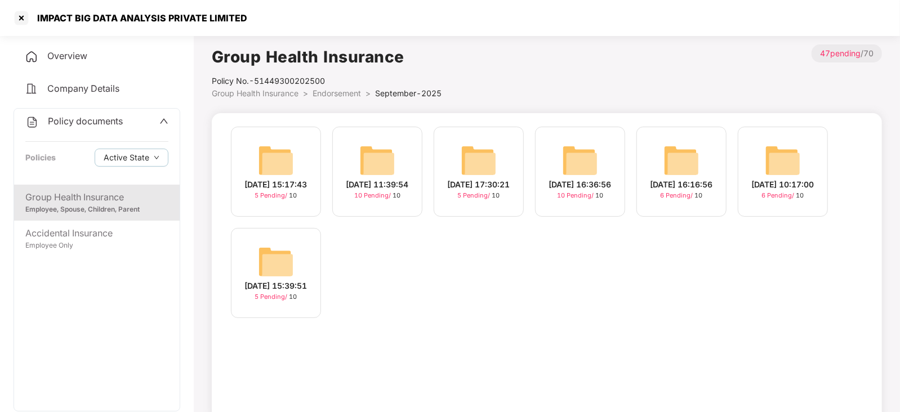
click at [577, 145] on img at bounding box center [580, 160] width 36 height 36
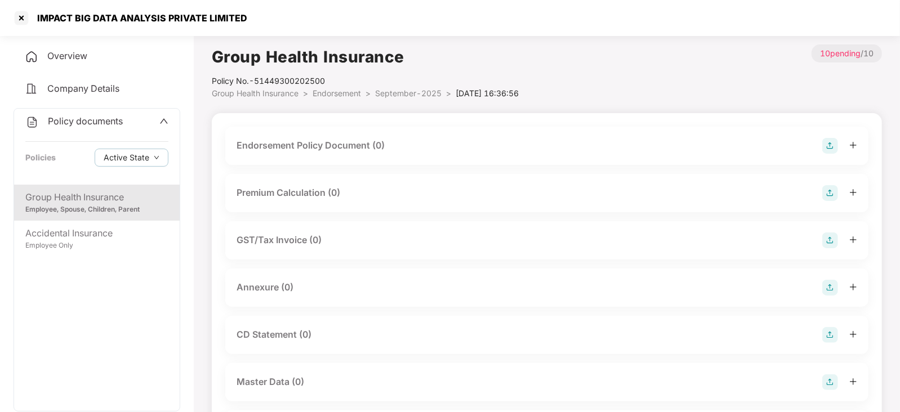
click at [832, 150] on img at bounding box center [830, 146] width 16 height 16
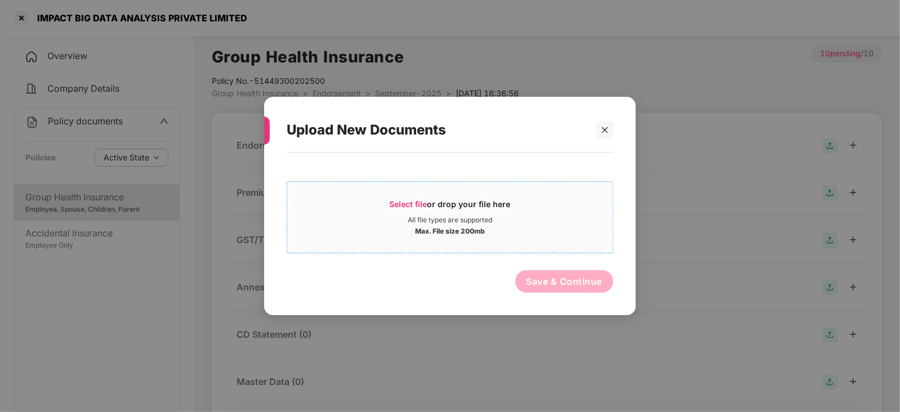
click at [411, 204] on span "Select file" at bounding box center [409, 204] width 38 height 10
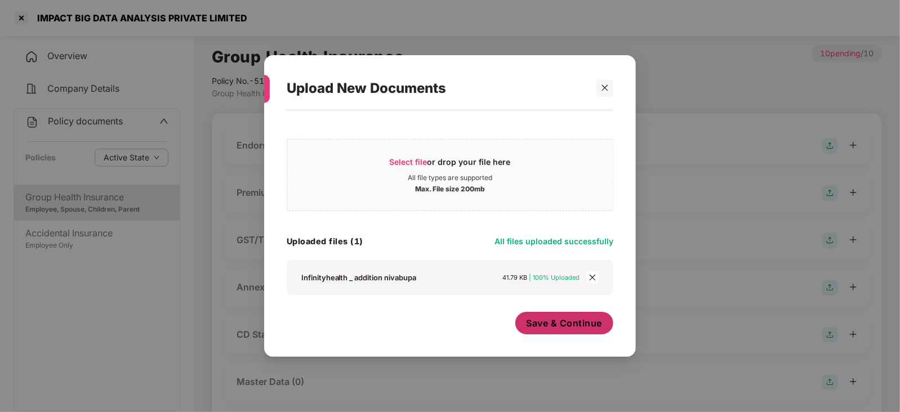
click at [561, 326] on span "Save & Continue" at bounding box center [565, 323] width 76 height 12
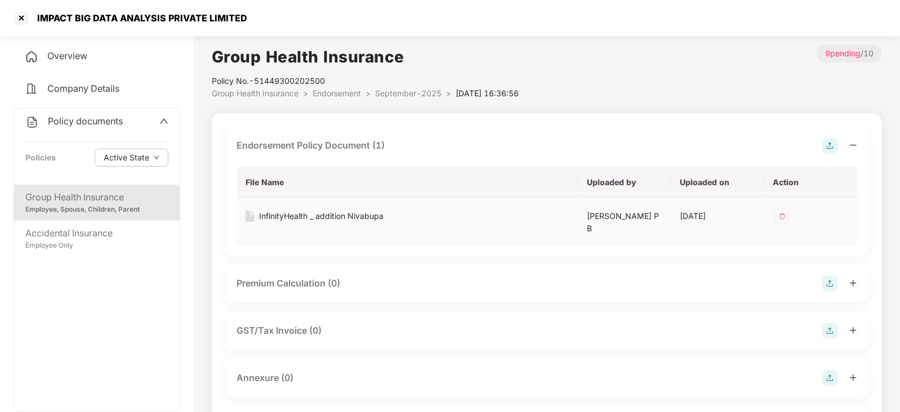
scroll to position [70, 0]
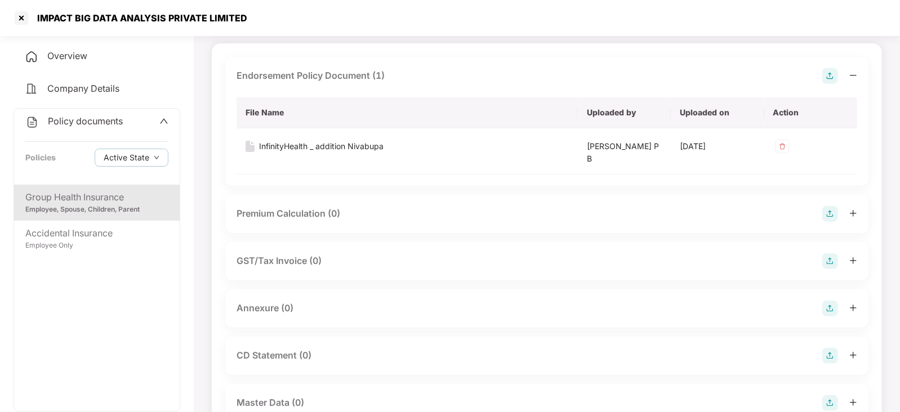
click at [828, 209] on img at bounding box center [830, 214] width 16 height 16
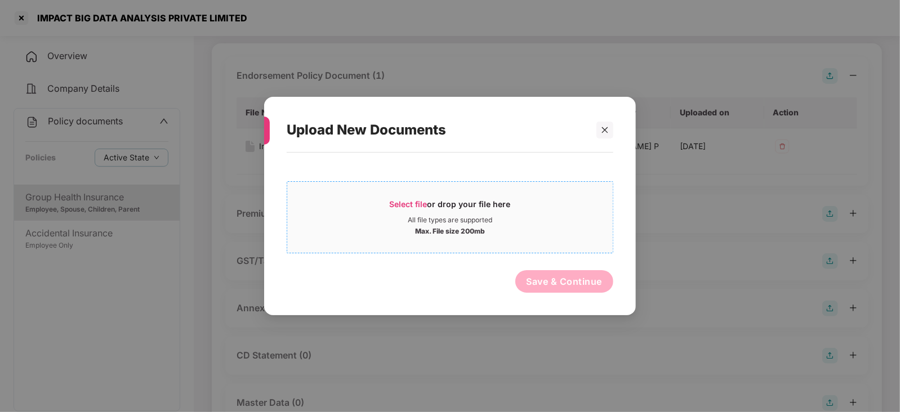
click at [391, 204] on span "Select file" at bounding box center [409, 204] width 38 height 10
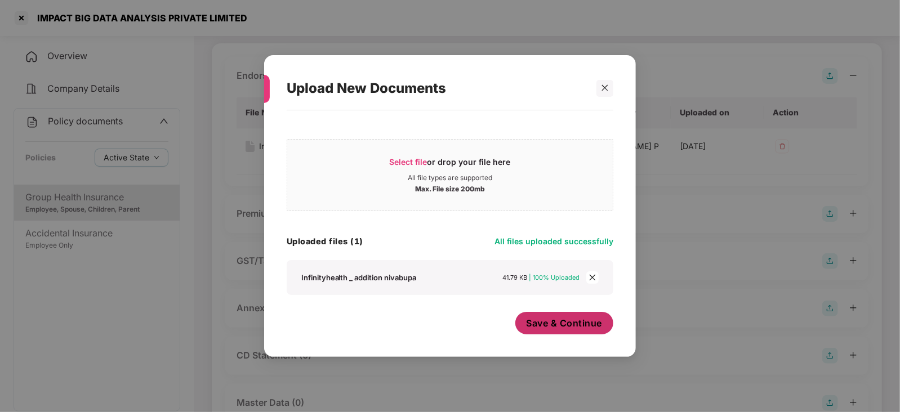
click at [563, 328] on span "Save & Continue" at bounding box center [565, 323] width 76 height 12
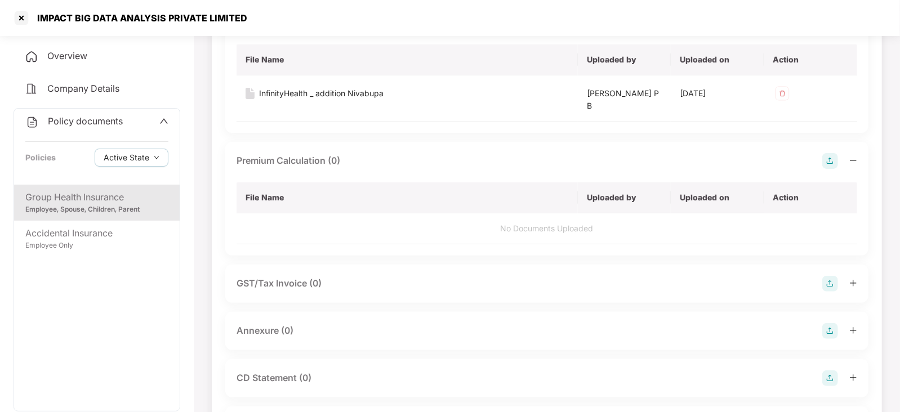
scroll to position [140, 0]
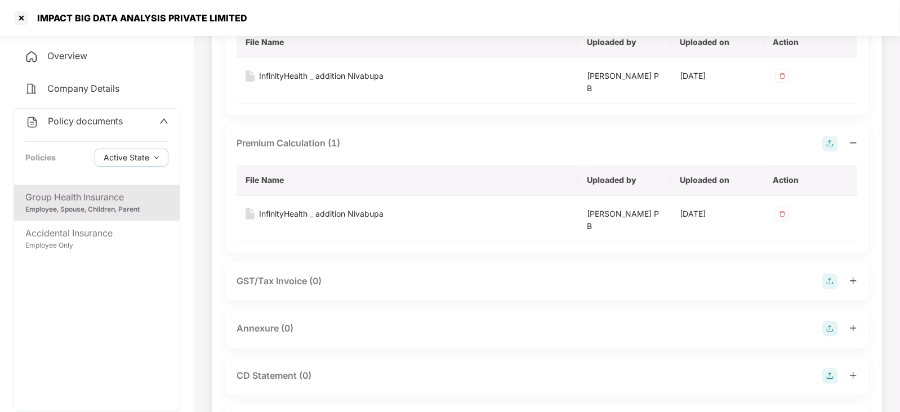
click at [829, 332] on img at bounding box center [830, 329] width 16 height 16
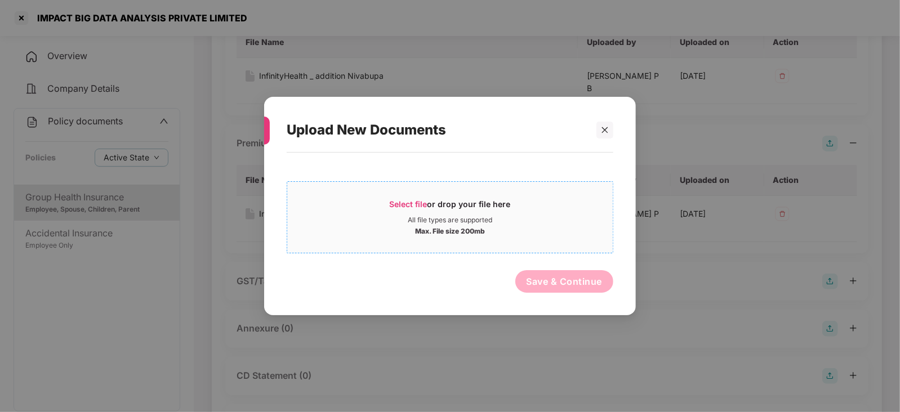
click at [412, 199] on span "Select file" at bounding box center [409, 204] width 38 height 10
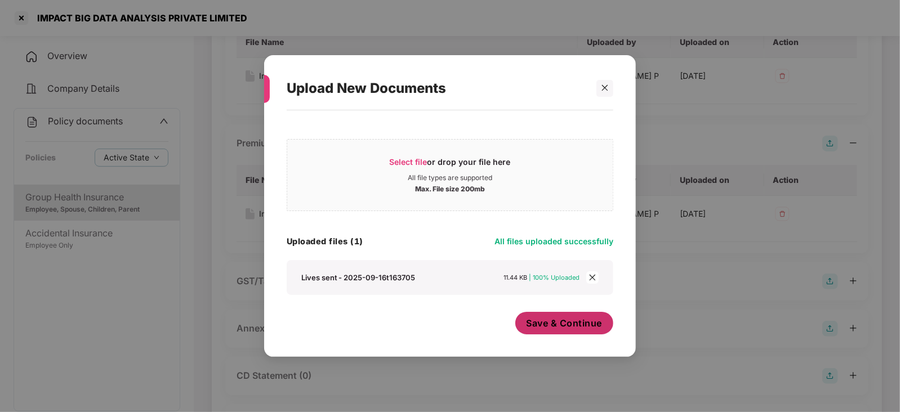
click at [558, 326] on span "Save & Continue" at bounding box center [565, 323] width 76 height 12
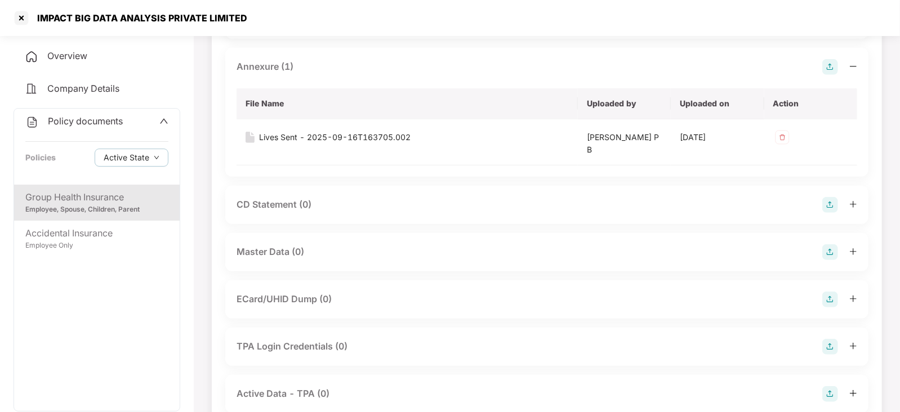
scroll to position [422, 0]
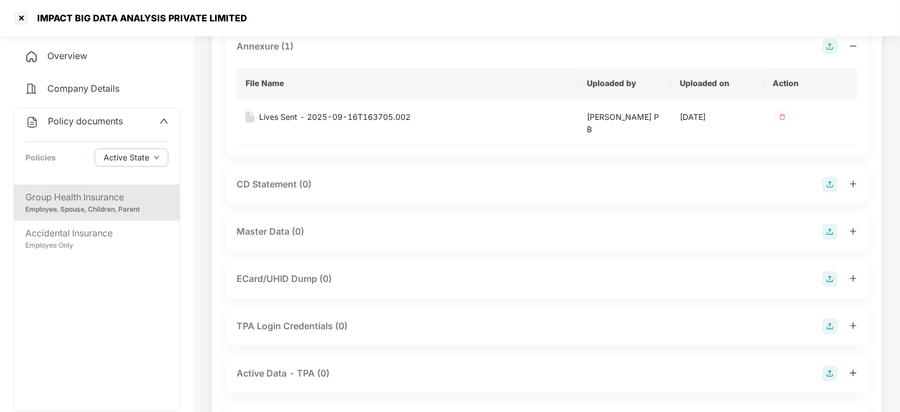
click at [831, 235] on img at bounding box center [830, 232] width 16 height 16
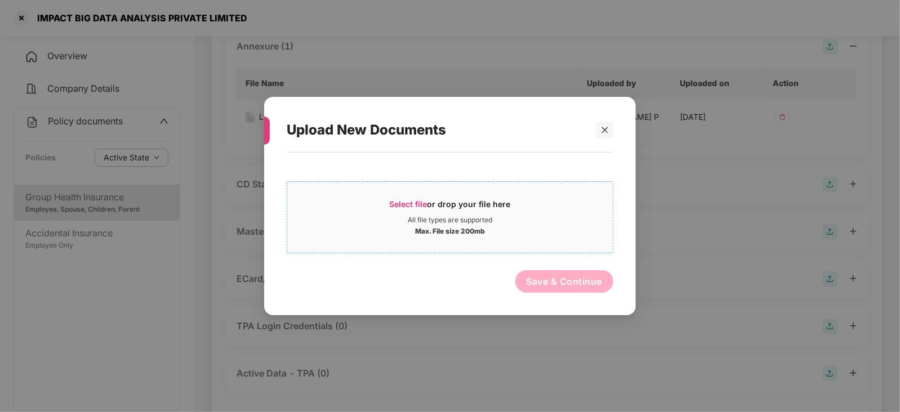
click at [410, 202] on span "Select file" at bounding box center [409, 204] width 38 height 10
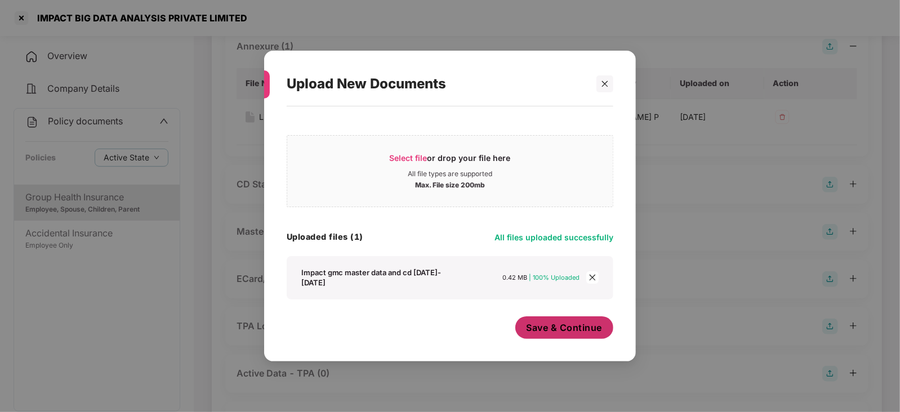
click at [541, 332] on span "Save & Continue" at bounding box center [565, 328] width 76 height 12
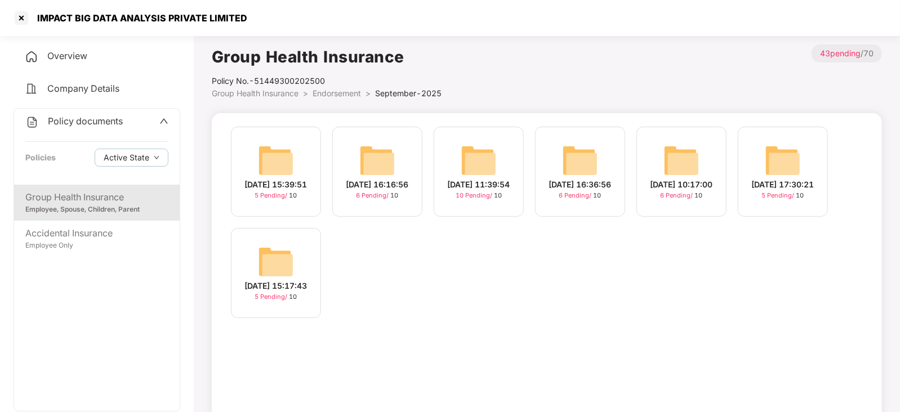
click at [480, 153] on img at bounding box center [479, 160] width 36 height 36
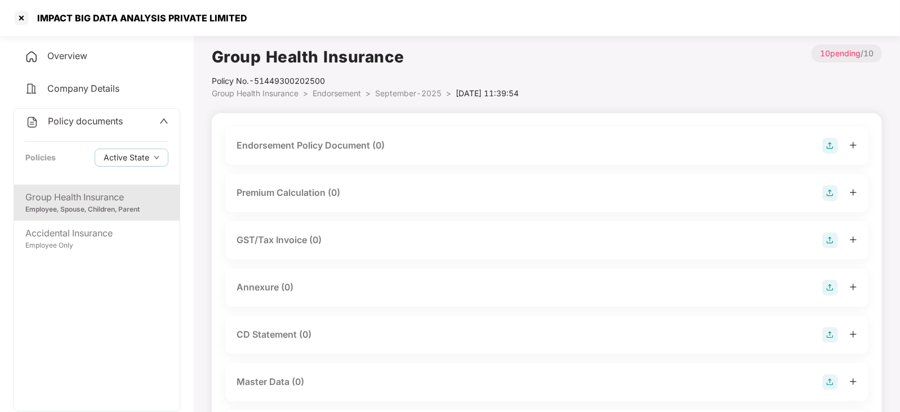
click at [828, 143] on img at bounding box center [830, 146] width 16 height 16
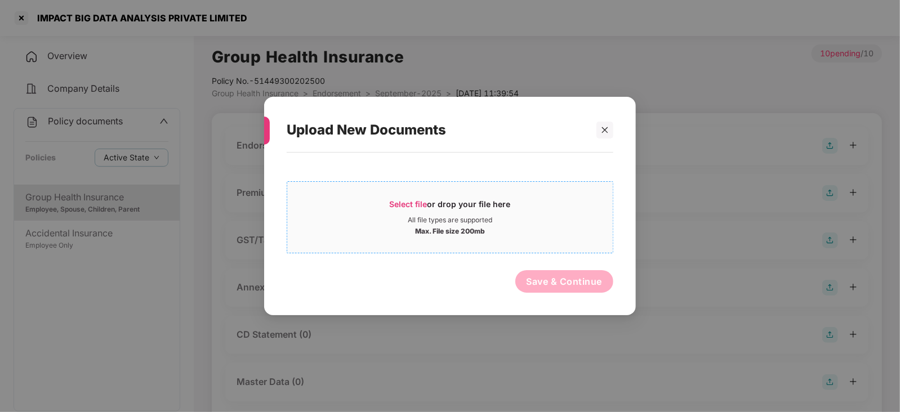
click at [396, 208] on span "Select file" at bounding box center [409, 204] width 38 height 10
click at [603, 131] on icon "close" at bounding box center [605, 130] width 8 height 8
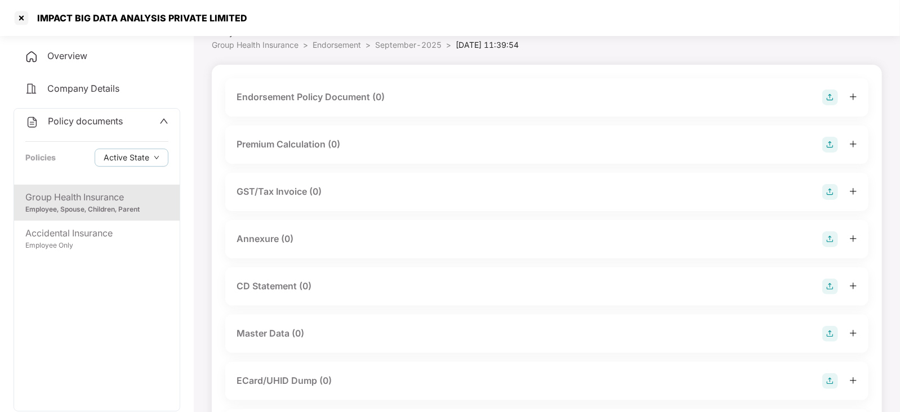
scroll to position [70, 0]
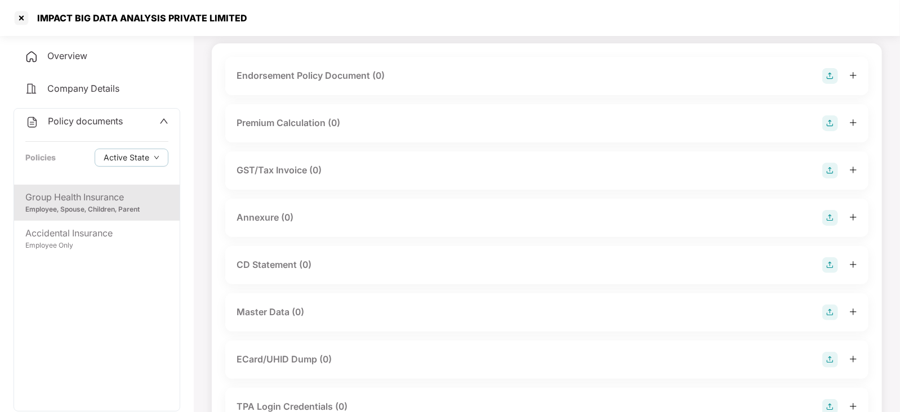
click at [842, 313] on div at bounding box center [839, 313] width 35 height 16
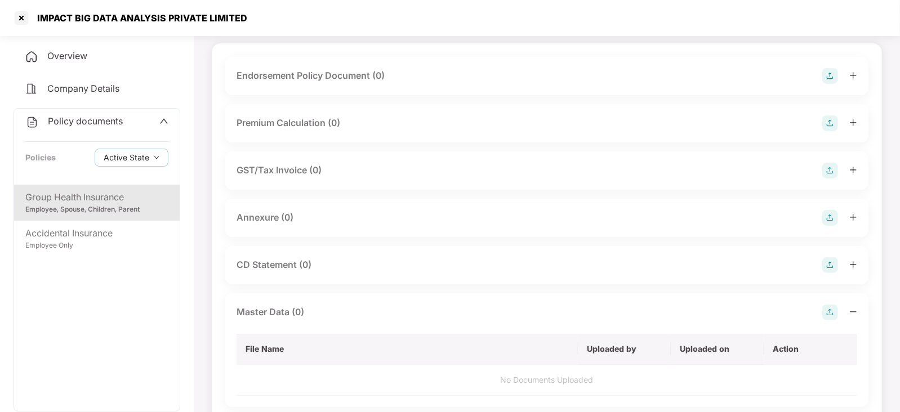
click at [827, 310] on img at bounding box center [830, 313] width 16 height 16
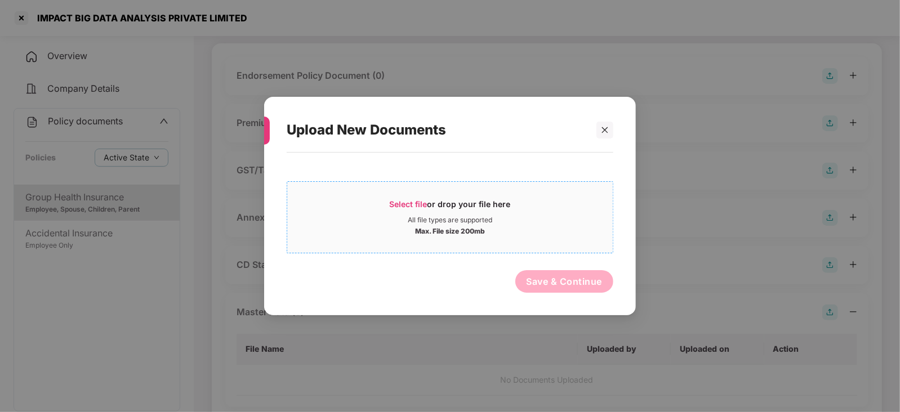
click at [408, 208] on div "Select file or drop your file here" at bounding box center [450, 207] width 121 height 17
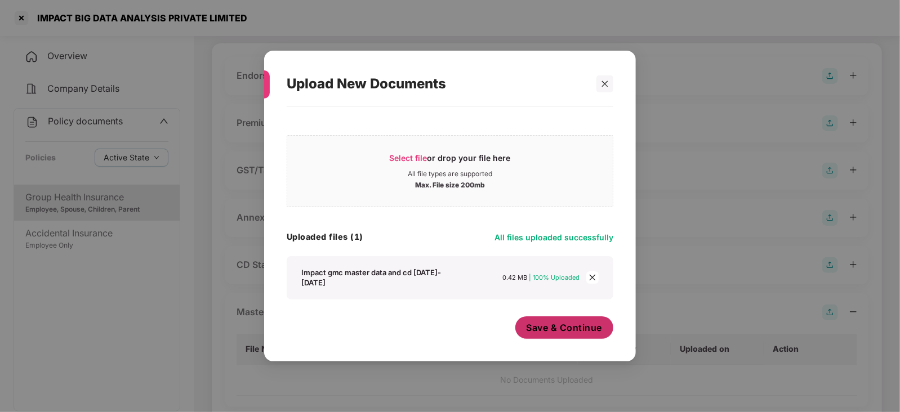
click at [558, 331] on span "Save & Continue" at bounding box center [565, 328] width 76 height 12
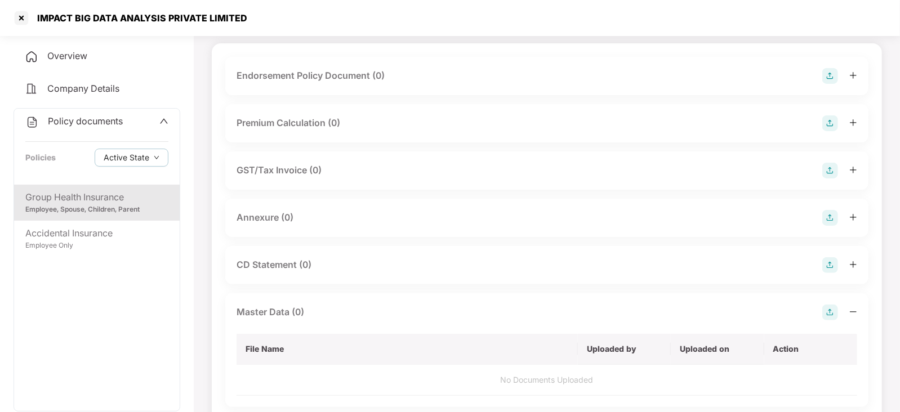
scroll to position [0, 0]
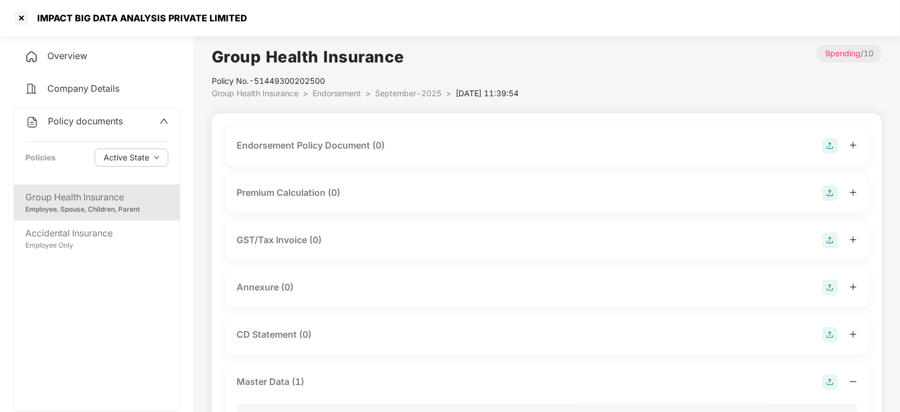
click at [827, 140] on img at bounding box center [830, 146] width 16 height 16
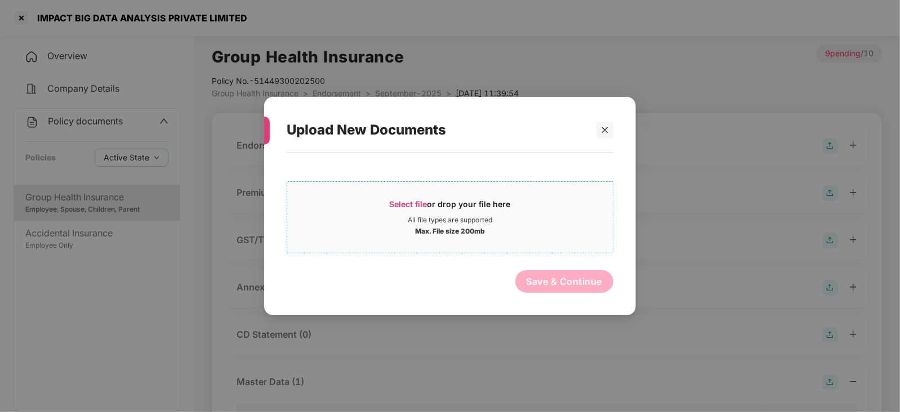
click at [414, 206] on span "Select file" at bounding box center [409, 204] width 38 height 10
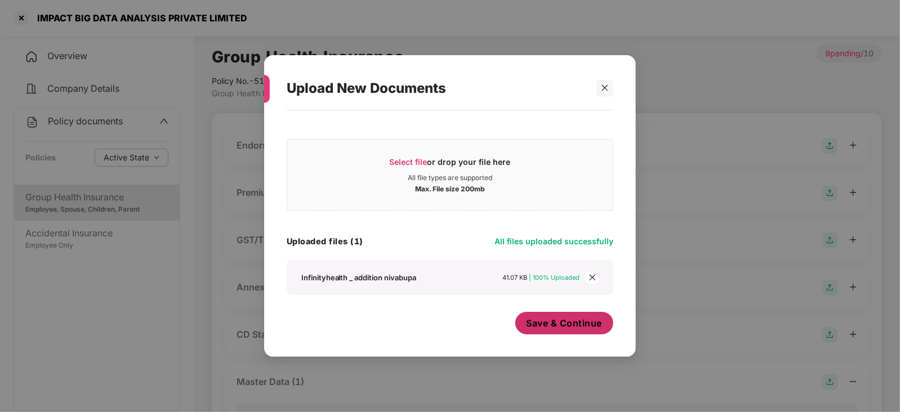
click at [550, 331] on button "Save & Continue" at bounding box center [564, 323] width 99 height 23
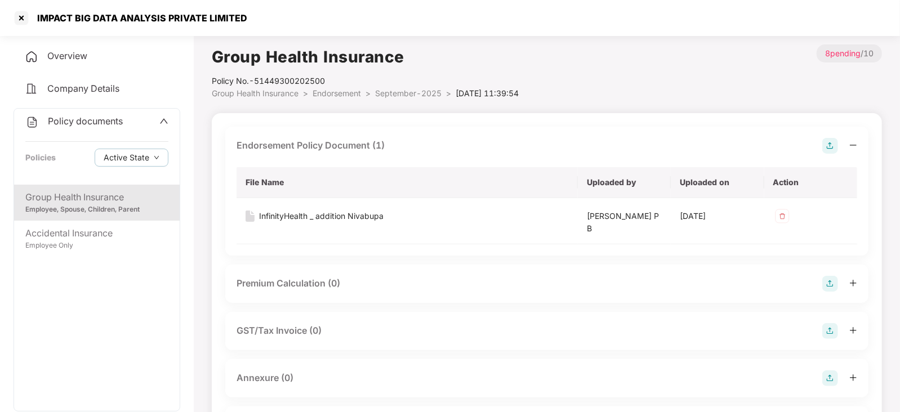
click at [824, 288] on img at bounding box center [830, 284] width 16 height 16
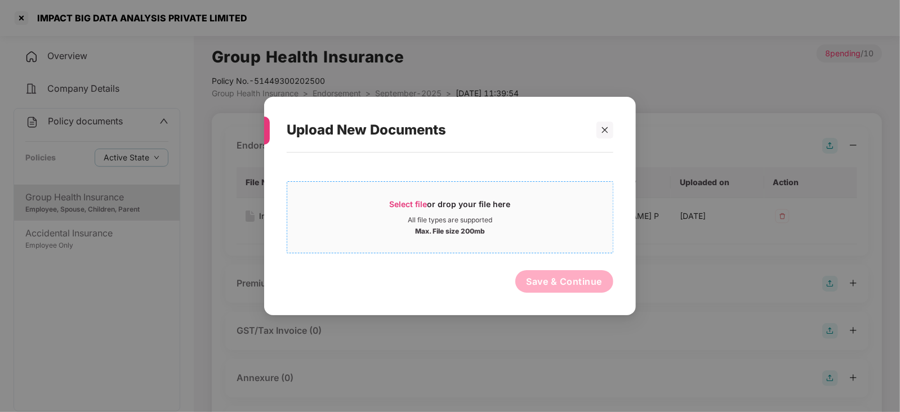
click at [389, 203] on div "Select file or drop your file here" at bounding box center [449, 207] width 325 height 17
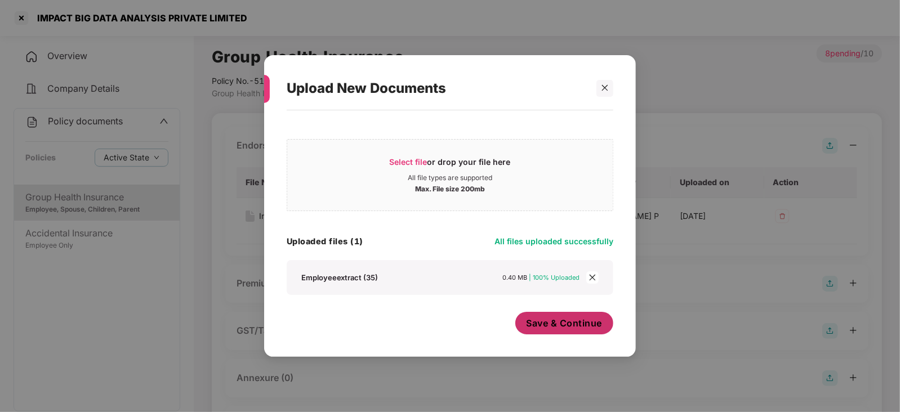
click at [540, 333] on button "Save & Continue" at bounding box center [564, 323] width 99 height 23
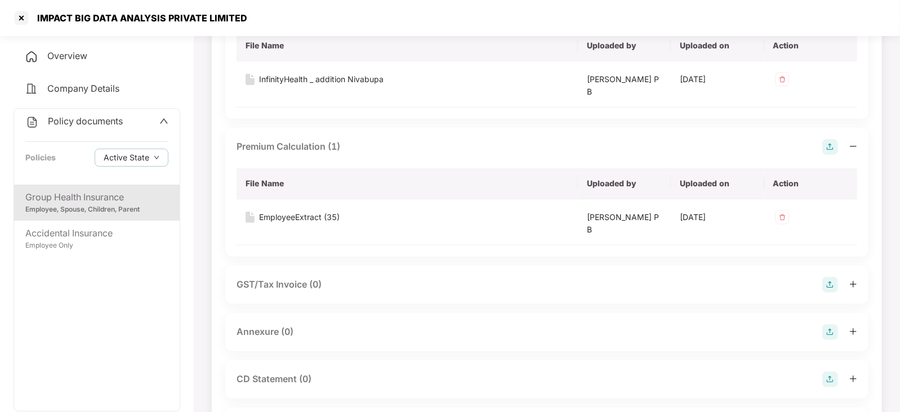
scroll to position [140, 0]
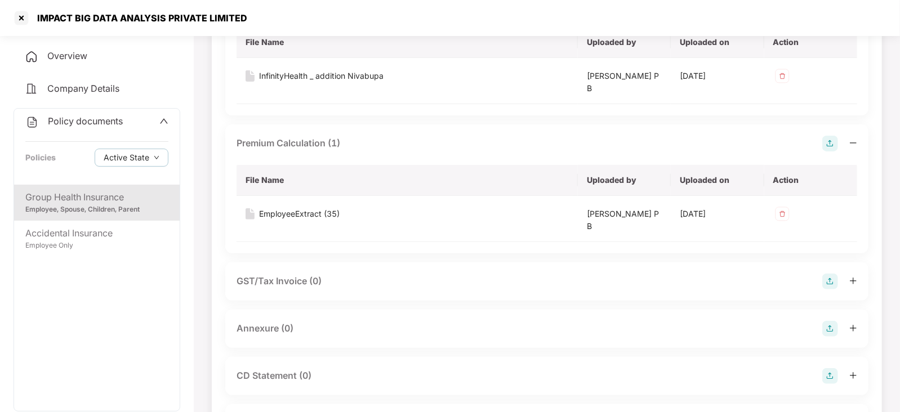
click at [828, 324] on img at bounding box center [830, 329] width 16 height 16
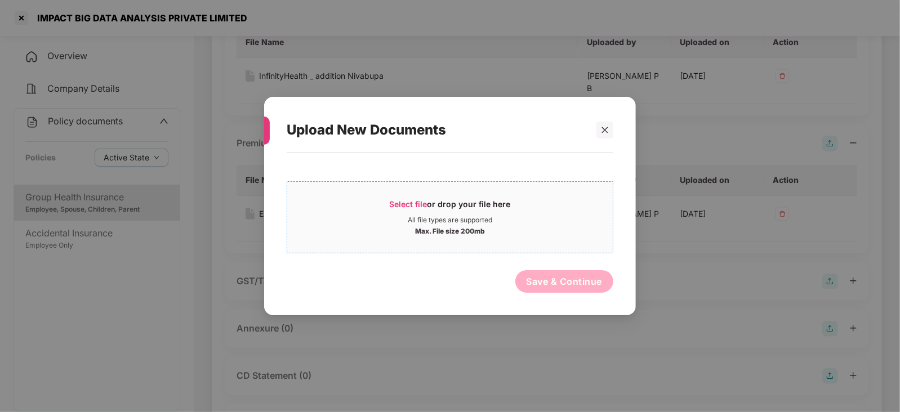
click at [419, 205] on span "Select file" at bounding box center [409, 204] width 38 height 10
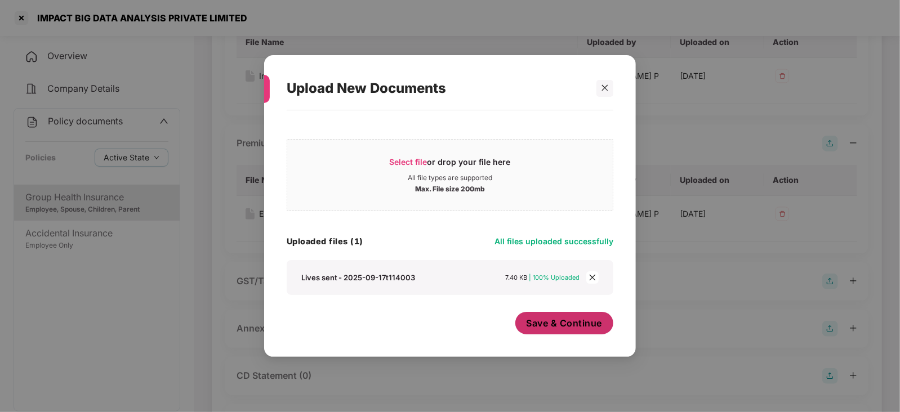
click at [538, 328] on span "Save & Continue" at bounding box center [565, 323] width 76 height 12
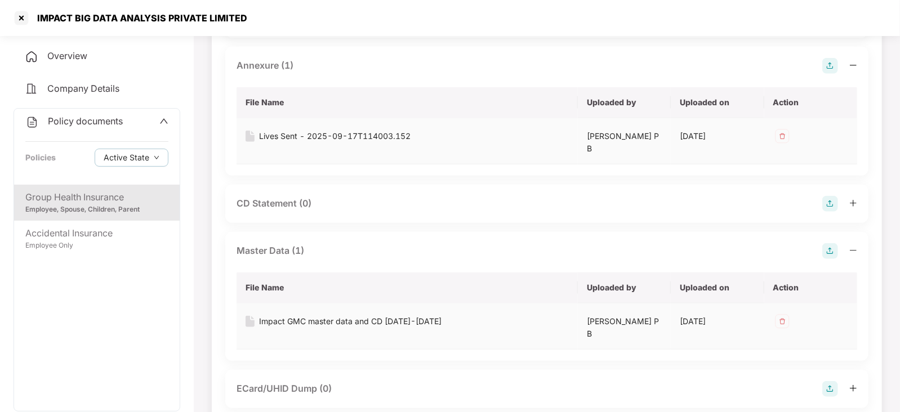
scroll to position [422, 0]
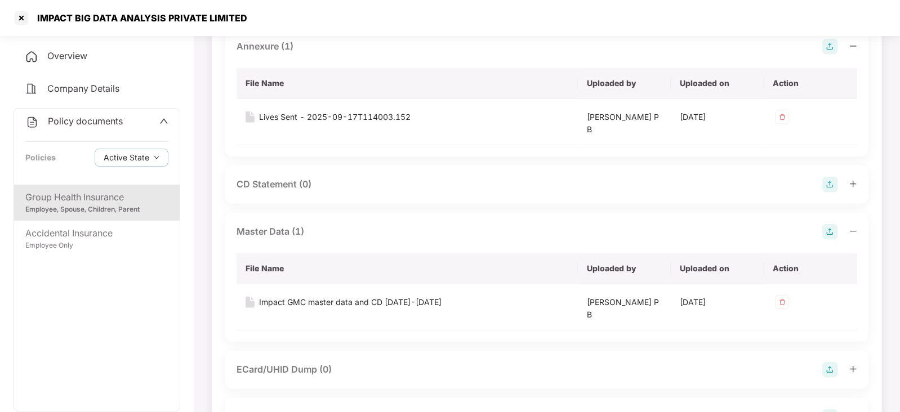
click at [823, 189] on img at bounding box center [830, 185] width 16 height 16
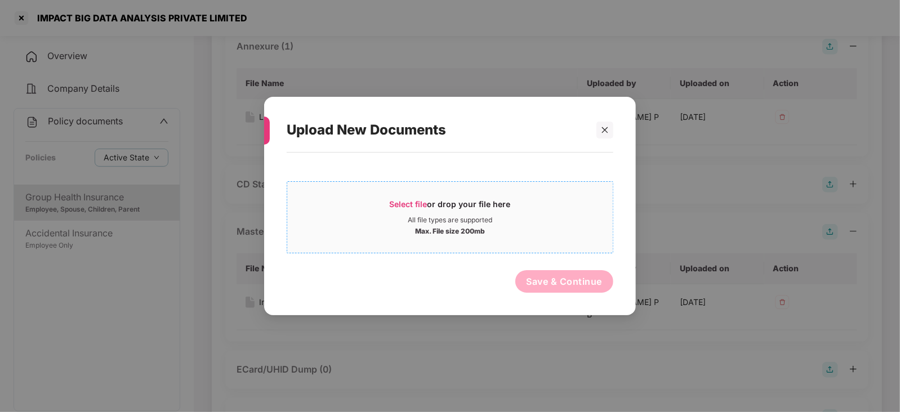
click at [404, 207] on span "Select file" at bounding box center [409, 204] width 38 height 10
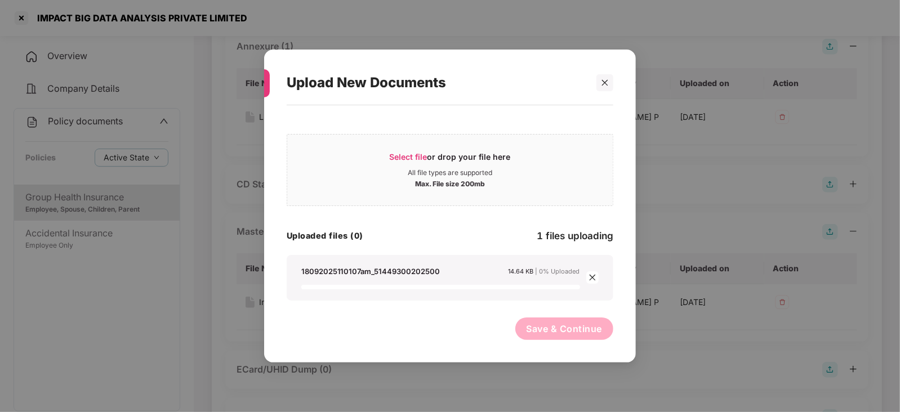
click at [429, 329] on div "Save & Continue" at bounding box center [450, 332] width 327 height 28
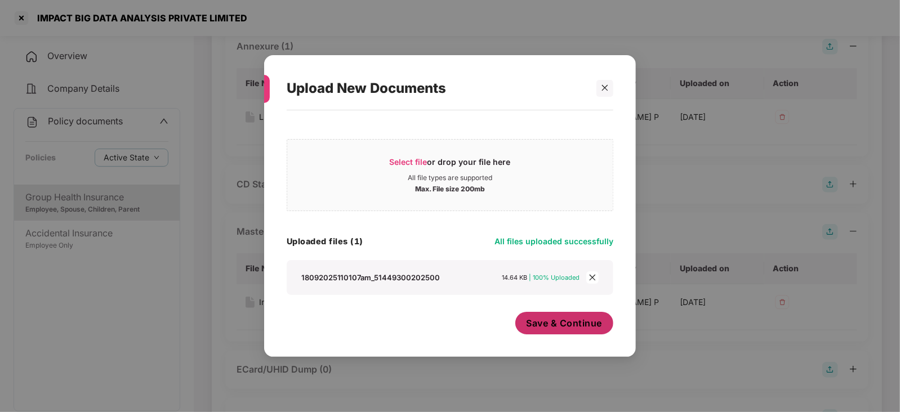
click at [543, 328] on span "Save & Continue" at bounding box center [565, 323] width 76 height 12
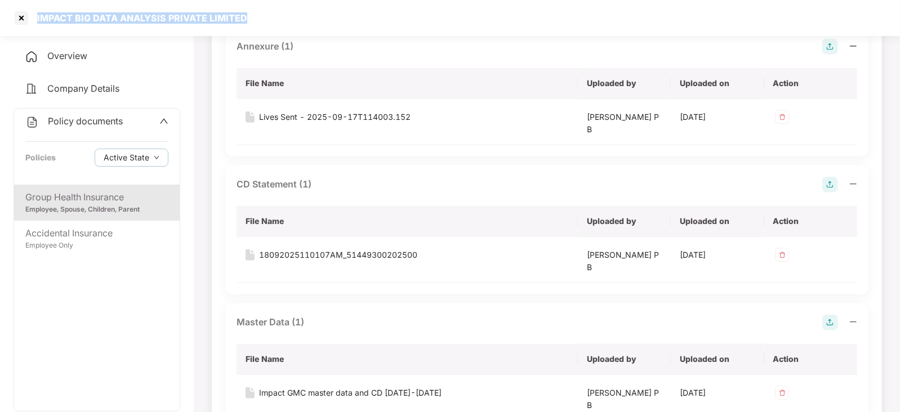
drag, startPoint x: 33, startPoint y: 14, endPoint x: 275, endPoint y: 12, distance: 242.2
click at [275, 12] on div "IMPACT BIG DATA ANALYSIS PRIVATE LIMITED" at bounding box center [450, 18] width 900 height 36
copy div "IMPACT BIG DATA ANALYSIS PRIVATE LIMITED"
click at [15, 14] on div at bounding box center [21, 18] width 18 height 18
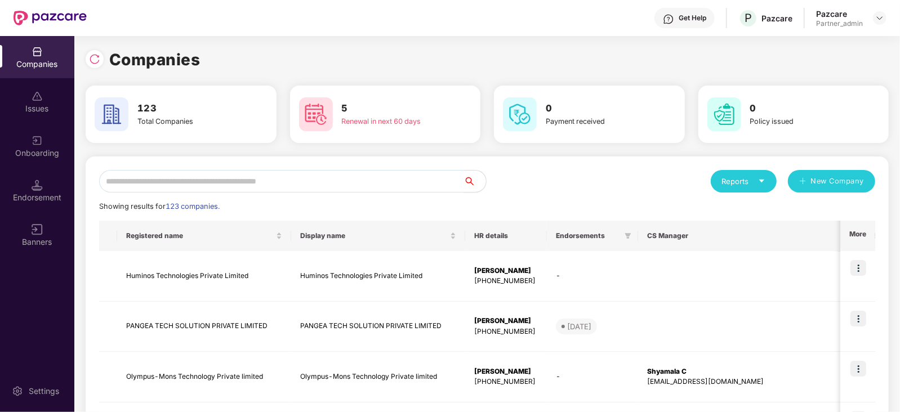
click at [234, 176] on input "text" at bounding box center [281, 181] width 364 height 23
paste input "**********"
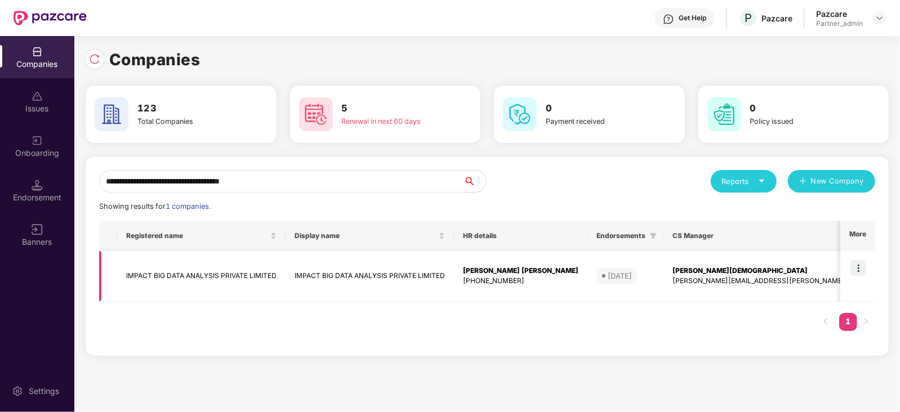
type input "**********"
click at [855, 267] on img at bounding box center [858, 268] width 16 height 16
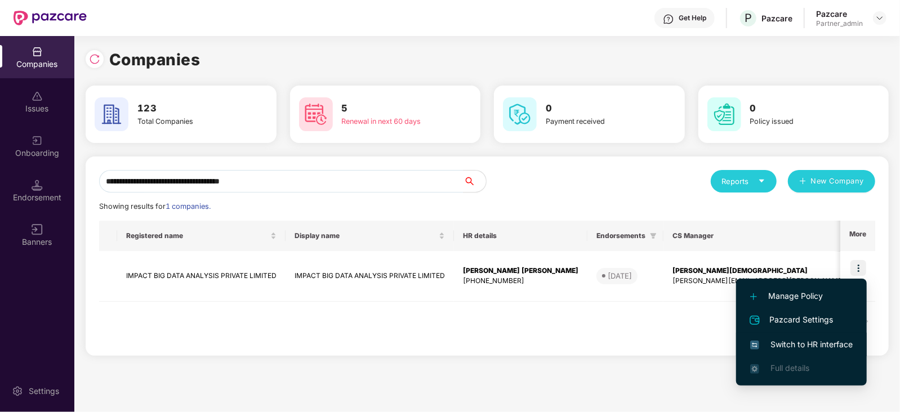
click at [803, 339] on span "Switch to HR interface" at bounding box center [801, 344] width 102 height 12
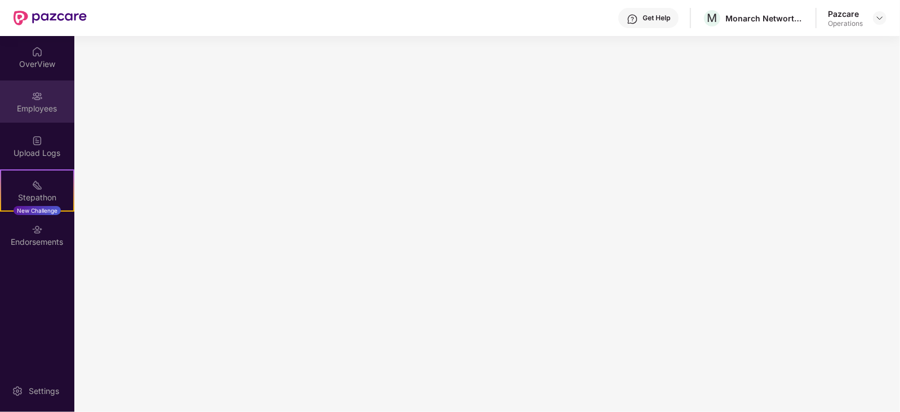
click at [44, 109] on div "Employees" at bounding box center [37, 108] width 74 height 11
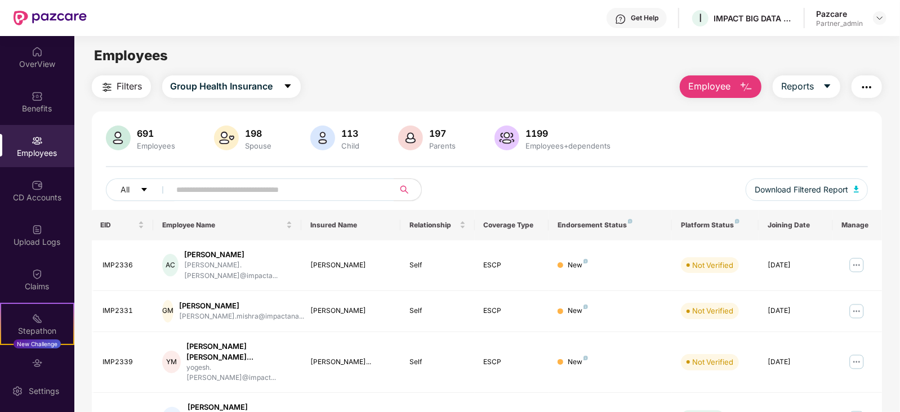
click at [117, 85] on span "Filters" at bounding box center [129, 86] width 25 height 14
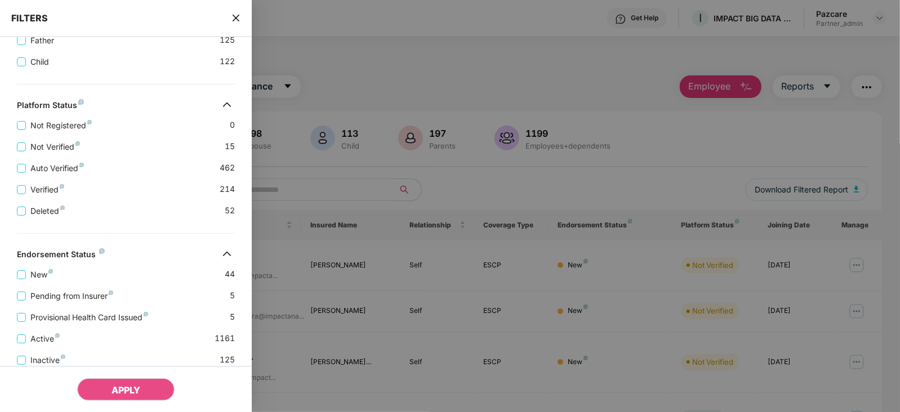
scroll to position [352, 0]
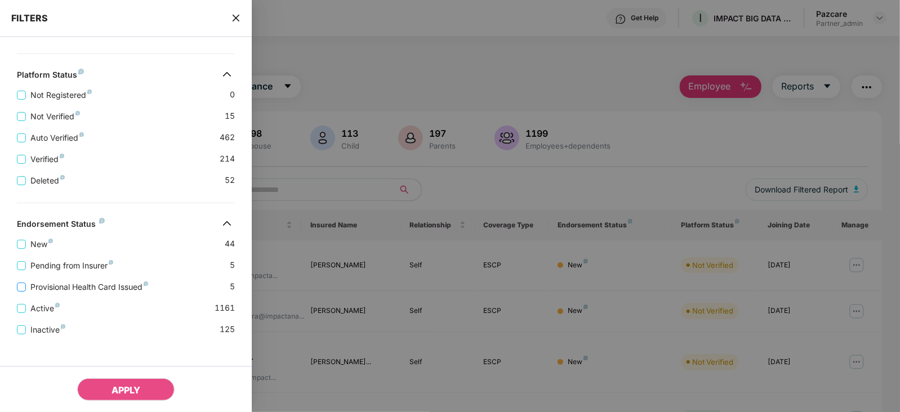
click at [88, 292] on span "Provisional Health Card Issued" at bounding box center [89, 287] width 127 height 12
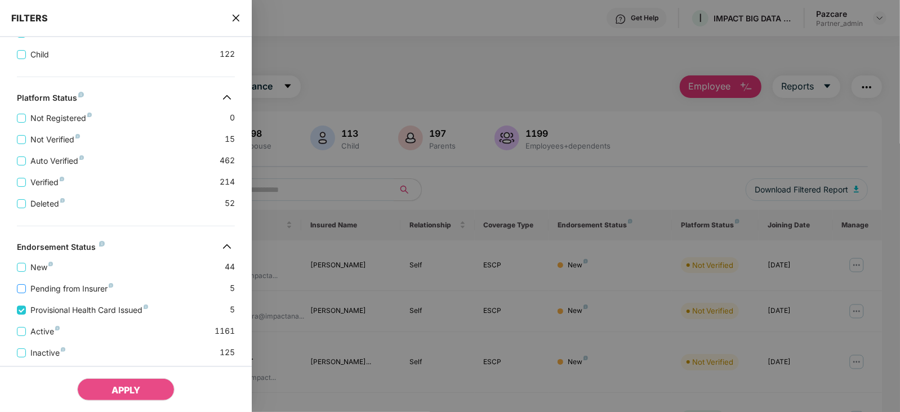
click at [75, 291] on span "Pending from Insurer" at bounding box center [72, 289] width 92 height 12
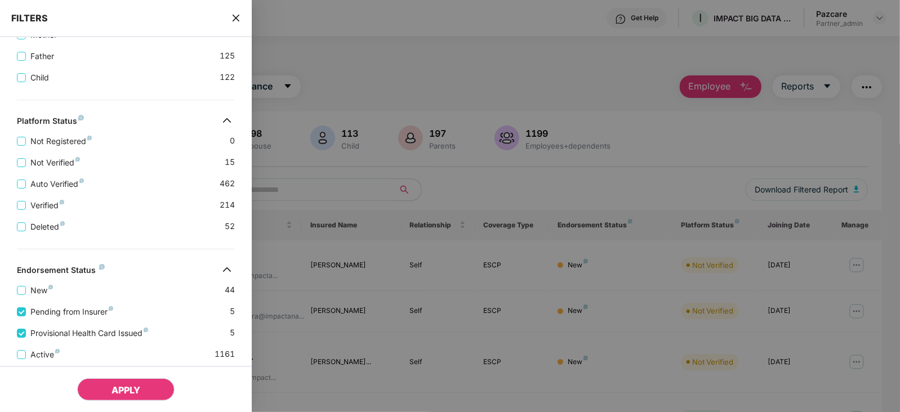
click at [122, 387] on span "APPLY" at bounding box center [126, 390] width 29 height 11
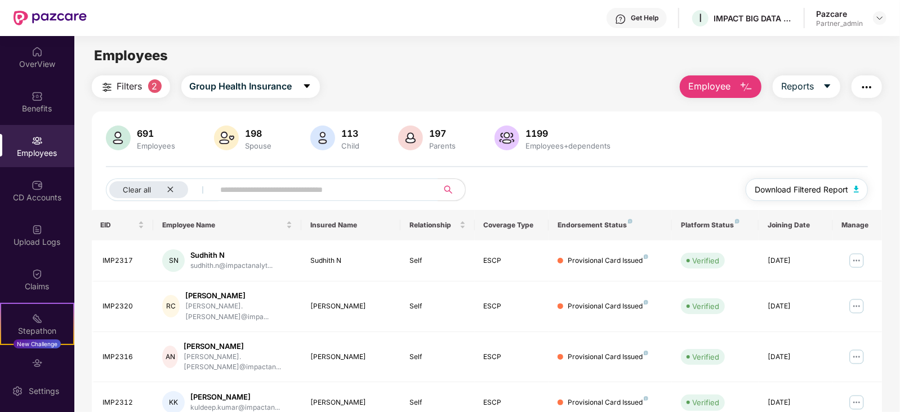
click at [855, 190] on img "button" at bounding box center [857, 189] width 6 height 7
click at [860, 93] on img "button" at bounding box center [867, 88] width 14 height 14
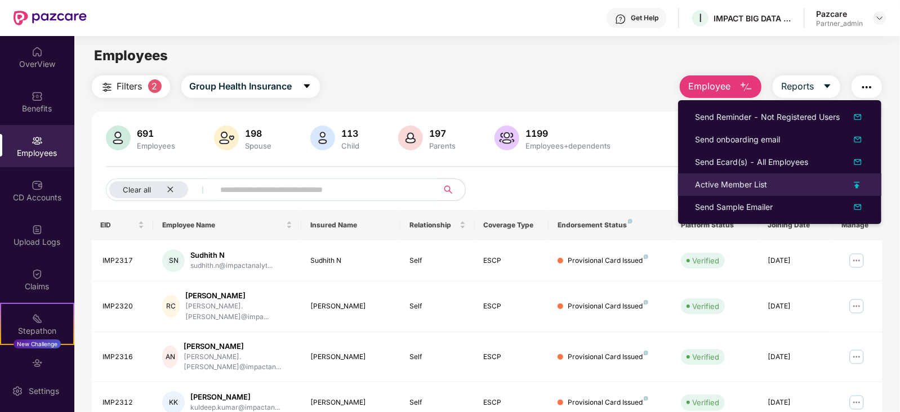
click at [732, 187] on div "Active Member List" at bounding box center [731, 185] width 72 height 12
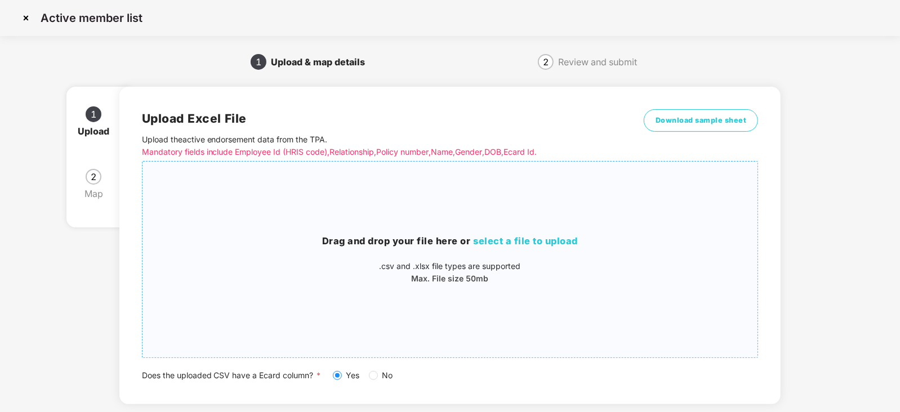
click at [488, 238] on span "select a file to upload" at bounding box center [526, 240] width 105 height 11
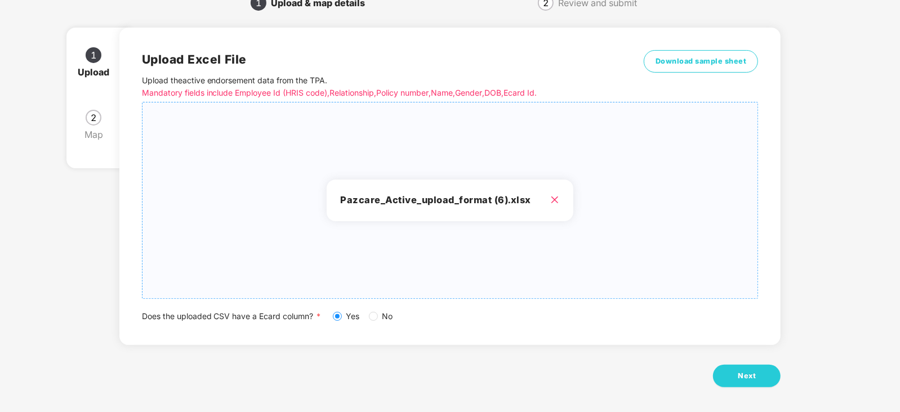
scroll to position [63, 0]
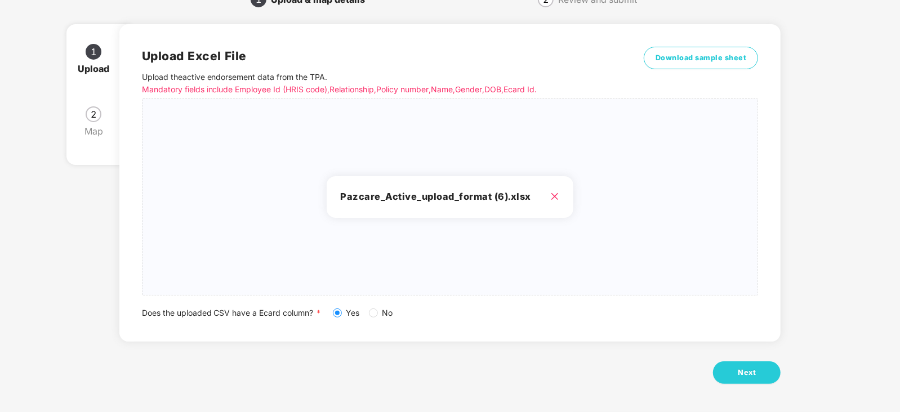
click at [762, 387] on div "Upload Excel File Upload the active endorsement data from the TPA . Mandatory f…" at bounding box center [450, 210] width 662 height 404
click at [755, 376] on span "Next" at bounding box center [747, 372] width 18 height 11
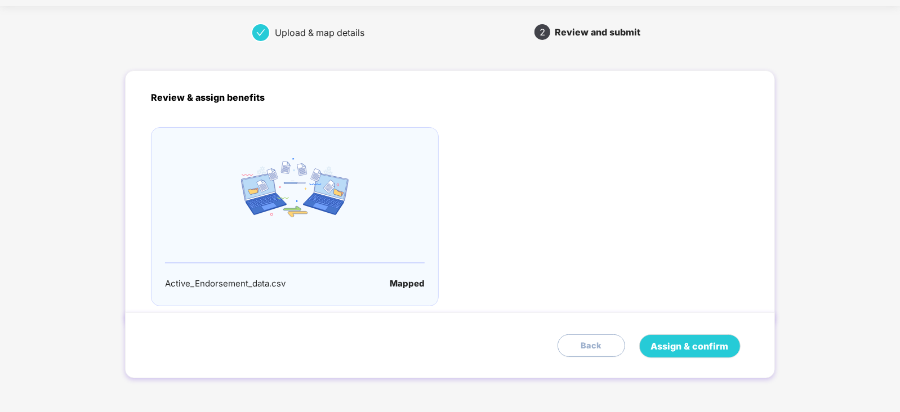
scroll to position [0, 0]
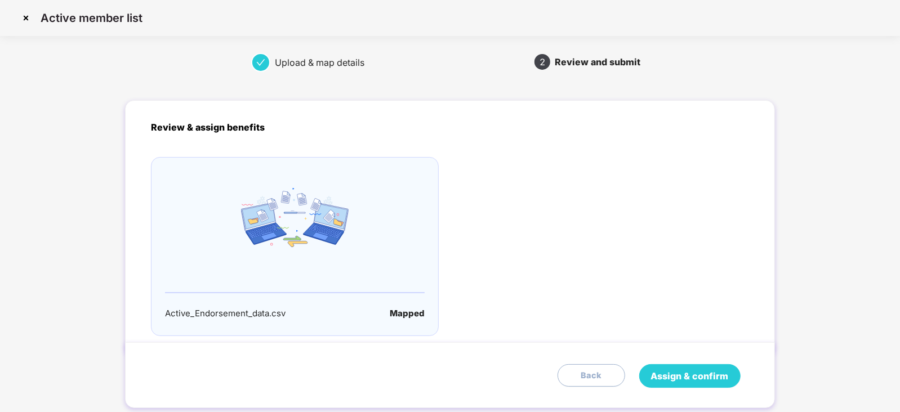
click at [704, 365] on button "Assign & confirm" at bounding box center [689, 376] width 101 height 24
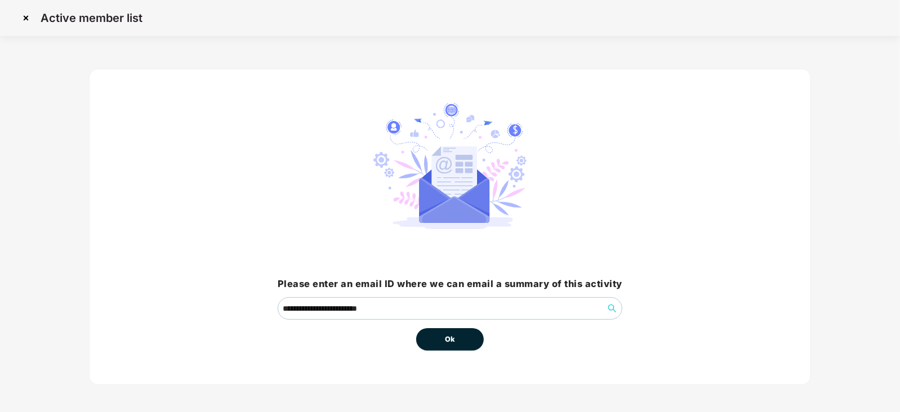
click at [458, 341] on button "Ok" at bounding box center [450, 339] width 68 height 23
click at [448, 342] on span "Ok" at bounding box center [450, 339] width 10 height 11
click at [448, 341] on span "Ok" at bounding box center [450, 339] width 10 height 11
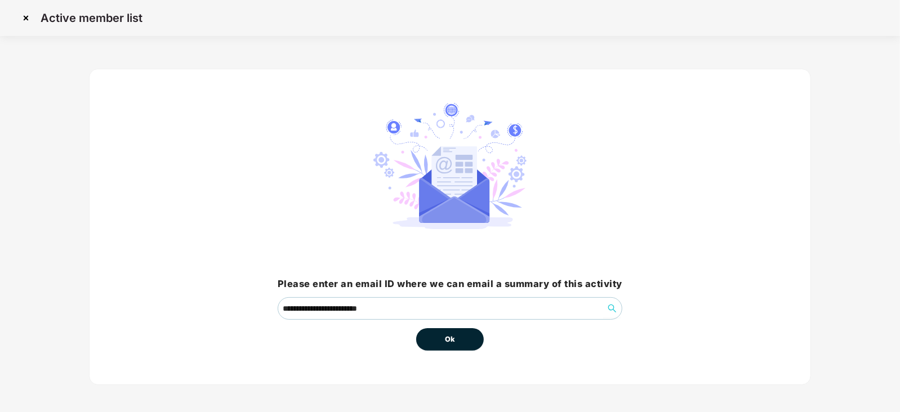
click at [448, 341] on span "Ok" at bounding box center [450, 339] width 10 height 11
click at [452, 340] on span "Ok" at bounding box center [450, 339] width 10 height 11
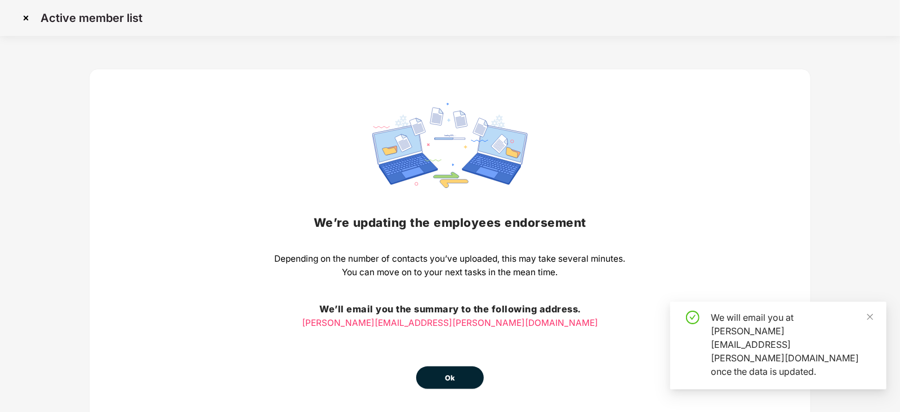
click at [455, 377] on button "Ok" at bounding box center [450, 378] width 68 height 23
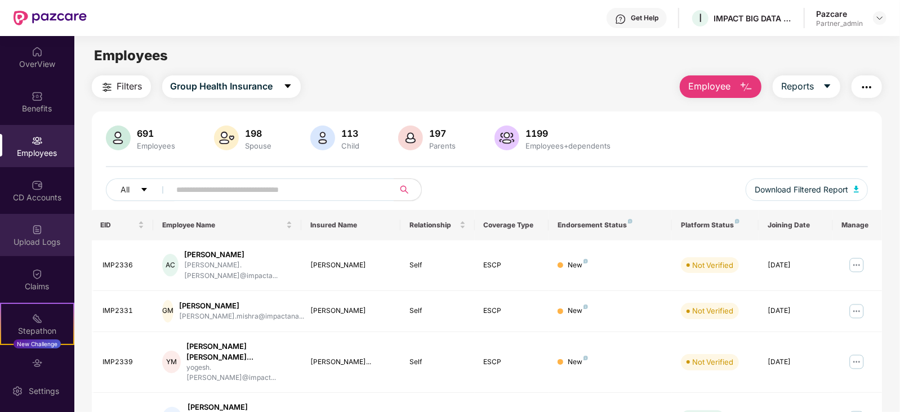
click at [35, 237] on div "Upload Logs" at bounding box center [37, 242] width 74 height 11
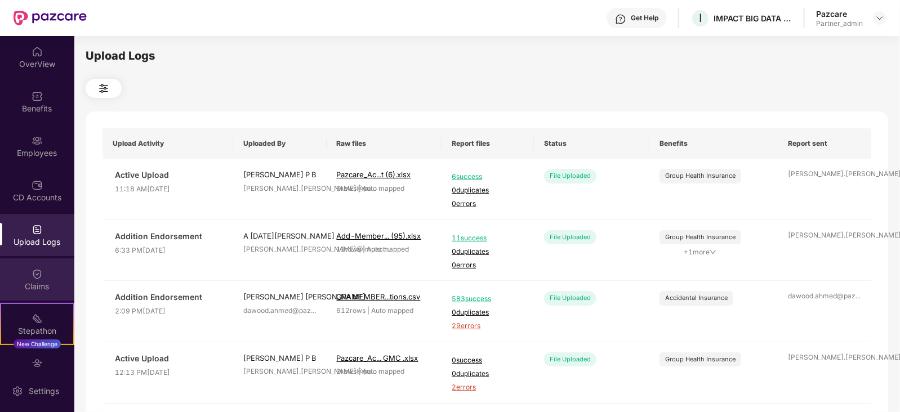
scroll to position [70, 0]
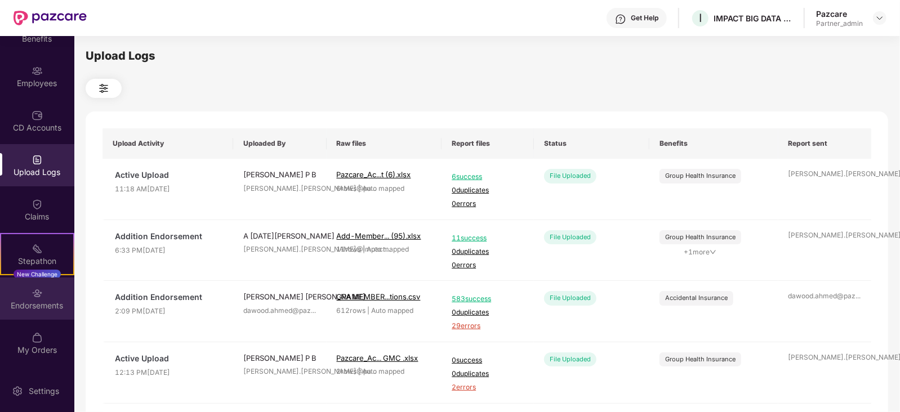
click at [56, 300] on div "Endorsements" at bounding box center [37, 305] width 74 height 11
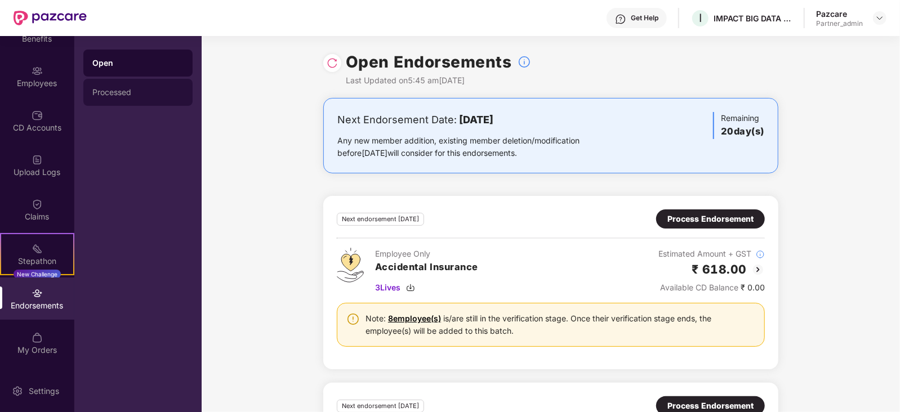
click at [126, 96] on div "Processed" at bounding box center [137, 92] width 91 height 9
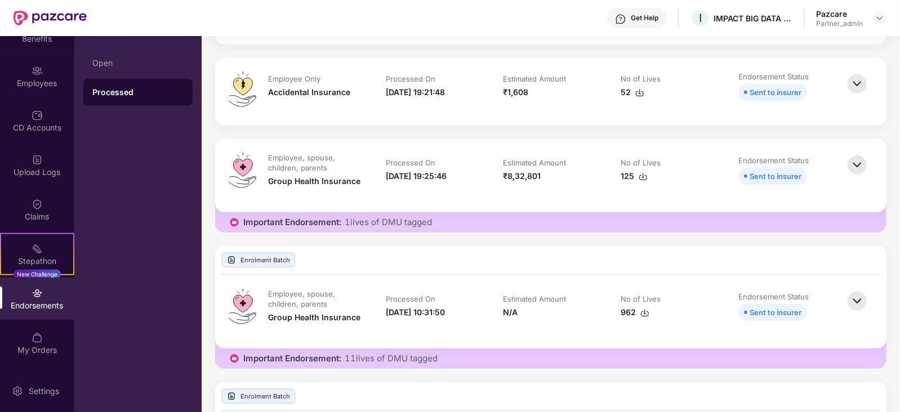
scroll to position [704, 0]
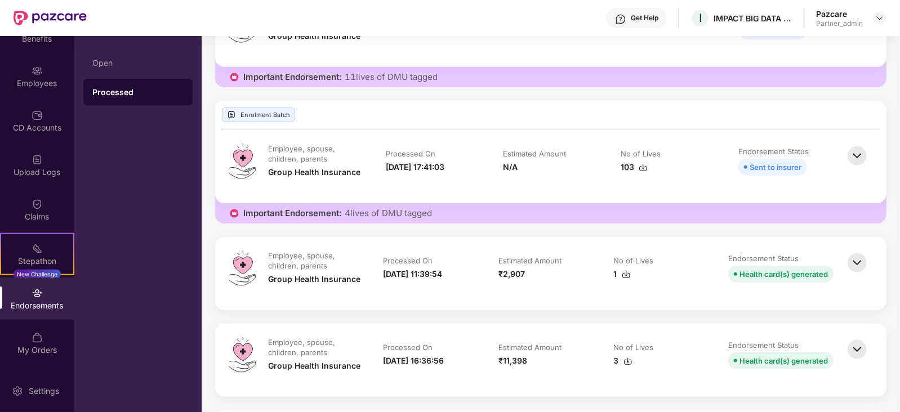
click at [847, 266] on img at bounding box center [857, 263] width 25 height 25
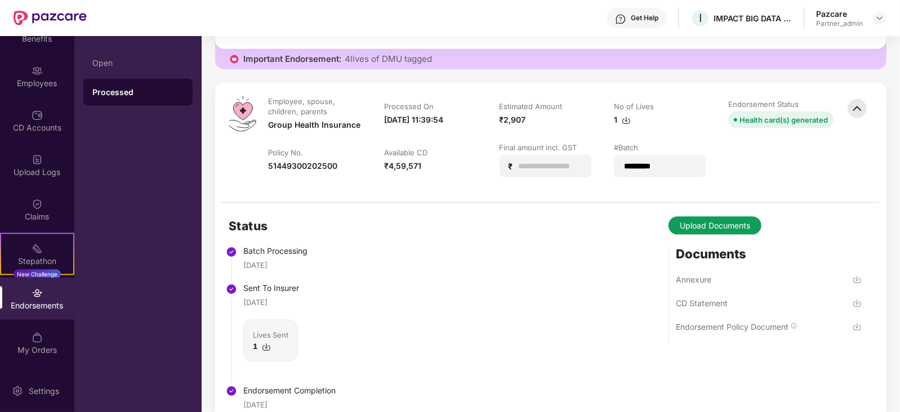
scroll to position [845, 0]
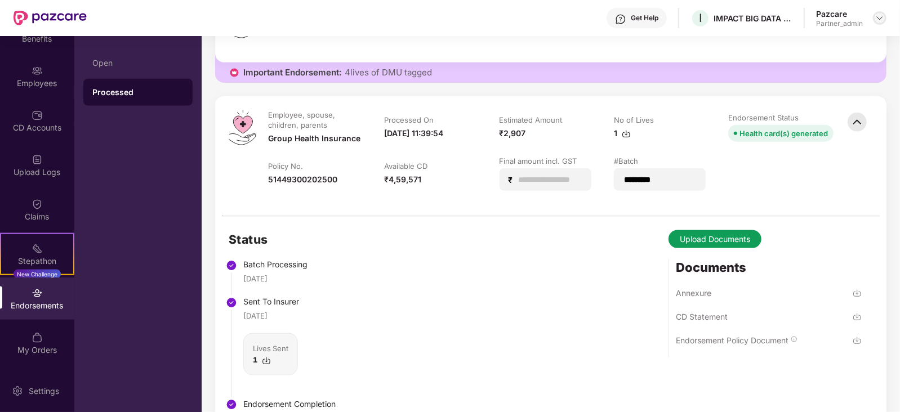
click at [881, 21] on img at bounding box center [879, 18] width 9 height 9
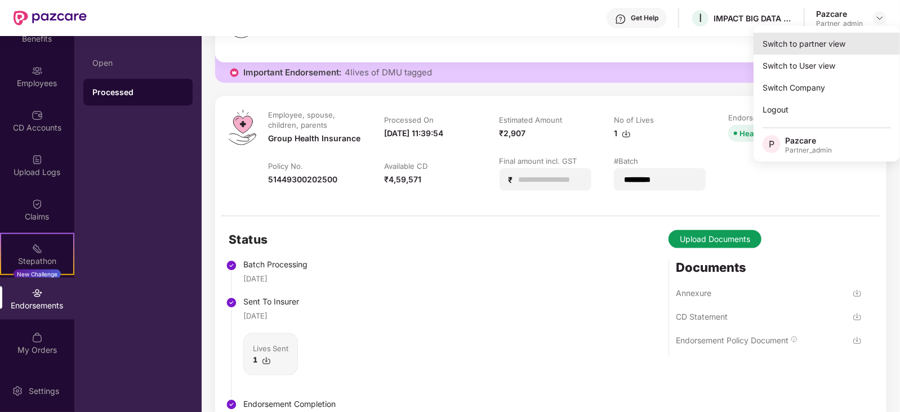
click at [834, 38] on div "Switch to partner view" at bounding box center [826, 44] width 146 height 22
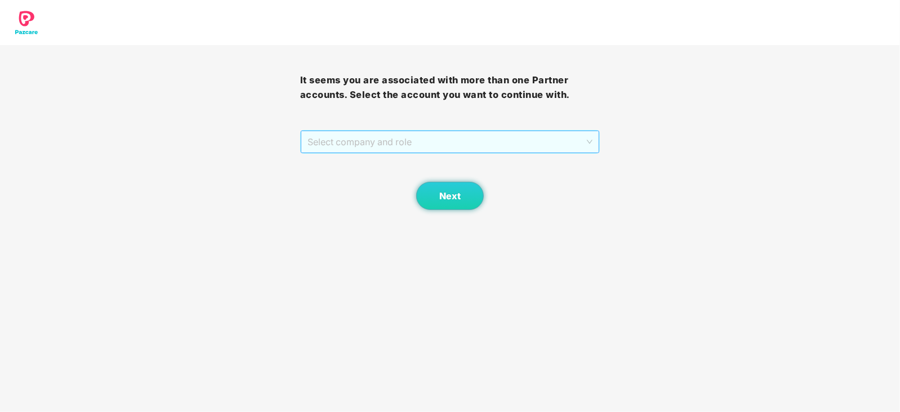
click at [475, 136] on span "Select company and role" at bounding box center [450, 141] width 286 height 21
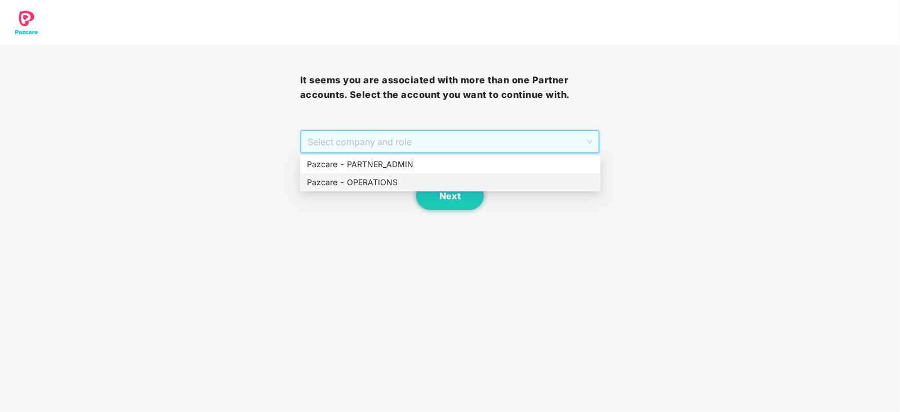
click at [351, 176] on div "Pazcare - OPERATIONS" at bounding box center [450, 182] width 287 height 12
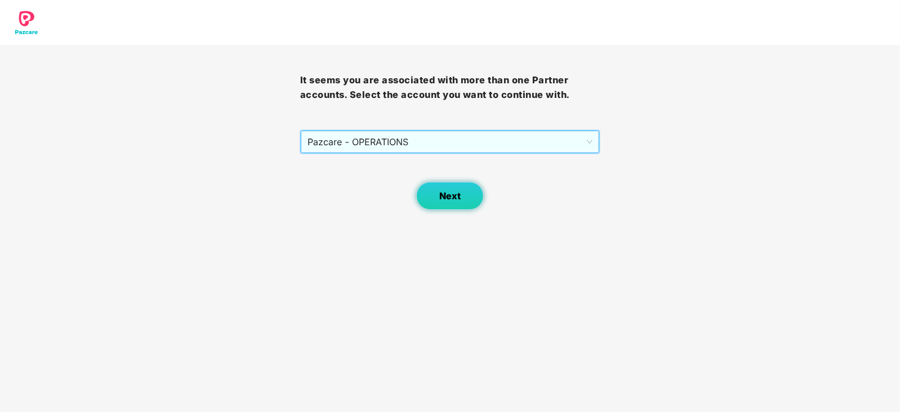
click at [435, 184] on button "Next" at bounding box center [450, 196] width 68 height 28
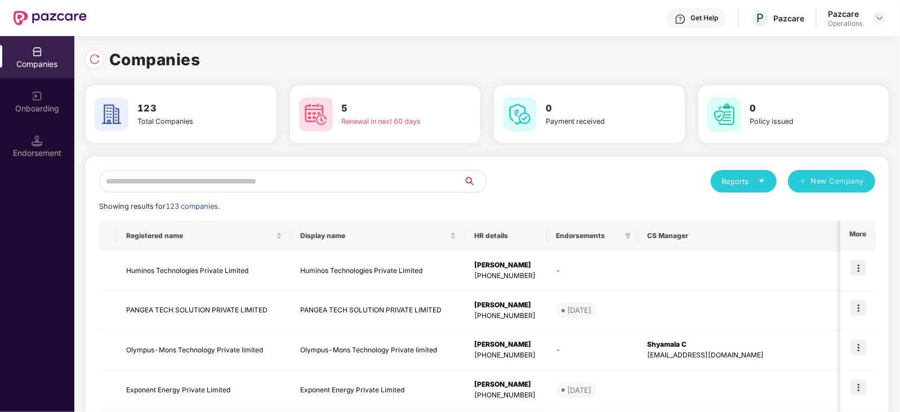
drag, startPoint x: 260, startPoint y: 165, endPoint x: 258, endPoint y: 177, distance: 12.5
click at [258, 177] on input "text" at bounding box center [281, 181] width 364 height 23
paste input "**********"
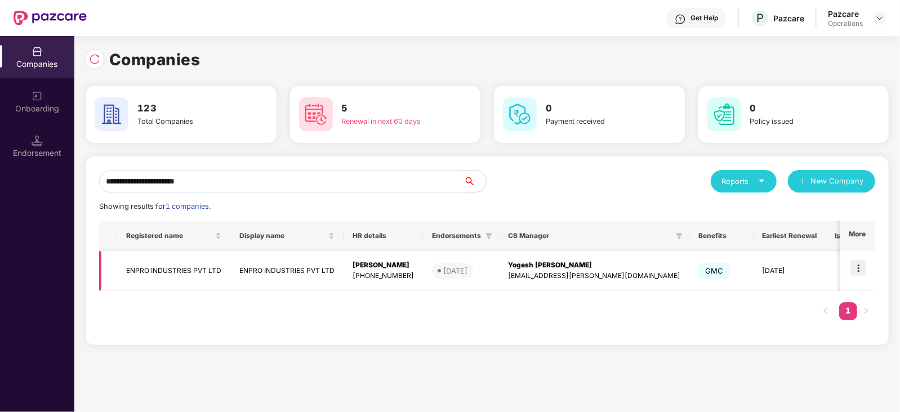
type input "**********"
click at [860, 270] on img at bounding box center [858, 268] width 16 height 16
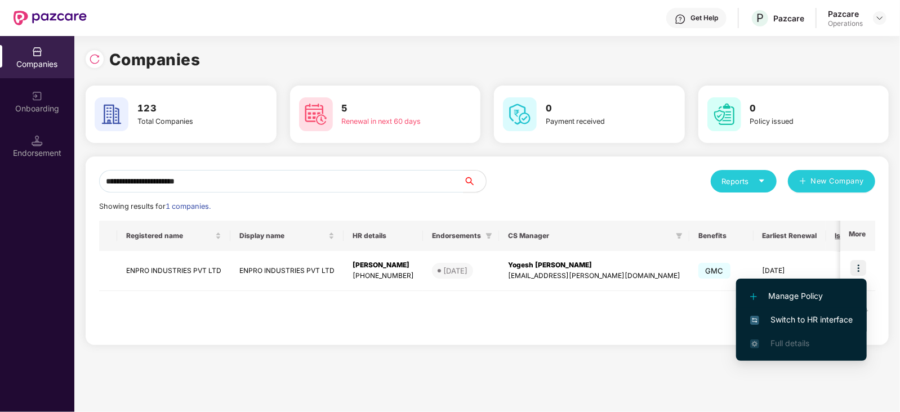
click at [809, 324] on span "Switch to HR interface" at bounding box center [801, 320] width 102 height 12
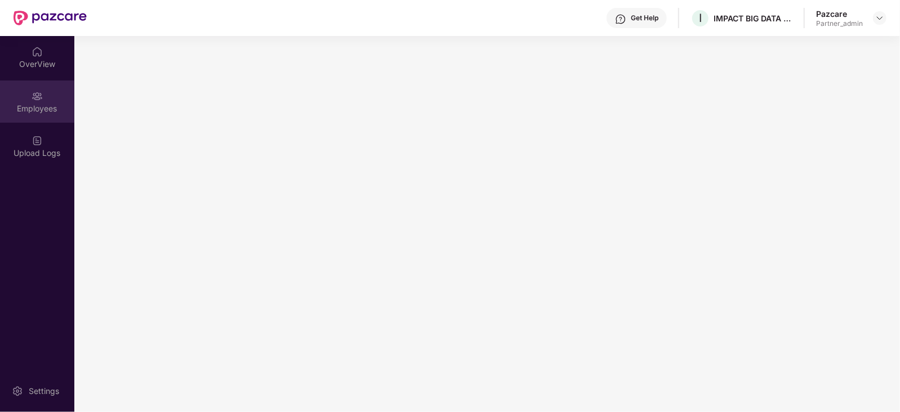
click at [34, 109] on div "Employees" at bounding box center [37, 108] width 74 height 11
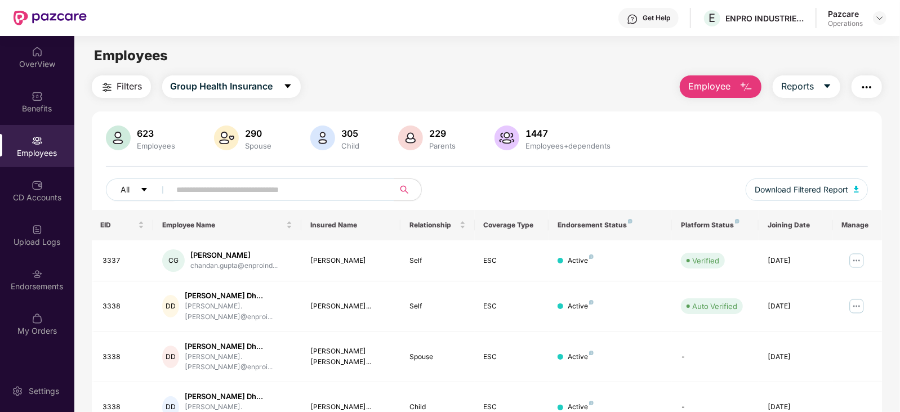
click at [117, 89] on span "Filters" at bounding box center [129, 86] width 25 height 14
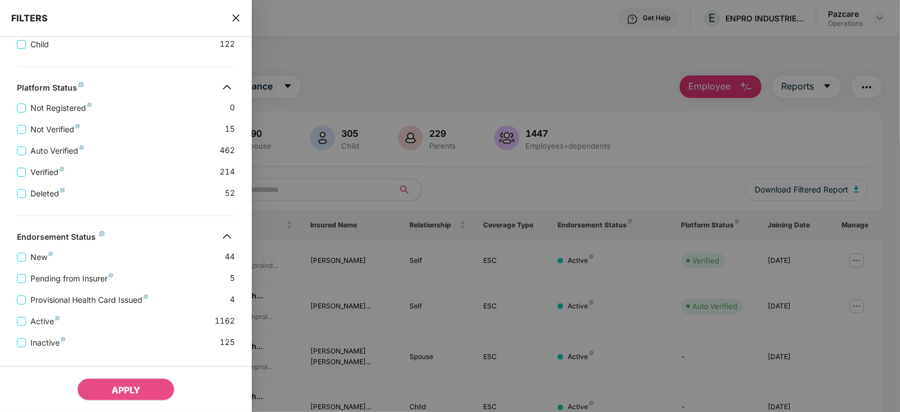
scroll to position [344, 0]
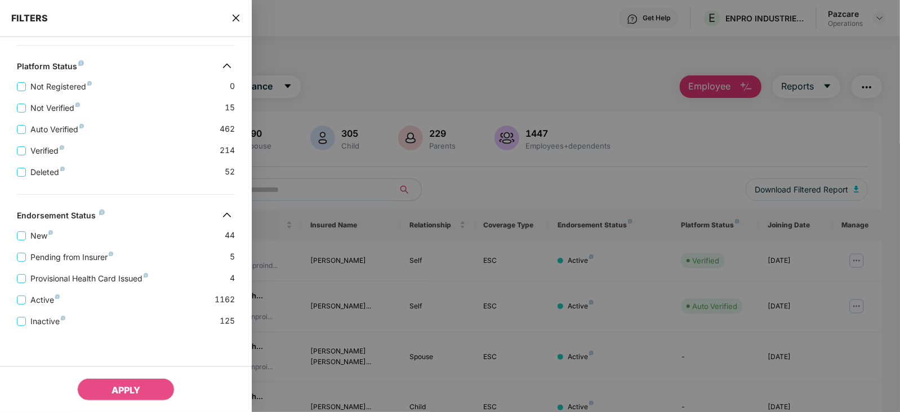
click at [68, 264] on div "Provisional Health Card Issued 4" at bounding box center [126, 274] width 218 height 21
click at [72, 262] on span "Pending from Insurer" at bounding box center [72, 257] width 92 height 12
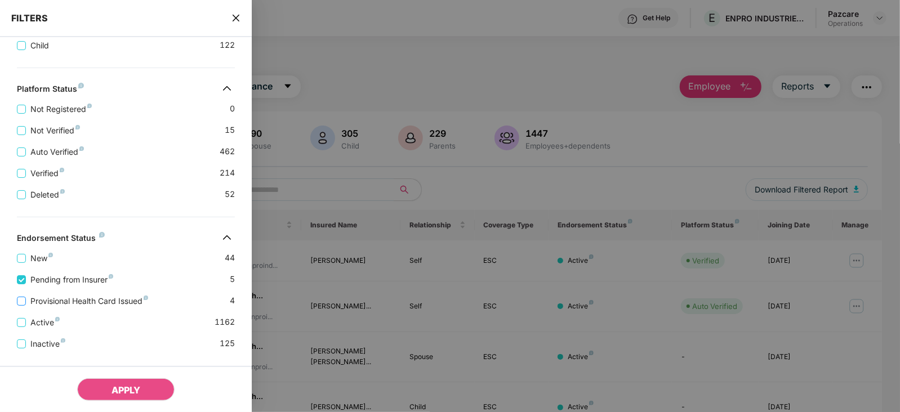
click at [70, 296] on span "Provisional Health Card Issued" at bounding box center [89, 301] width 127 height 12
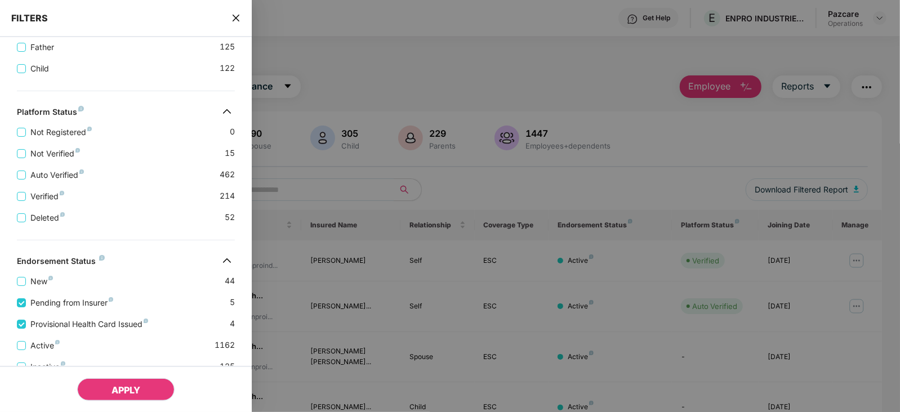
click at [108, 382] on button "APPLY" at bounding box center [125, 389] width 97 height 23
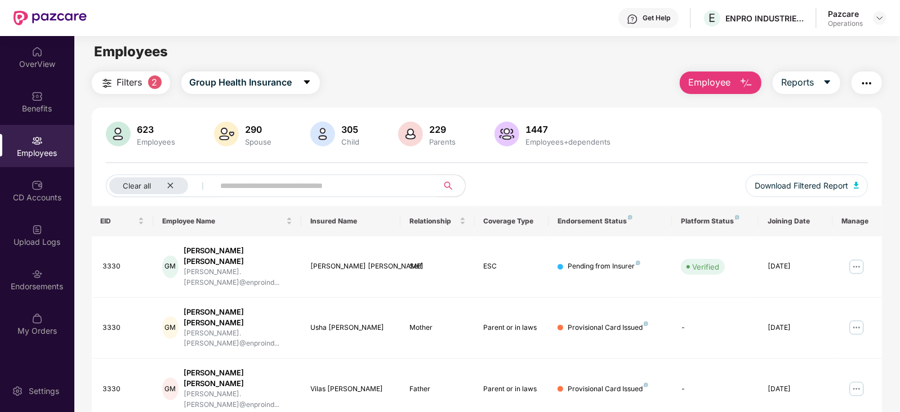
scroll to position [0, 0]
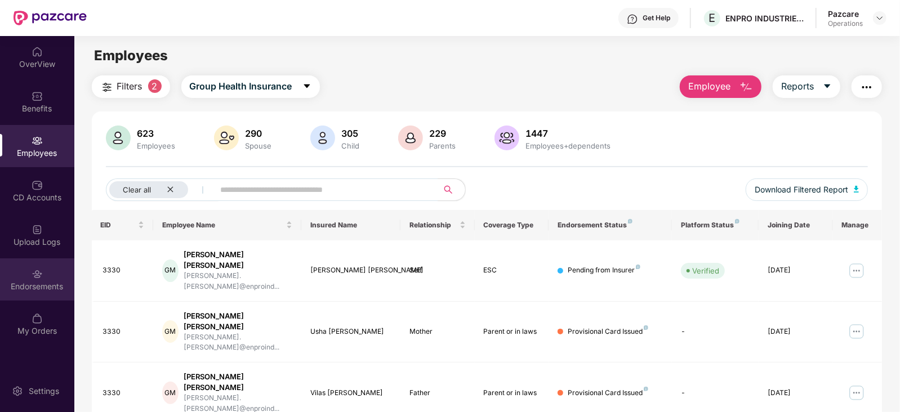
click at [38, 279] on img at bounding box center [37, 274] width 11 height 11
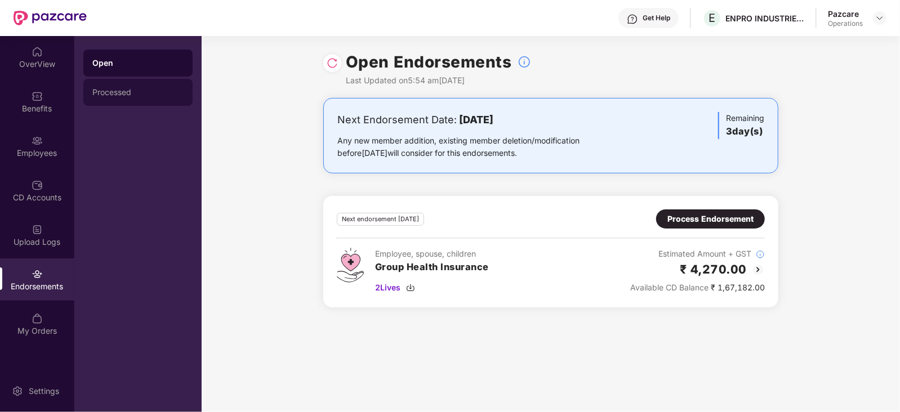
click at [117, 97] on div "Processed" at bounding box center [137, 92] width 109 height 27
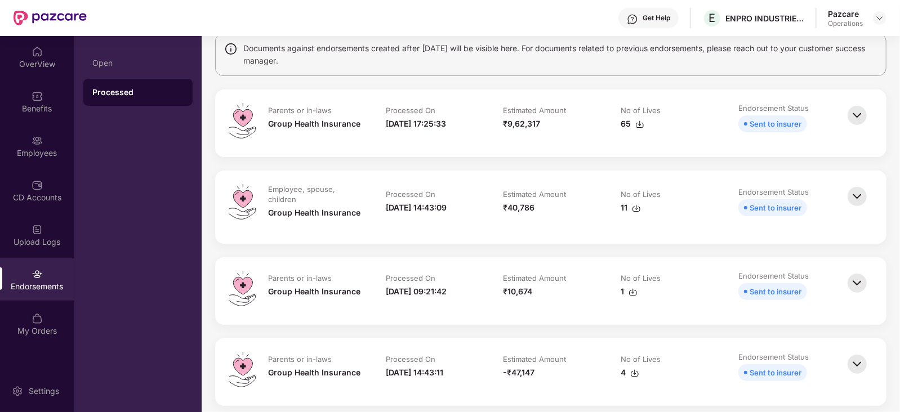
scroll to position [70, 0]
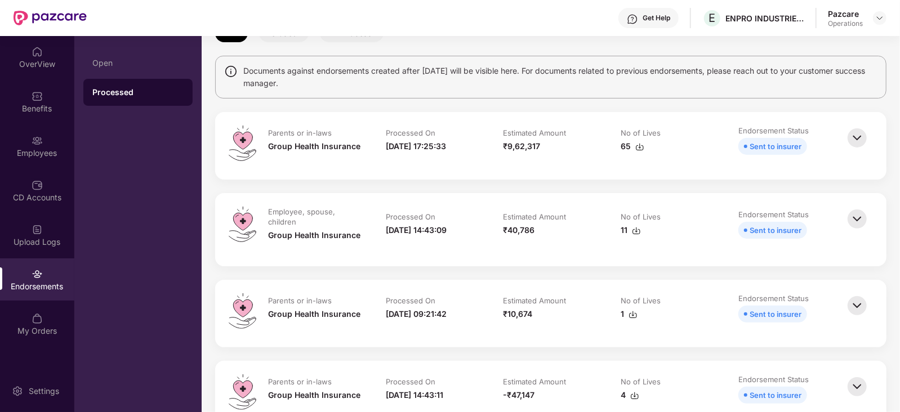
click at [857, 148] on img at bounding box center [857, 138] width 25 height 25
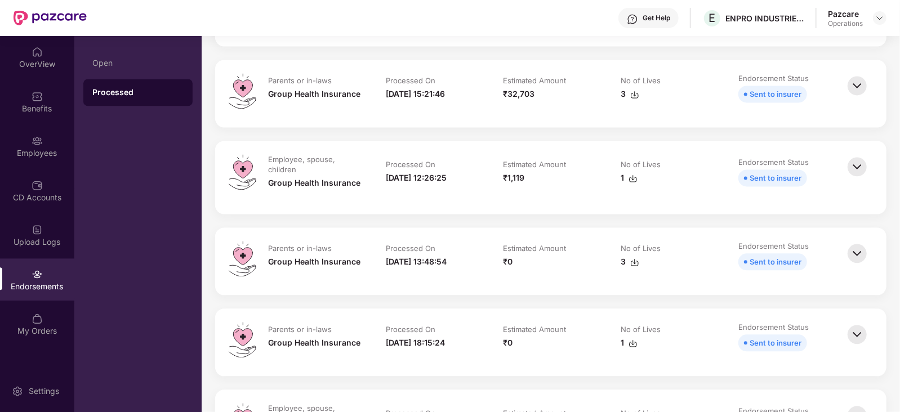
scroll to position [1619, 0]
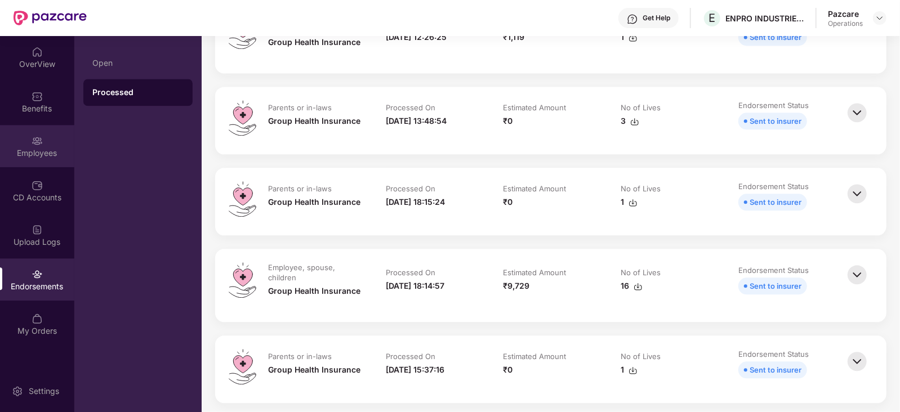
click at [12, 166] on div "Employees" at bounding box center [37, 146] width 74 height 42
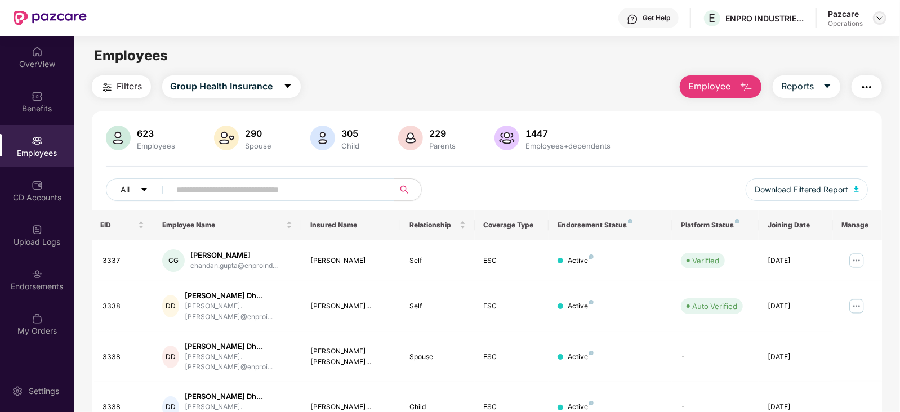
click at [876, 15] on img at bounding box center [879, 18] width 9 height 9
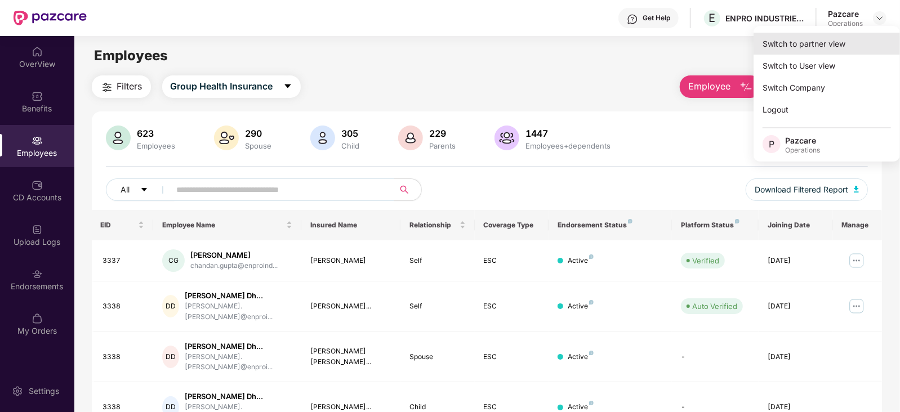
click at [825, 43] on div "Switch to partner view" at bounding box center [826, 44] width 146 height 22
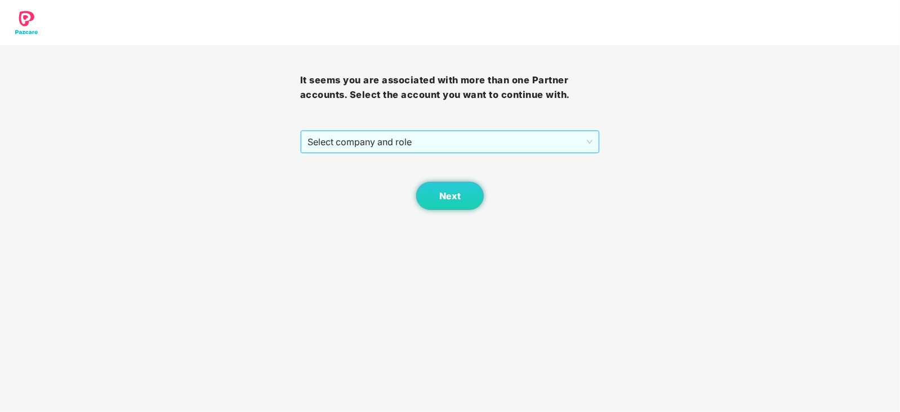
click at [377, 142] on span "Select company and role" at bounding box center [450, 141] width 286 height 21
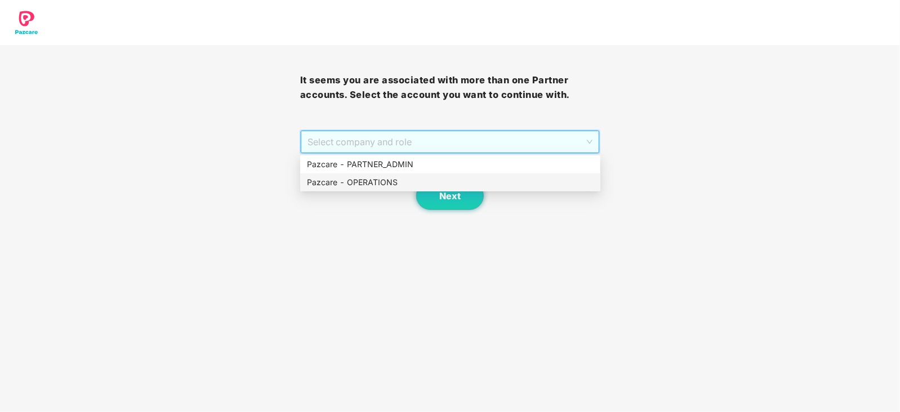
click at [363, 179] on div "Pazcare - OPERATIONS" at bounding box center [450, 182] width 287 height 12
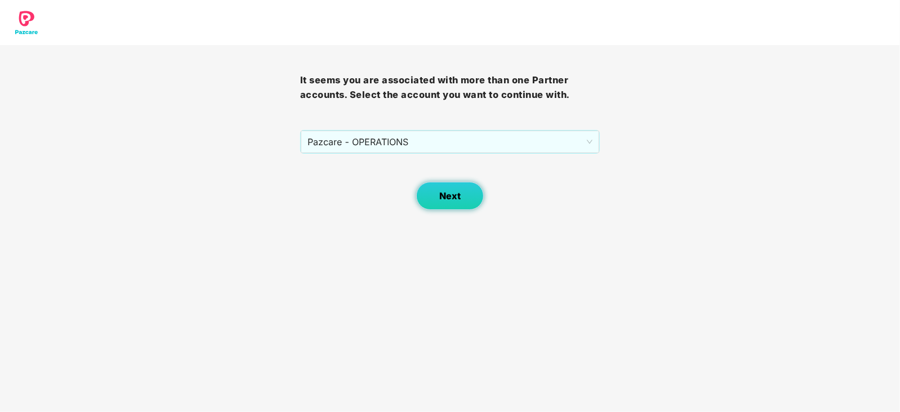
click at [440, 204] on button "Next" at bounding box center [450, 196] width 68 height 28
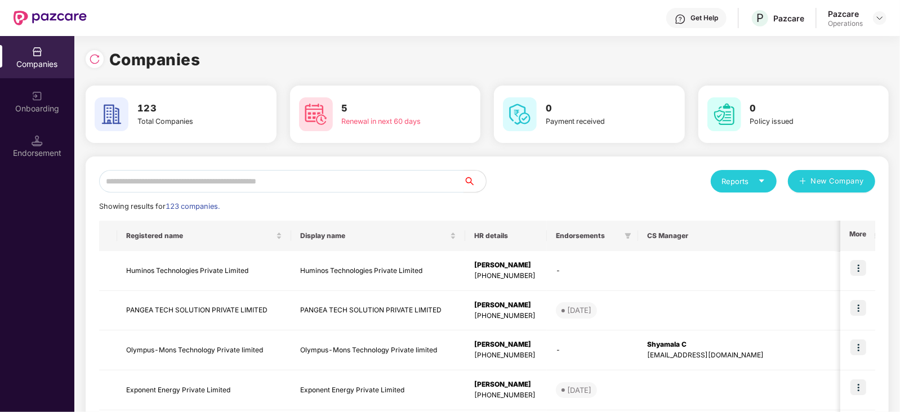
click at [228, 189] on input "text" at bounding box center [281, 181] width 364 height 23
paste input "**********"
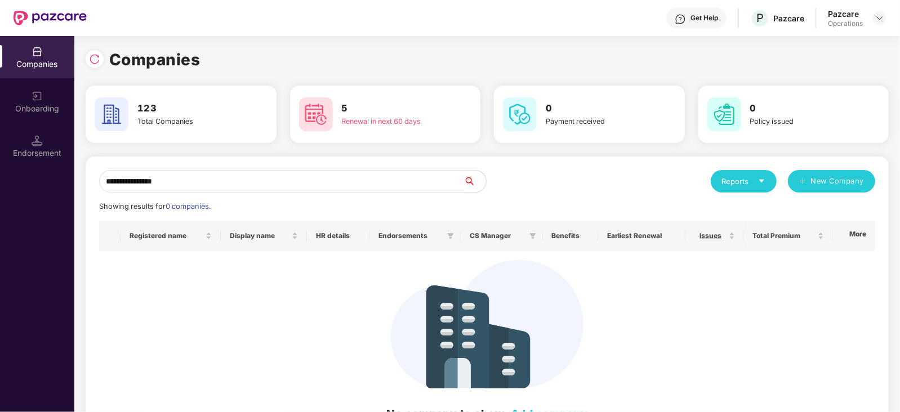
drag, startPoint x: 205, startPoint y: 183, endPoint x: 84, endPoint y: 171, distance: 121.7
click at [84, 171] on div "**********" at bounding box center [487, 224] width 826 height 376
paste input "********"
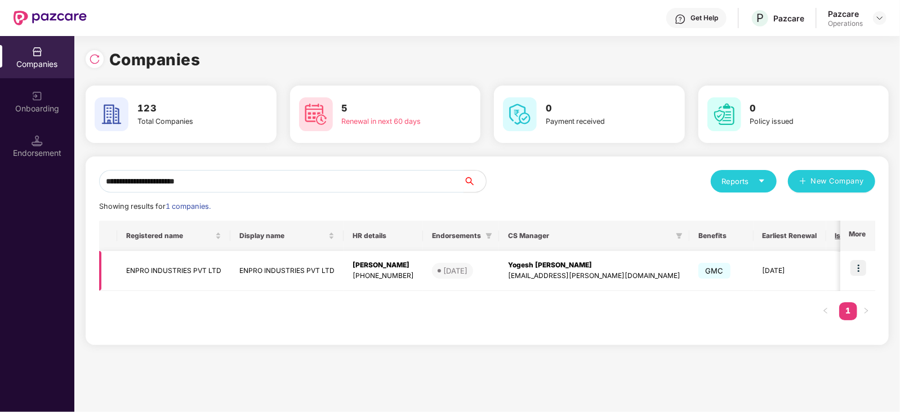
type input "**********"
click at [862, 261] on img at bounding box center [858, 268] width 16 height 16
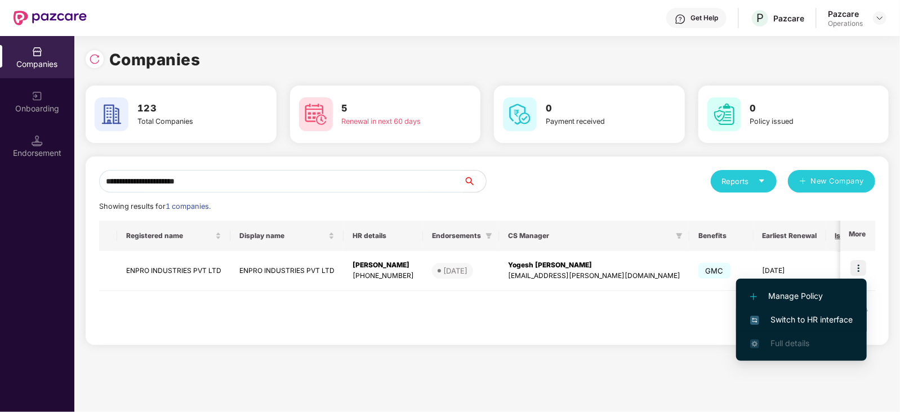
click at [820, 319] on span "Switch to HR interface" at bounding box center [801, 320] width 102 height 12
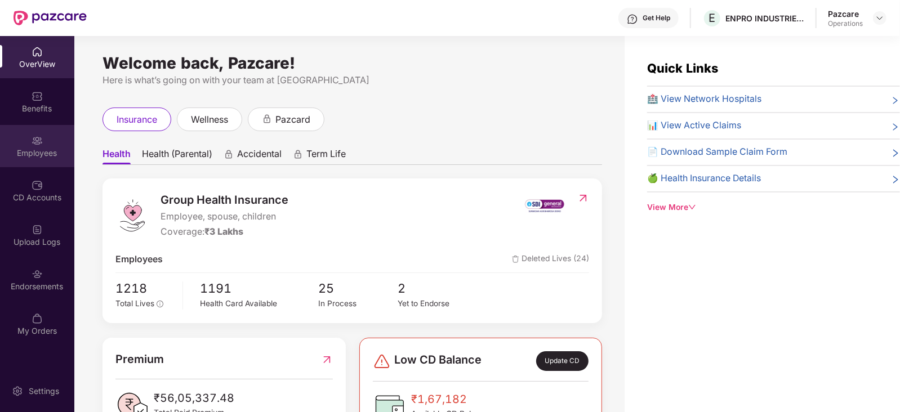
click at [32, 145] on img at bounding box center [37, 140] width 11 height 11
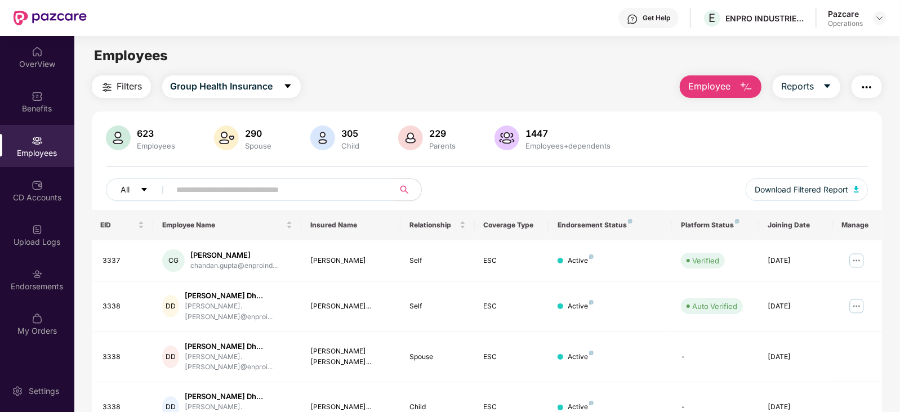
click at [95, 84] on button "Filters" at bounding box center [121, 86] width 59 height 23
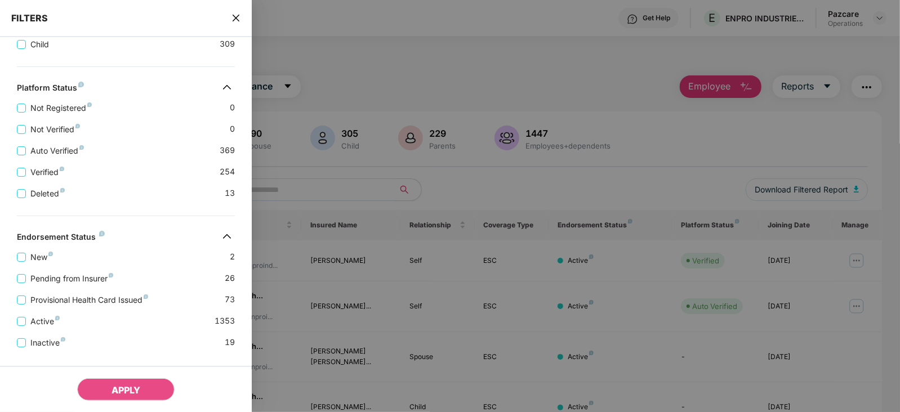
scroll to position [387, 0]
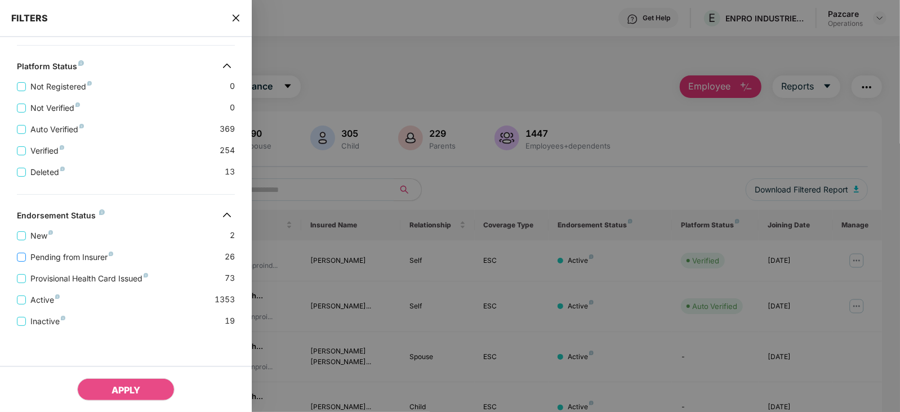
click at [89, 257] on span "Pending from Insurer" at bounding box center [72, 257] width 92 height 12
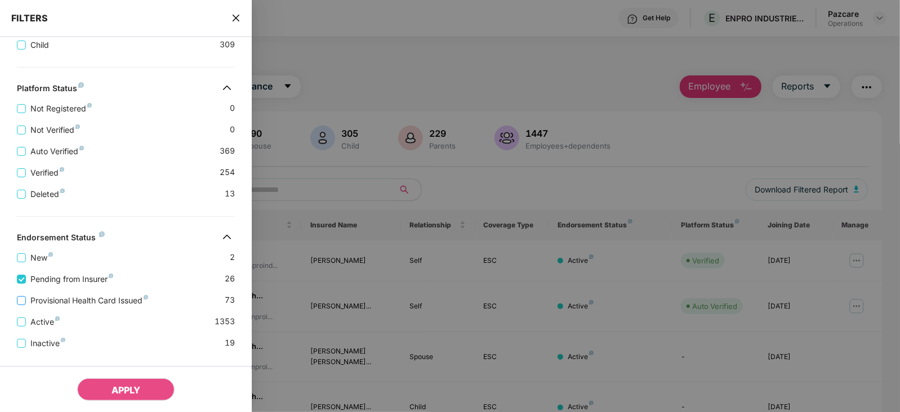
click at [89, 305] on span "Provisional Health Card Issued" at bounding box center [89, 301] width 127 height 12
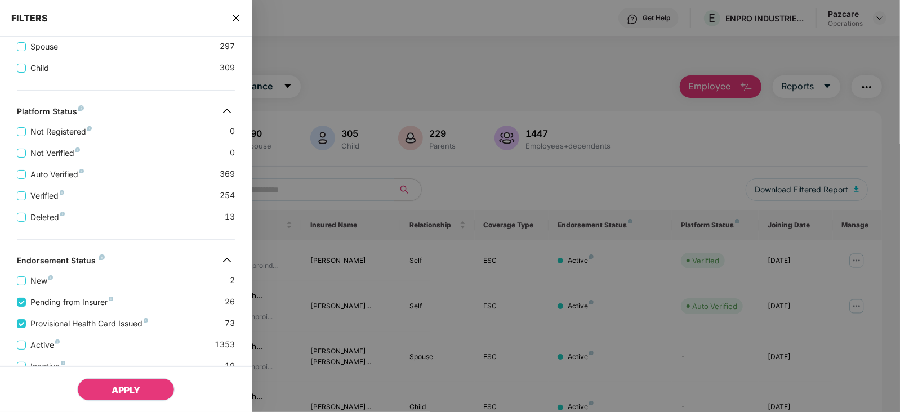
click at [121, 385] on span "APPLY" at bounding box center [126, 390] width 29 height 11
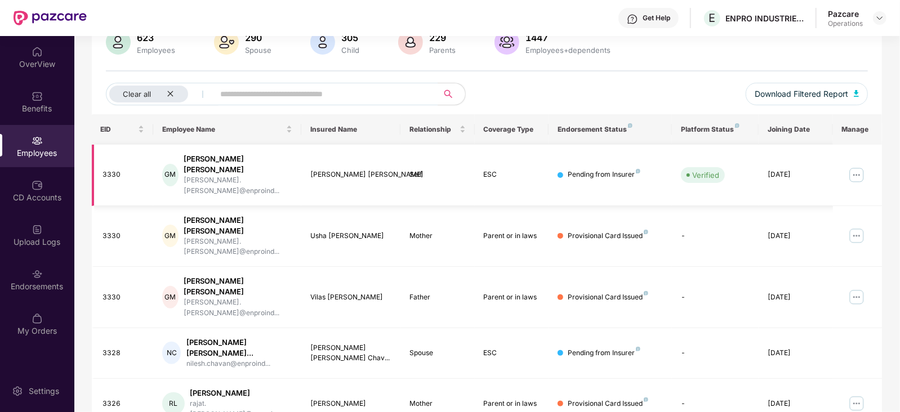
scroll to position [0, 0]
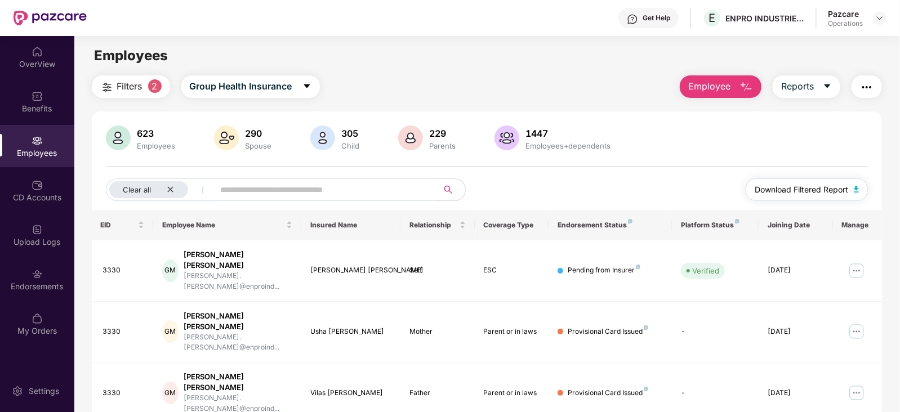
click at [858, 188] on img "button" at bounding box center [857, 189] width 6 height 7
click at [172, 190] on icon "close" at bounding box center [170, 189] width 7 height 7
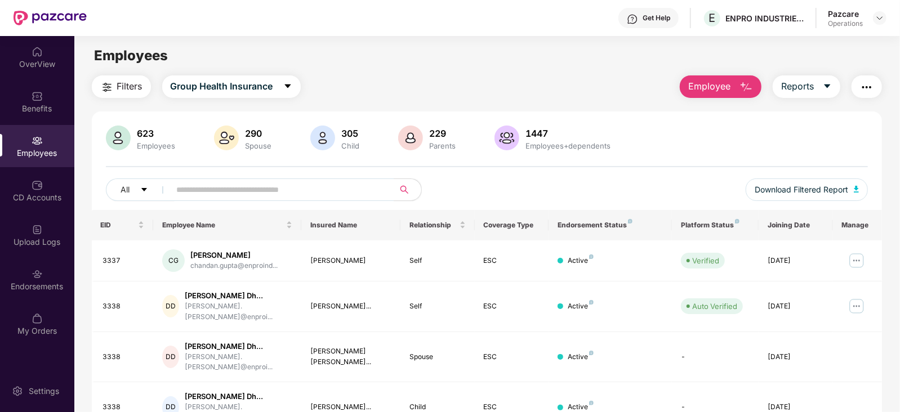
click at [876, 82] on button "button" at bounding box center [866, 86] width 30 height 23
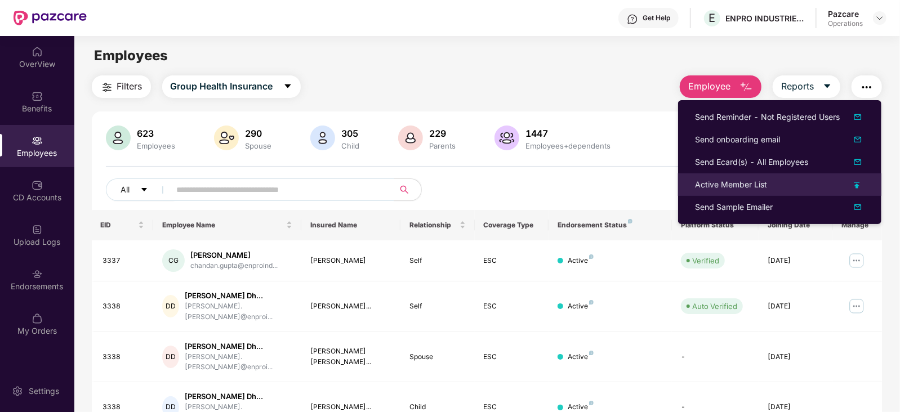
click at [741, 181] on div "Active Member List" at bounding box center [731, 185] width 72 height 12
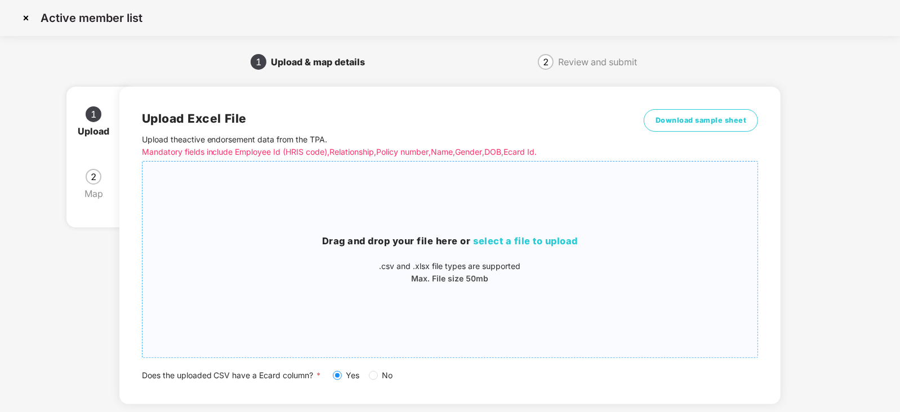
click at [476, 244] on span "select a file to upload" at bounding box center [526, 240] width 105 height 11
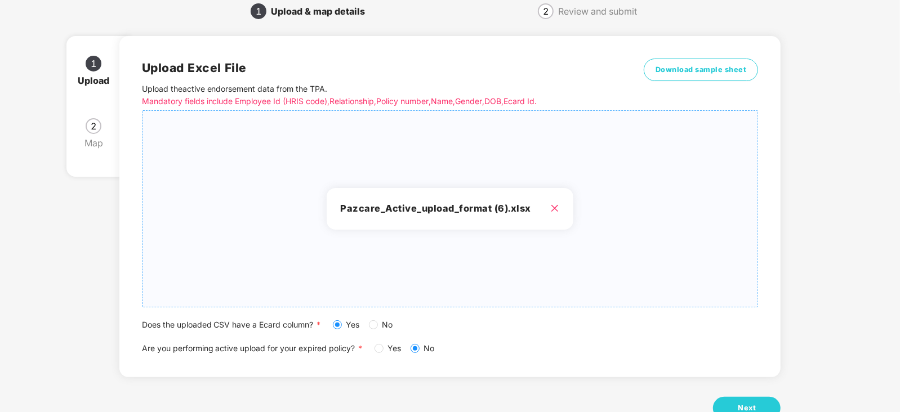
scroll to position [86, 0]
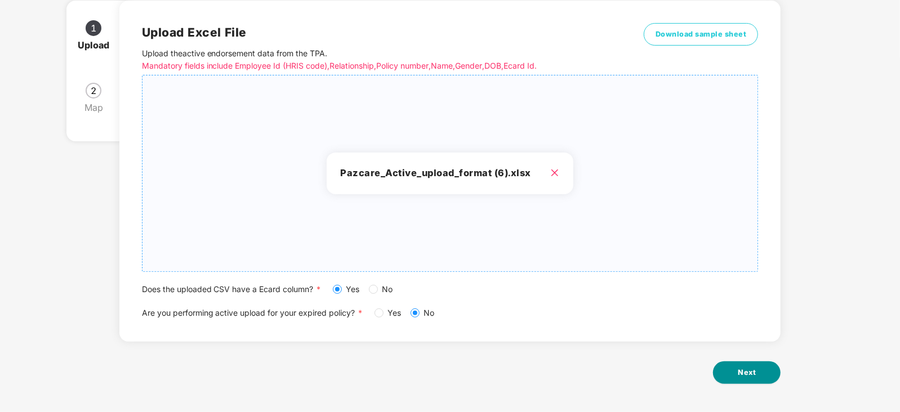
click at [743, 372] on span "Next" at bounding box center [747, 372] width 18 height 11
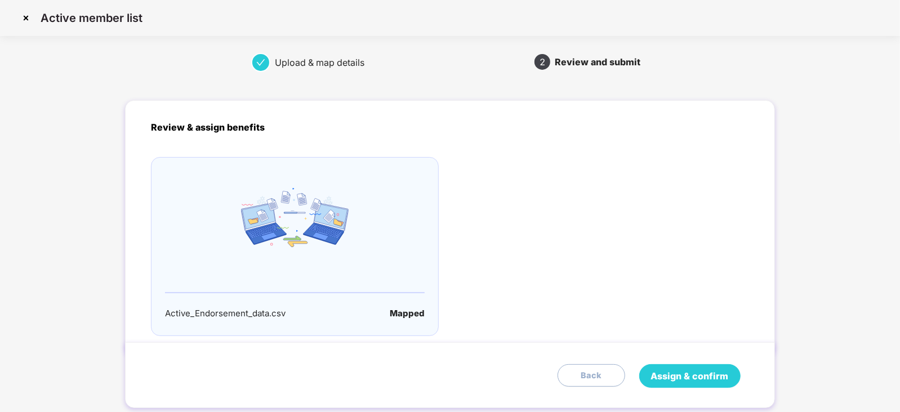
click at [710, 372] on span "Assign & confirm" at bounding box center [690, 376] width 78 height 14
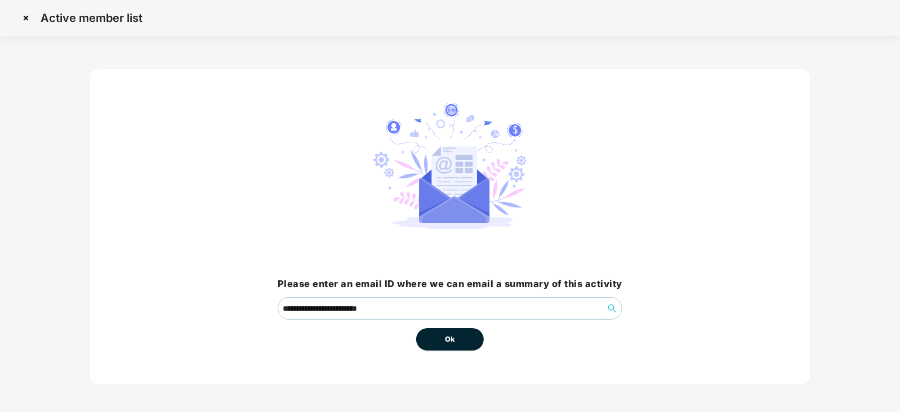
click at [457, 338] on button "Ok" at bounding box center [450, 339] width 68 height 23
click at [452, 337] on span "Ok" at bounding box center [450, 339] width 10 height 11
click at [450, 337] on span "Ok" at bounding box center [450, 339] width 10 height 11
click at [451, 342] on span "Ok" at bounding box center [450, 339] width 10 height 11
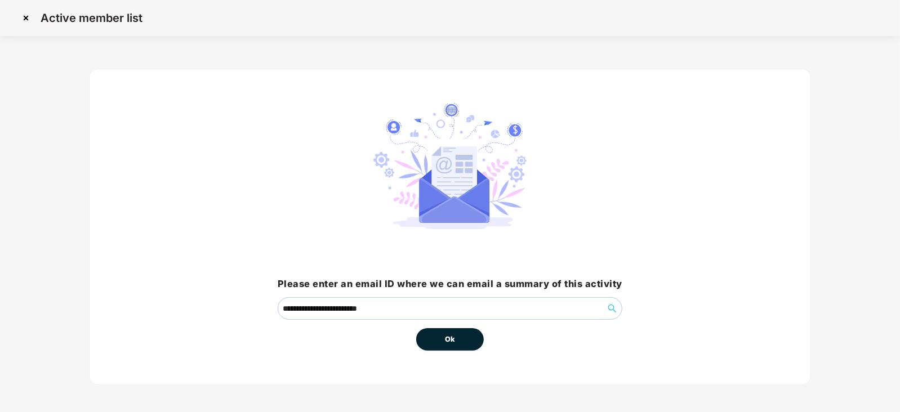
click at [451, 342] on span "Ok" at bounding box center [450, 339] width 10 height 11
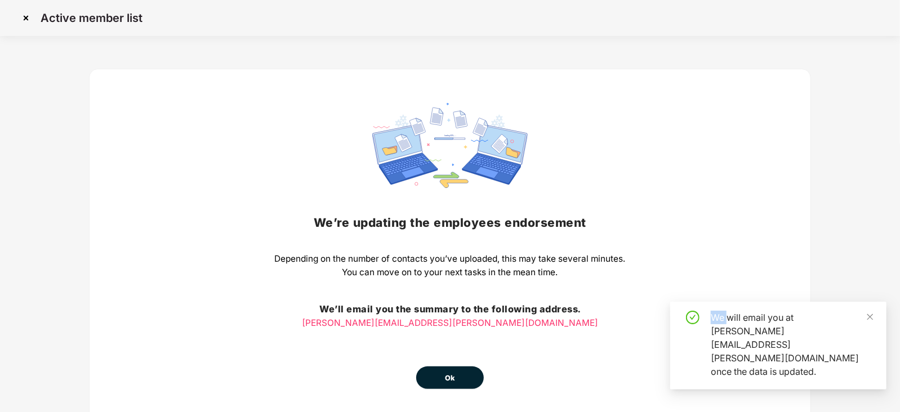
click at [442, 339] on div "We’re updating the employees endorsement Depending on the number of contacts yo…" at bounding box center [450, 246] width 351 height 286
click at [452, 384] on button "Ok" at bounding box center [450, 378] width 68 height 23
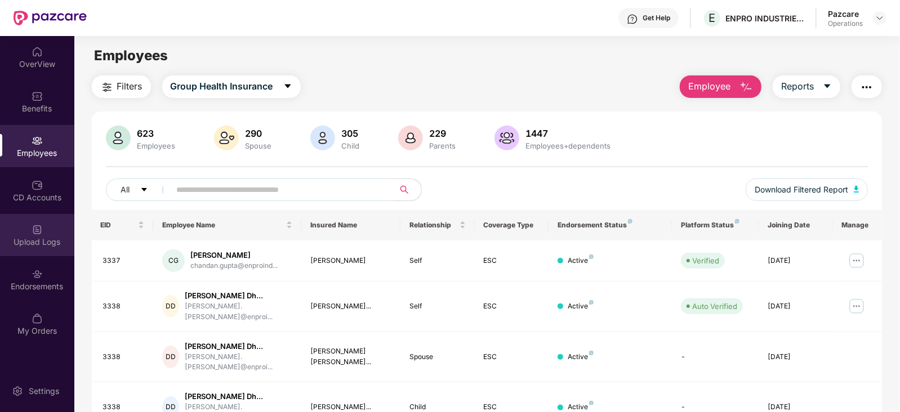
click at [48, 234] on div "Upload Logs" at bounding box center [37, 235] width 74 height 42
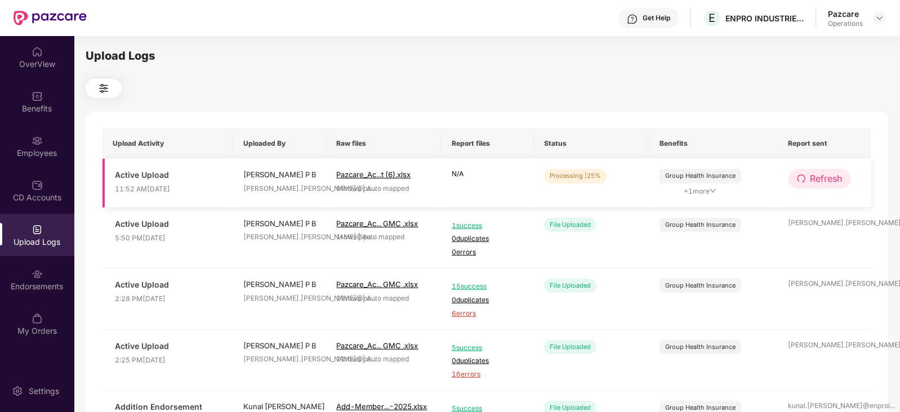
click at [828, 173] on span "Refresh" at bounding box center [826, 179] width 32 height 14
click at [828, 176] on span "Refresh" at bounding box center [826, 179] width 32 height 14
click at [828, 176] on span "Refresh" at bounding box center [827, 179] width 32 height 14
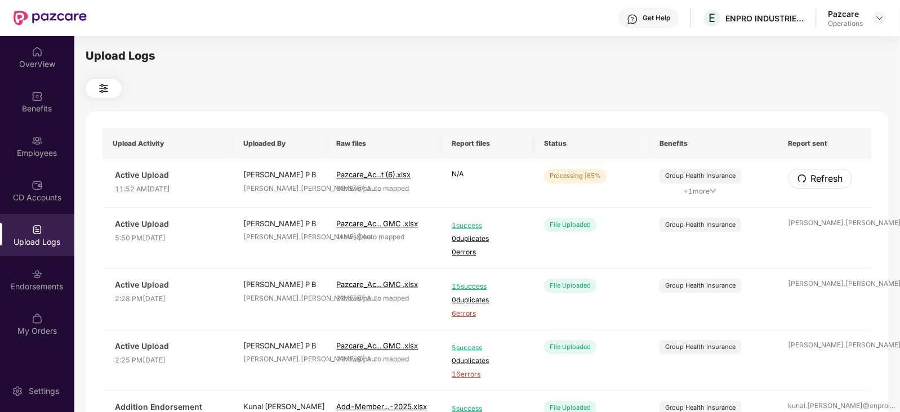
click at [828, 176] on span "Refresh" at bounding box center [827, 179] width 32 height 14
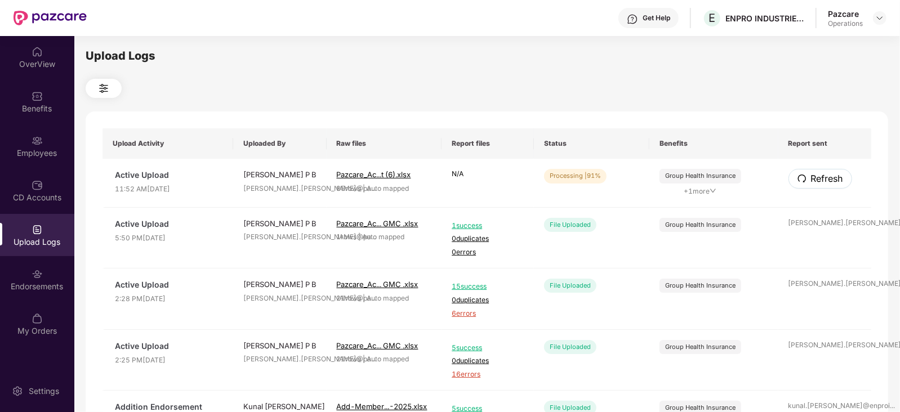
click at [828, 176] on span "Refresh" at bounding box center [827, 179] width 32 height 14
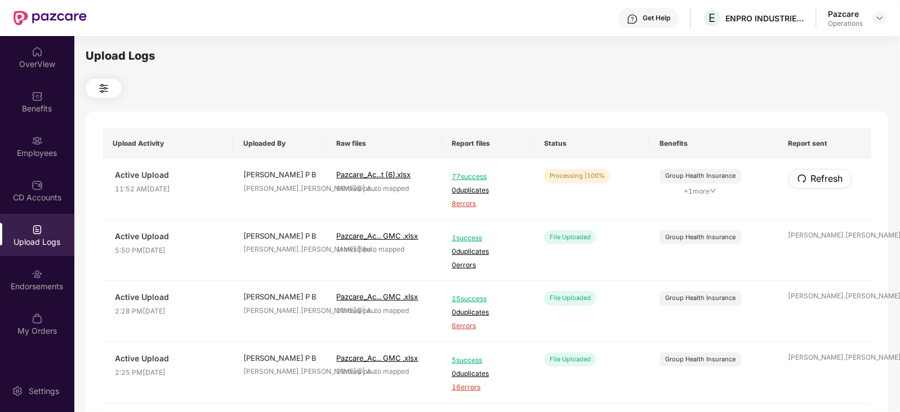
click at [828, 176] on span "Refresh" at bounding box center [827, 179] width 32 height 14
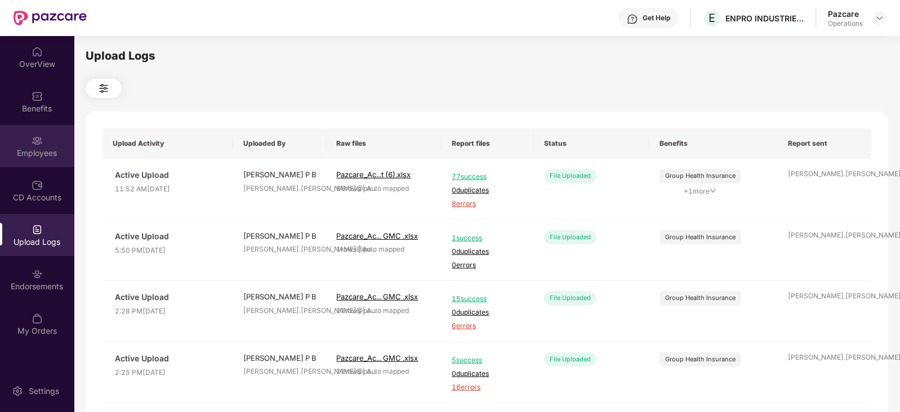
click at [60, 143] on div "Employees" at bounding box center [37, 146] width 74 height 42
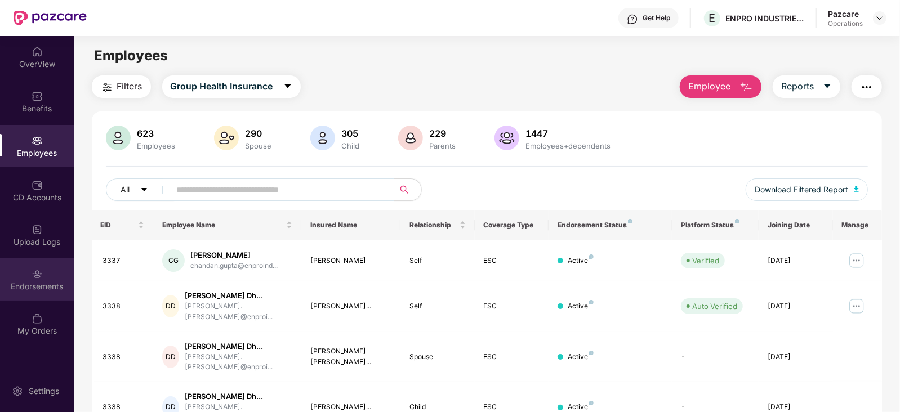
click at [28, 297] on div "Endorsements" at bounding box center [37, 279] width 74 height 42
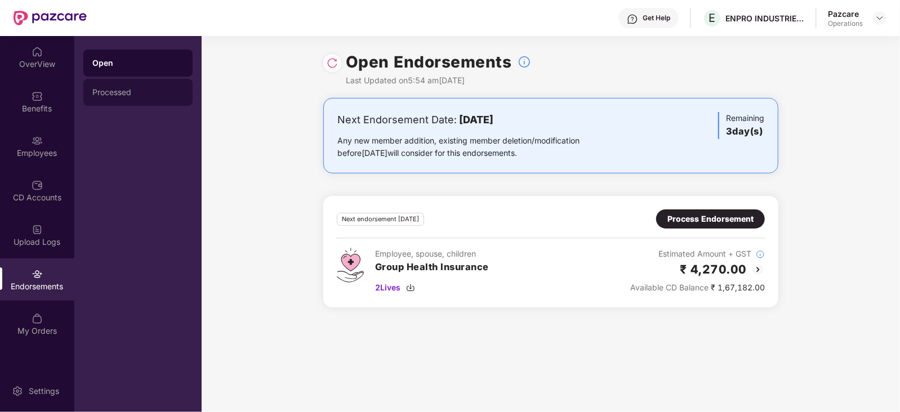
click at [100, 88] on div "Processed" at bounding box center [137, 92] width 91 height 9
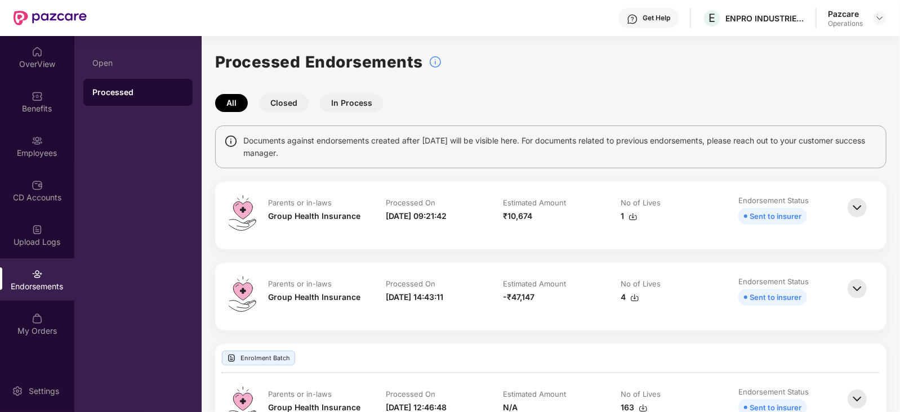
click at [628, 101] on div "All Closed In Process" at bounding box center [550, 103] width 671 height 18
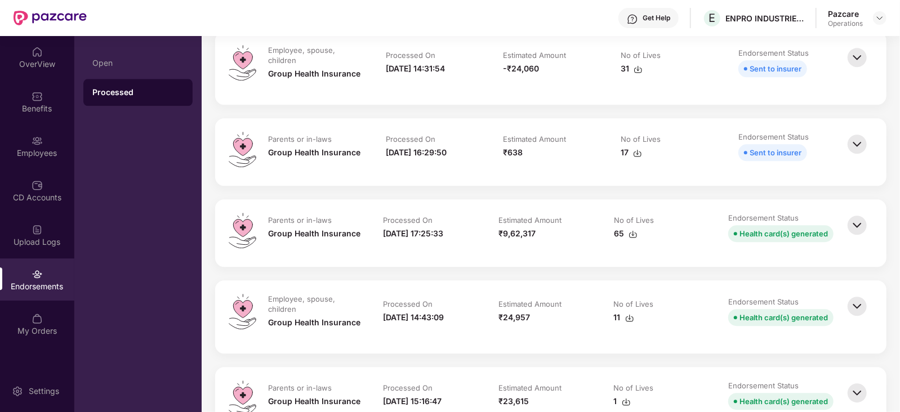
scroll to position [1858, 0]
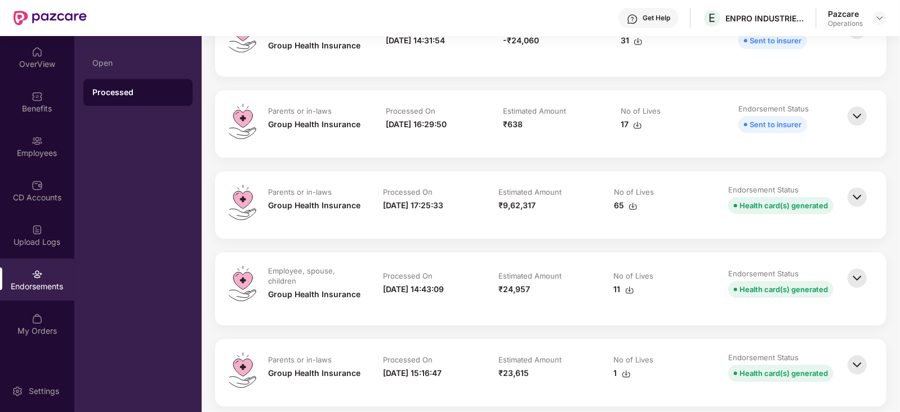
click at [854, 205] on img at bounding box center [857, 197] width 25 height 25
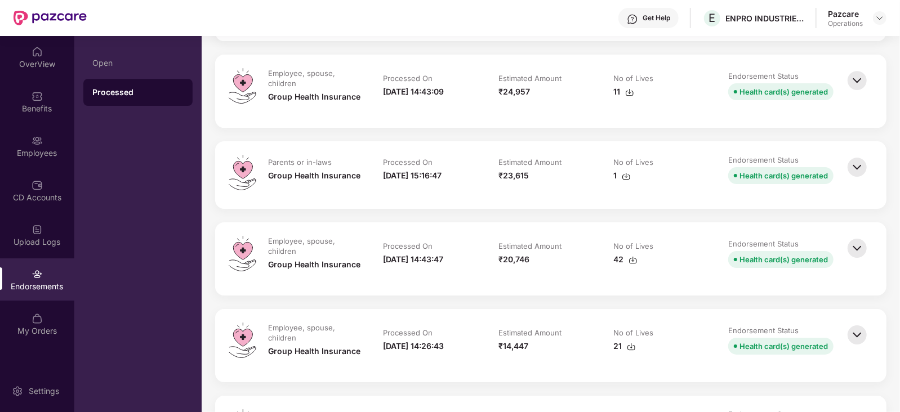
scroll to position [2421, 0]
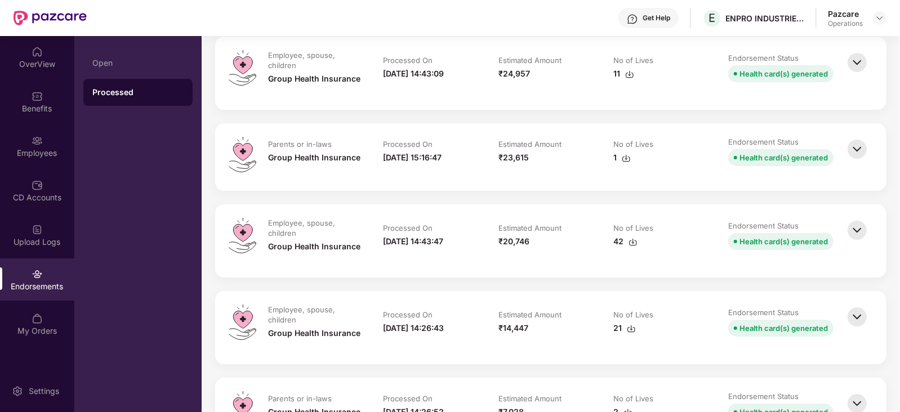
click at [852, 154] on img at bounding box center [857, 149] width 25 height 25
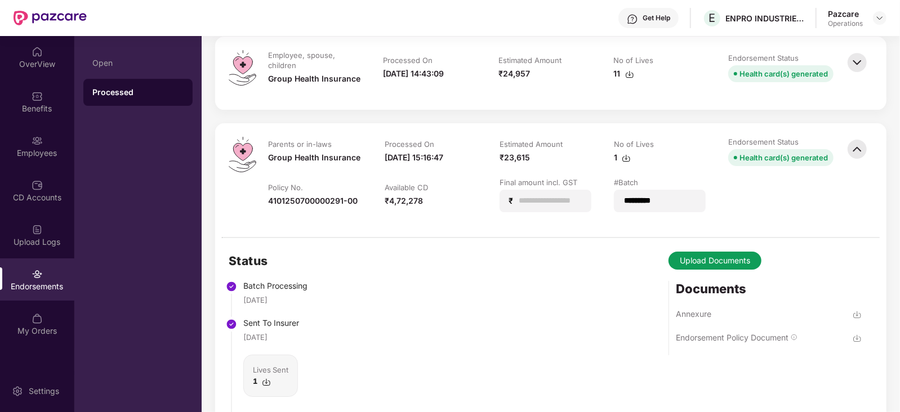
click at [853, 65] on img at bounding box center [857, 62] width 25 height 25
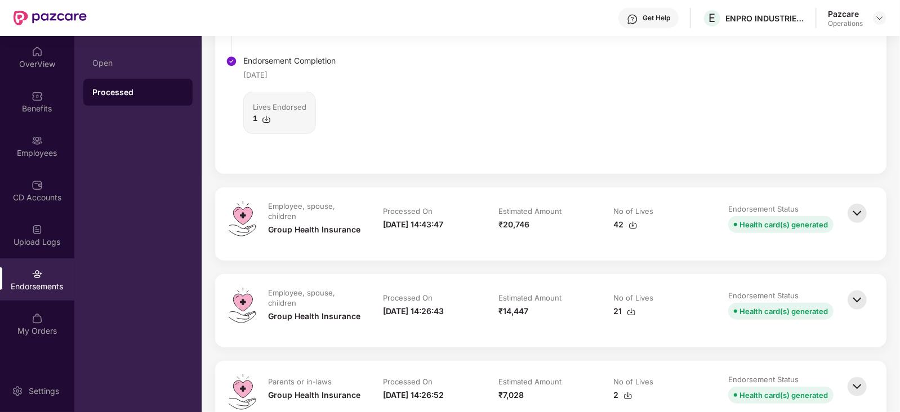
scroll to position [3210, 0]
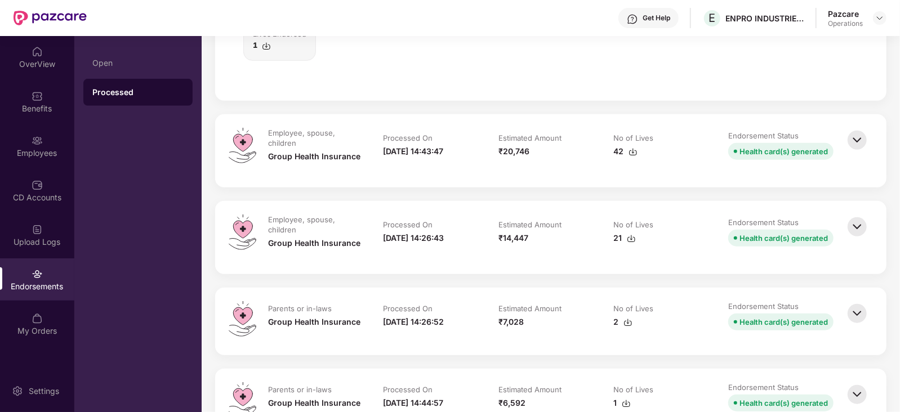
click at [852, 135] on img at bounding box center [857, 140] width 25 height 25
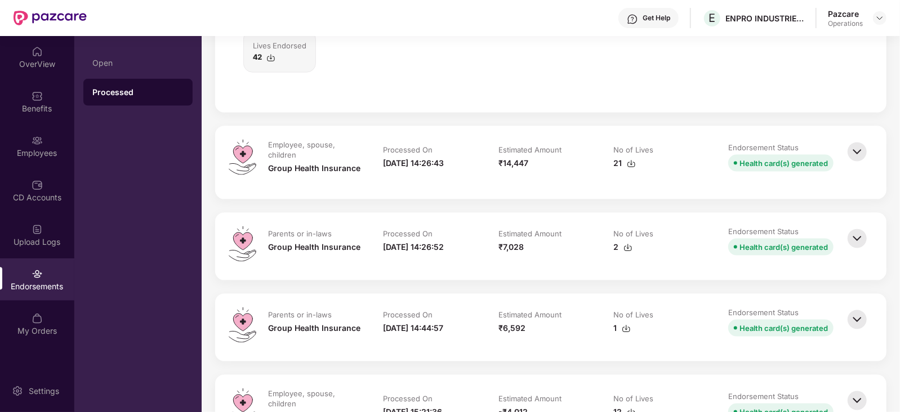
scroll to position [3688, 0]
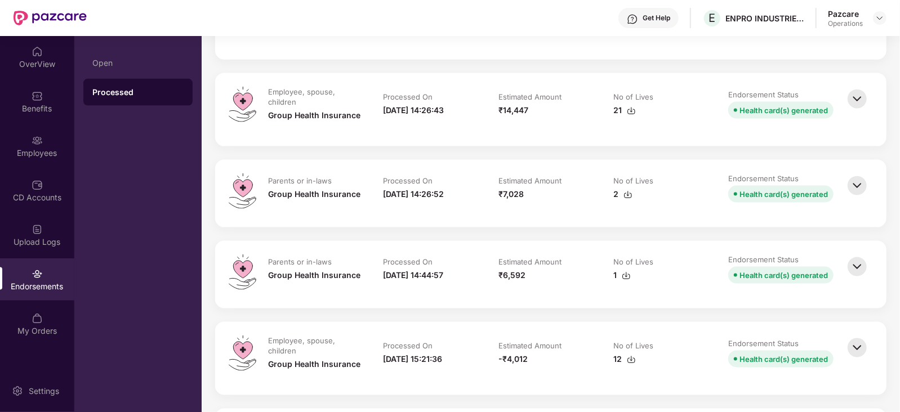
click at [859, 99] on img at bounding box center [857, 99] width 25 height 25
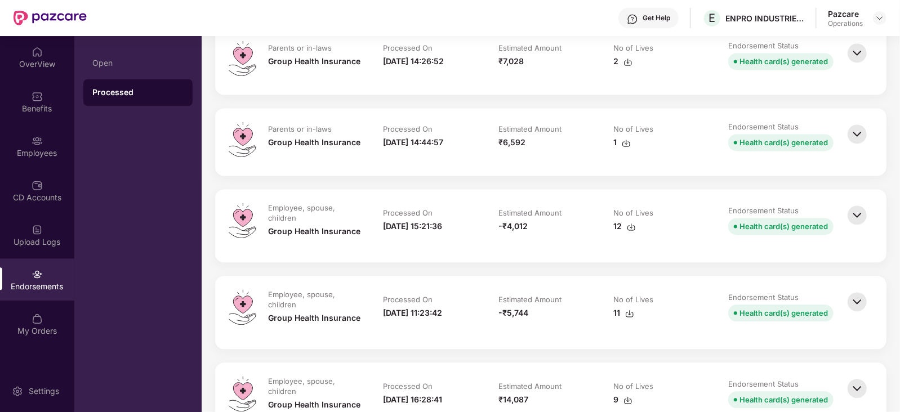
scroll to position [4167, 0]
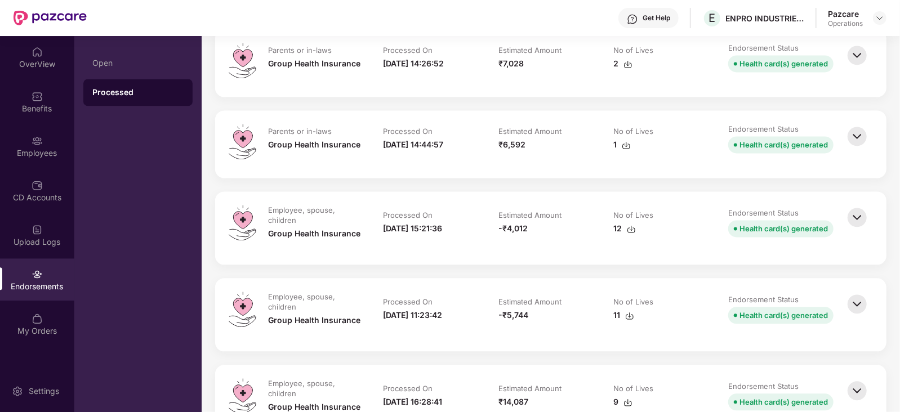
click at [845, 43] on img at bounding box center [857, 55] width 25 height 25
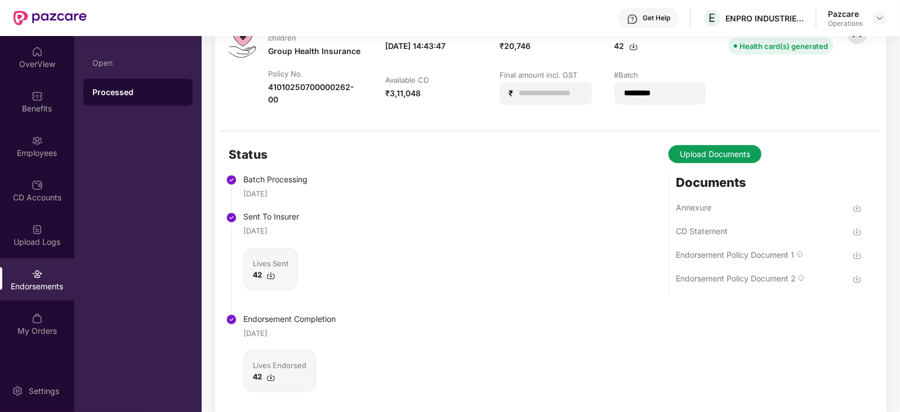
scroll to position [3308, 0]
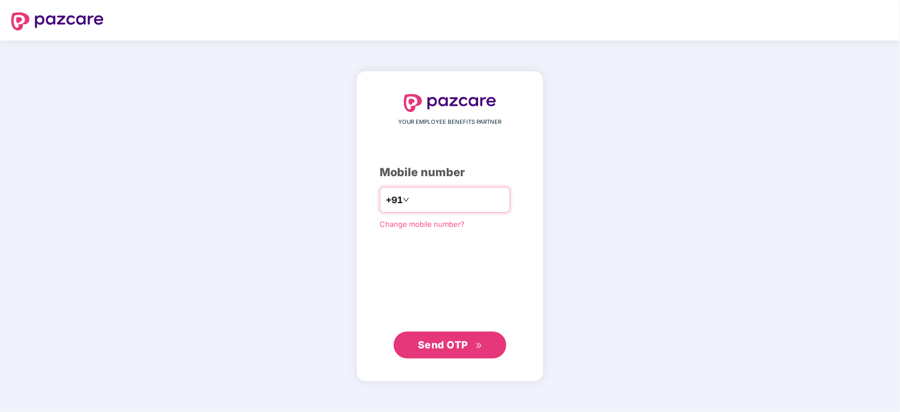
click at [425, 204] on input "number" at bounding box center [458, 200] width 92 height 18
type input "**********"
click at [456, 334] on button "Send OTP" at bounding box center [450, 345] width 113 height 27
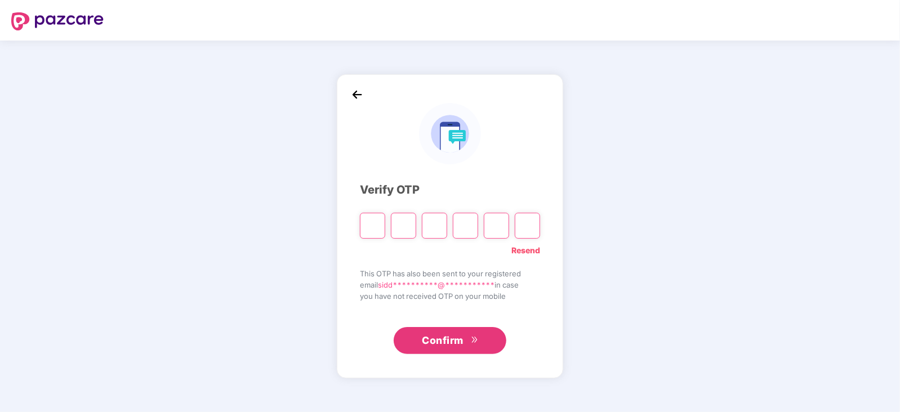
paste input "*"
type input "*"
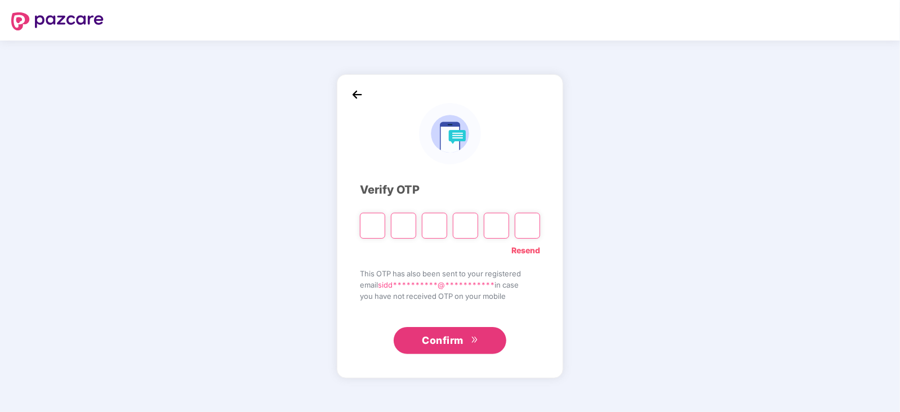
type input "*"
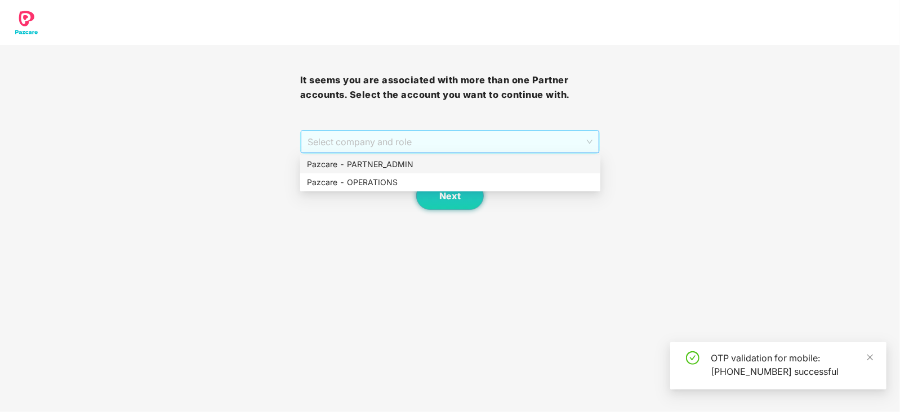
click at [382, 146] on span "Select company and role" at bounding box center [450, 141] width 286 height 21
click at [357, 185] on div "Pazcare - OPERATIONS" at bounding box center [450, 182] width 287 height 12
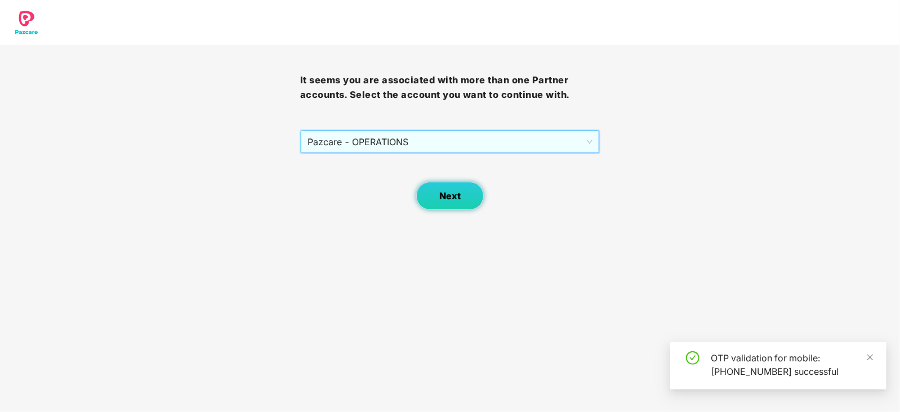
click at [434, 196] on button "Next" at bounding box center [450, 196] width 68 height 28
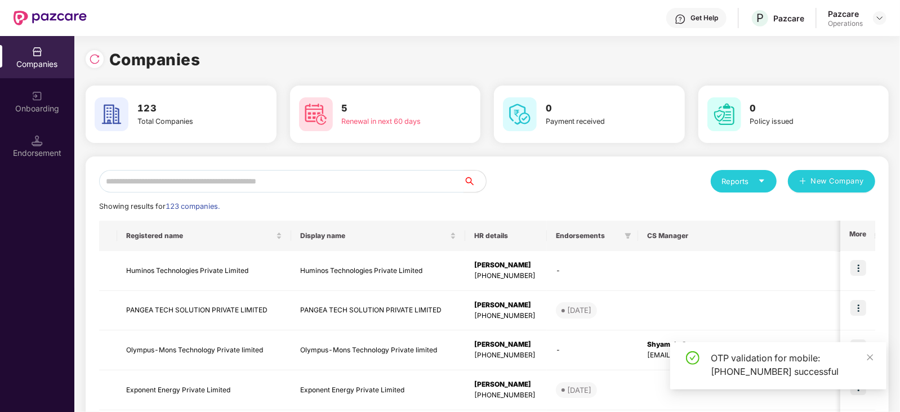
click at [319, 175] on input "text" at bounding box center [281, 181] width 364 height 23
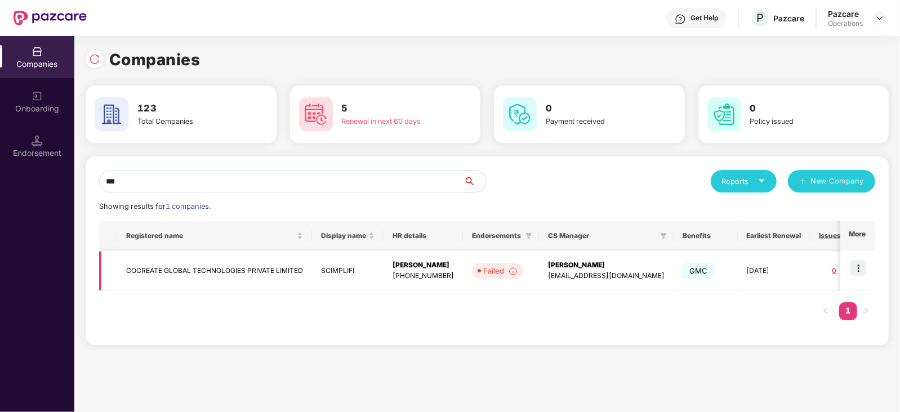
type input "***"
drag, startPoint x: 853, startPoint y: 262, endPoint x: 859, endPoint y: 266, distance: 7.3
click at [854, 263] on img at bounding box center [858, 268] width 16 height 16
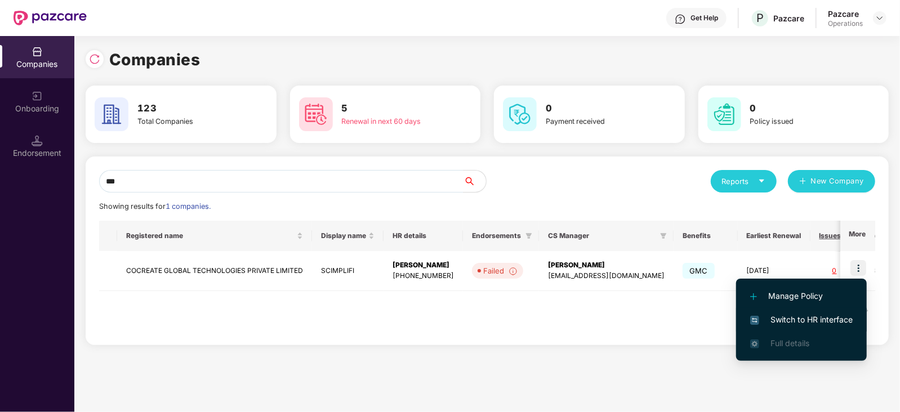
click at [835, 327] on li "Switch to HR interface" at bounding box center [801, 320] width 131 height 24
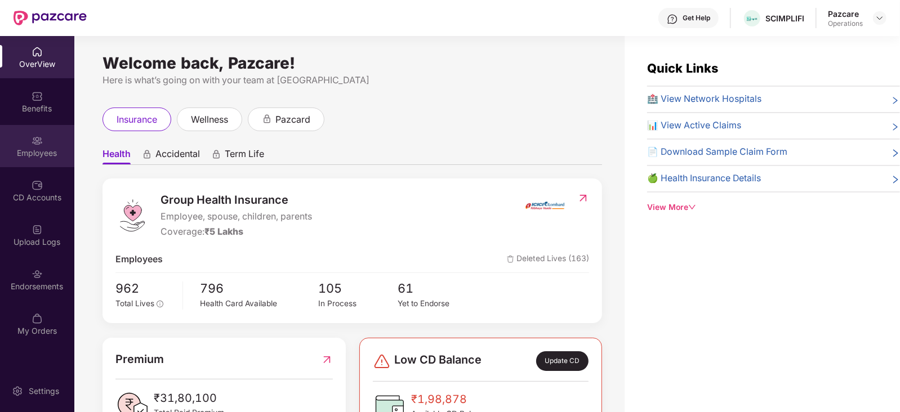
click at [34, 148] on div "Employees" at bounding box center [37, 153] width 74 height 11
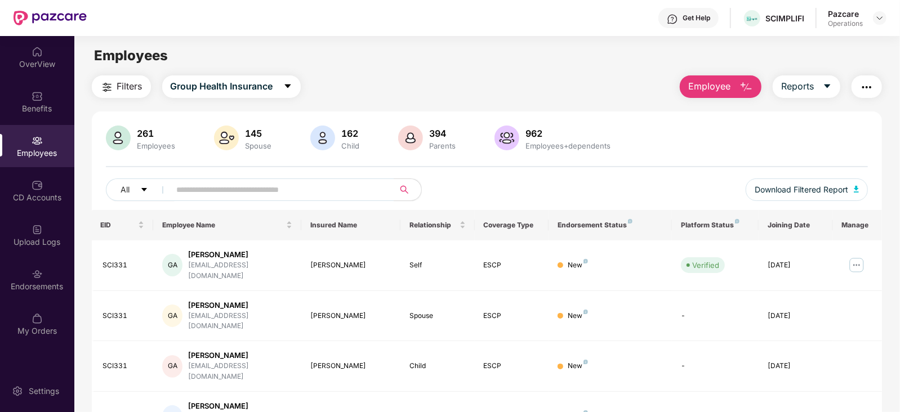
click at [118, 90] on span "Filters" at bounding box center [129, 86] width 25 height 14
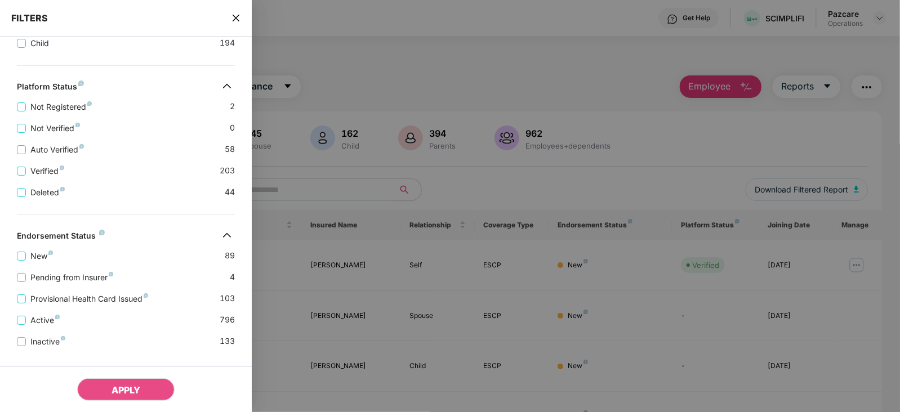
scroll to position [344, 0]
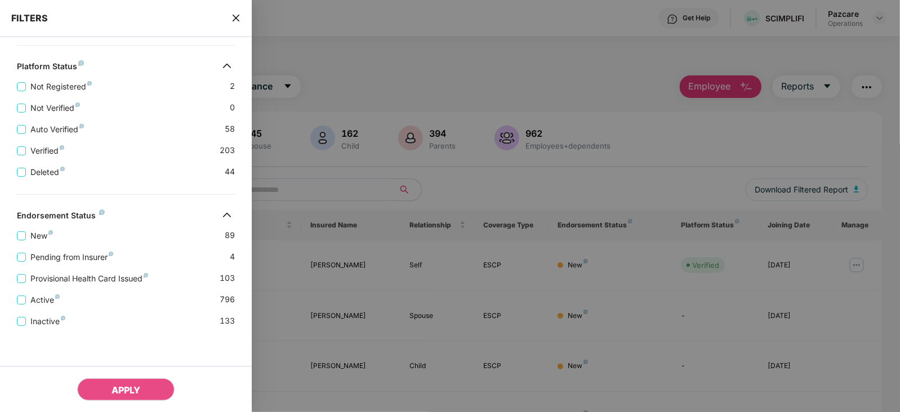
click at [237, 14] on icon "close" at bounding box center [235, 18] width 9 height 9
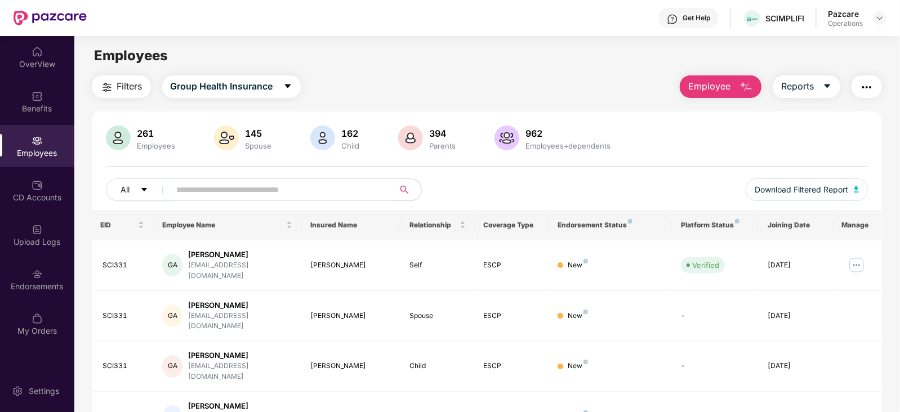
click at [862, 92] on img "button" at bounding box center [867, 88] width 14 height 14
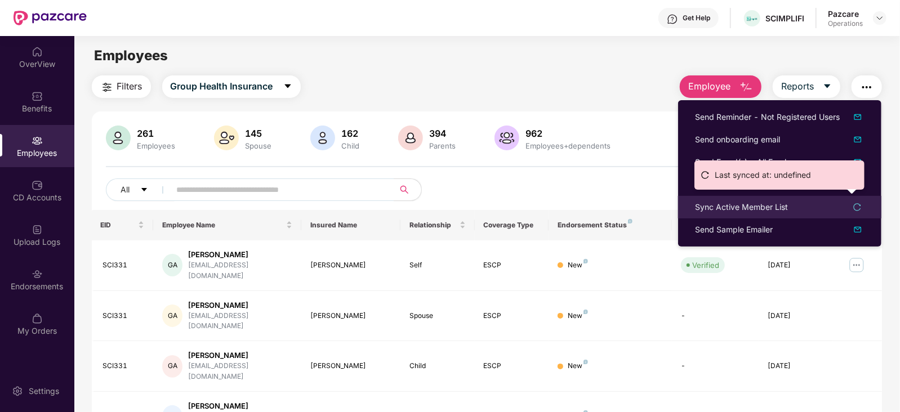
click at [750, 210] on div "Sync Active Member List" at bounding box center [741, 207] width 93 height 12
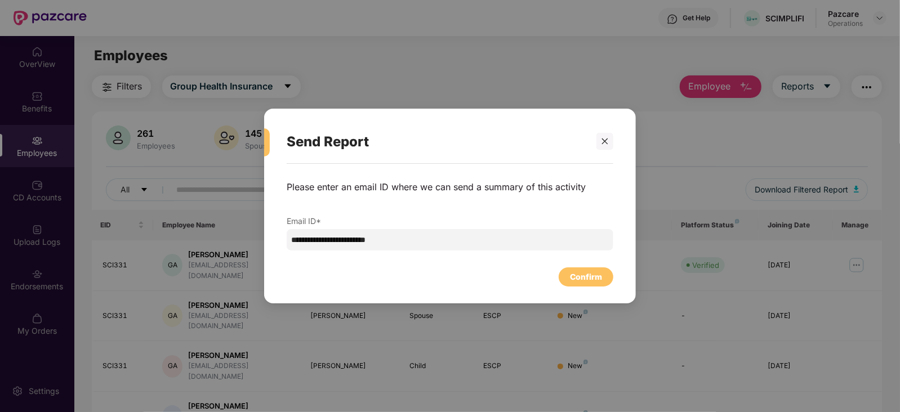
click at [587, 266] on div "Confirm" at bounding box center [450, 274] width 327 height 25
click at [587, 271] on div "Confirm" at bounding box center [586, 277] width 32 height 12
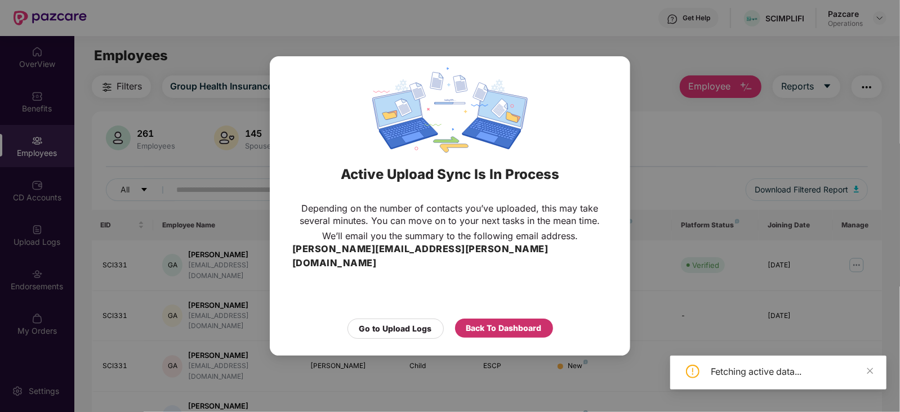
click at [504, 323] on div "Back To Dashboard" at bounding box center [503, 328] width 75 height 12
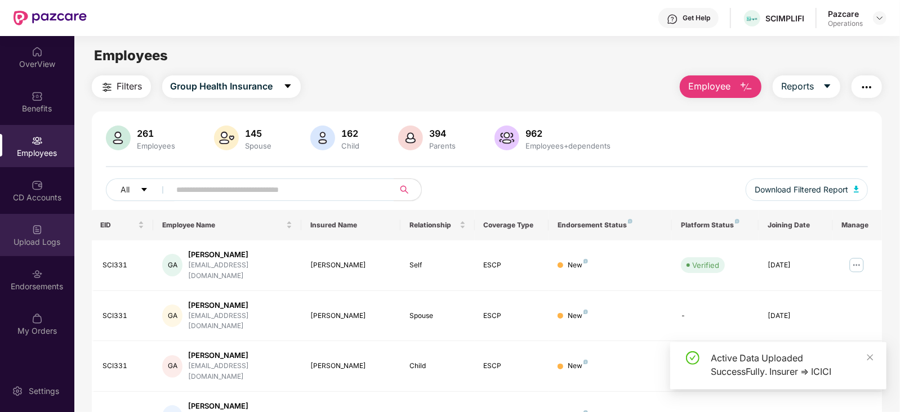
click at [37, 227] on img at bounding box center [37, 229] width 11 height 11
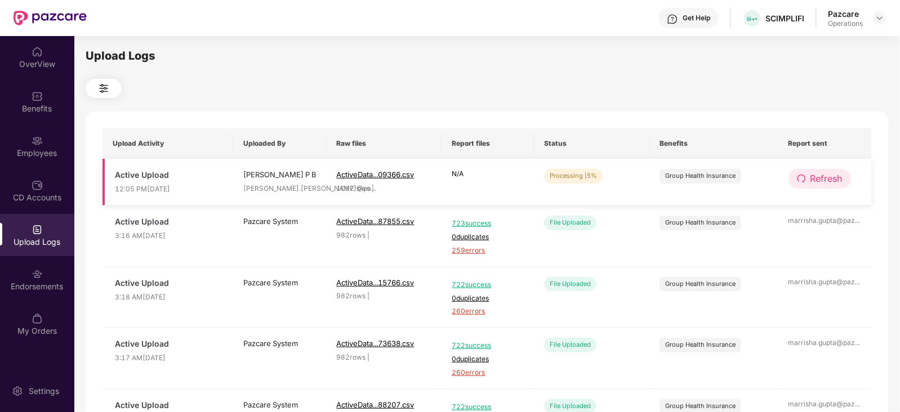
click at [823, 179] on span "Refresh" at bounding box center [826, 179] width 32 height 14
click at [823, 179] on span "Refresh" at bounding box center [827, 179] width 32 height 14
click at [821, 177] on span "Refresh" at bounding box center [826, 179] width 32 height 14
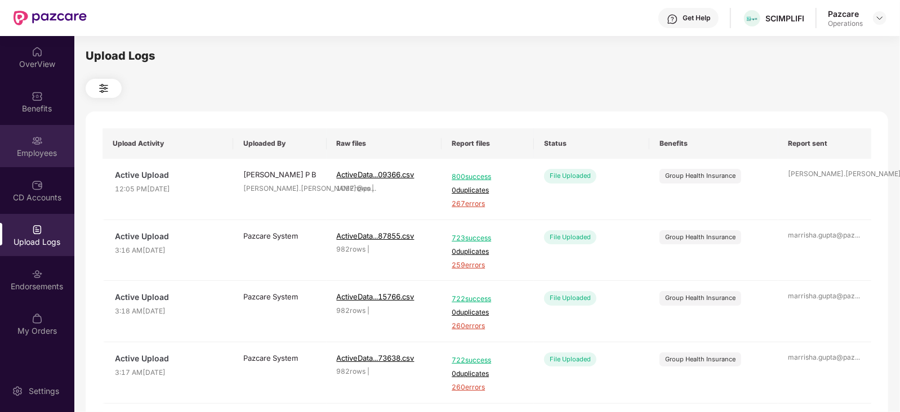
click at [38, 153] on div "Employees" at bounding box center [37, 153] width 74 height 11
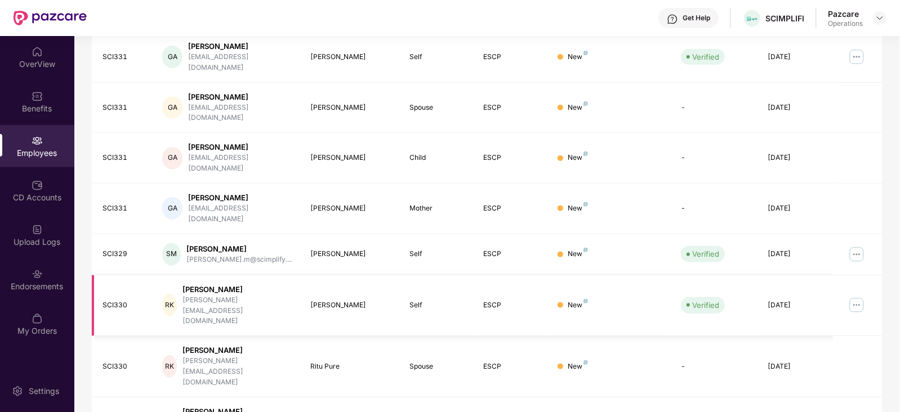
scroll to position [278, 0]
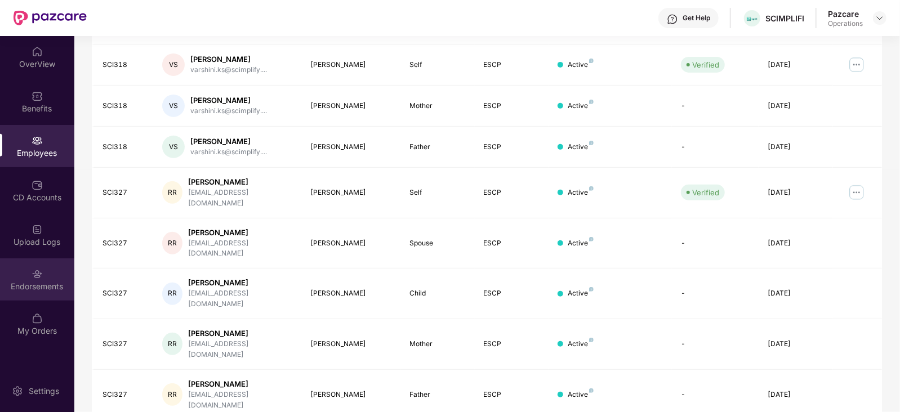
click at [34, 288] on div "Endorsements" at bounding box center [37, 286] width 74 height 11
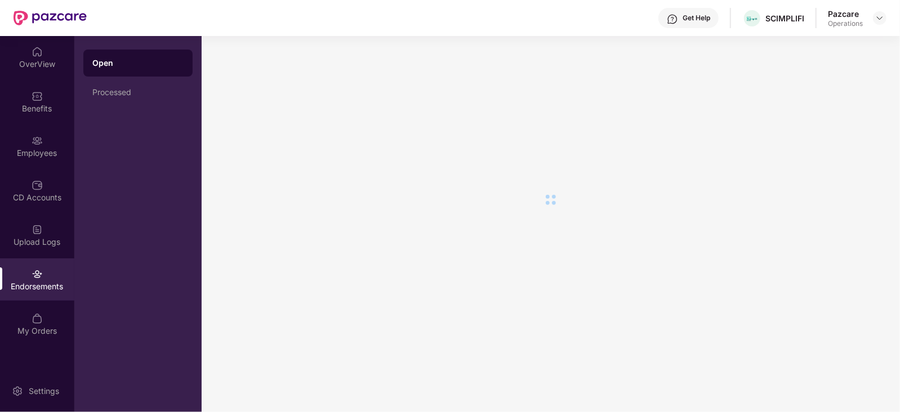
scroll to position [0, 0]
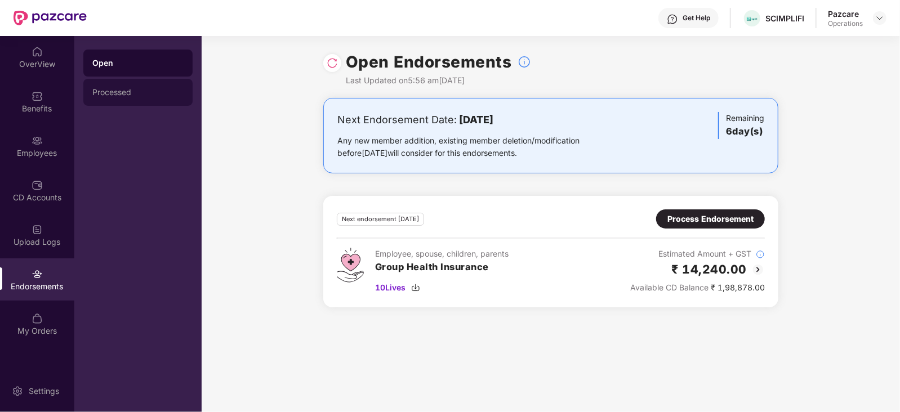
click at [122, 94] on div "Processed" at bounding box center [137, 92] width 91 height 9
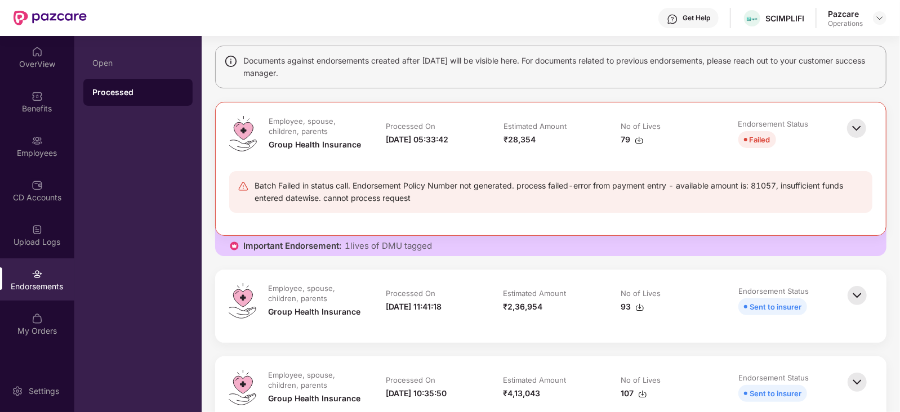
scroll to position [211, 0]
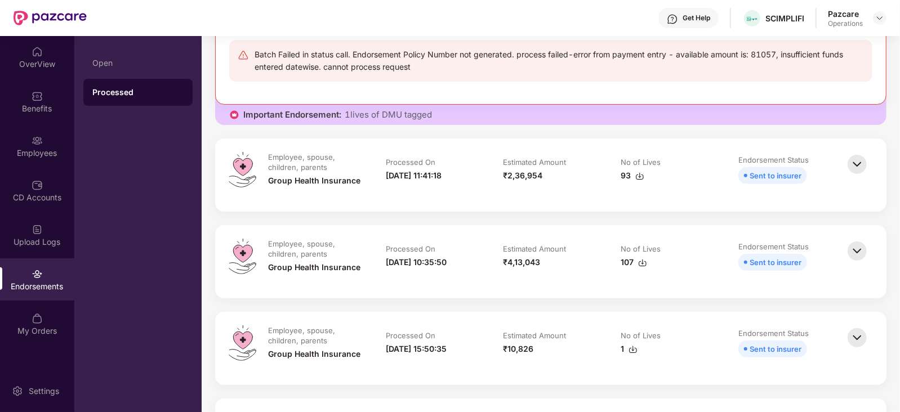
click at [858, 172] on img at bounding box center [857, 164] width 25 height 25
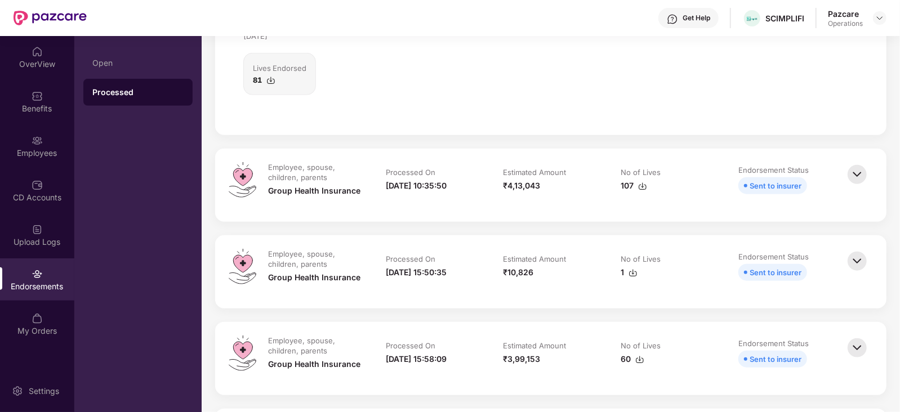
scroll to position [634, 0]
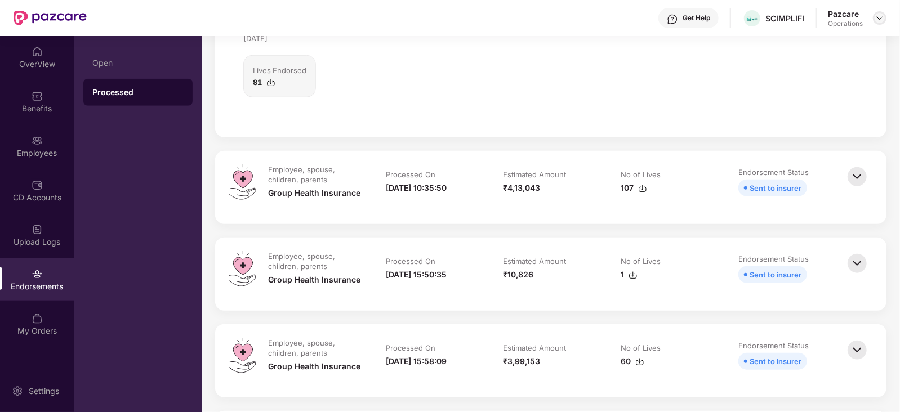
click at [883, 15] on img at bounding box center [879, 18] width 9 height 9
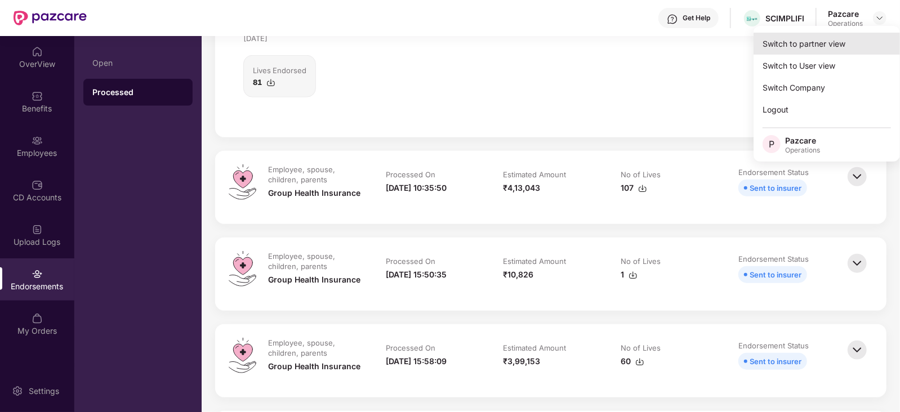
click at [839, 42] on div "Switch to partner view" at bounding box center [826, 44] width 146 height 22
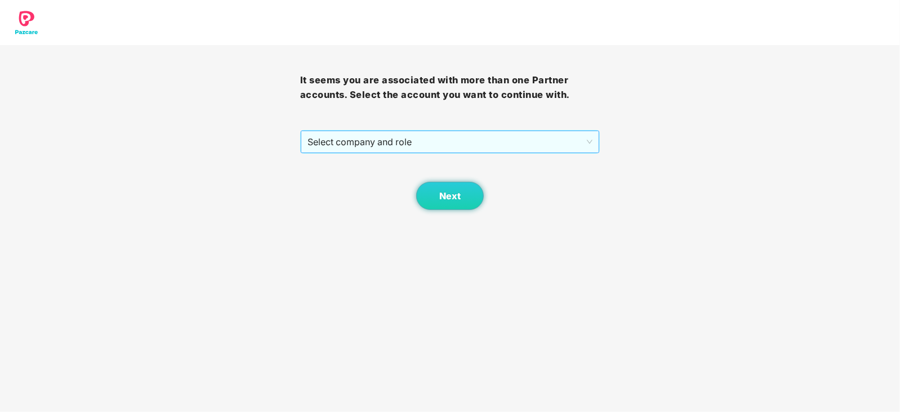
click at [338, 148] on span "Select company and role" at bounding box center [450, 141] width 286 height 21
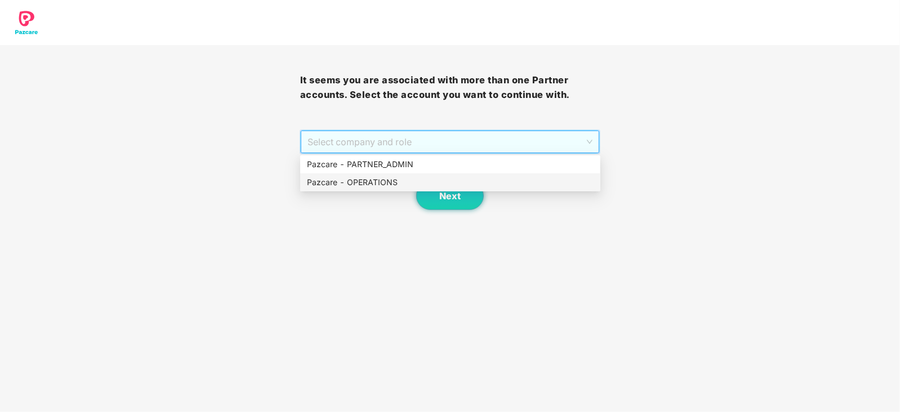
click at [337, 189] on div "Pazcare - OPERATIONS" at bounding box center [450, 182] width 300 height 18
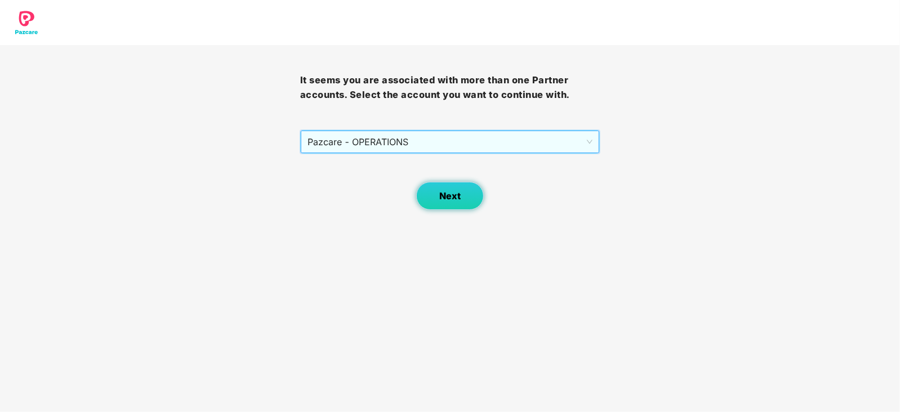
click at [428, 187] on button "Next" at bounding box center [450, 196] width 68 height 28
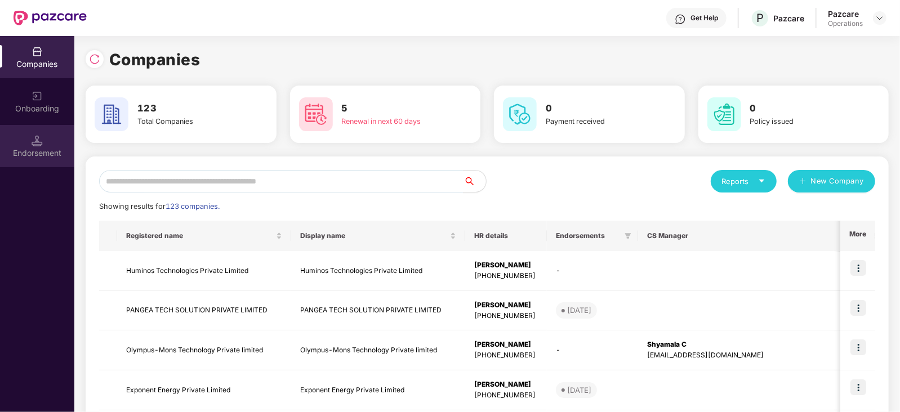
click at [24, 155] on div "Endorsement" at bounding box center [37, 153] width 74 height 11
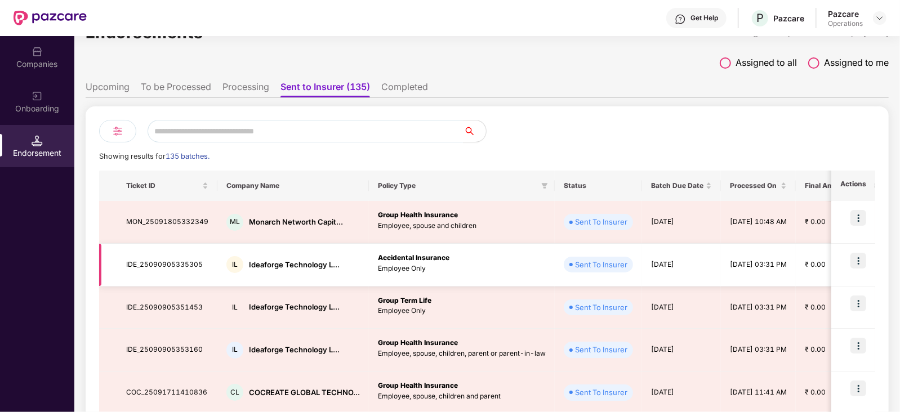
scroll to position [0, 0]
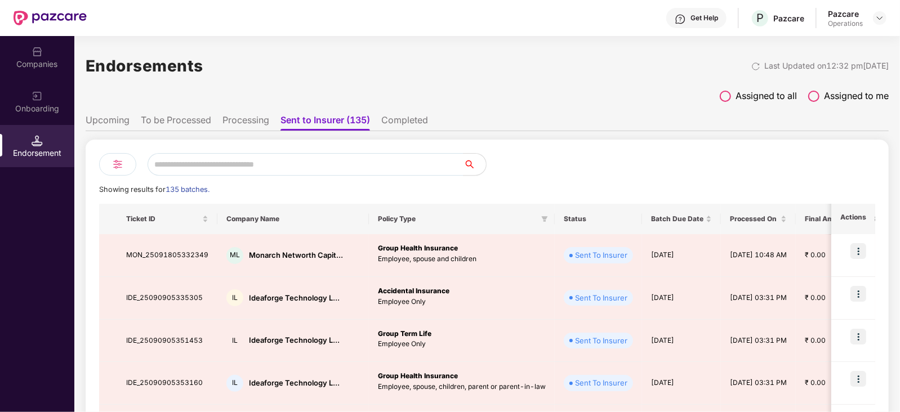
click at [169, 117] on li "To be Processed" at bounding box center [176, 122] width 70 height 16
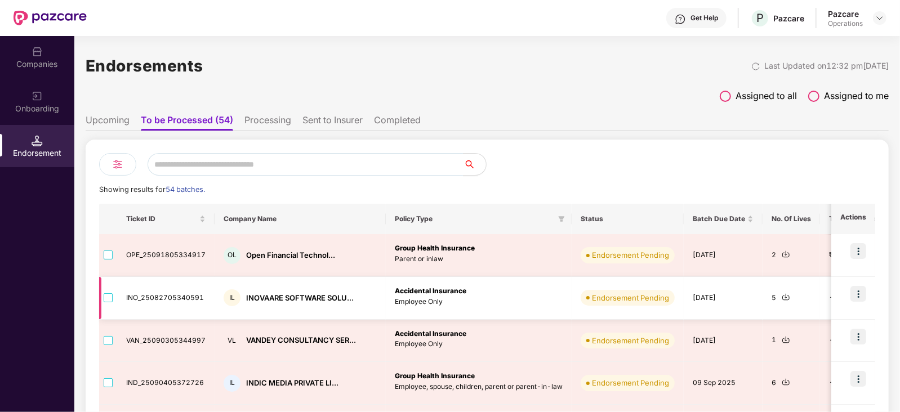
scroll to position [140, 0]
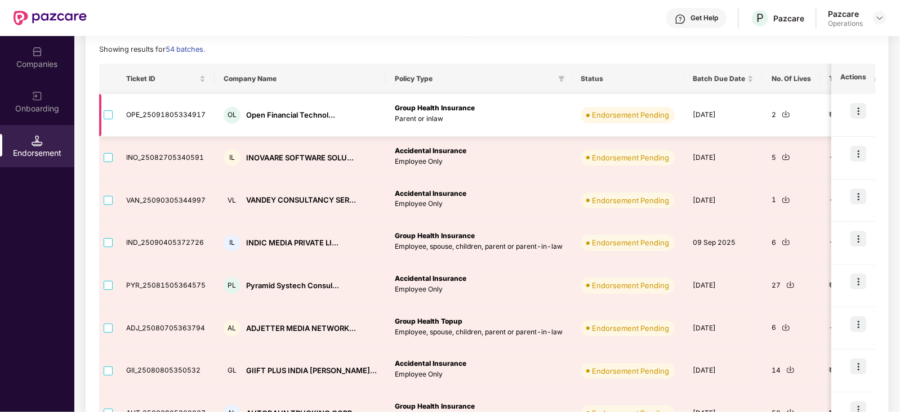
click at [782, 114] on img at bounding box center [786, 114] width 8 height 8
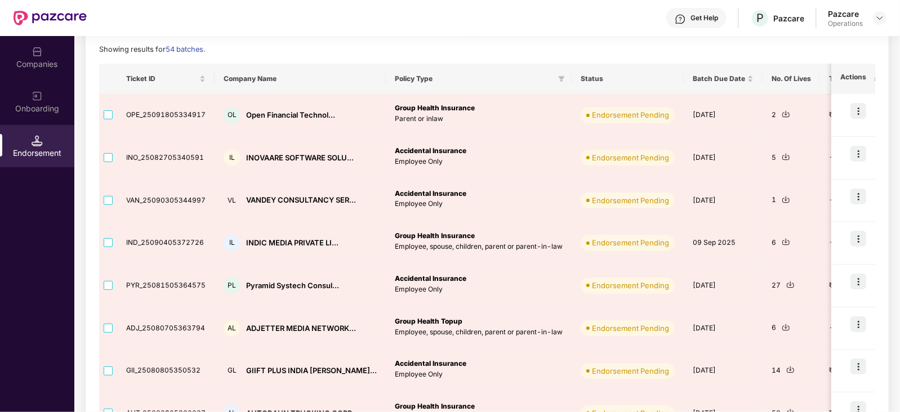
click at [519, 32] on div "Get Help P Pazcare Pazcare Operations" at bounding box center [487, 18] width 800 height 36
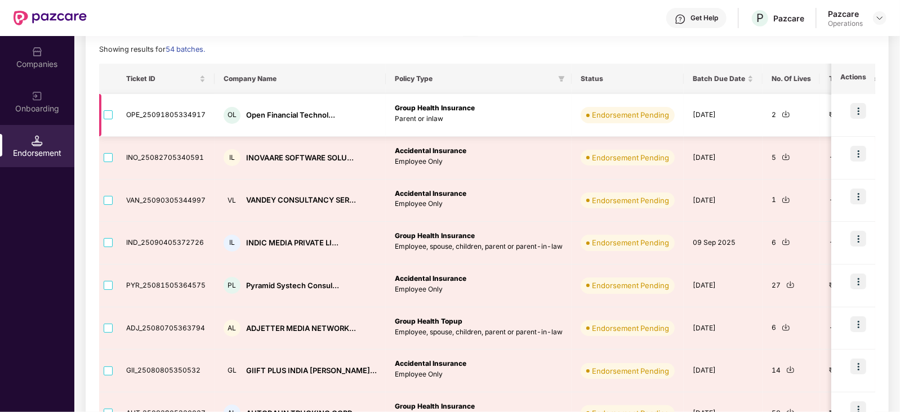
click at [863, 111] on img at bounding box center [858, 111] width 16 height 16
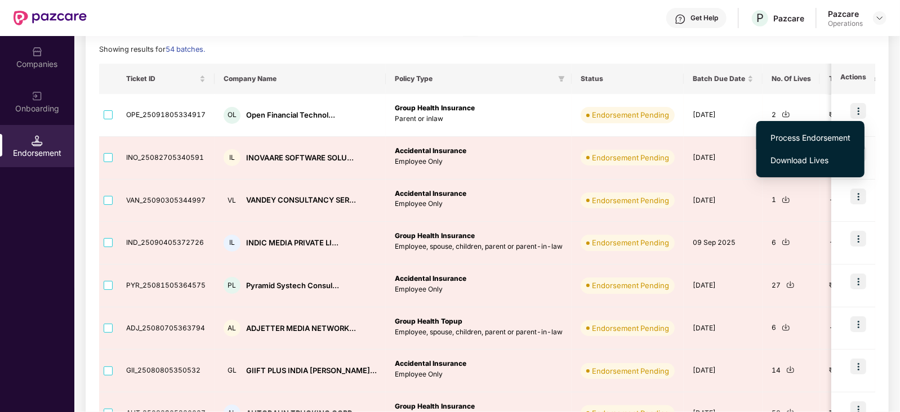
click at [810, 133] on span "Process Endorsement" at bounding box center [810, 138] width 80 height 12
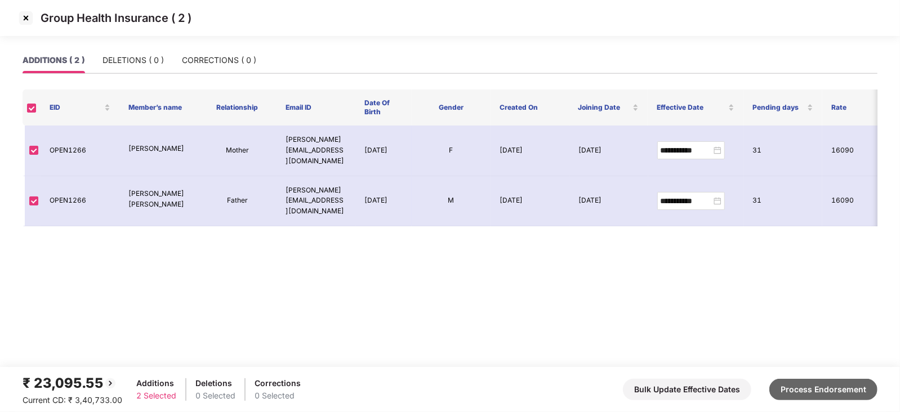
click at [819, 383] on button "Process Endorsement" at bounding box center [823, 389] width 108 height 21
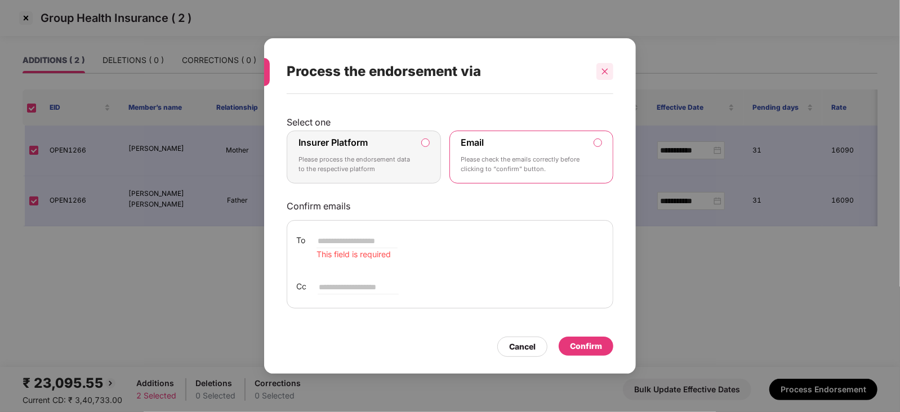
click at [604, 73] on icon "close" at bounding box center [605, 72] width 8 height 8
